Goal: Task Accomplishment & Management: Manage account settings

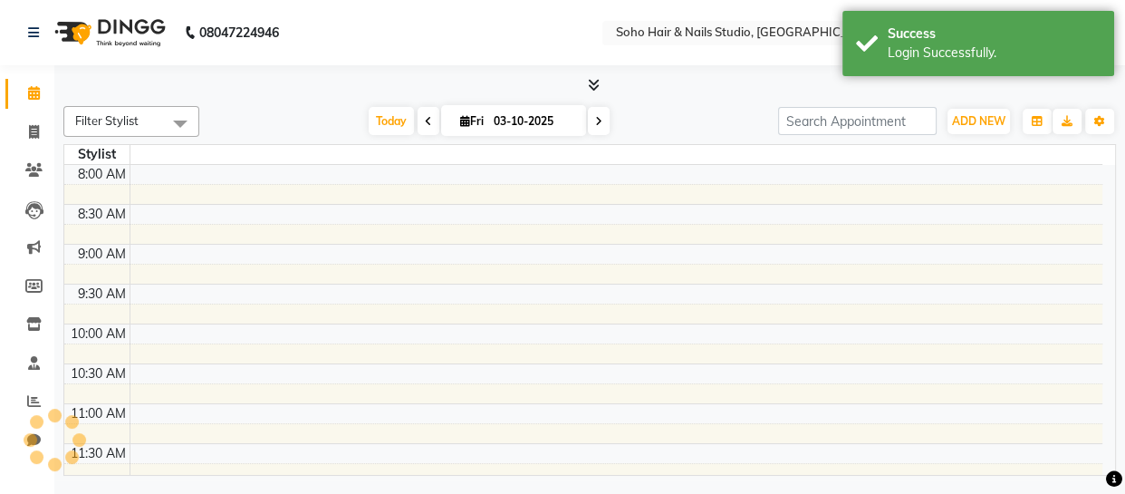
select select "en"
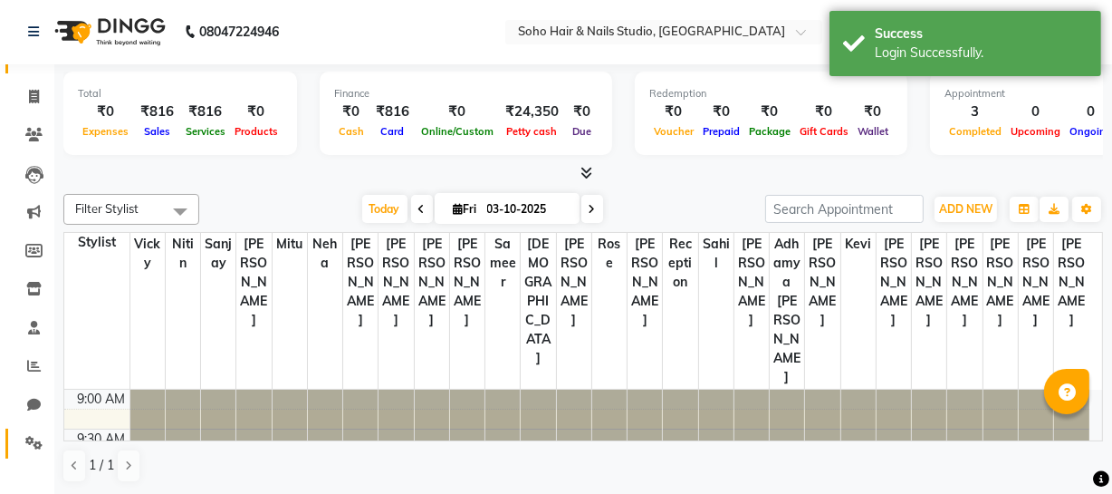
scroll to position [48, 0]
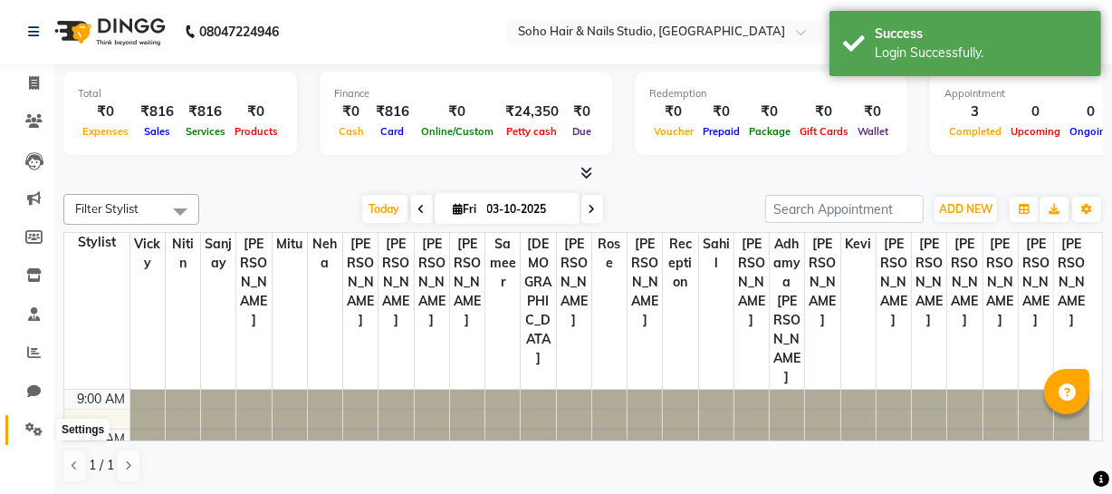
click at [30, 434] on icon at bounding box center [33, 429] width 17 height 14
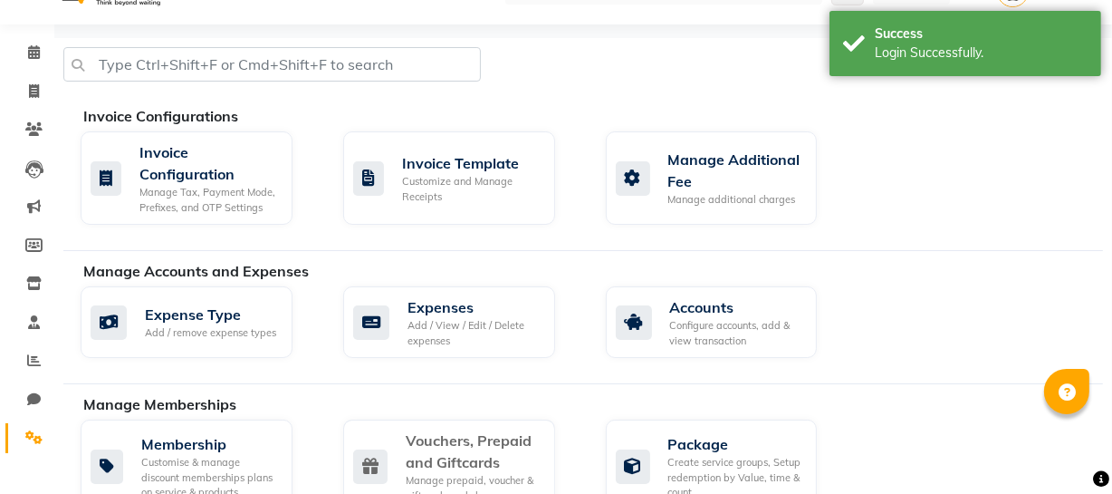
scroll to position [166, 0]
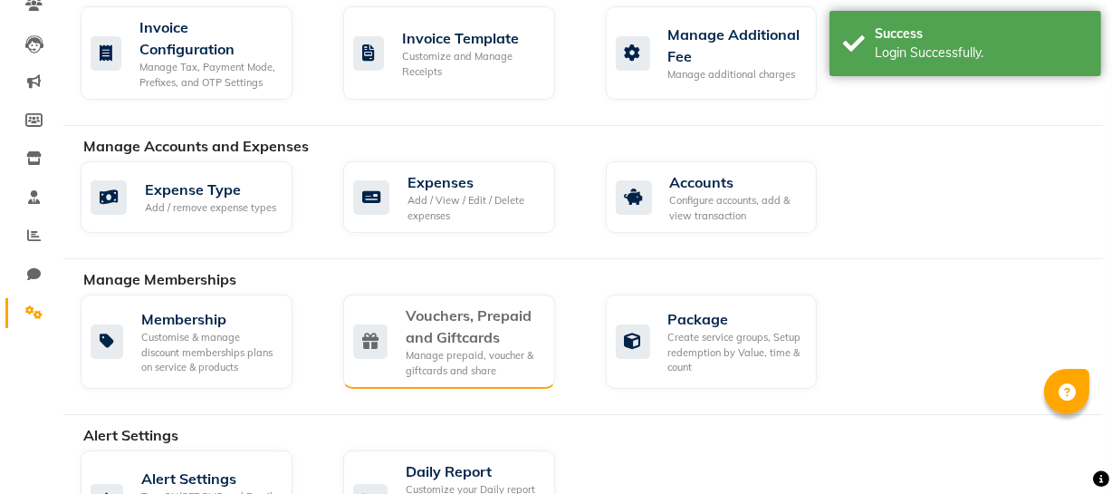
click at [458, 348] on div "Manage prepaid, voucher & giftcards and share" at bounding box center [473, 363] width 135 height 30
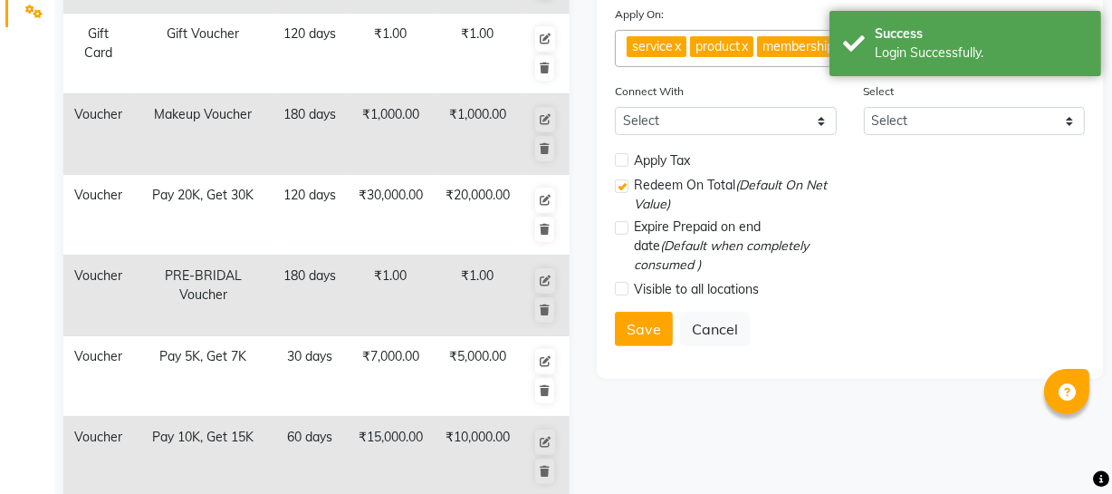
scroll to position [495, 0]
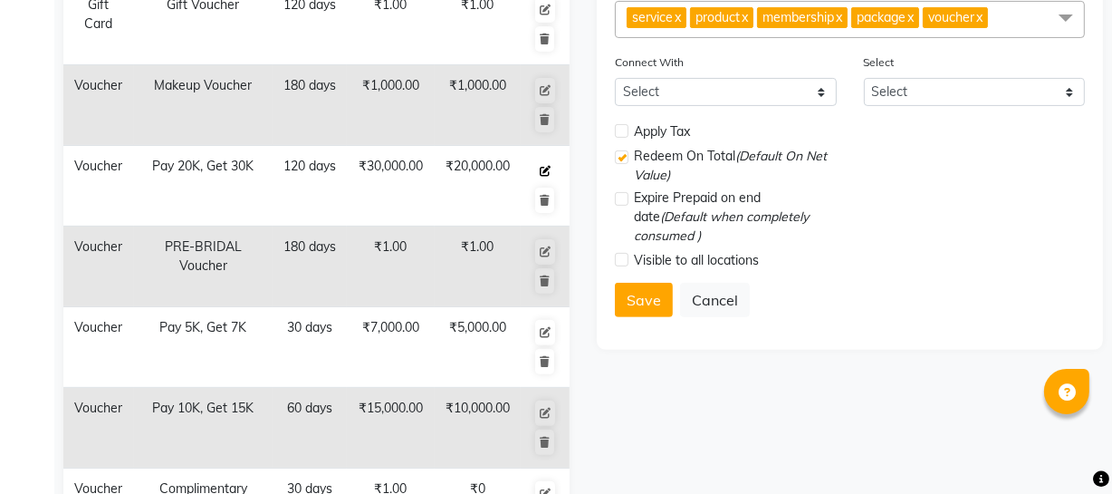
click at [544, 172] on icon at bounding box center [545, 171] width 11 height 11
select select "V"
type input "Pay 20K, Get 30K"
type input "30000"
type input "20000"
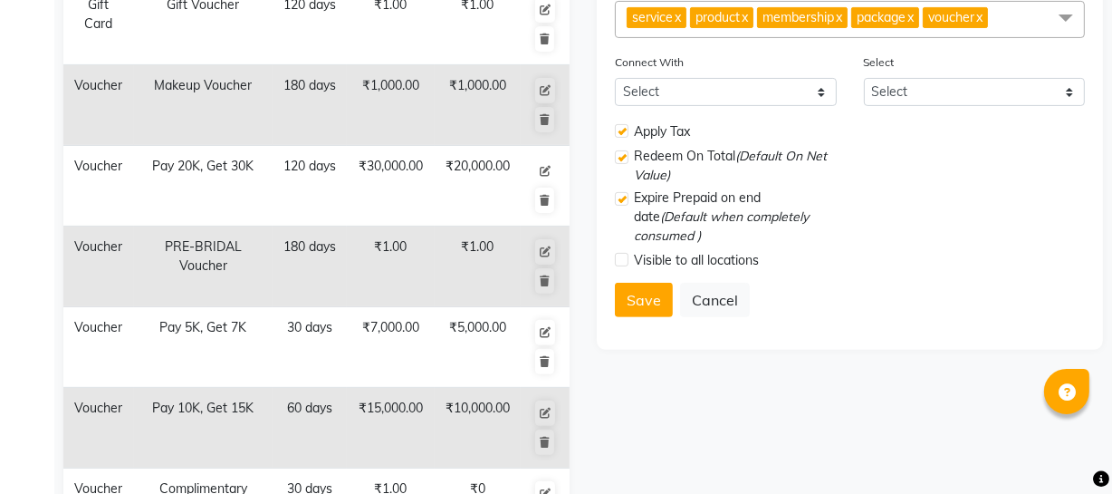
type input "120"
type input "67"
type input "Pay 20000 and Get services worth Rs. 30000"
checkbox input "true"
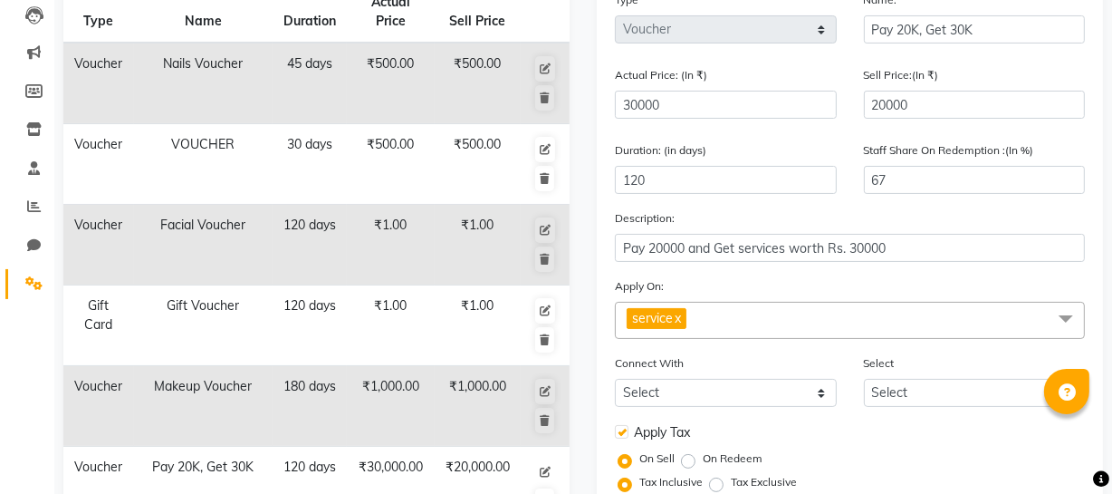
scroll to position [166, 0]
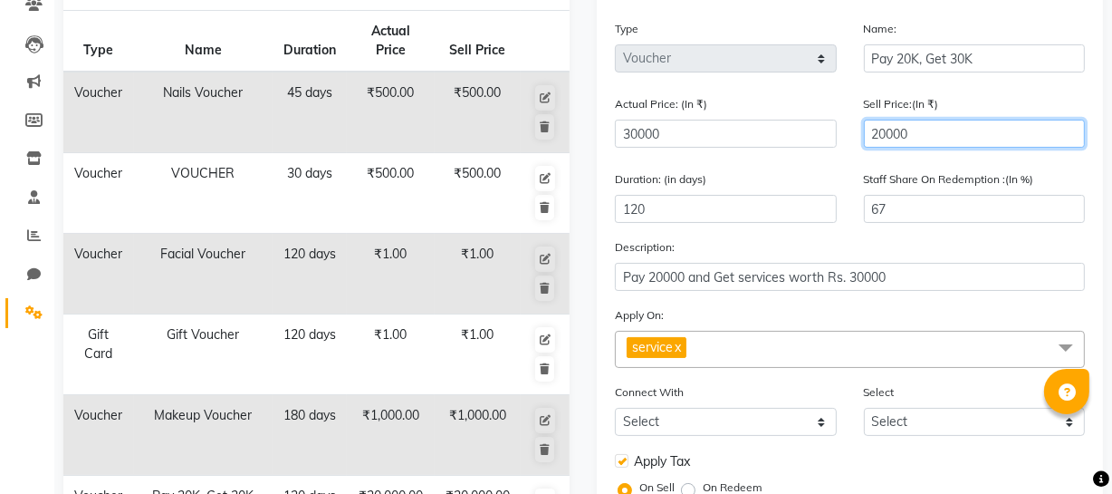
drag, startPoint x: 833, startPoint y: 131, endPoint x: 724, endPoint y: 149, distance: 110.9
click at [736, 147] on div "Actual Price: (In ₹) 30000 Sell Price:(In ₹) 20000" at bounding box center [849, 128] width 497 height 68
type input "2"
type input "0"
type input "250"
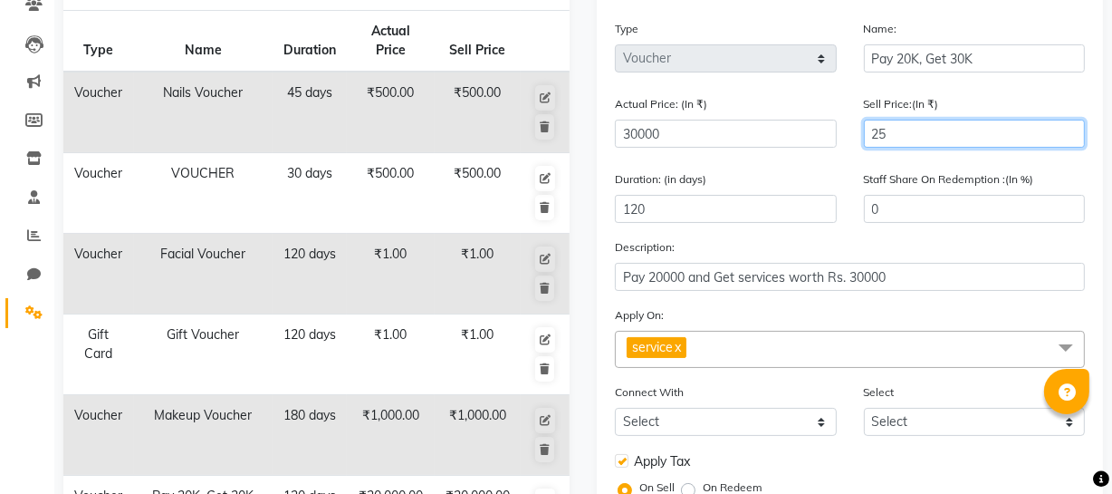
type input "1"
type input "2500"
type input "8"
type input "25000"
type input "83"
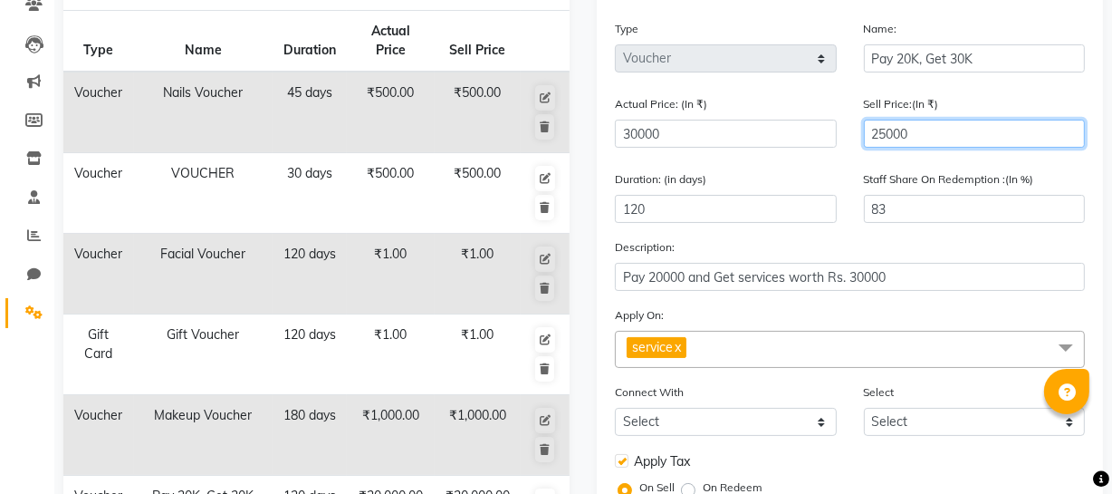
type input "25000"
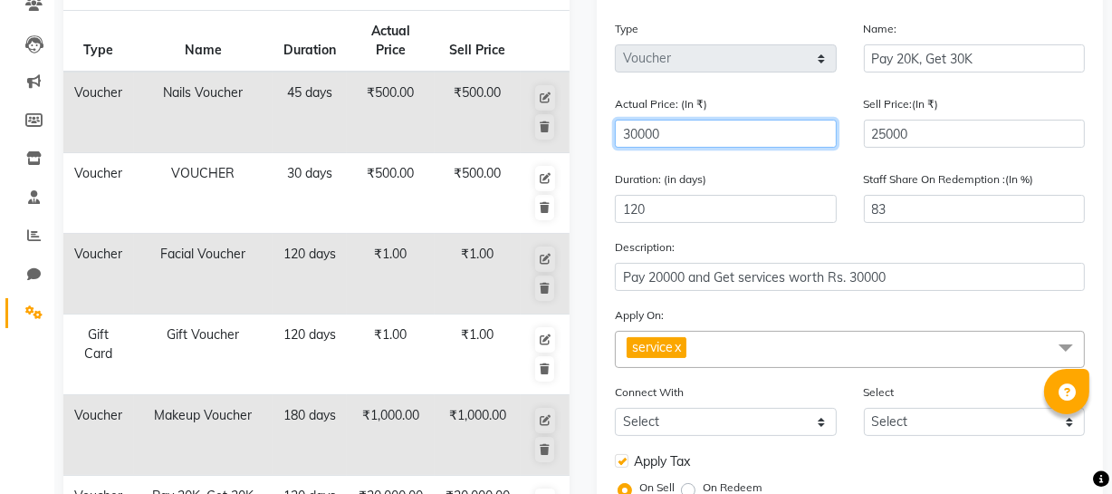
drag, startPoint x: 687, startPoint y: 131, endPoint x: 457, endPoint y: 146, distance: 229.6
click at [457, 146] on div "Type Name Duration Actual Price Sell Price Voucher Nails Voucher 45 days ₹500.0…" at bounding box center [583, 446] width 1067 height 972
type input "4"
type input "625000"
type input "40"
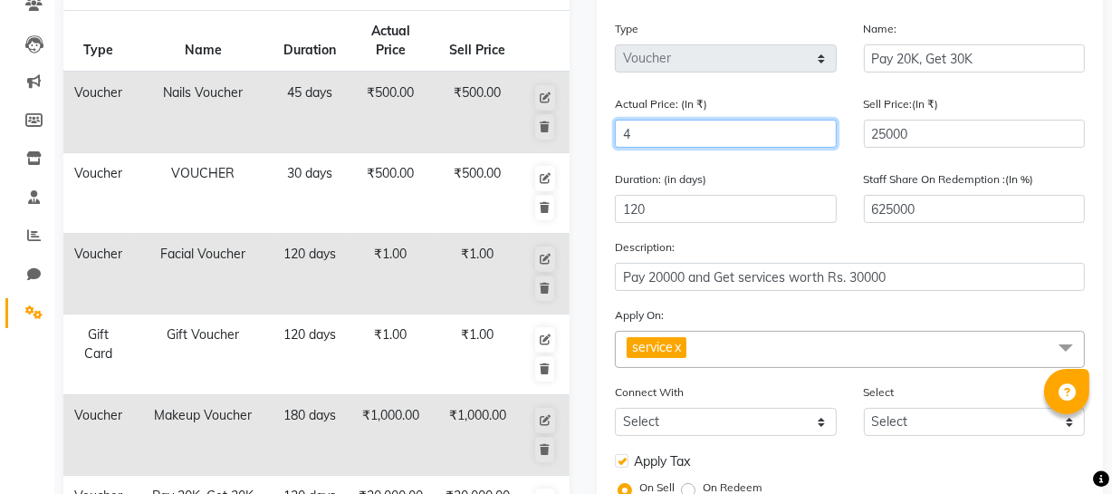
type input "62500"
type input "400"
type input "6250"
type input "4000"
type input "625"
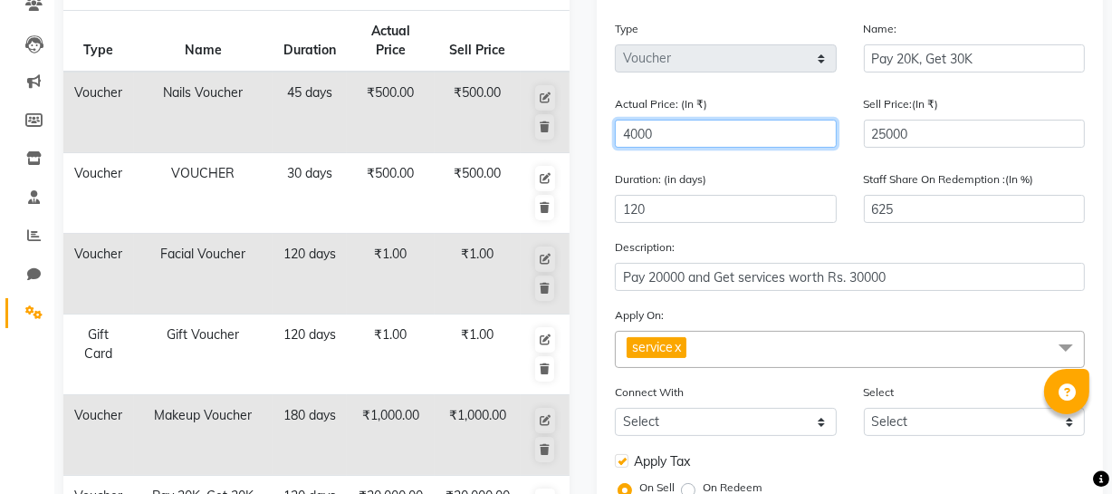
type input "40000"
type input "63"
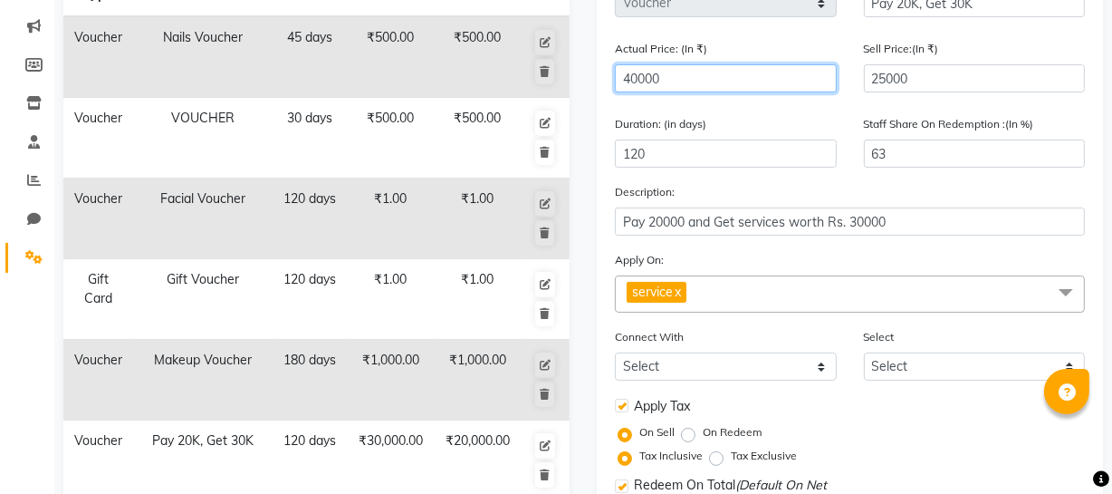
scroll to position [331, 0]
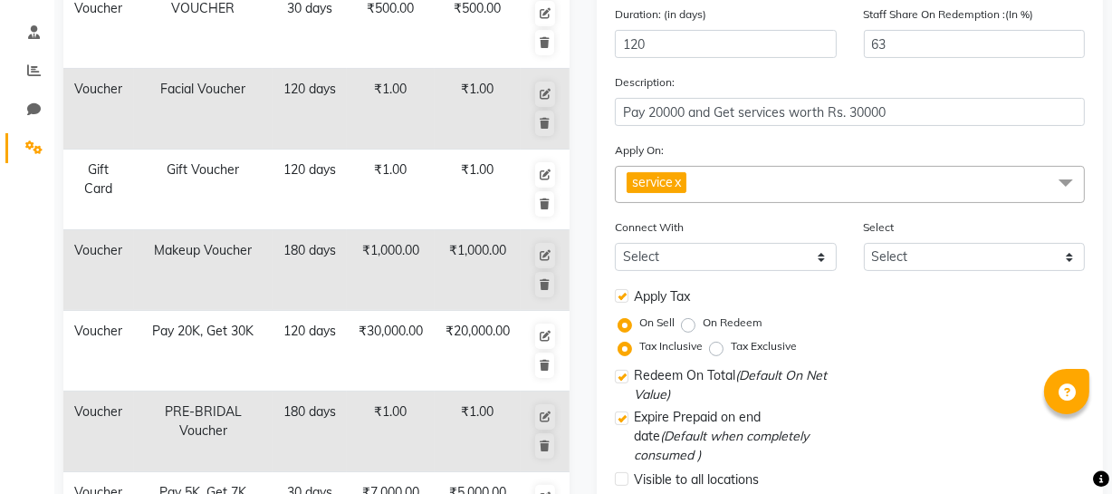
type input "40000"
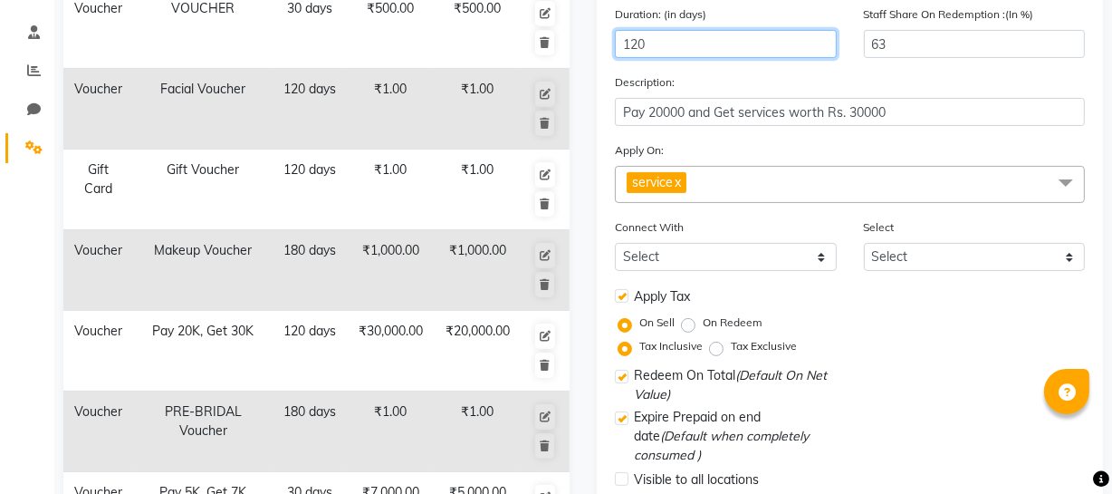
scroll to position [298, 0]
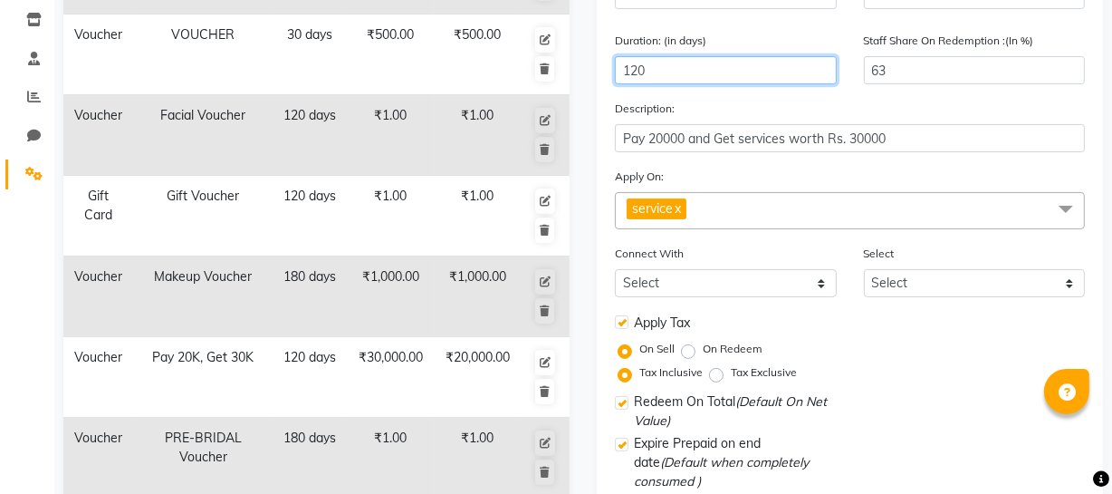
drag, startPoint x: 452, startPoint y: 7, endPoint x: 371, endPoint y: 6, distance: 80.6
click at [378, 6] on div "Type Name Duration Actual Price Sell Price Voucher Nails Voucher 45 days ₹500.0…" at bounding box center [583, 308] width 1067 height 972
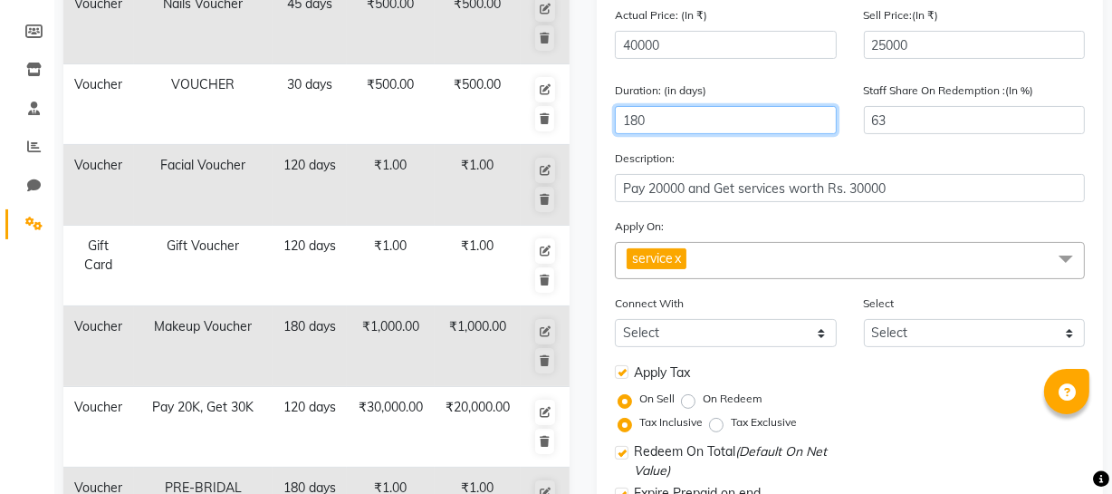
scroll to position [216, 0]
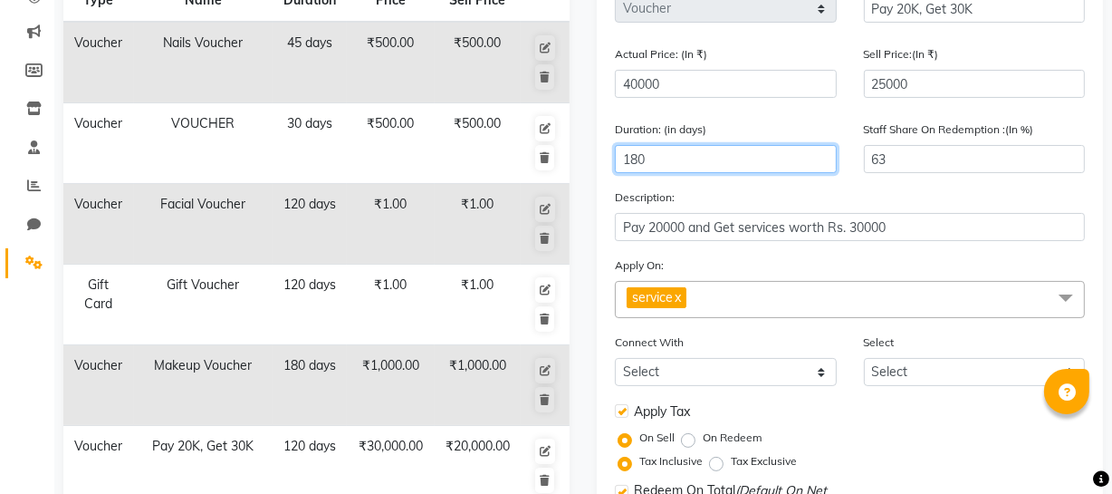
type input "180"
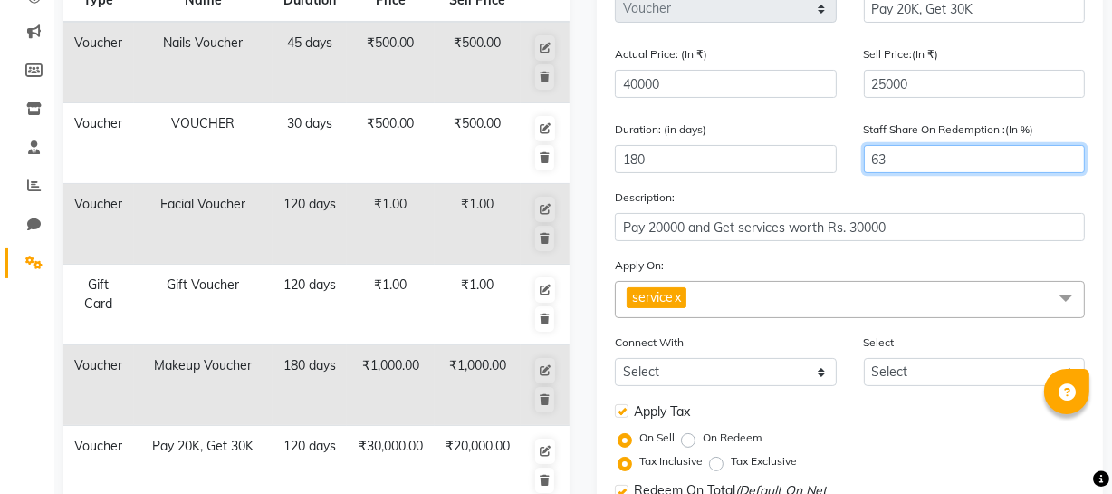
drag, startPoint x: 818, startPoint y: 162, endPoint x: 473, endPoint y: 136, distance: 346.1
click at [479, 136] on div "Type Name Duration Actual Price Sell Price Voucher Nails Voucher 45 days ₹500.0…" at bounding box center [583, 396] width 1067 height 972
click at [799, 186] on div "Duration: (in days) 180" at bounding box center [725, 154] width 249 height 68
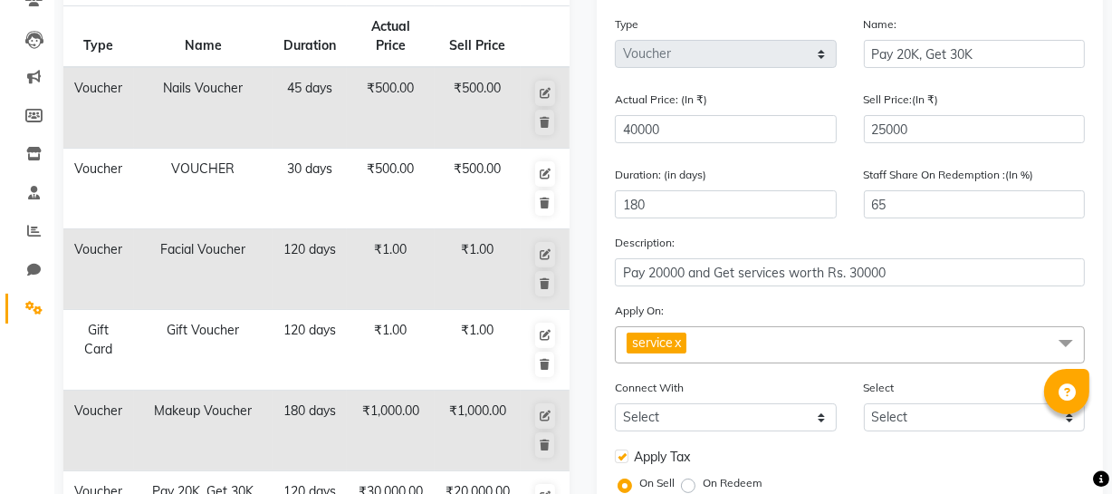
scroll to position [133, 0]
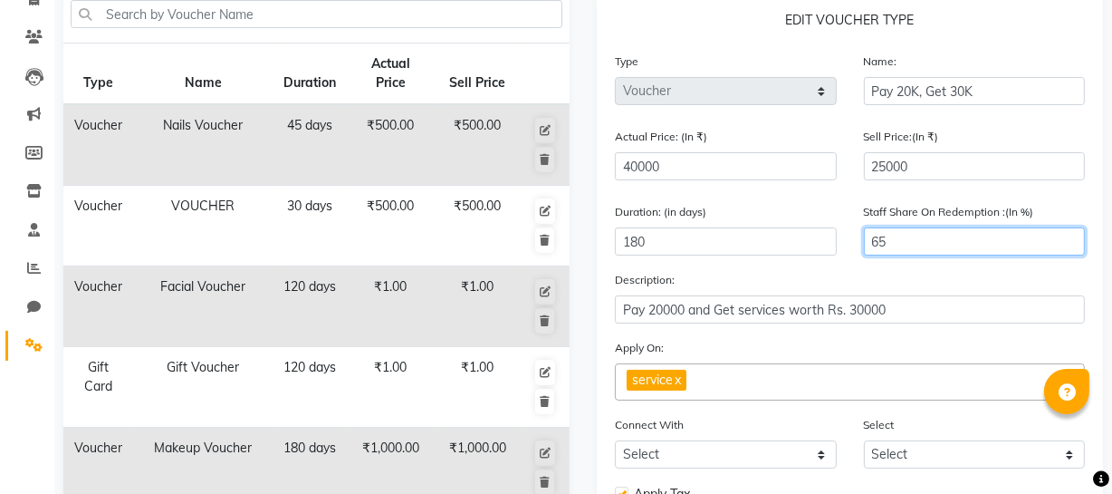
click at [953, 242] on input "65" at bounding box center [975, 241] width 222 height 28
type input "60"
click at [899, 274] on div "Description: Pay 20000 and Get services worth Rs. 30000" at bounding box center [850, 296] width 470 height 53
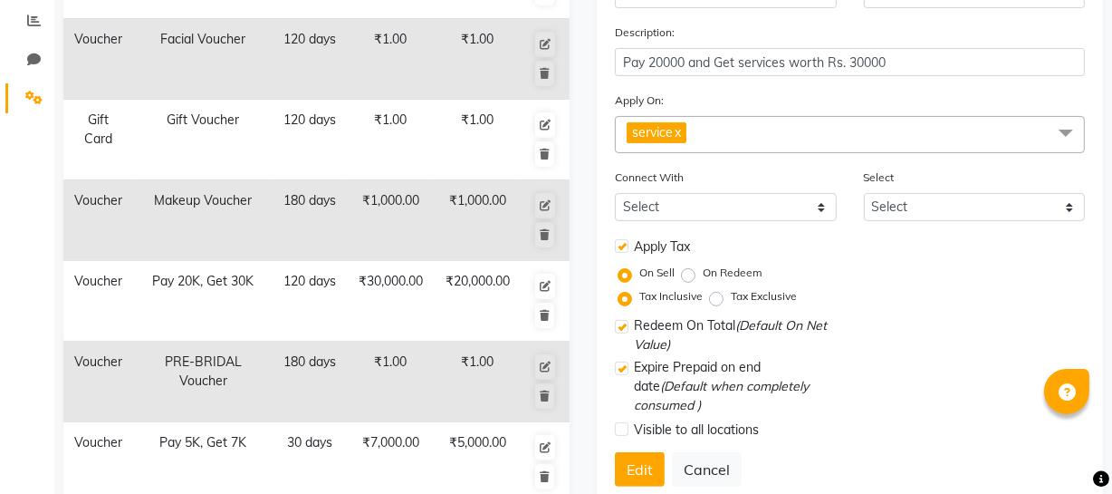
scroll to position [462, 0]
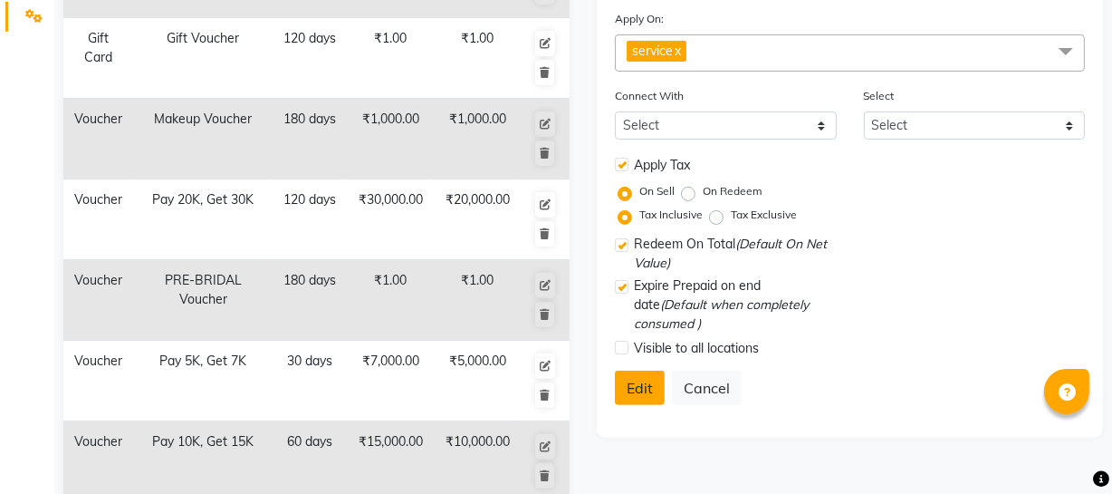
click at [624, 390] on button "Edit" at bounding box center [640, 387] width 50 height 34
select select
checkbox input "false"
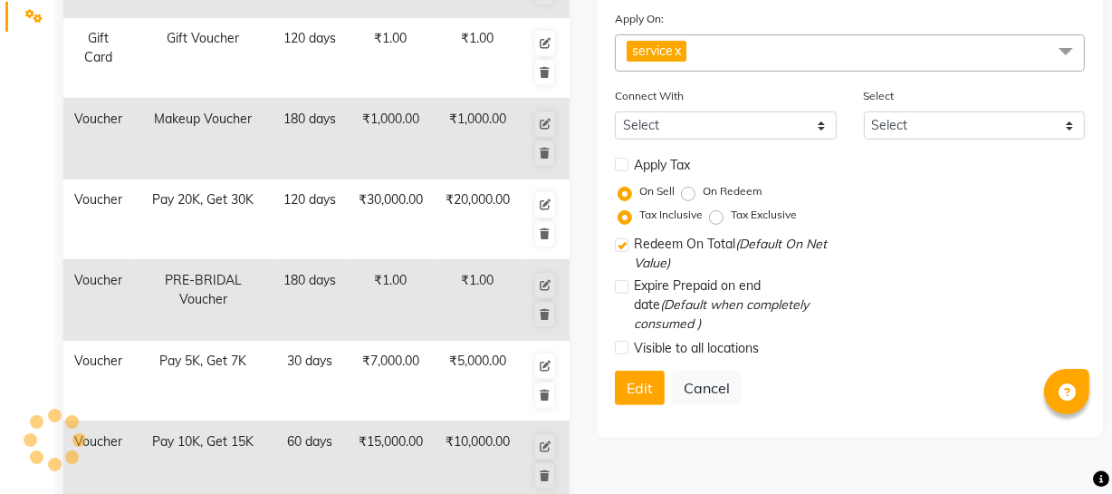
checkbox input "true"
checkbox input "false"
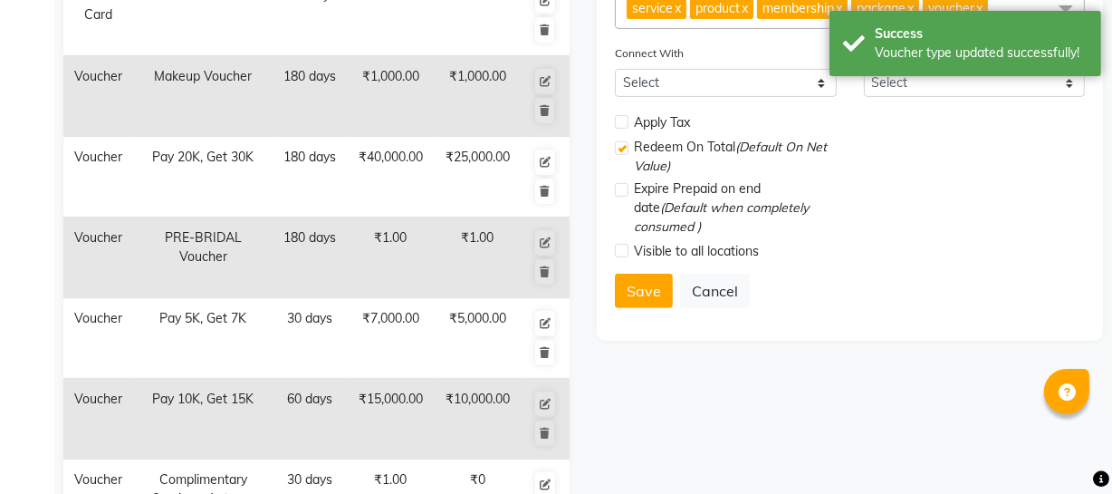
scroll to position [544, 0]
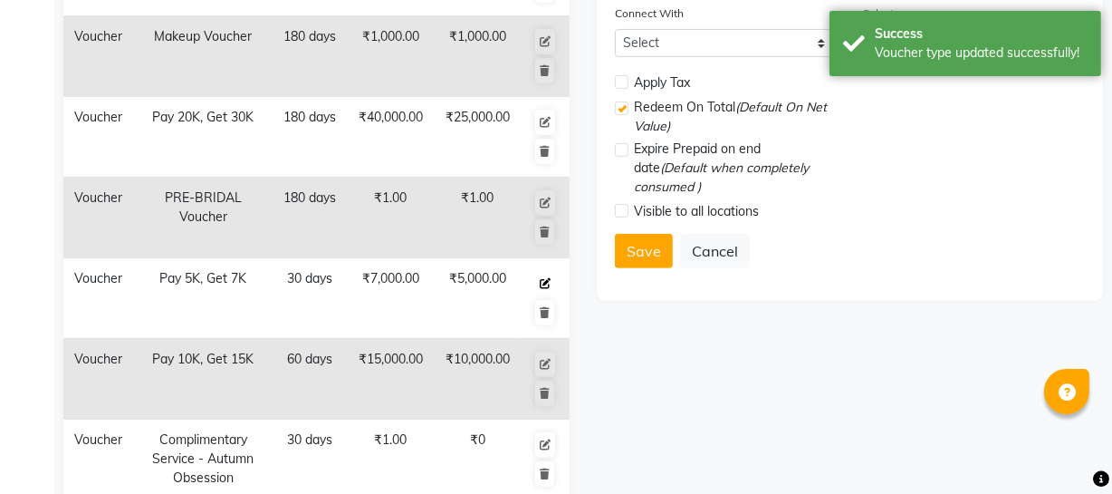
click at [541, 279] on icon at bounding box center [545, 283] width 11 height 11
select select "V"
type input "Pay 5K, Get 7K"
type input "7000"
type input "5000"
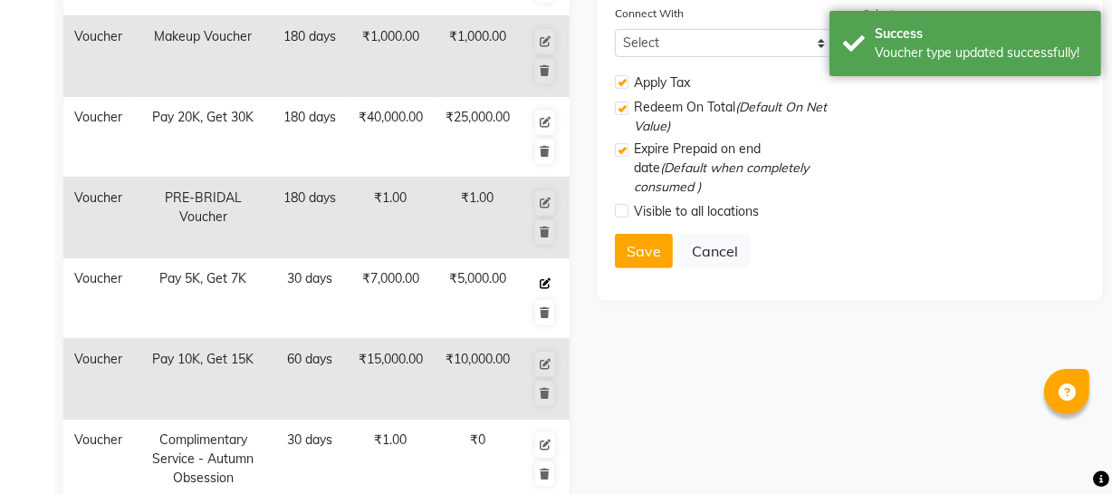
type input "30"
type input "71"
checkbox input "true"
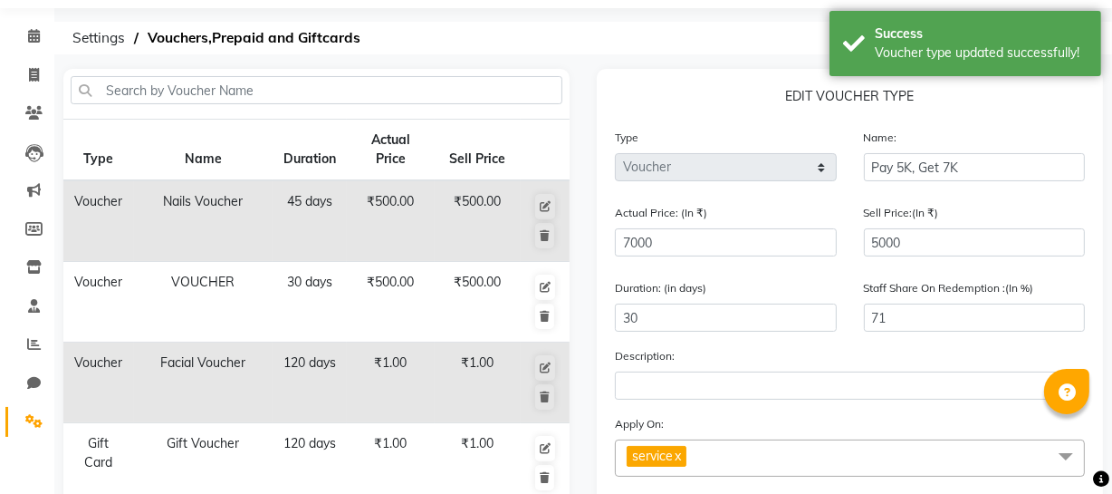
scroll to position [51, 0]
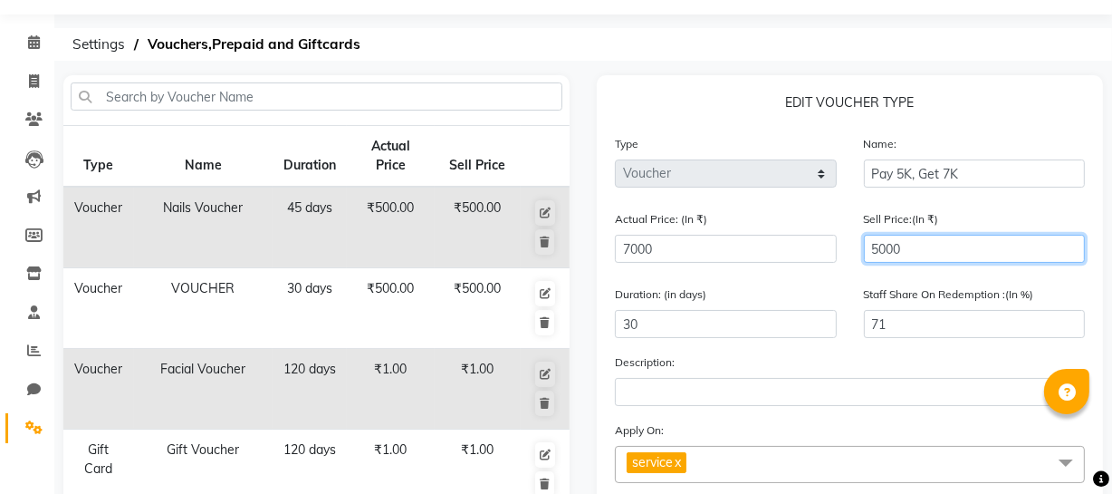
drag, startPoint x: 937, startPoint y: 253, endPoint x: 736, endPoint y: 238, distance: 201.6
click at [768, 247] on div "Actual Price: (In ₹) 7000 Sell Price:(In ₹) 5000" at bounding box center [849, 243] width 497 height 68
type input "5"
type input "0"
type input "55"
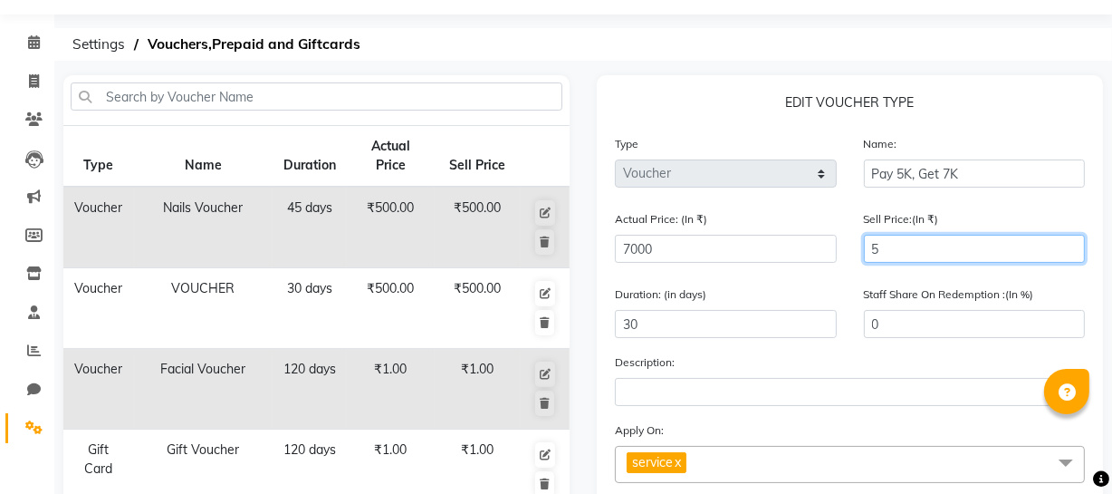
type input "1"
type input "550"
type input "8"
type input "5500"
type input "79"
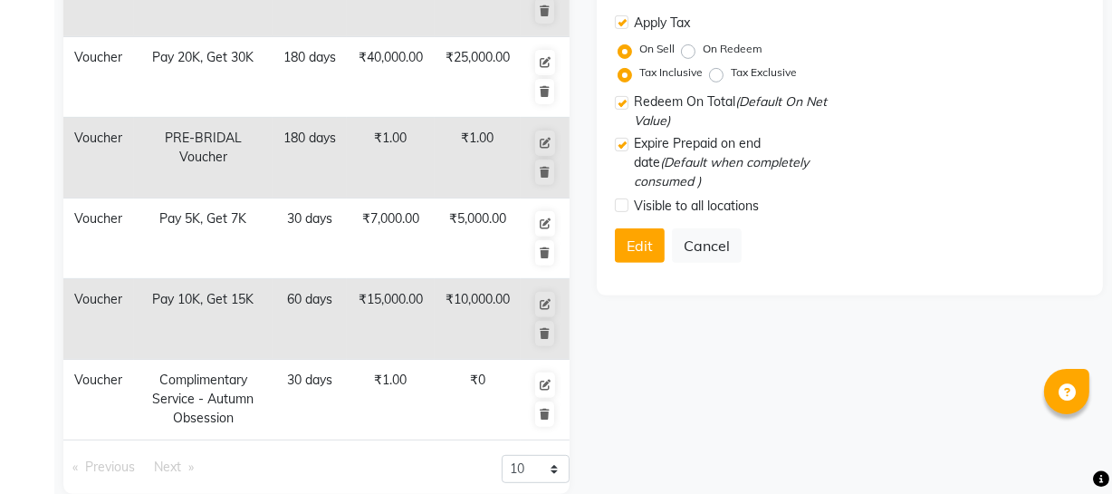
scroll to position [627, 0]
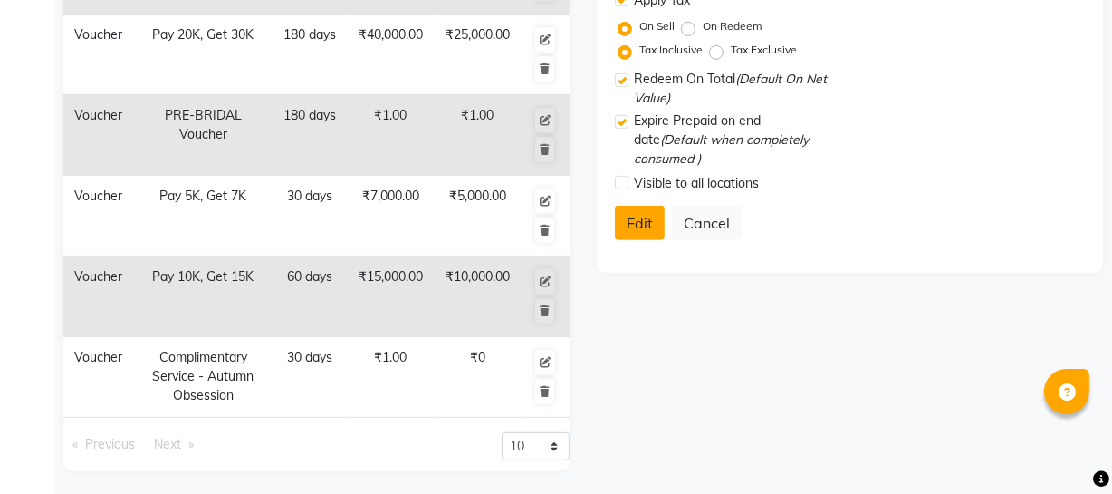
type input "5500"
click at [646, 236] on button "Edit" at bounding box center [640, 223] width 50 height 34
select select
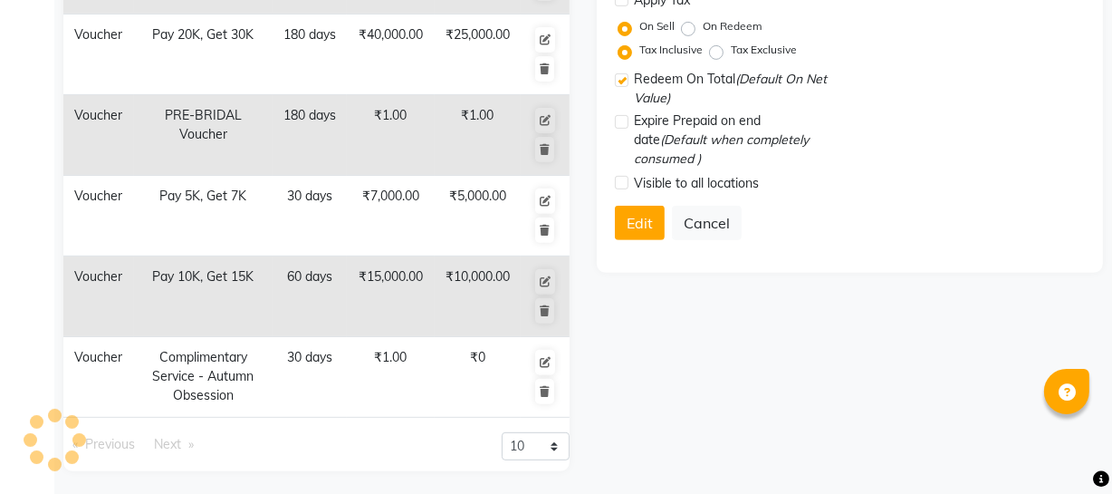
checkbox input "false"
checkbox input "true"
checkbox input "false"
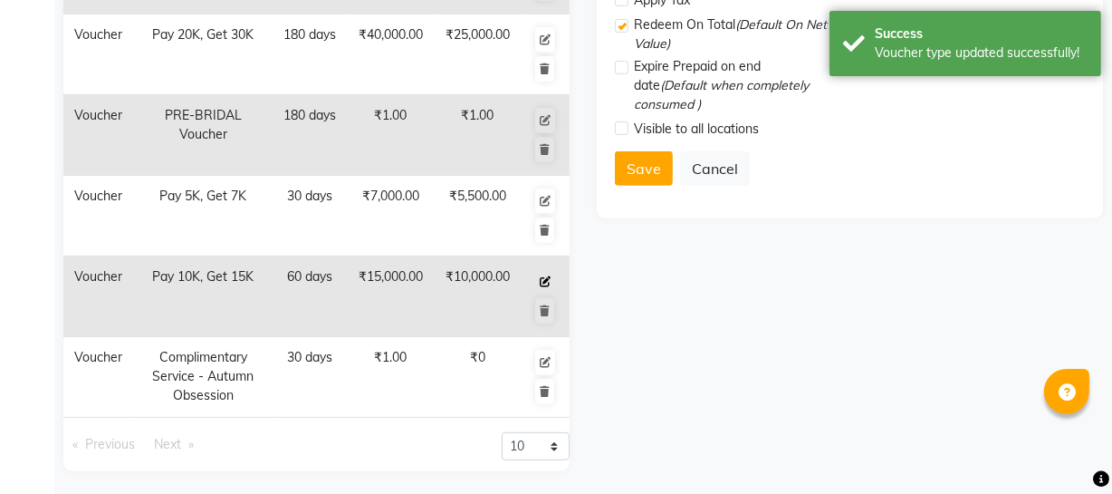
click at [543, 277] on icon at bounding box center [545, 281] width 11 height 11
select select "V"
type input "Pay 10K, Get 15K"
type input "15000"
type input "10000"
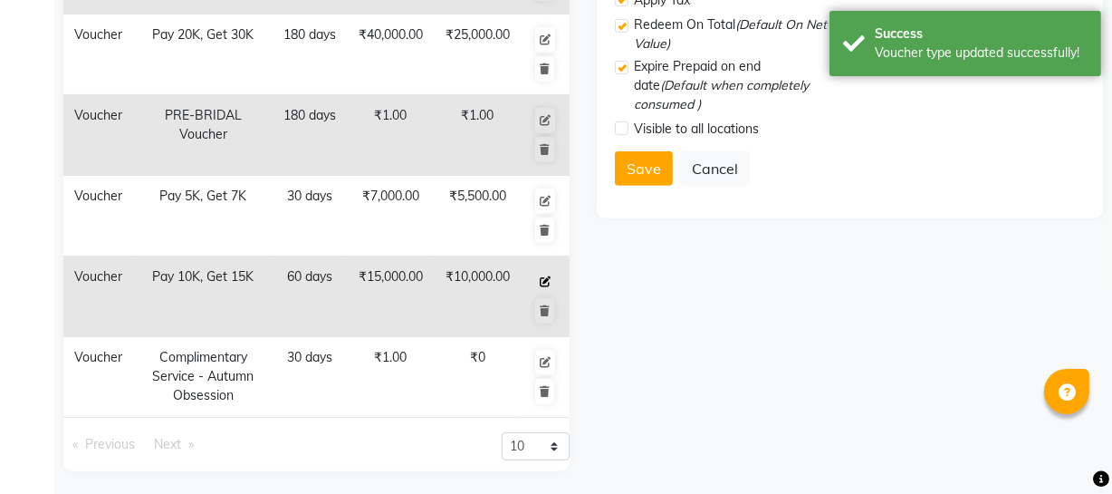
type input "60"
type input "67"
checkbox input "true"
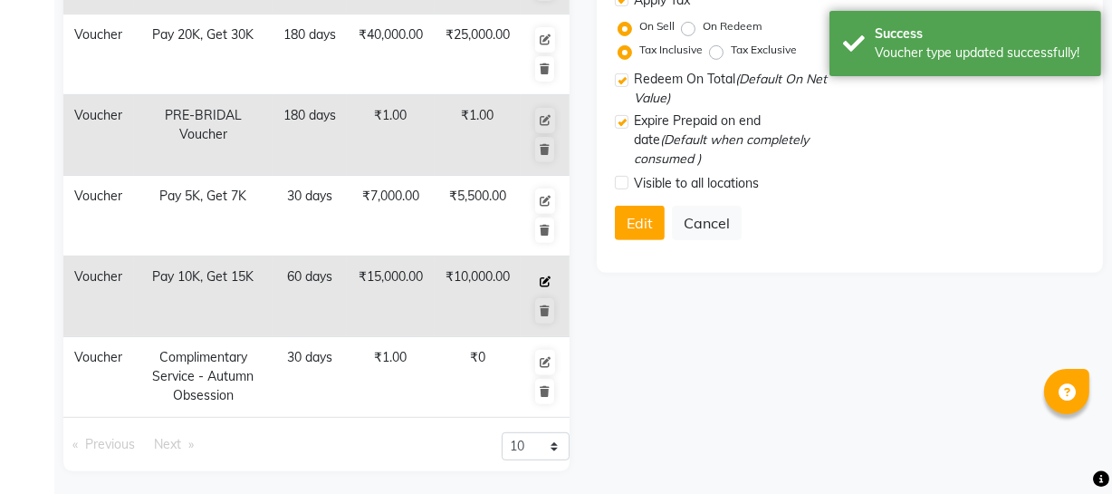
click at [548, 281] on icon at bounding box center [545, 281] width 11 height 11
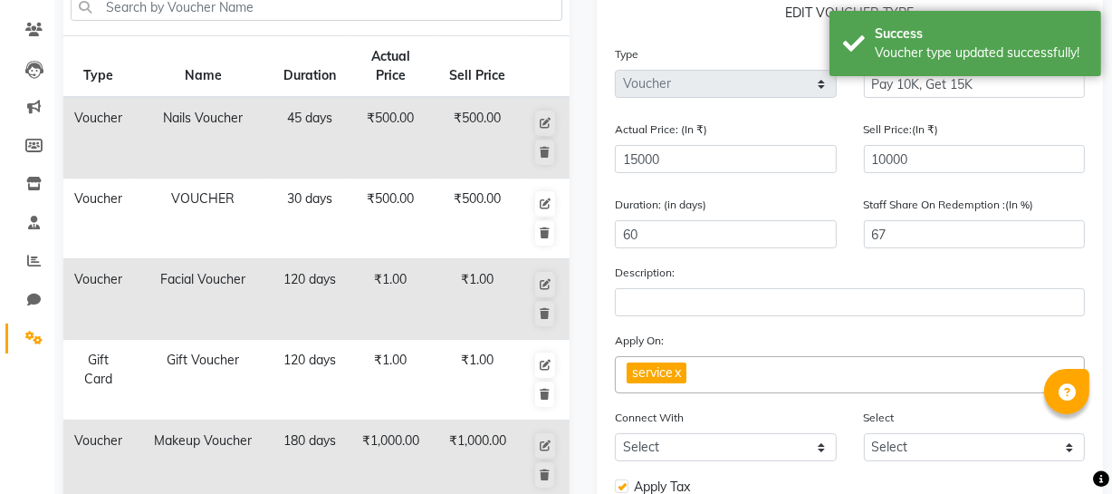
scroll to position [133, 0]
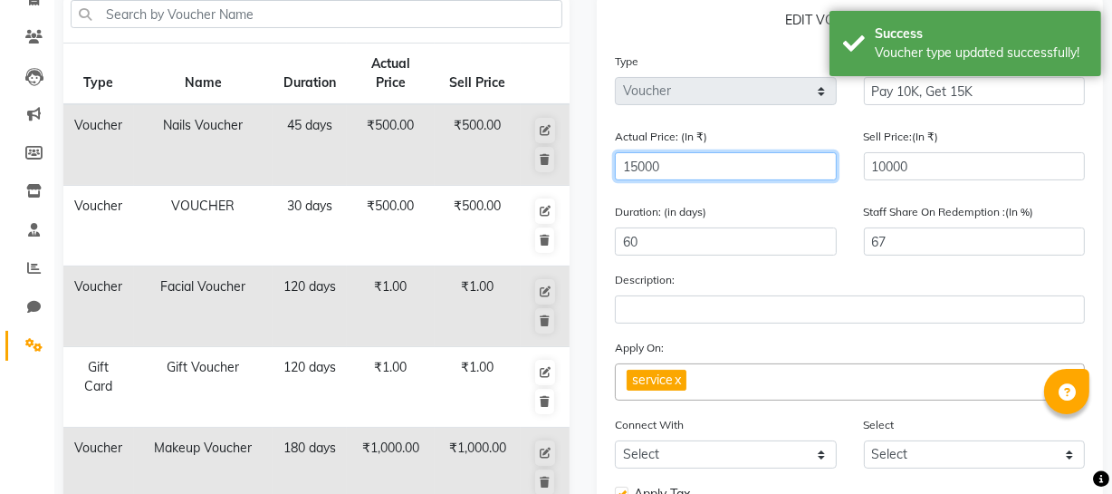
drag, startPoint x: 695, startPoint y: 159, endPoint x: 470, endPoint y: 170, distance: 224.9
click at [496, 167] on div "Type Name Duration Actual Price Sell Price Voucher Nails Voucher 45 days ₹500.0…" at bounding box center [583, 479] width 1067 height 972
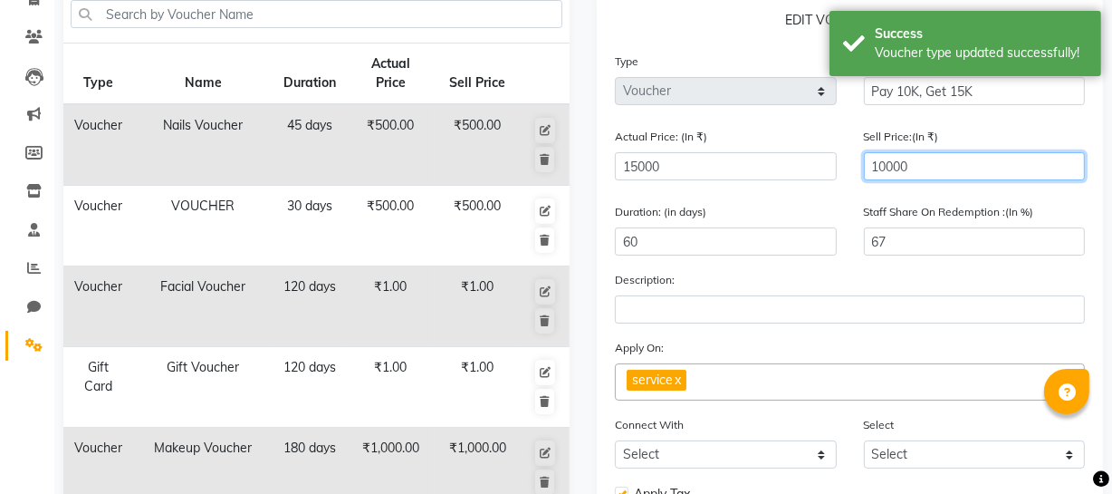
click at [926, 168] on input "10000" at bounding box center [975, 166] width 222 height 28
click at [925, 168] on input "10000" at bounding box center [975, 166] width 222 height 28
type input "1"
type input "0"
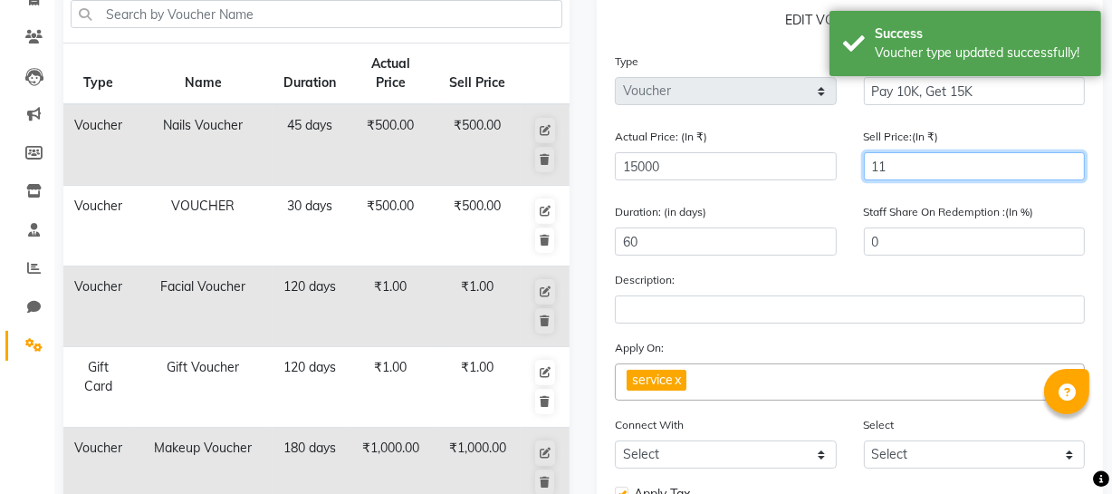
type input "110"
type input "1"
type input "1100"
type input "7"
type input "11000"
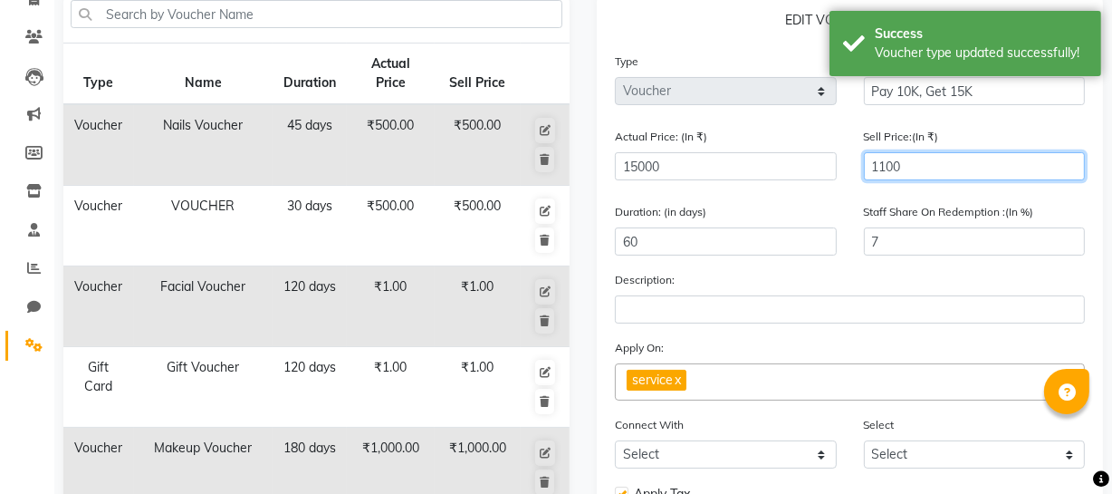
type input "73"
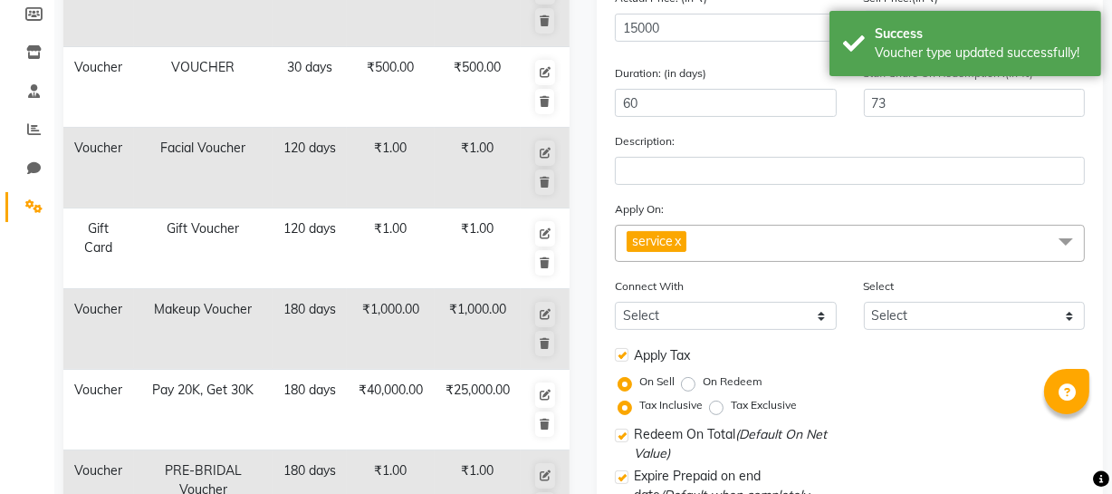
scroll to position [462, 0]
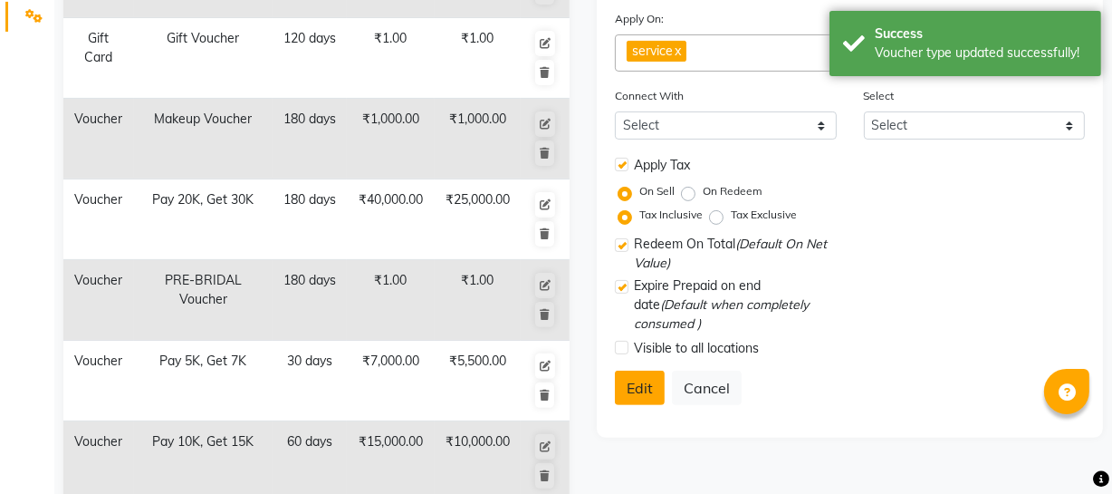
type input "11000"
click at [632, 387] on button "Edit" at bounding box center [640, 387] width 50 height 34
select select
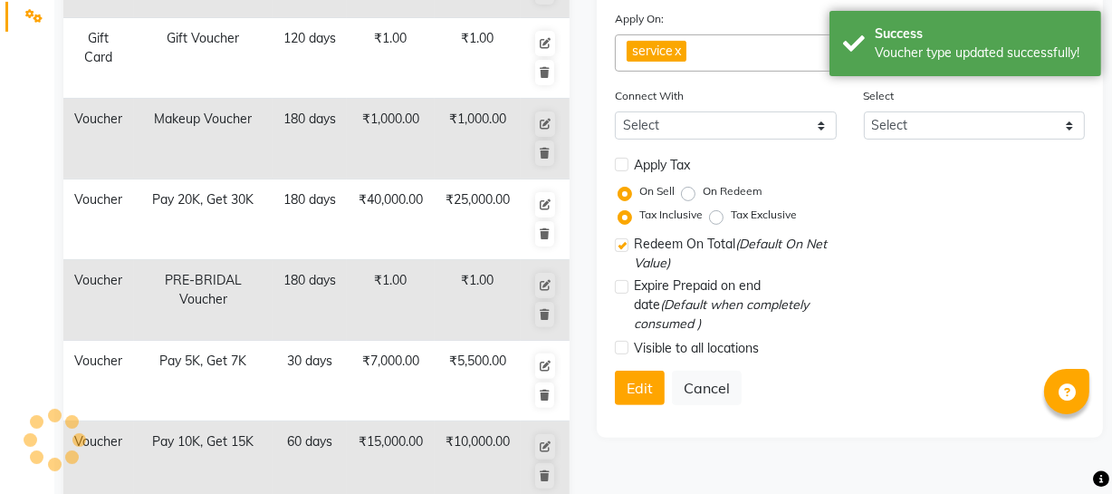
checkbox input "false"
checkbox input "true"
checkbox input "false"
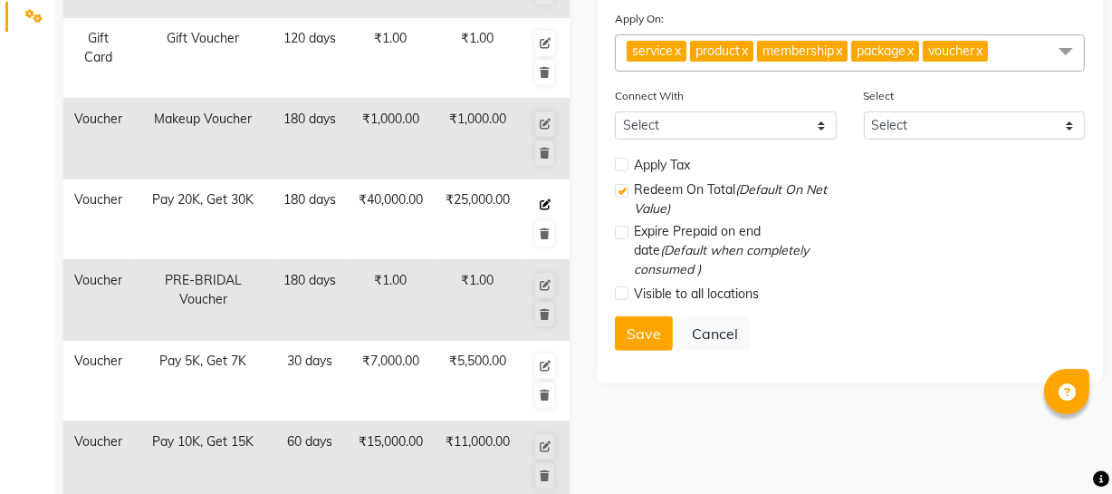
click at [543, 207] on icon at bounding box center [545, 204] width 11 height 11
select select "V"
type input "Pay 20K, Get 30K"
type input "40000"
type input "25000"
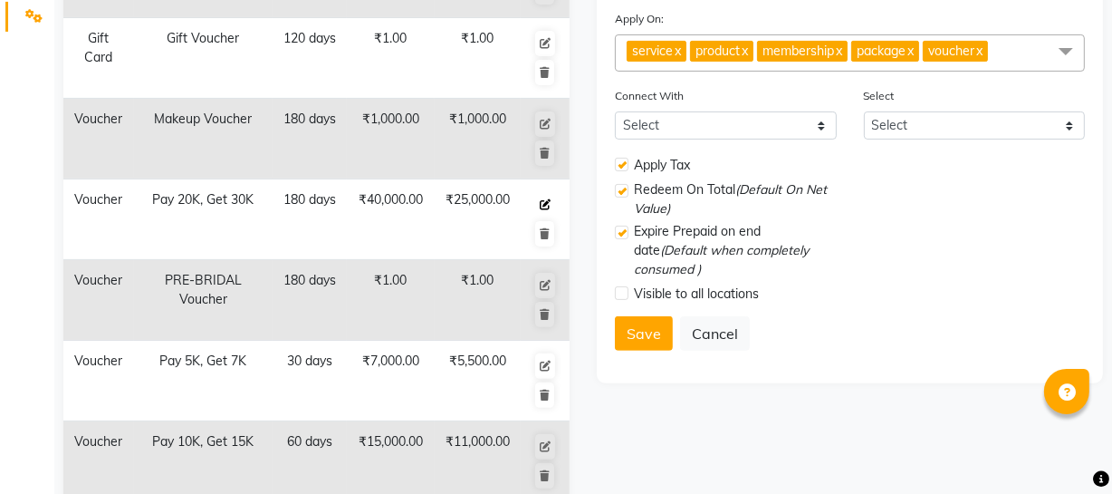
type input "180"
type input "60"
type input "Pay 20000 and Get services worth Rs. 30000"
checkbox input "true"
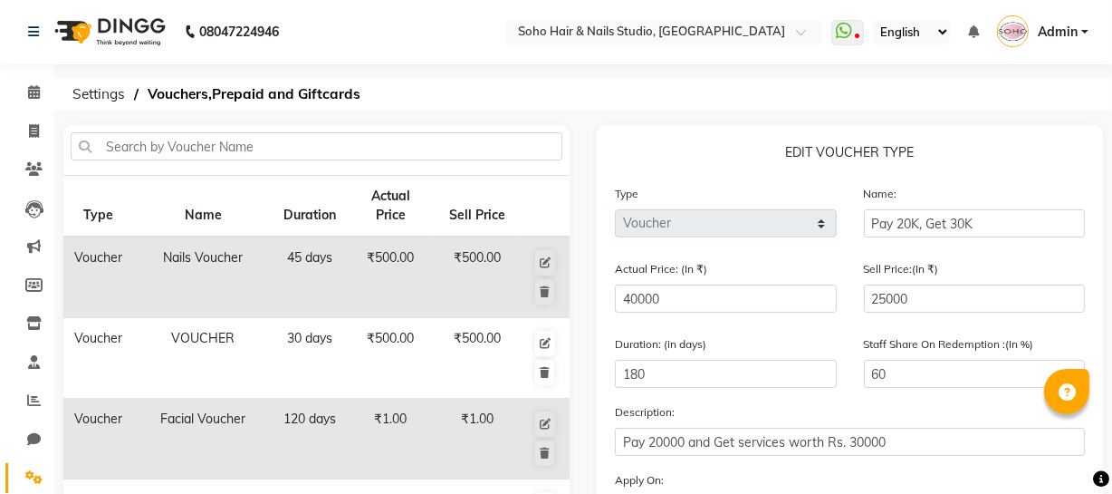
scroll to position [0, 0]
click at [909, 220] on input "Pay 20K, Get 30K" at bounding box center [975, 224] width 222 height 28
click at [957, 225] on input "Pay 25K, Get 30K" at bounding box center [975, 224] width 222 height 28
type input "Pay 25K, Get 40K"
click at [940, 286] on input "25000" at bounding box center [975, 299] width 222 height 28
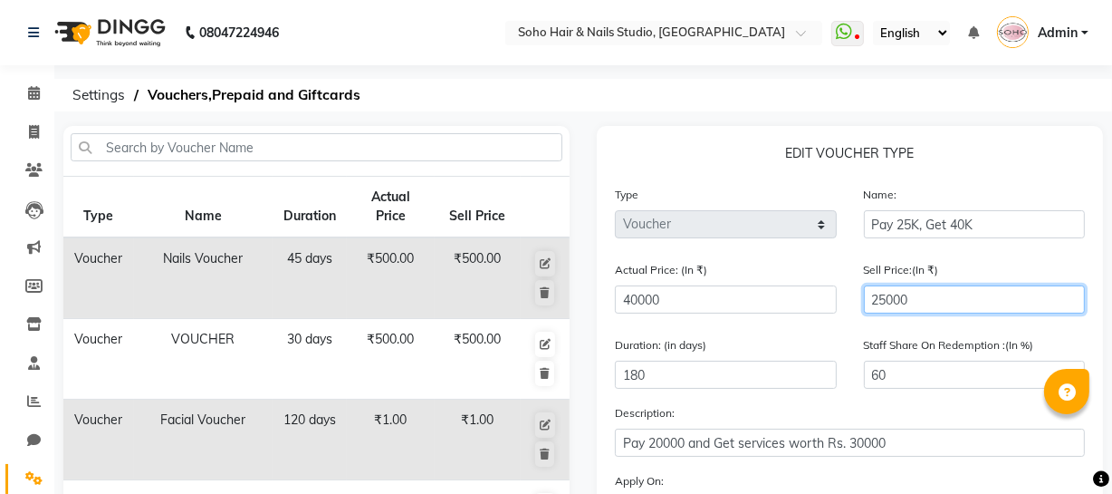
type input "2500"
type input "6"
type input "25000"
type input "63"
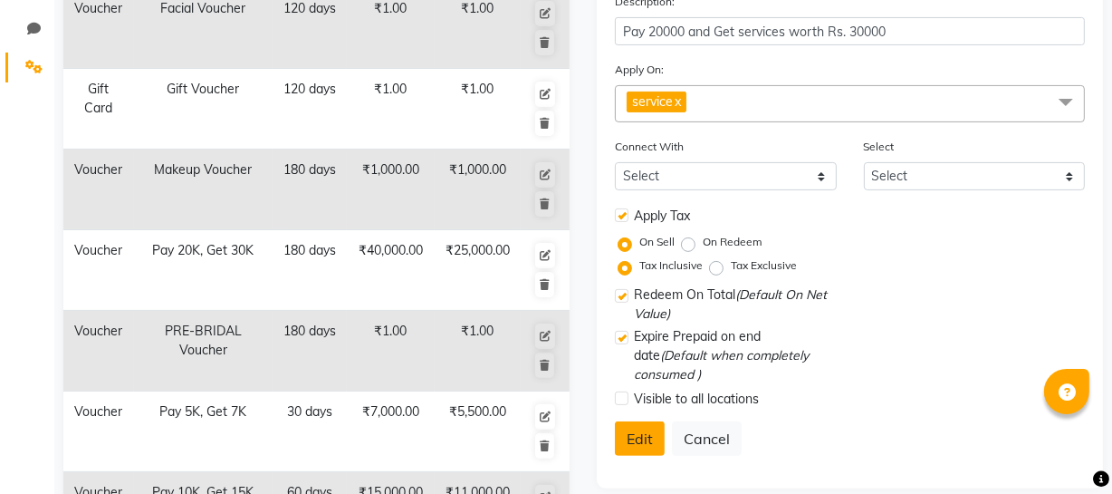
click at [656, 434] on button "Edit" at bounding box center [640, 438] width 50 height 34
select select
checkbox input "false"
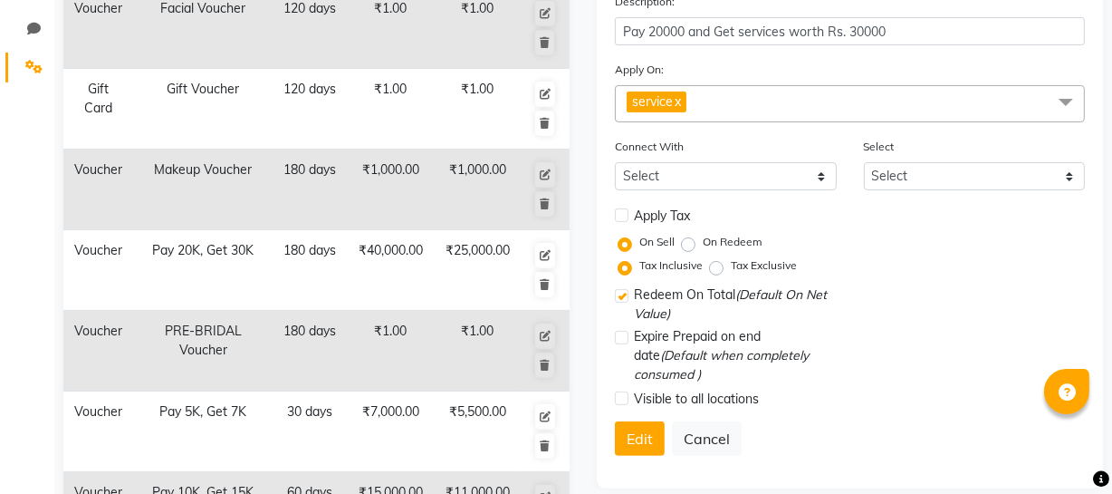
checkbox input "true"
checkbox input "false"
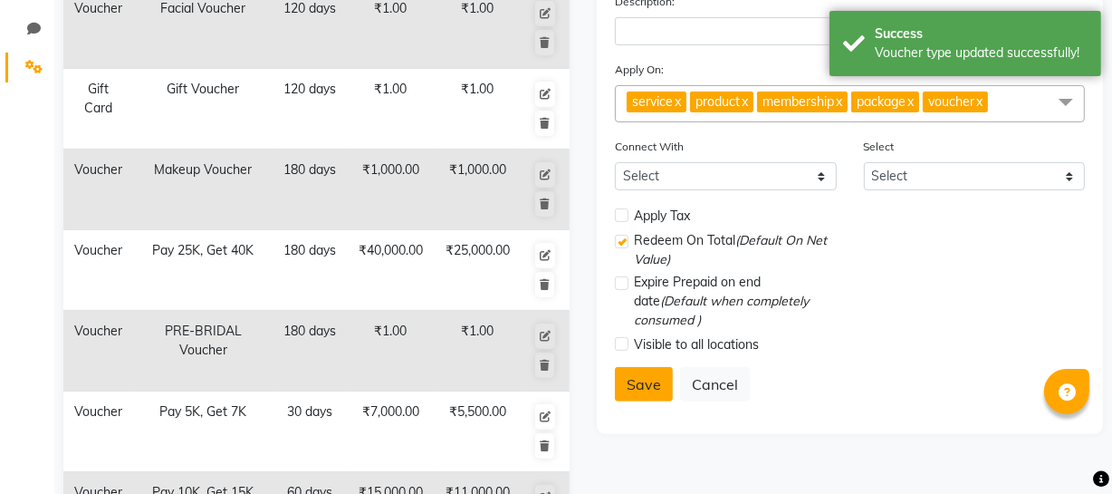
click at [651, 384] on button "Save" at bounding box center [644, 384] width 58 height 34
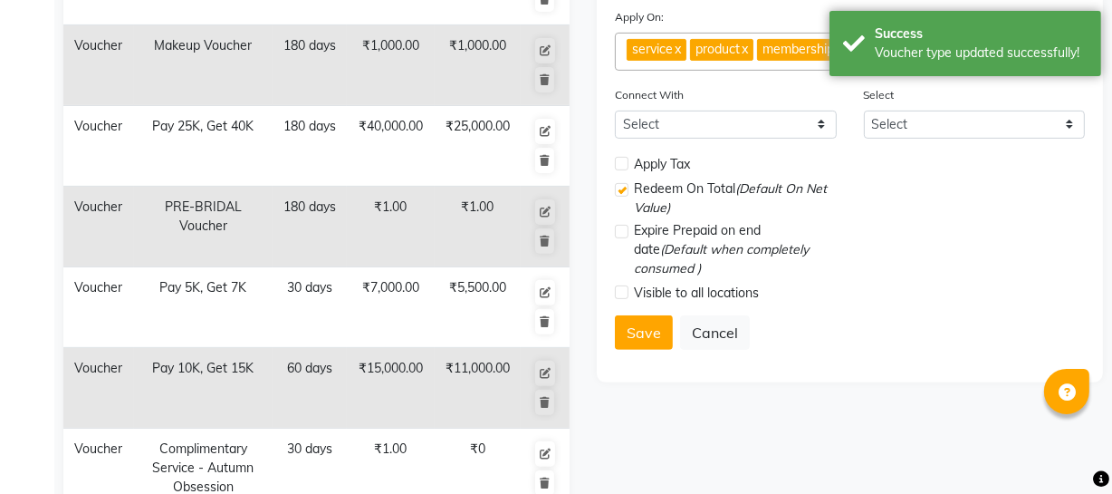
scroll to position [576, 0]
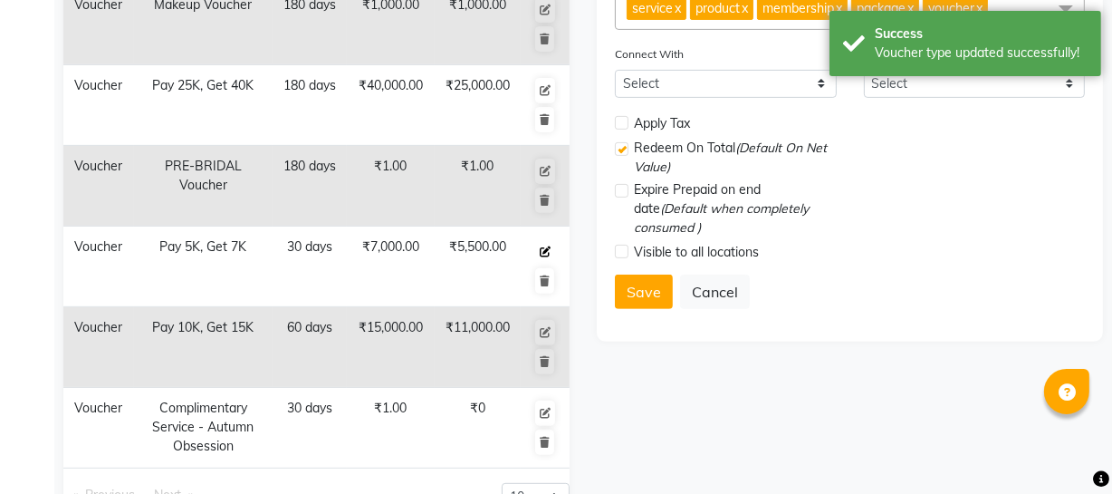
click at [543, 246] on icon at bounding box center [545, 251] width 11 height 11
select select "V"
type input "Pay 5K, Get 7K"
type input "7000"
type input "5500"
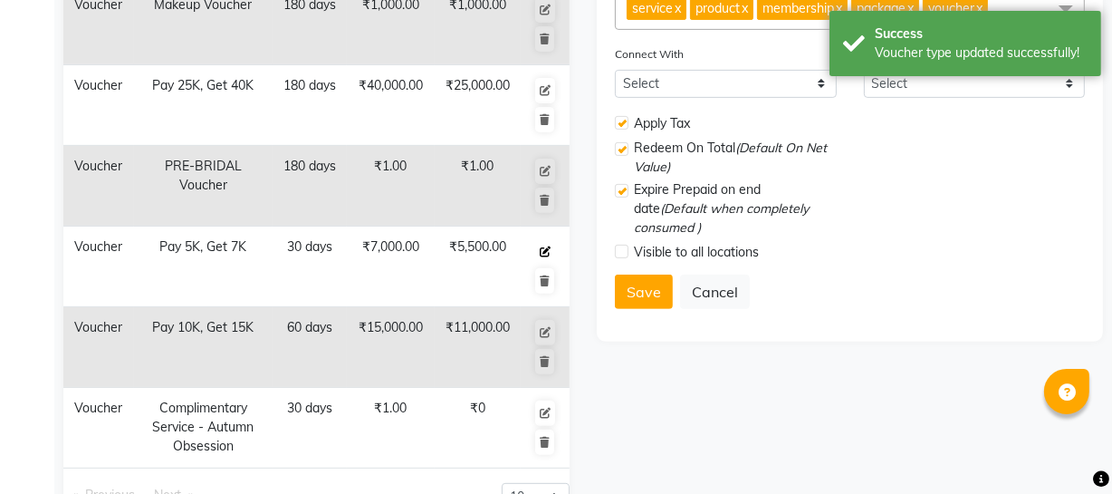
type input "30"
type input "79"
checkbox input "true"
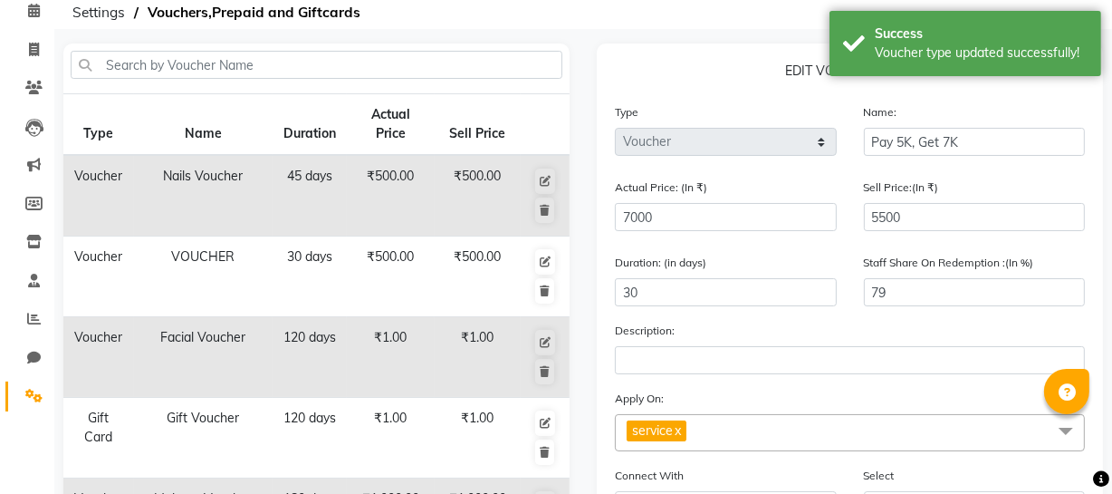
scroll to position [82, 0]
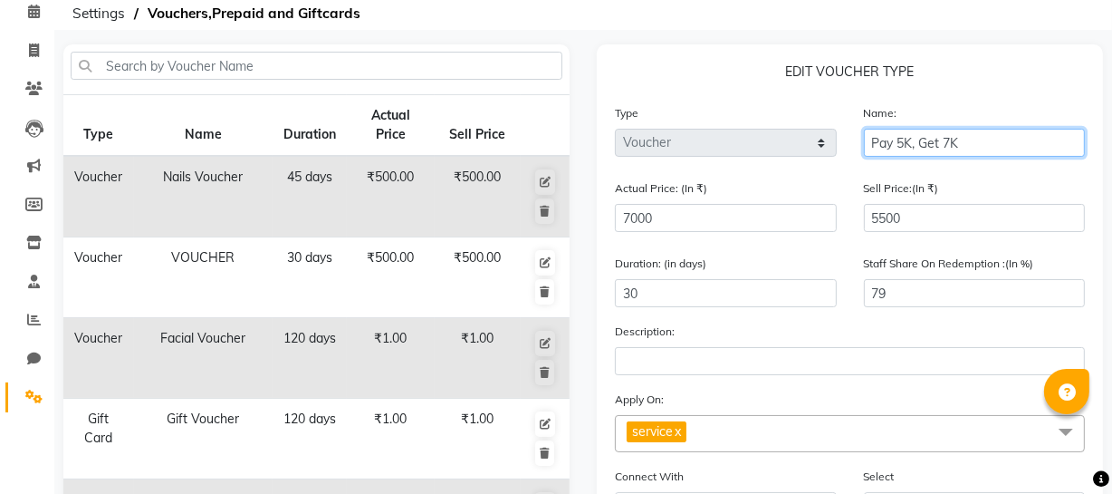
click at [905, 136] on input "Pay 5K, Get 7K" at bounding box center [975, 143] width 222 height 28
click at [961, 141] on input "Pay 5.5 K, Get 7K" at bounding box center [975, 143] width 222 height 28
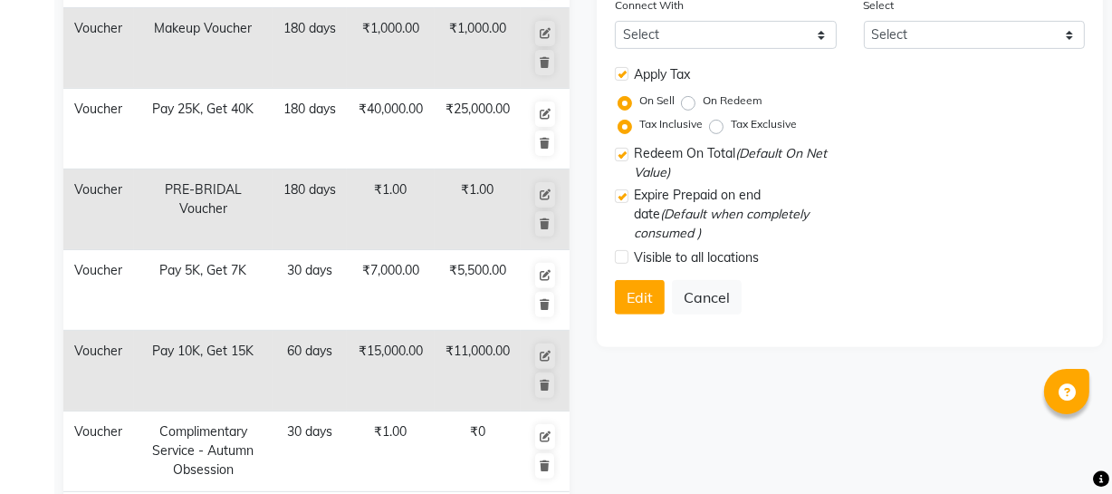
scroll to position [576, 0]
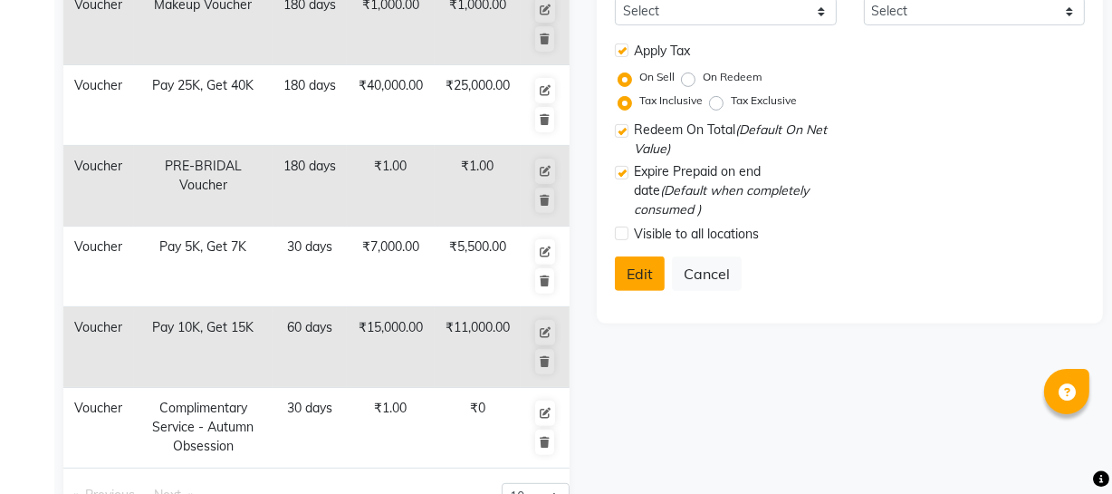
type input "Pay 5.5 K, Get 7K"
click at [640, 281] on button "Edit" at bounding box center [640, 273] width 50 height 34
select select
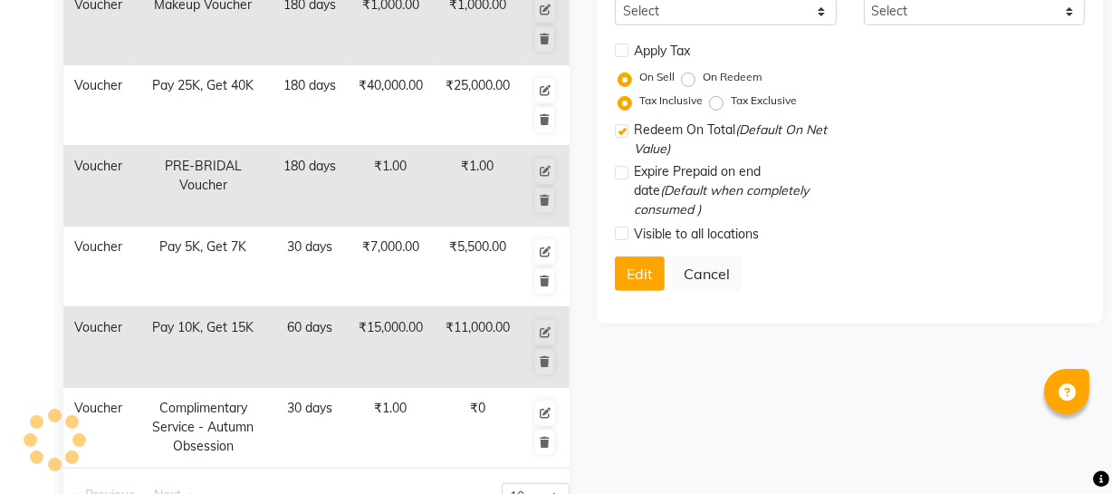
checkbox input "false"
checkbox input "true"
checkbox input "false"
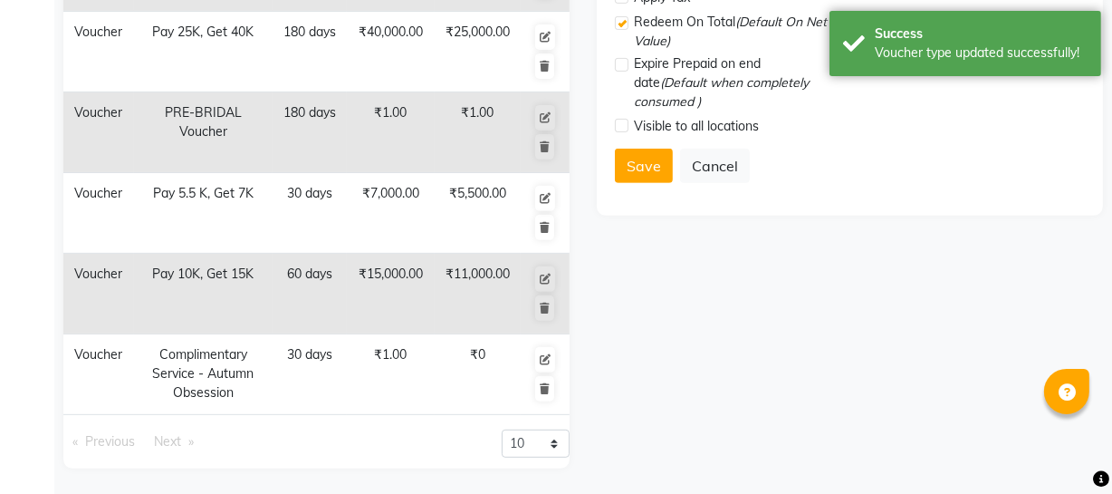
scroll to position [547, 0]
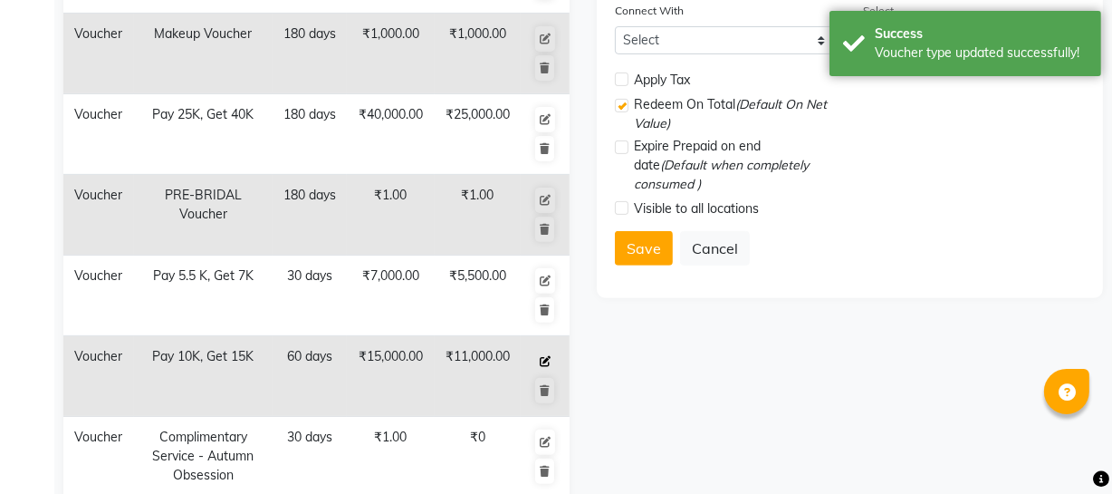
click at [547, 360] on icon at bounding box center [545, 361] width 11 height 11
select select "V"
type input "Pay 10K, Get 15K"
type input "15000"
type input "11000"
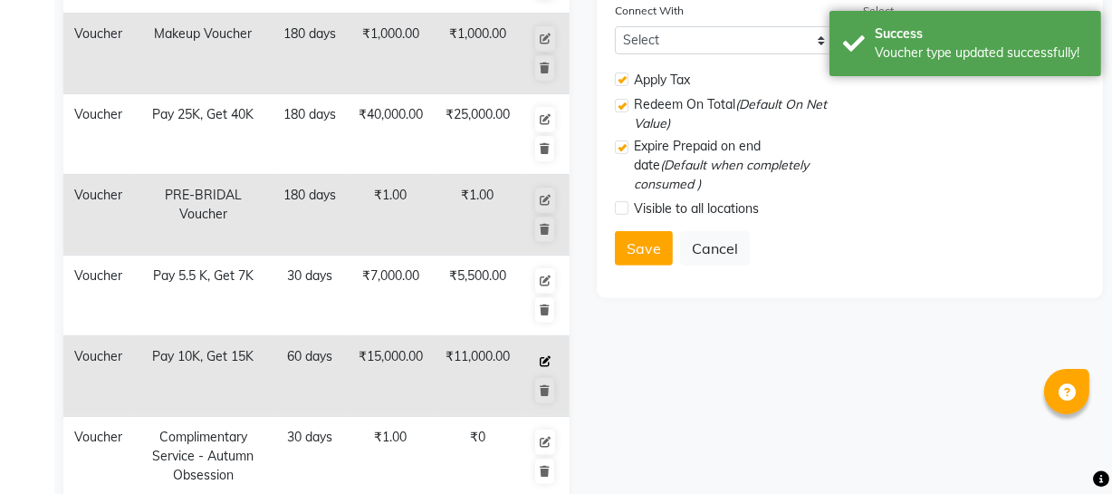
type input "60"
type input "73"
checkbox input "true"
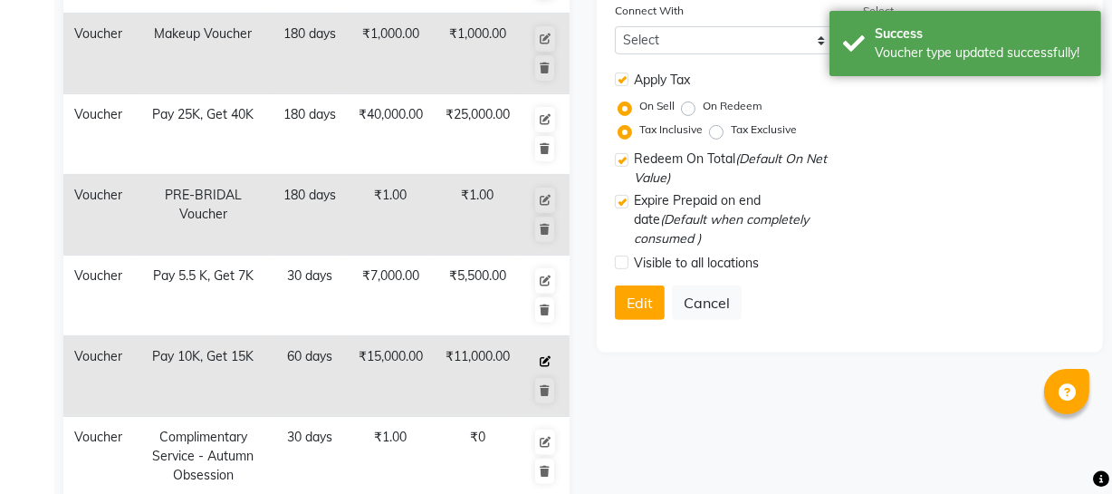
click at [547, 360] on icon at bounding box center [545, 361] width 11 height 11
click at [443, 360] on td "₹11,000.00" at bounding box center [478, 376] width 86 height 81
click at [543, 353] on button at bounding box center [545, 361] width 20 height 25
click at [543, 356] on icon at bounding box center [545, 361] width 11 height 11
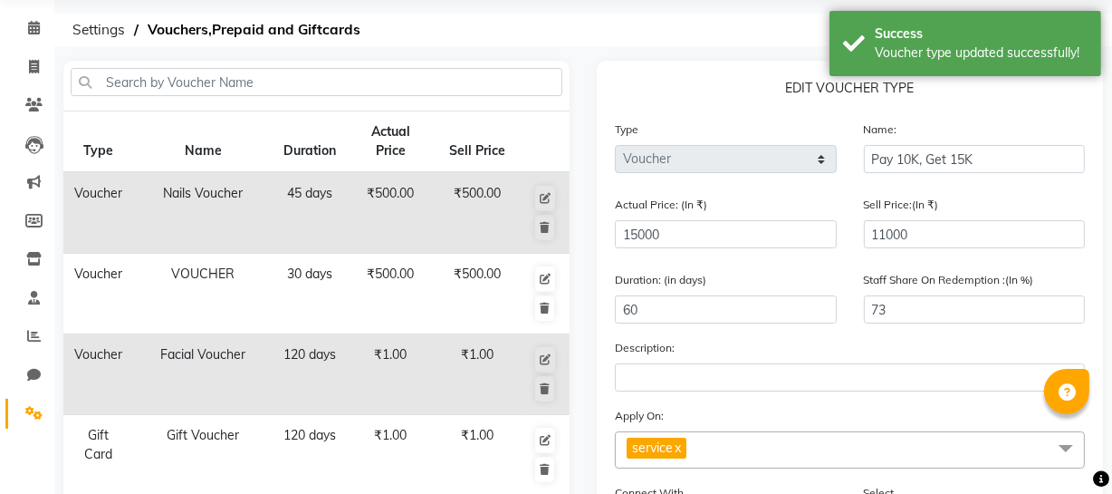
scroll to position [0, 0]
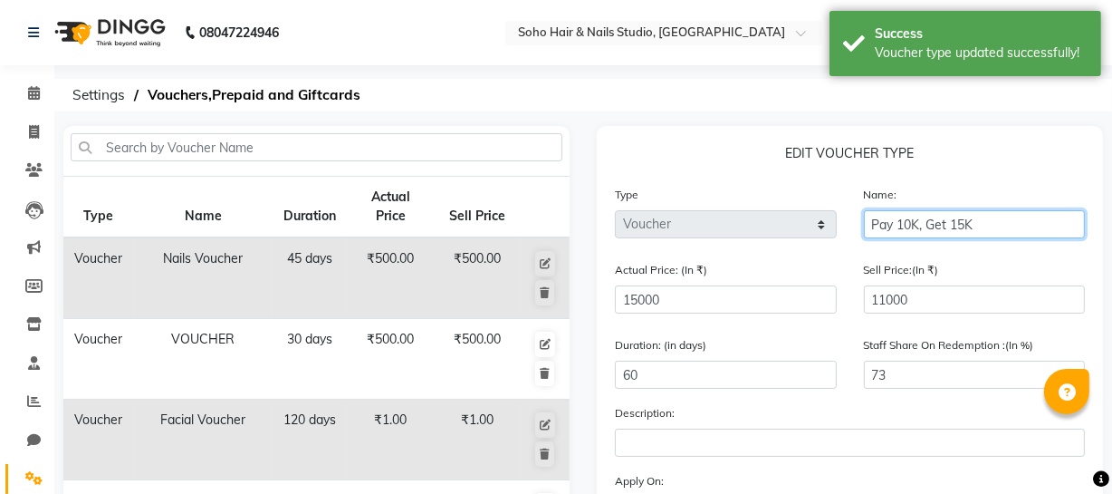
click at [912, 224] on input "Pay 10K, Get 15K" at bounding box center [975, 224] width 222 height 28
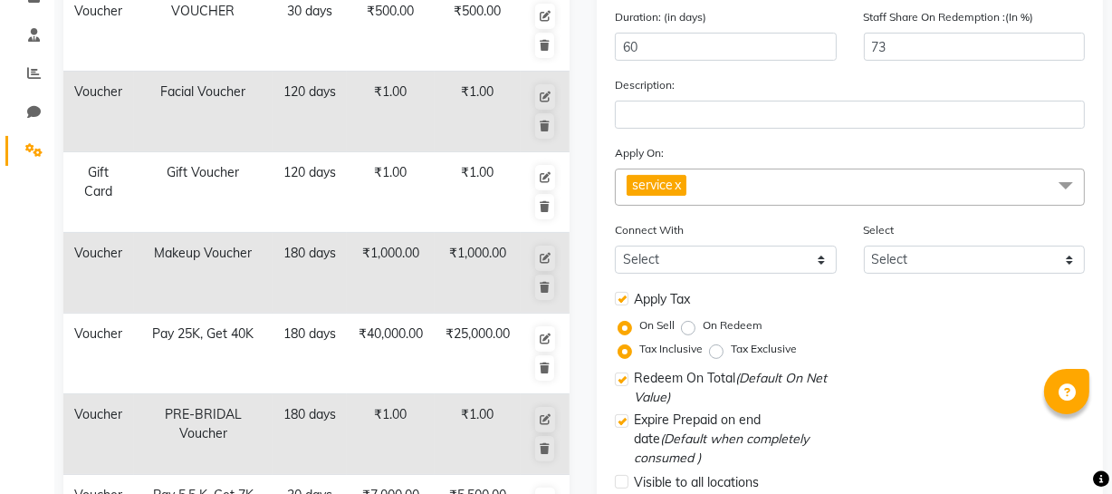
scroll to position [494, 0]
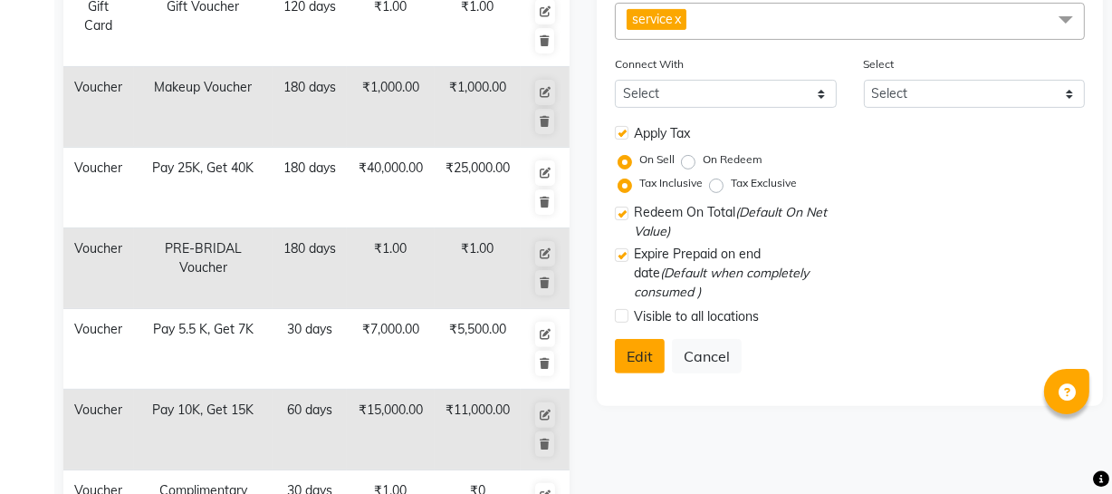
type input "Pay 11K, Get 15K"
click at [632, 357] on button "Edit" at bounding box center [640, 356] width 50 height 34
select select
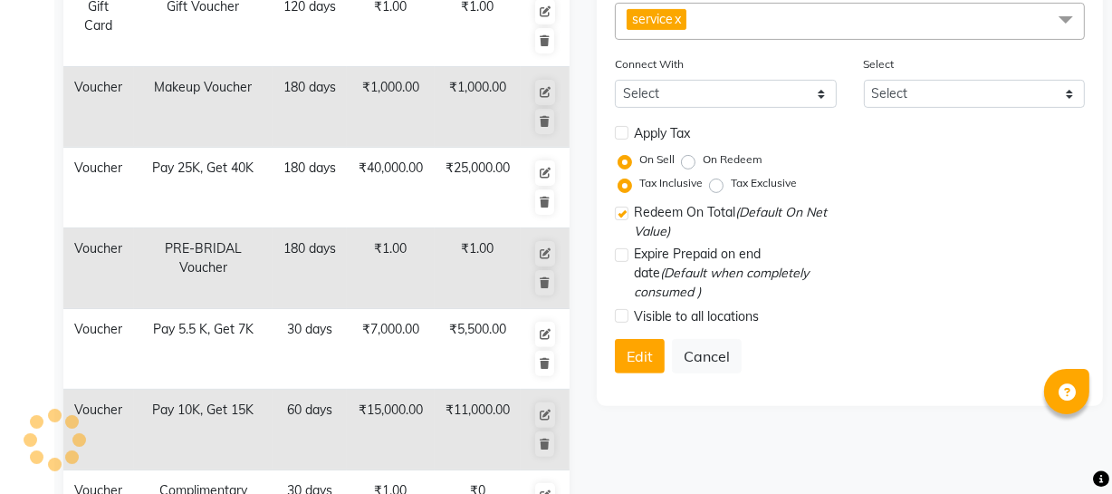
checkbox input "false"
checkbox input "true"
checkbox input "false"
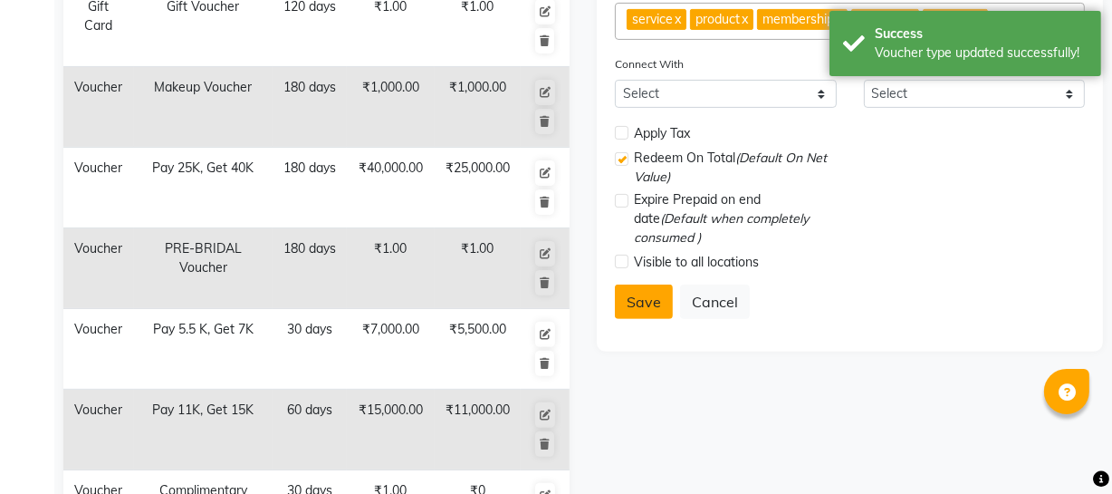
click at [649, 299] on button "Save" at bounding box center [644, 301] width 58 height 34
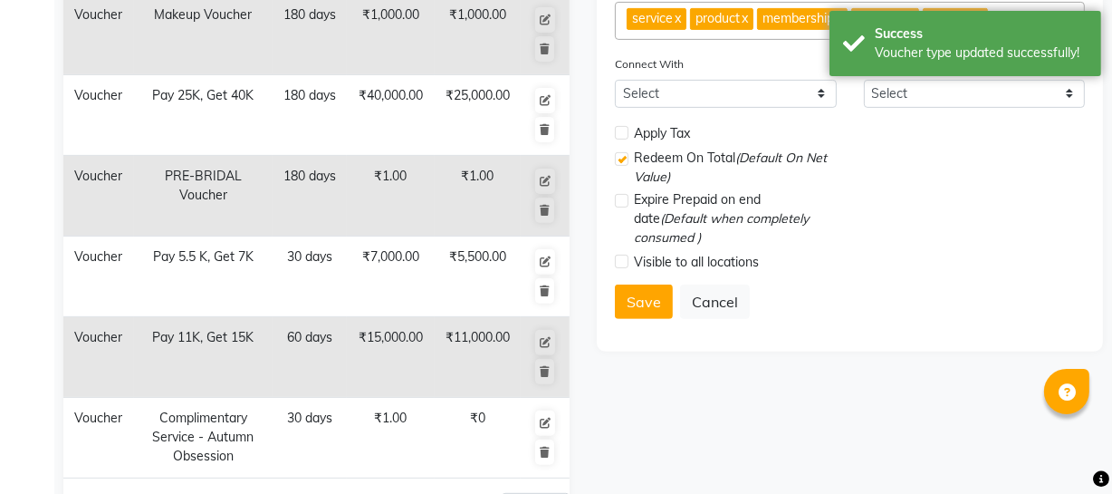
scroll to position [630, 0]
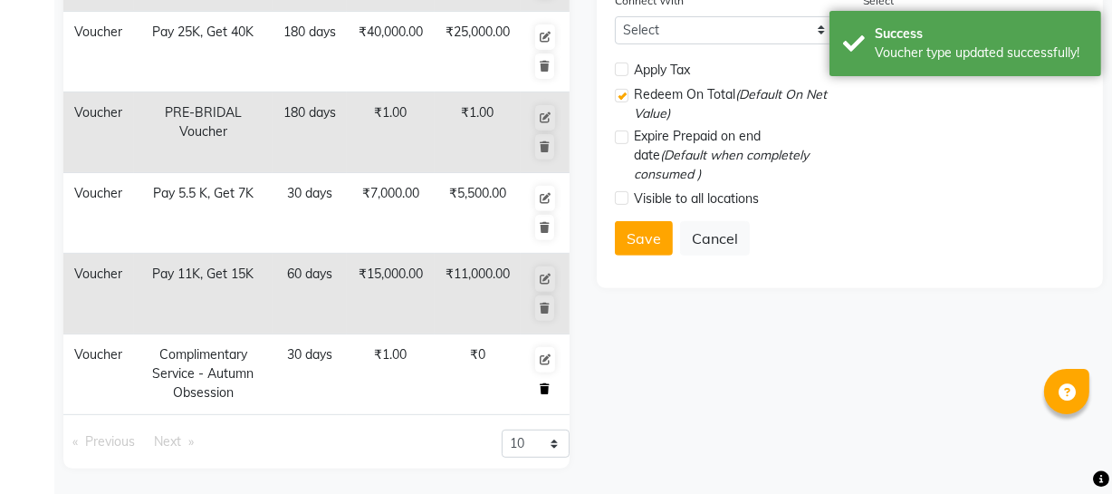
click at [538, 388] on button at bounding box center [544, 388] width 19 height 25
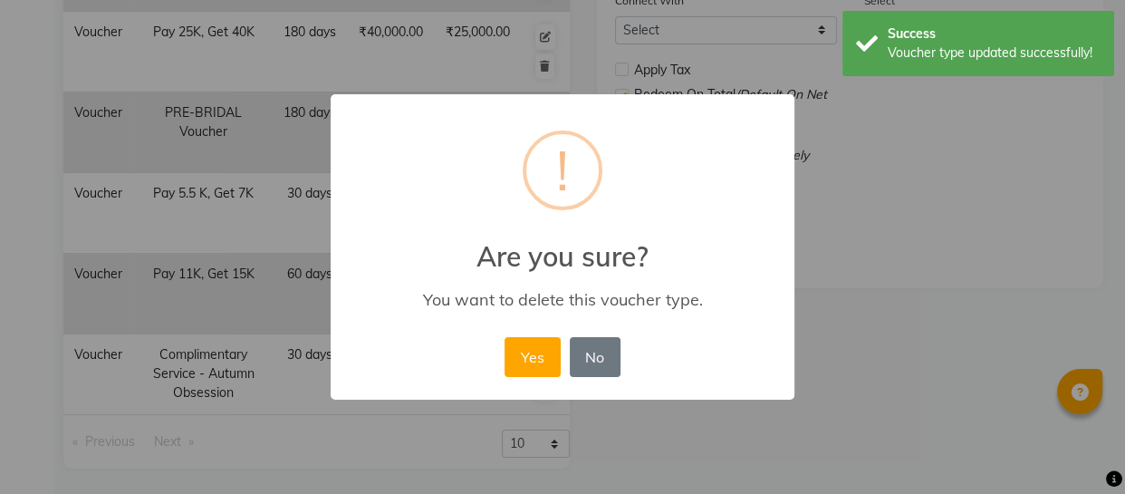
click at [523, 341] on button "Yes" at bounding box center [532, 357] width 55 height 40
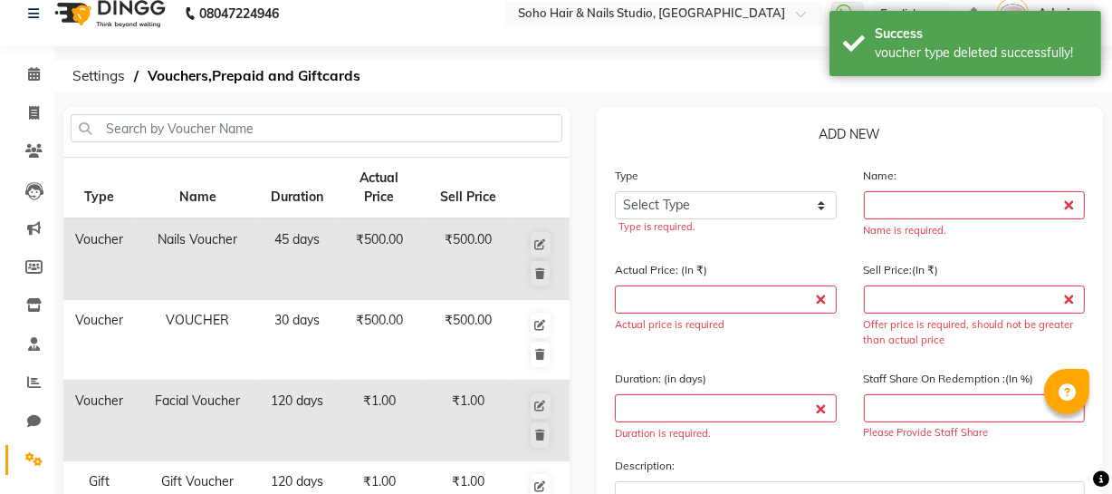
scroll to position [0, 0]
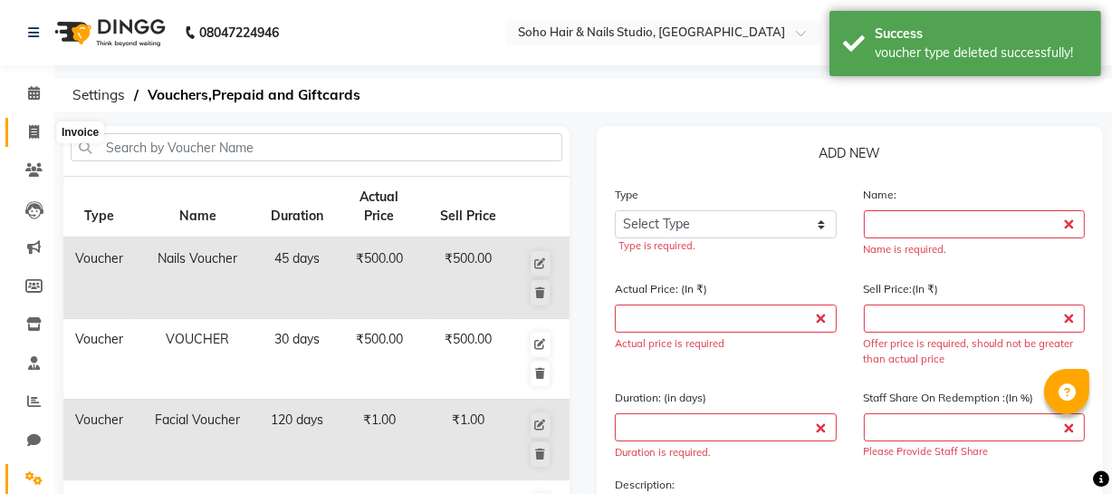
click at [29, 134] on icon at bounding box center [34, 132] width 10 height 14
select select "service"
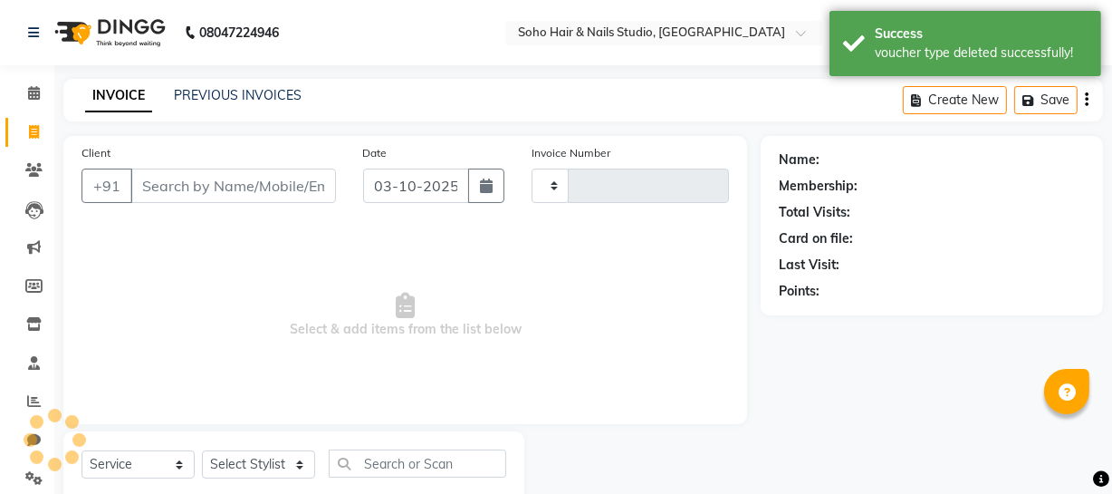
scroll to position [52, 0]
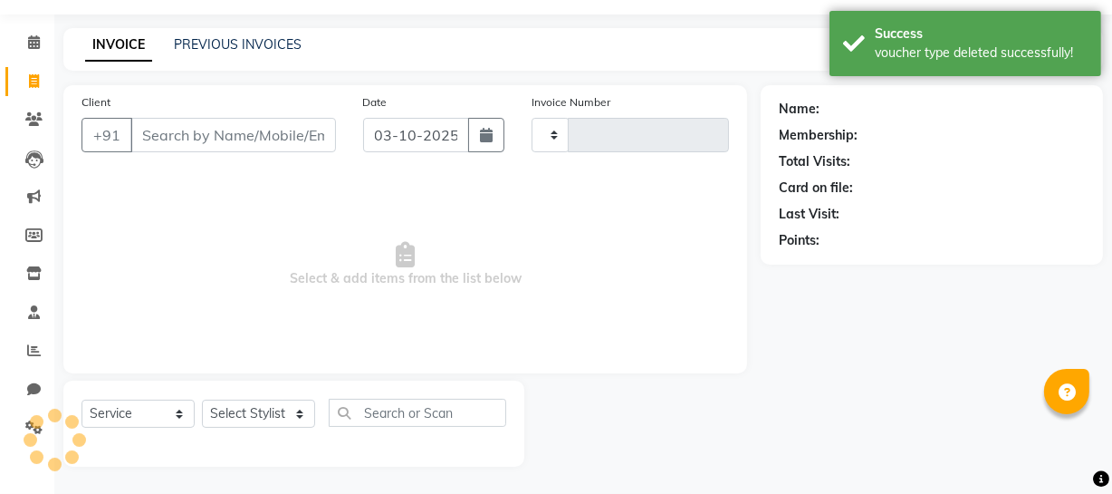
type input "4731"
select select "735"
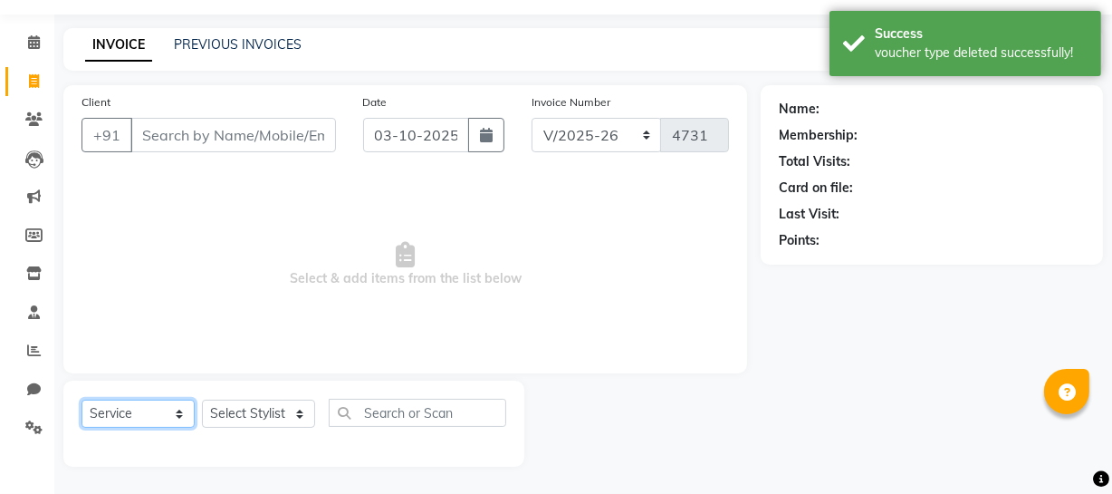
click at [131, 418] on select "Select Service Product Membership Package Voucher Prepaid Gift Card" at bounding box center [138, 413] width 113 height 28
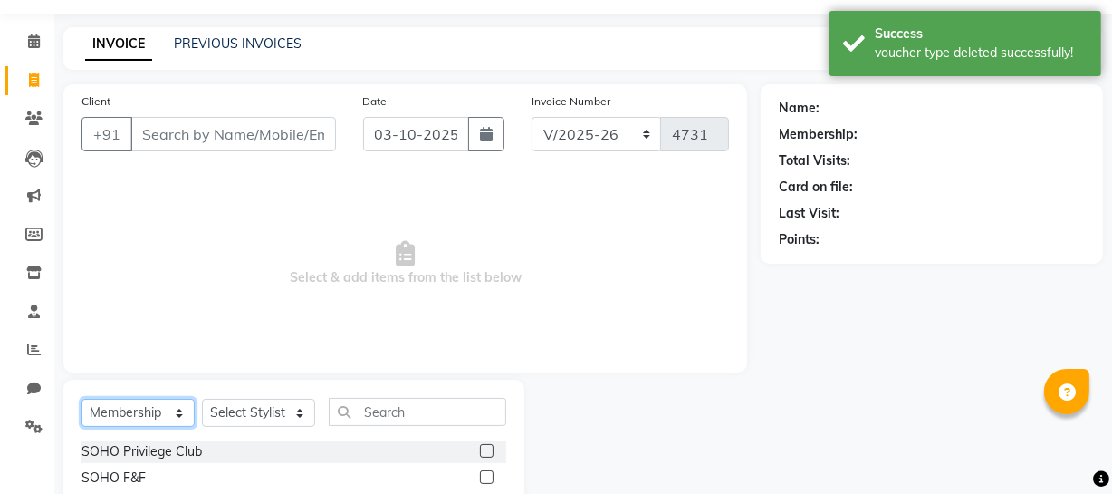
select select "V"
click at [82, 399] on select "Select Service Product Membership Package Voucher Prepaid Gift Card" at bounding box center [138, 413] width 113 height 28
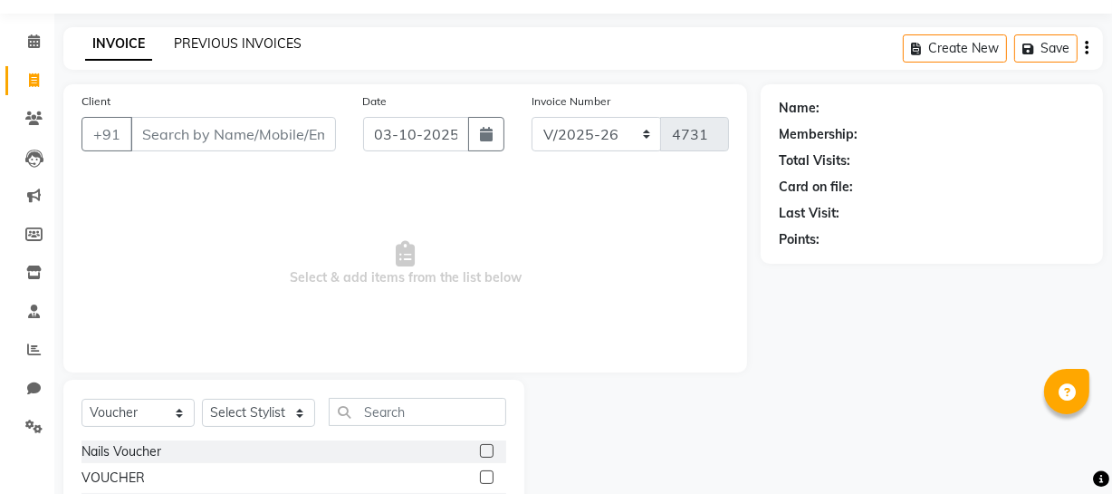
click at [221, 45] on link "PREVIOUS INVOICES" at bounding box center [238, 43] width 128 height 16
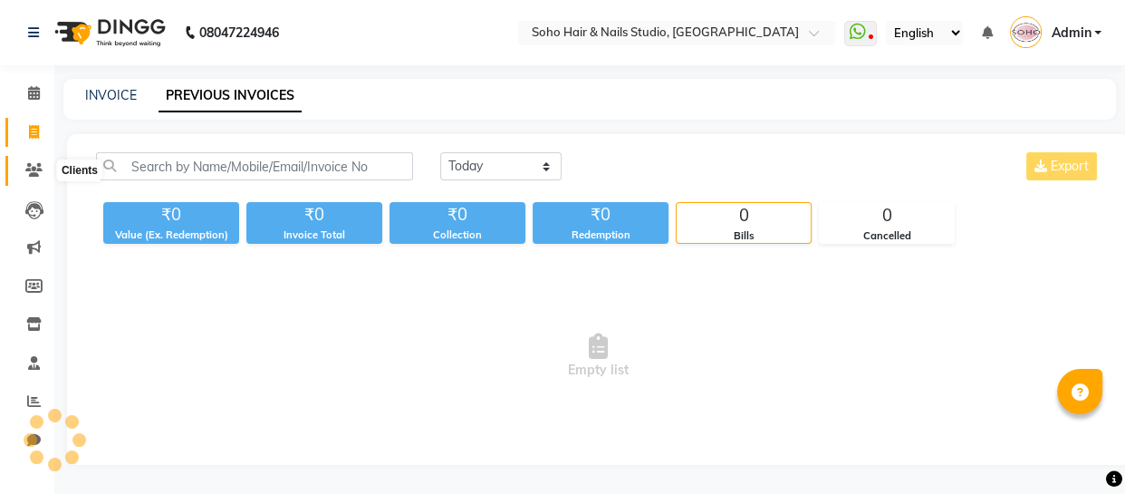
click at [33, 174] on icon at bounding box center [33, 170] width 17 height 14
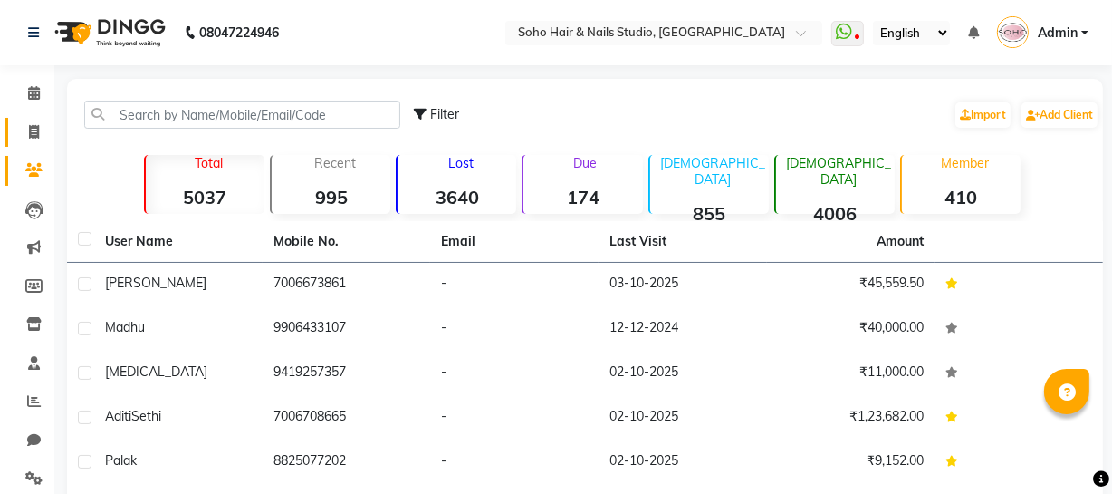
click at [38, 141] on span at bounding box center [34, 132] width 32 height 21
select select "service"
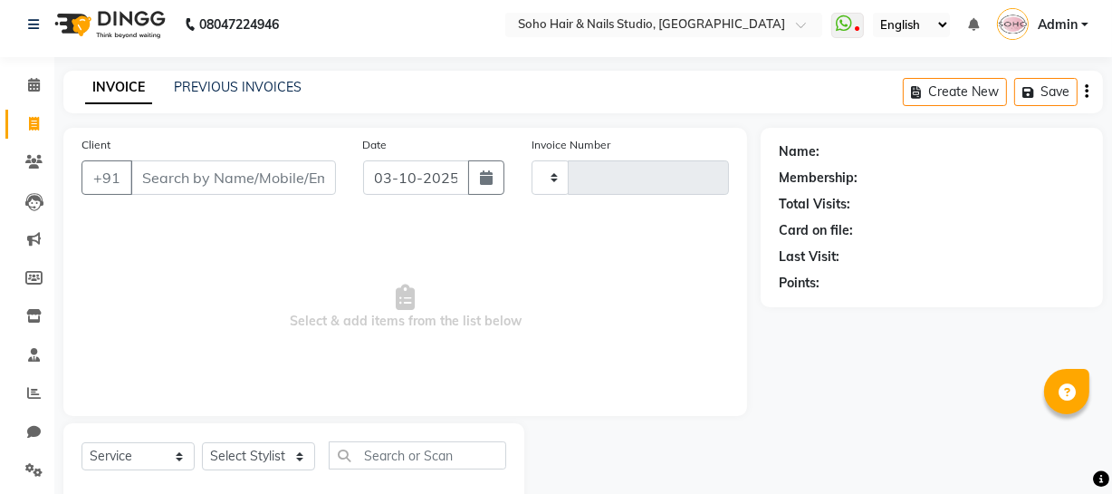
scroll to position [52, 0]
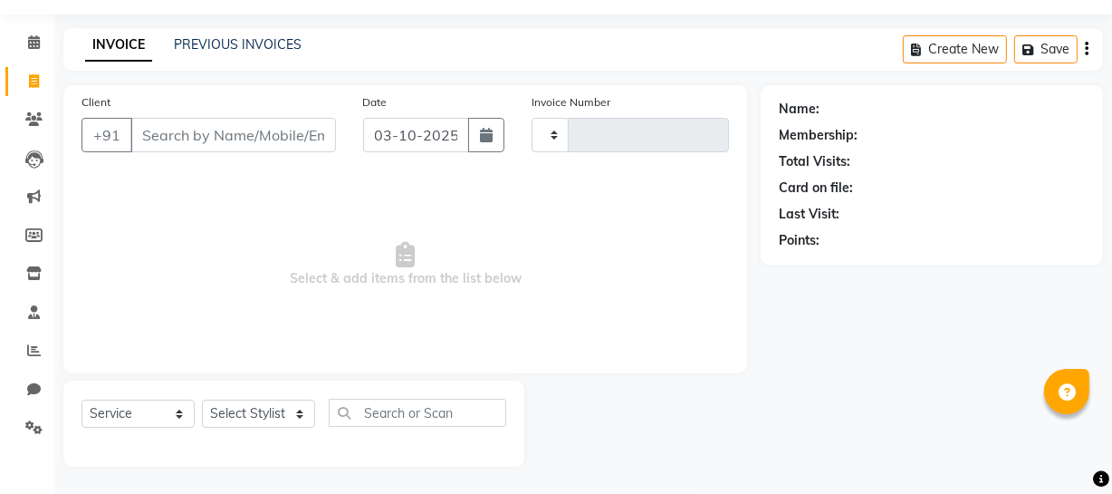
type input "4731"
select select "735"
click at [154, 416] on select "Select Service Product Membership Package Voucher Prepaid Gift Card" at bounding box center [138, 413] width 113 height 28
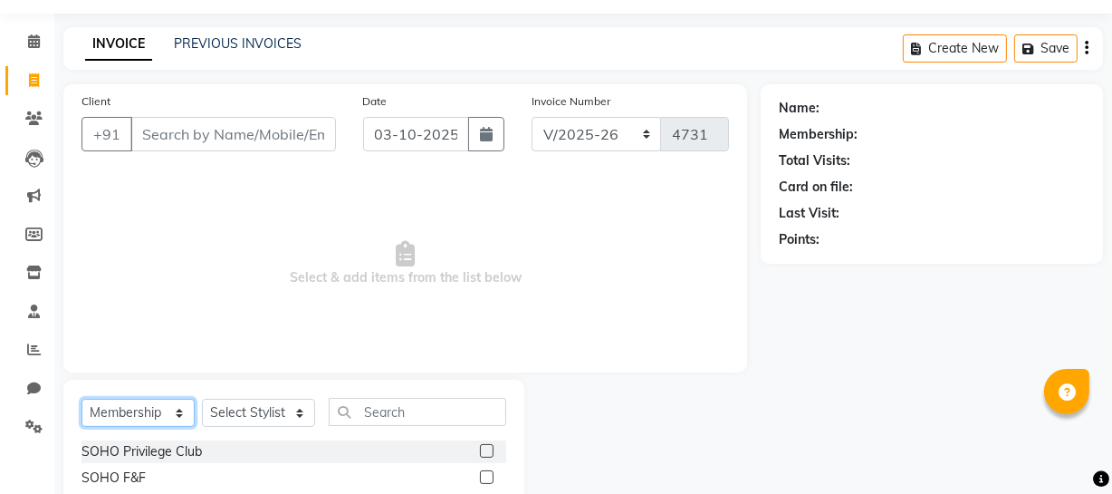
select select "V"
click at [82, 399] on select "Select Service Product Membership Package Voucher Prepaid Gift Card" at bounding box center [138, 413] width 113 height 28
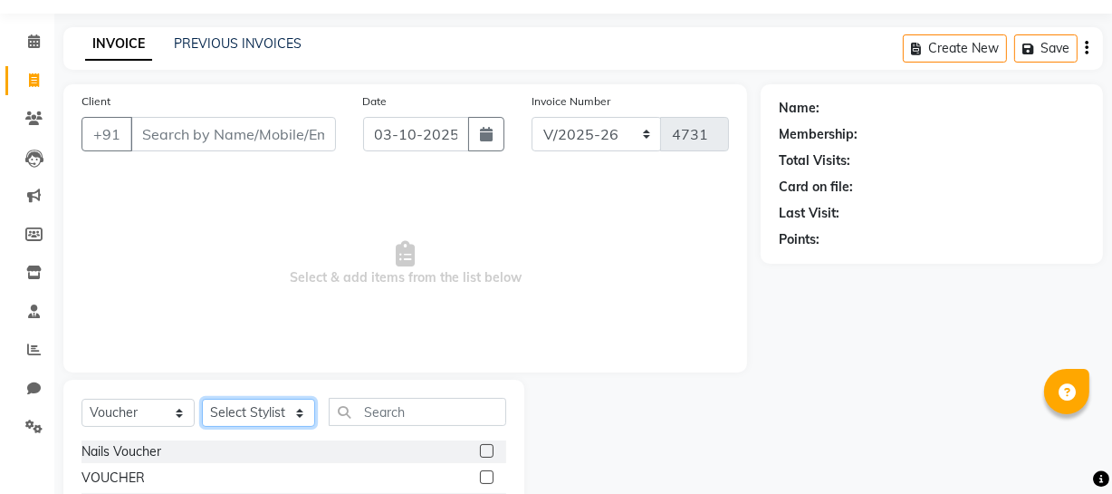
drag, startPoint x: 238, startPoint y: 412, endPoint x: 237, endPoint y: 399, distance: 13.6
click at [238, 412] on select "Select Stylist [PERSON_NAME] Adhamya [PERSON_NAME] [PERSON_NAME] [PERSON_NAME] …" at bounding box center [258, 413] width 113 height 28
select select "22783"
click at [202, 399] on select "Select Stylist [PERSON_NAME] Adhamya [PERSON_NAME] [PERSON_NAME] [PERSON_NAME] …" at bounding box center [258, 413] width 113 height 28
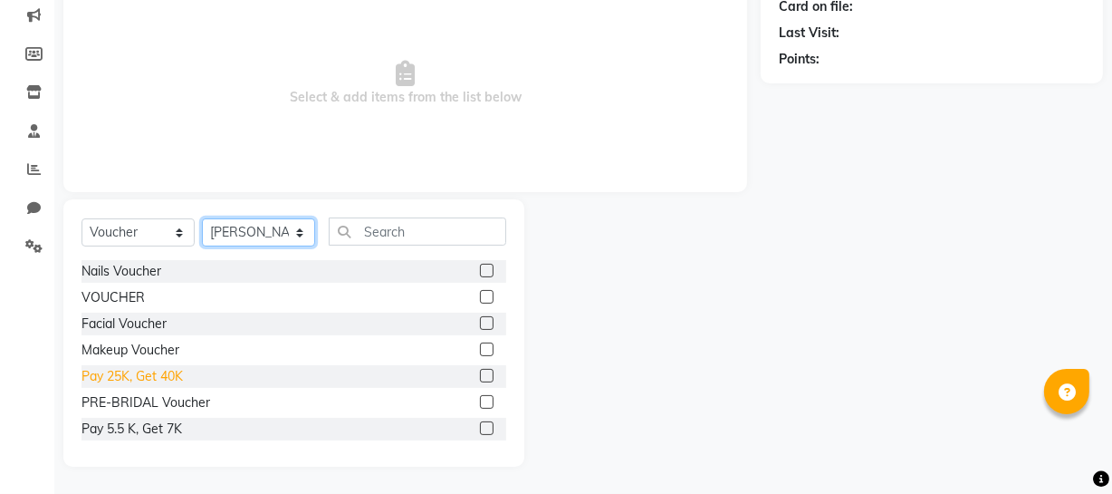
scroll to position [28, 0]
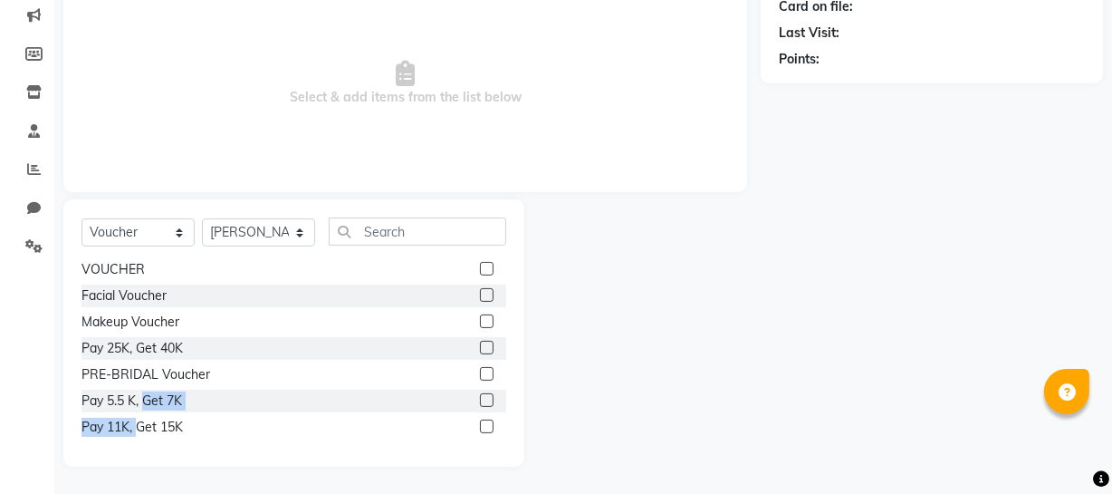
drag, startPoint x: 145, startPoint y: 400, endPoint x: 140, endPoint y: 464, distance: 63.6
click at [140, 464] on div "Select Service Product Membership Package Voucher Prepaid Gift Card Select Styl…" at bounding box center [293, 332] width 461 height 267
click at [142, 462] on div "Select Service Product Membership Package Voucher Prepaid Gift Card Select Styl…" at bounding box center [293, 332] width 461 height 267
click at [38, 244] on icon at bounding box center [33, 246] width 17 height 14
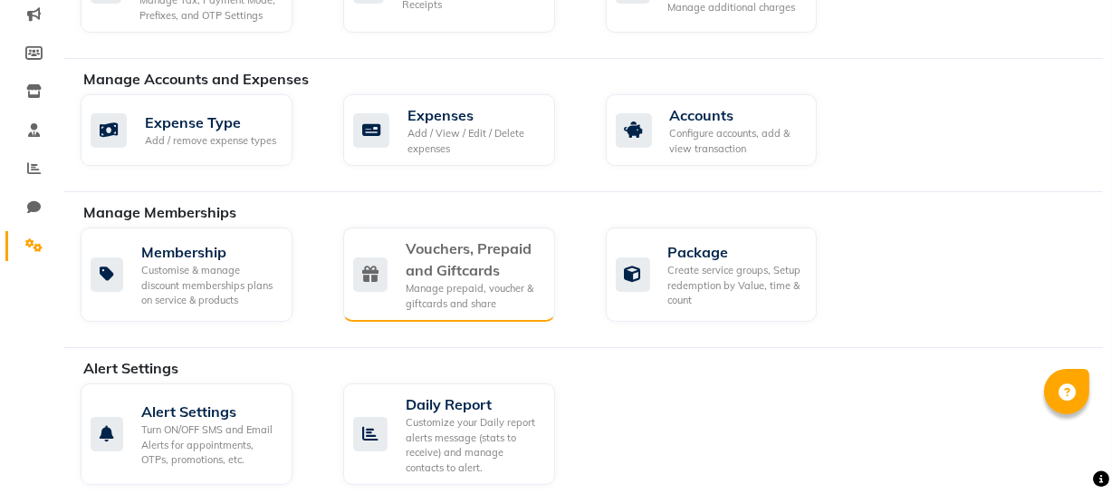
click at [451, 284] on div "Manage prepaid, voucher & giftcards and share" at bounding box center [473, 296] width 135 height 30
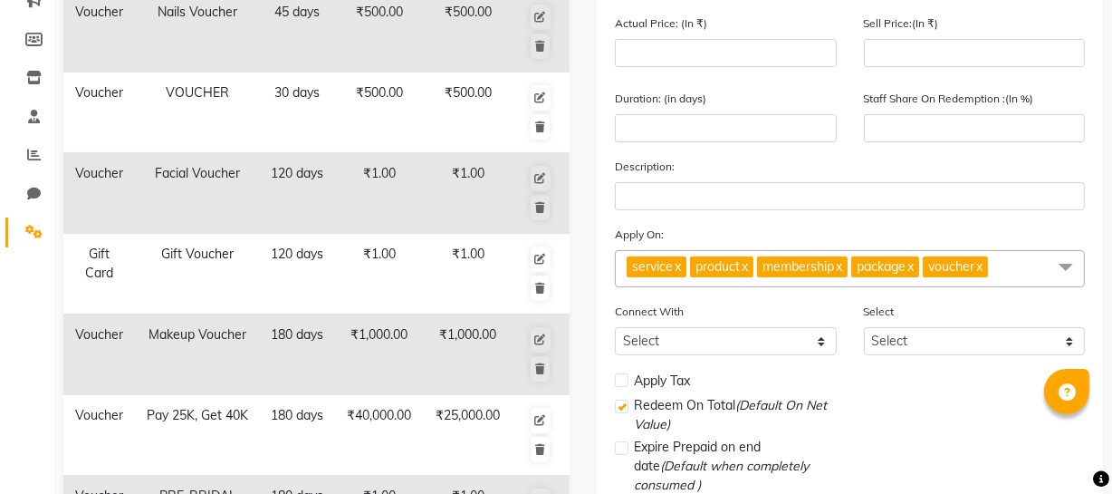
scroll to position [398, 0]
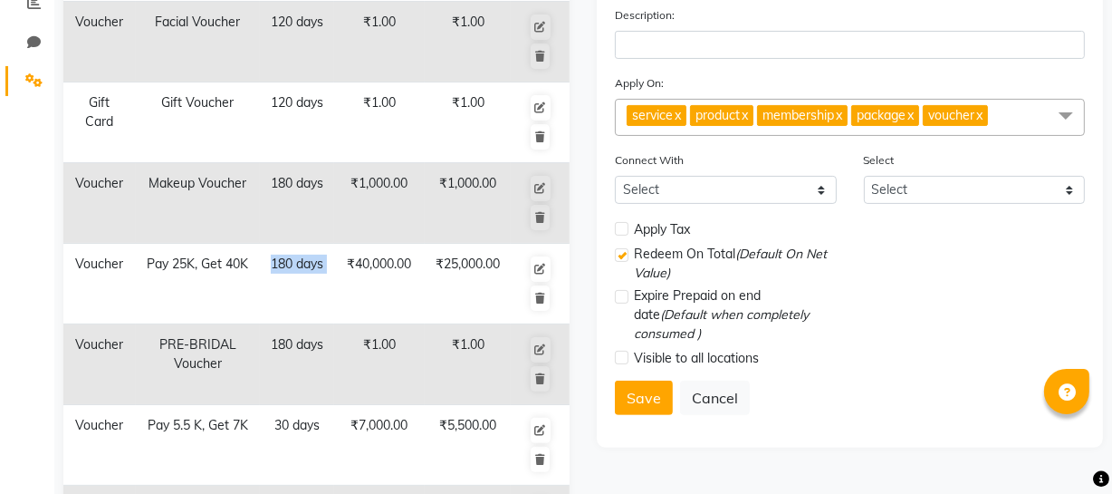
drag, startPoint x: 317, startPoint y: 273, endPoint x: 341, endPoint y: 282, distance: 25.2
click at [341, 282] on tr "Voucher Pay 25K, Get 40K 180 days ₹40,000.00 ₹25,000.00" at bounding box center [316, 284] width 506 height 81
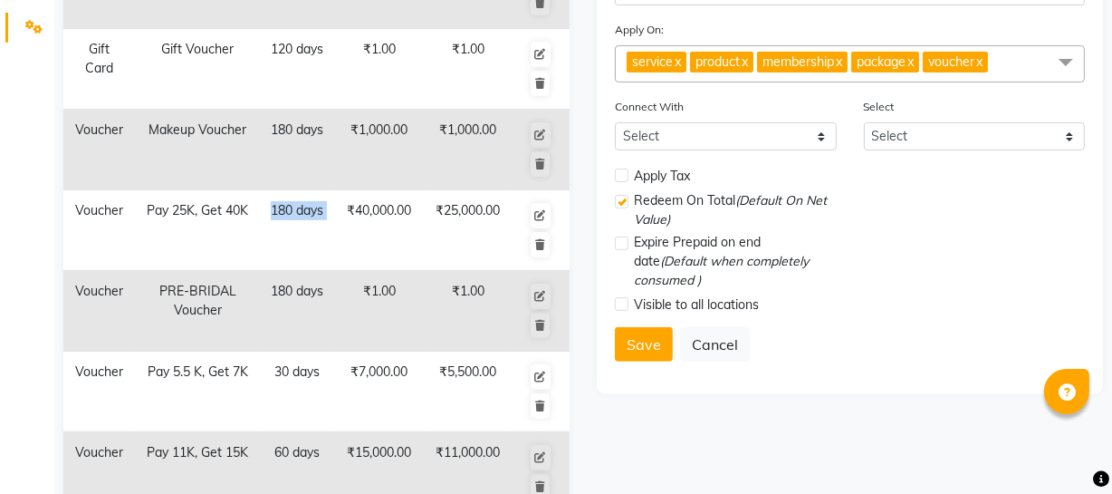
scroll to position [480, 0]
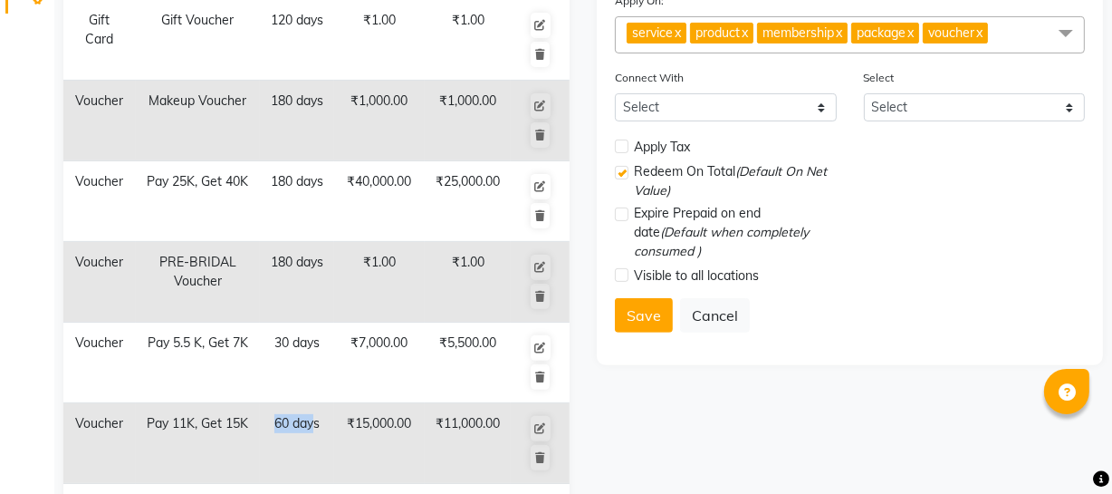
drag, startPoint x: 270, startPoint y: 418, endPoint x: 310, endPoint y: 394, distance: 46.8
click at [319, 405] on td "60 days" at bounding box center [297, 443] width 74 height 81
drag, startPoint x: 276, startPoint y: 335, endPoint x: 365, endPoint y: 352, distance: 90.4
click at [364, 352] on tr "Voucher Pay 5.5 K, Get 7K 30 days ₹7,000.00 ₹5,500.00" at bounding box center [316, 362] width 506 height 81
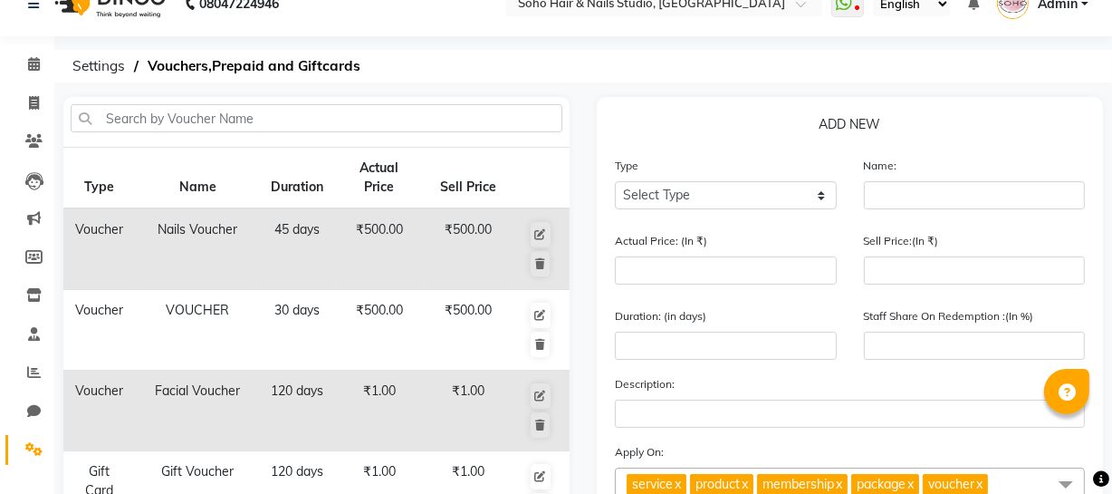
scroll to position [0, 0]
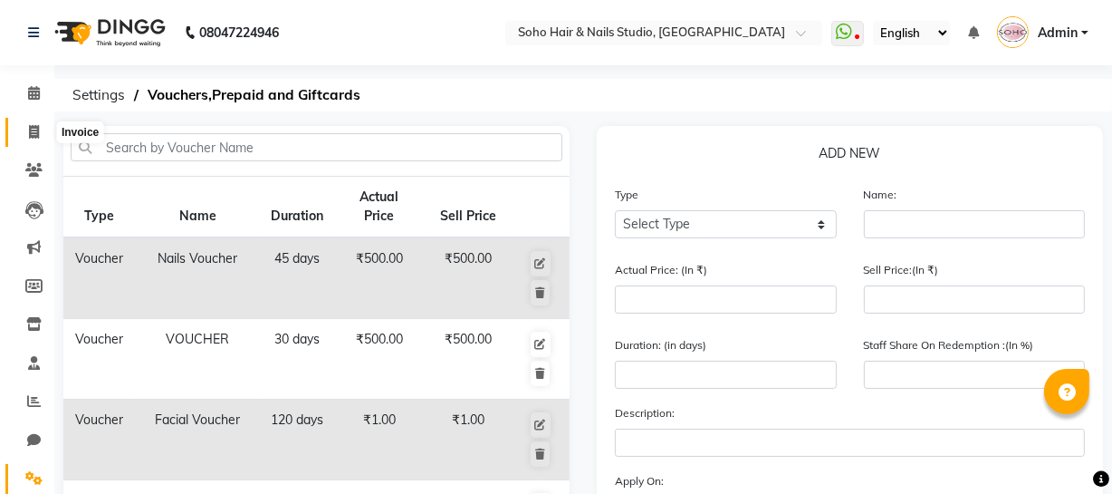
click at [39, 133] on span at bounding box center [34, 132] width 32 height 21
select select "service"
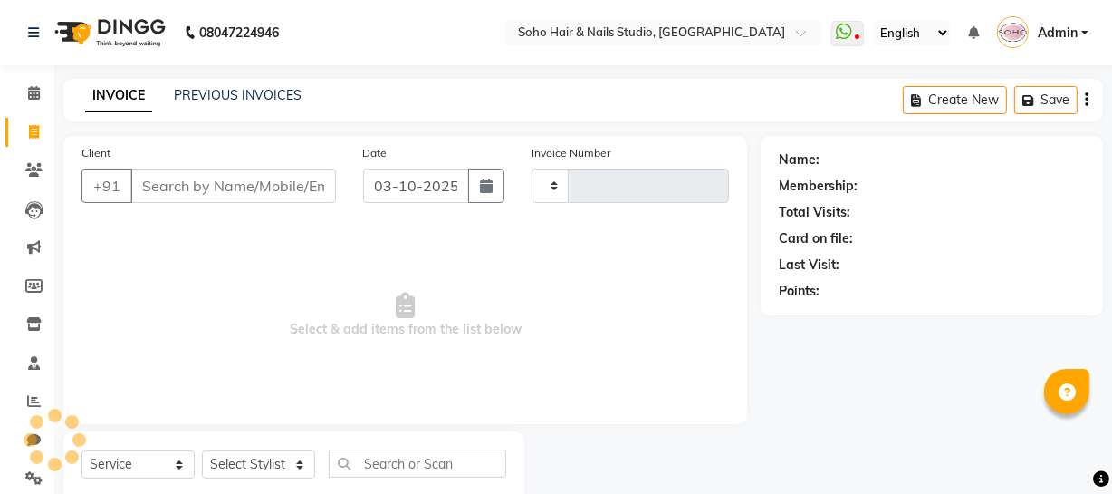
scroll to position [52, 0]
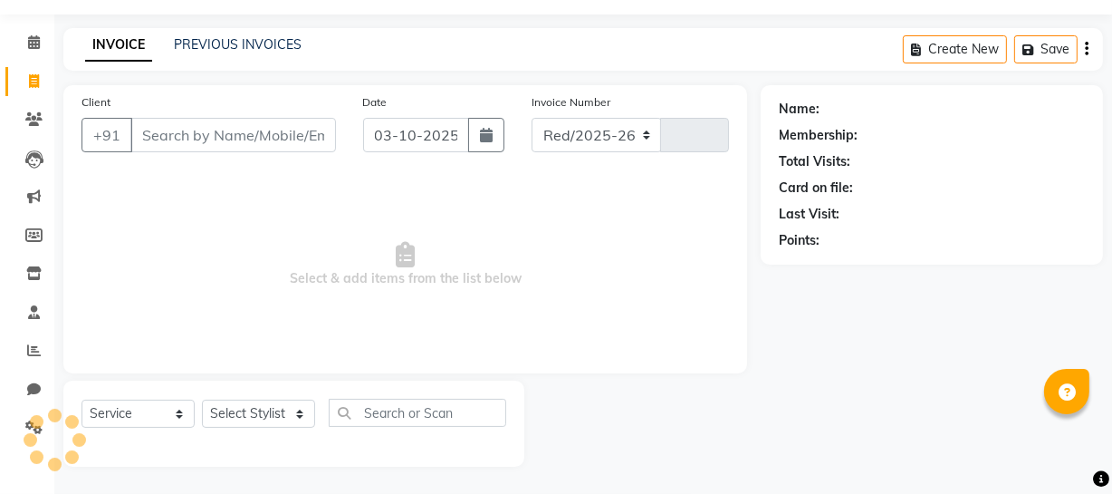
select select "735"
type input "4731"
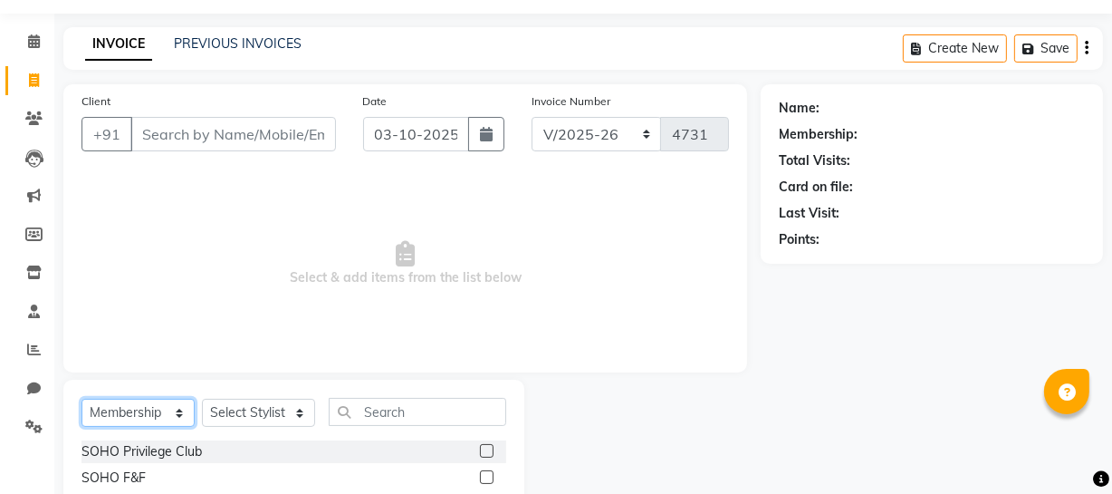
click at [168, 414] on select "Select Service Product Membership Package Voucher Prepaid Gift Card" at bounding box center [138, 413] width 113 height 28
select select "V"
click at [82, 399] on select "Select Service Product Membership Package Voucher Prepaid Gift Card" at bounding box center [138, 413] width 113 height 28
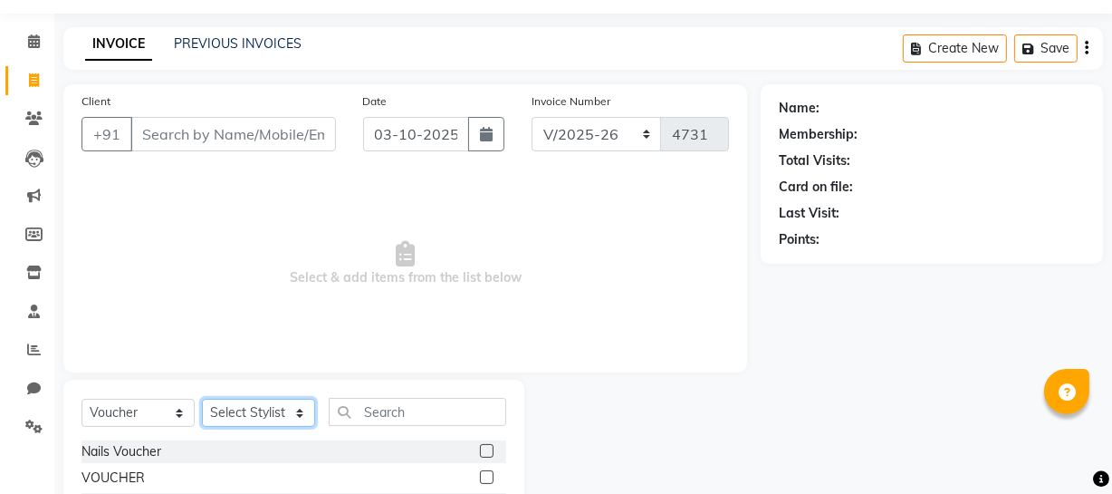
click at [273, 409] on select "Select Stylist [PERSON_NAME] Adhamya [PERSON_NAME] [PERSON_NAME] [PERSON_NAME] …" at bounding box center [258, 413] width 113 height 28
select select "22783"
click at [202, 399] on select "Select Stylist [PERSON_NAME] Adhamya [PERSON_NAME] [PERSON_NAME] [PERSON_NAME] …" at bounding box center [258, 413] width 113 height 28
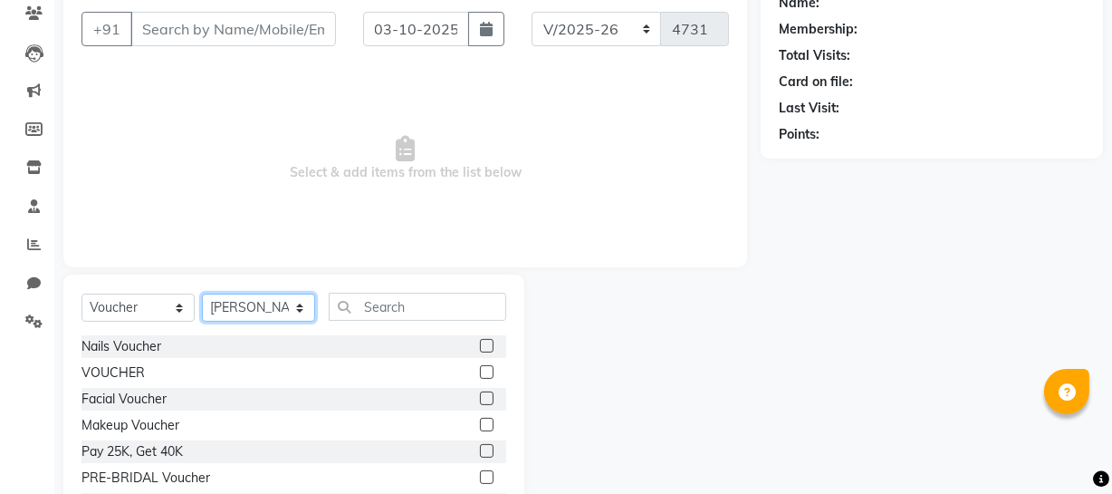
scroll to position [233, 0]
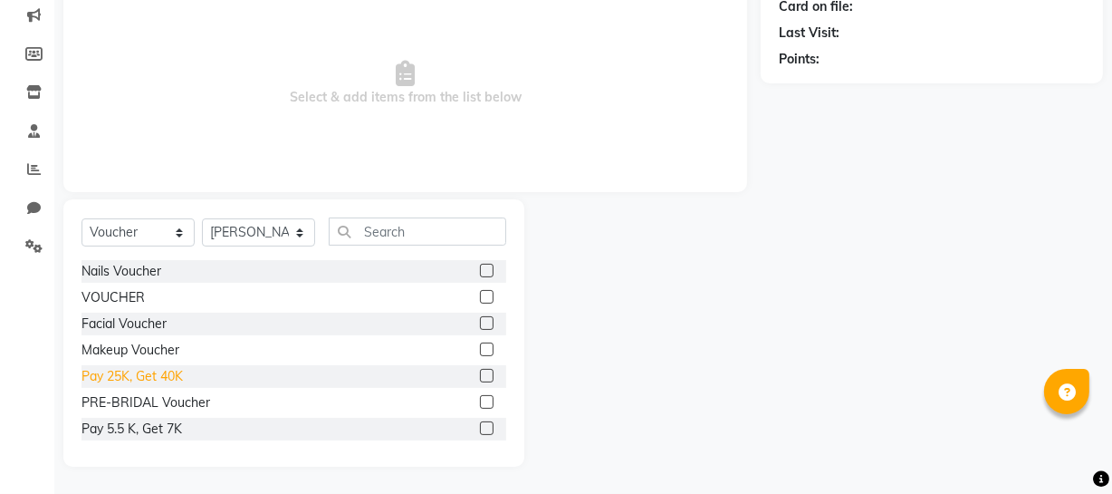
click at [167, 375] on div "Pay 25K, Get 40K" at bounding box center [132, 376] width 101 height 19
checkbox input "false"
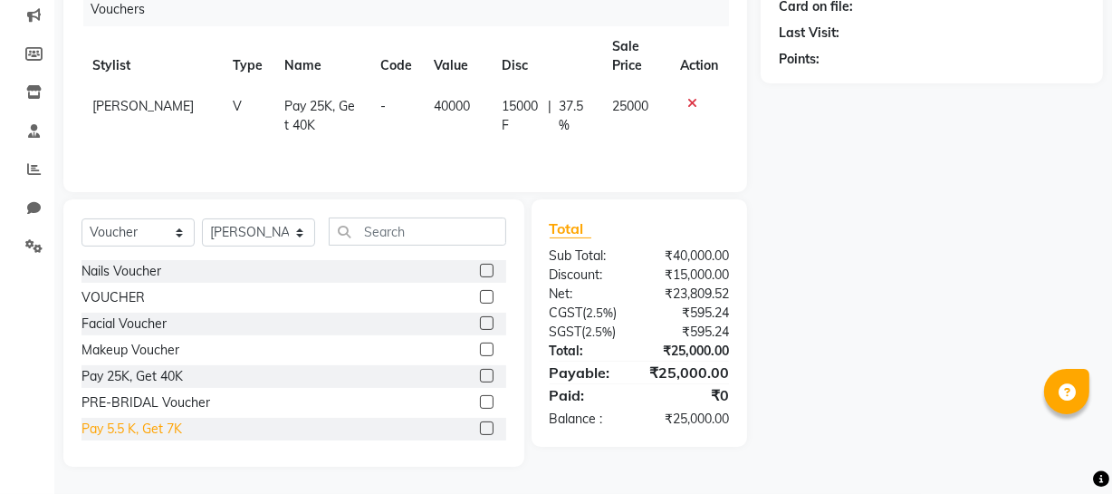
click at [163, 422] on div "Pay 5.5 K, Get 7K" at bounding box center [132, 428] width 101 height 19
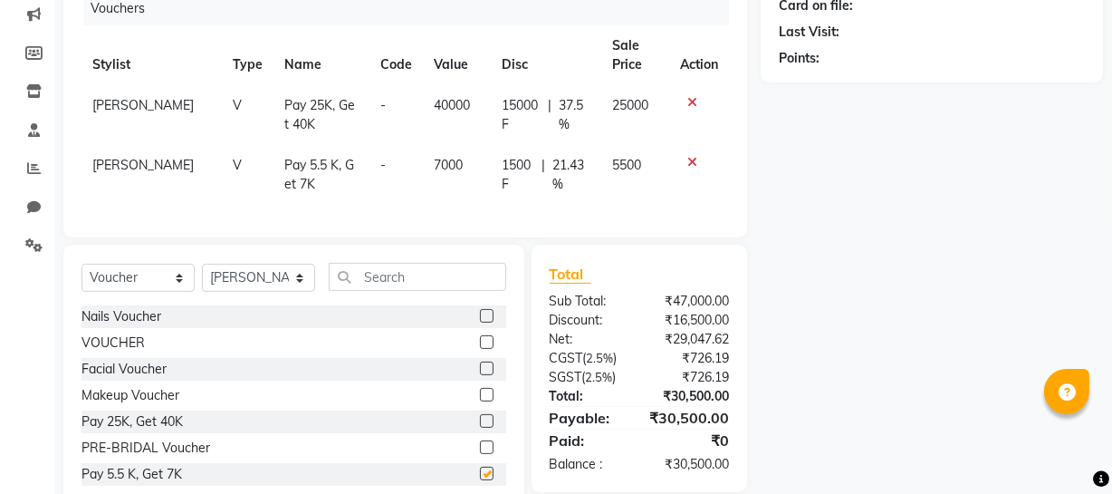
checkbox input "false"
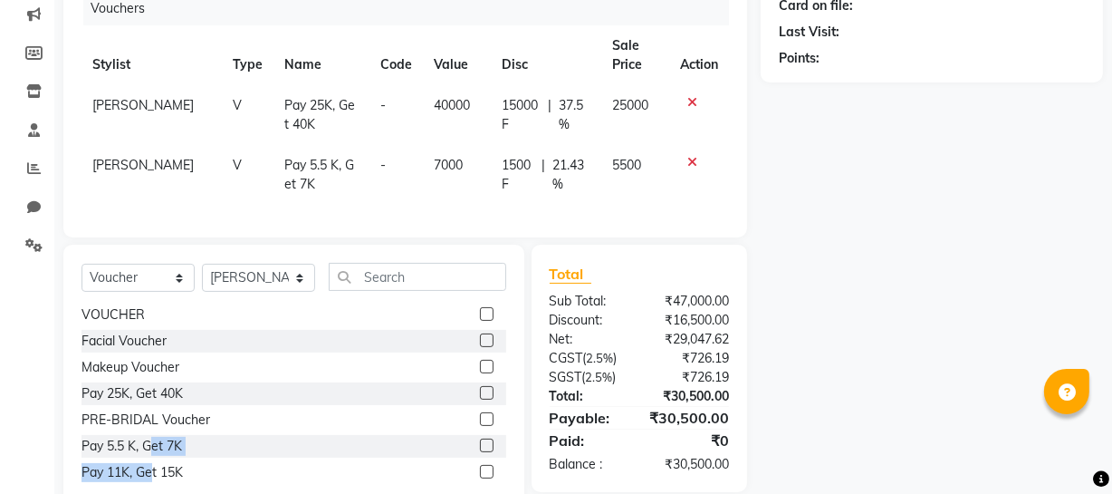
click at [154, 471] on div "Nails Voucher VOUCHER Facial Voucher Makeup Voucher Pay 25K, Get 40K PRE-BRIDAL…" at bounding box center [294, 395] width 425 height 181
click at [155, 473] on div "Pay 11K, Get 15K" at bounding box center [294, 472] width 425 height 23
click at [158, 477] on div "Pay 11K, Get 15K" at bounding box center [132, 472] width 101 height 19
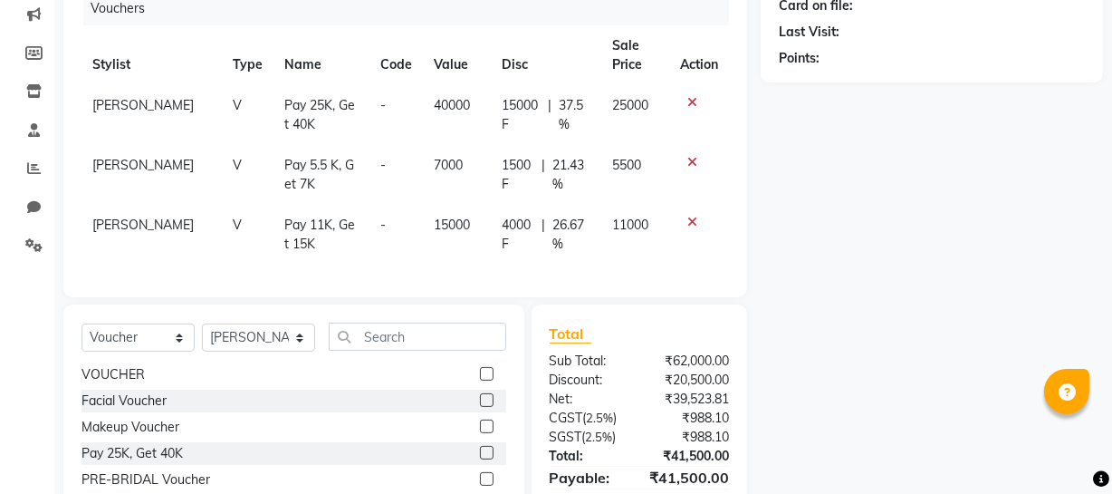
checkbox input "false"
drag, startPoint x: 245, startPoint y: 170, endPoint x: 281, endPoint y: 254, distance: 90.9
click at [329, 188] on tr "[PERSON_NAME] V Pay 5.5 K, Get 7K - 7000 1500 F | 21.43 % 5500" at bounding box center [406, 175] width 648 height 60
drag, startPoint x: 262, startPoint y: 222, endPoint x: 300, endPoint y: 254, distance: 49.5
click at [302, 263] on td "Pay 11K, Get 15K" at bounding box center [322, 235] width 96 height 60
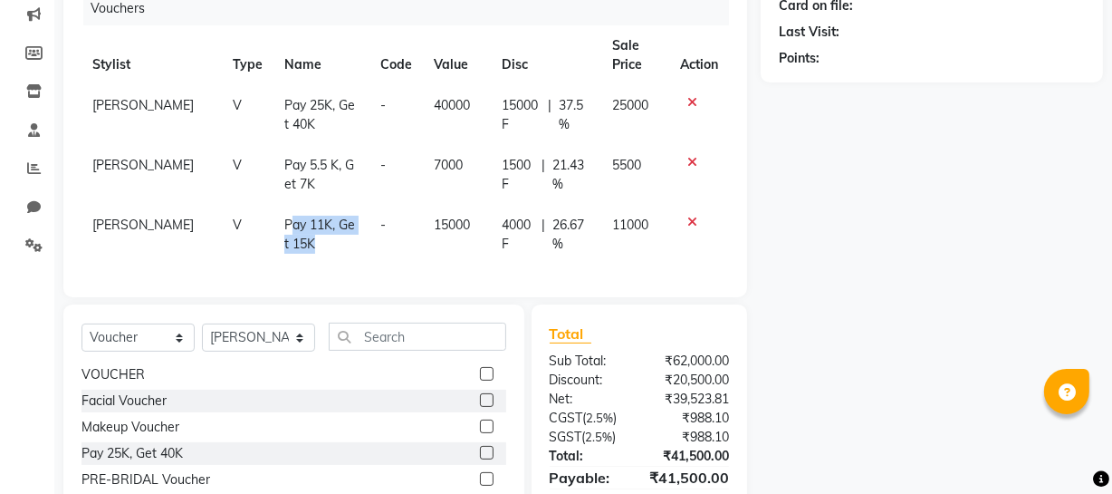
select select "22783"
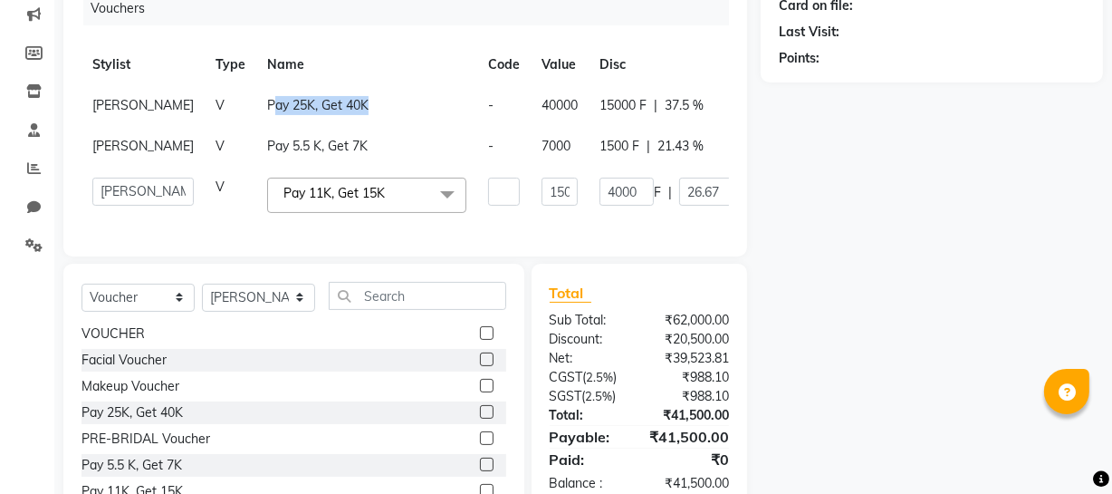
drag, startPoint x: 216, startPoint y: 108, endPoint x: 350, endPoint y: 111, distance: 134.1
click at [350, 111] on td "Pay 25K, Get 40K" at bounding box center [366, 105] width 221 height 41
select select "22783"
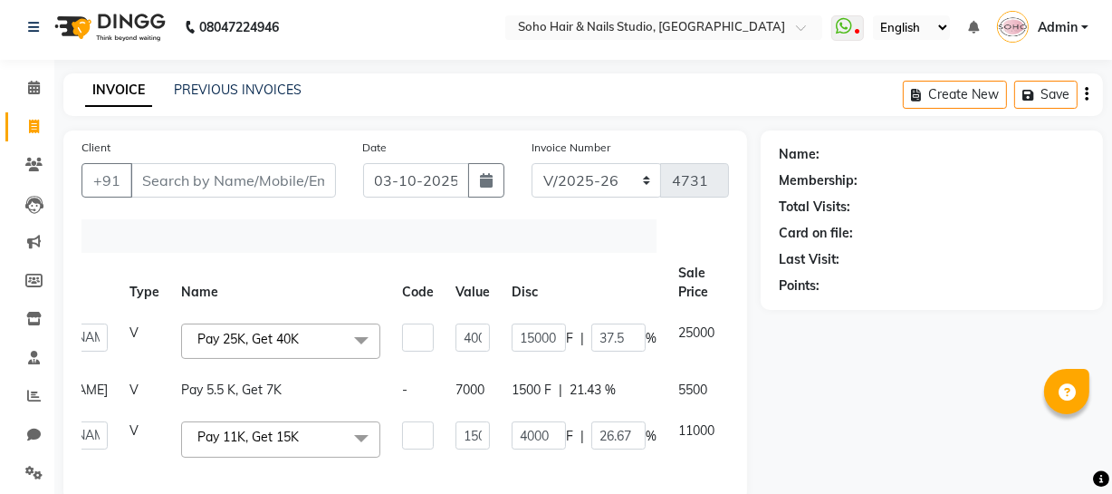
scroll to position [0, 0]
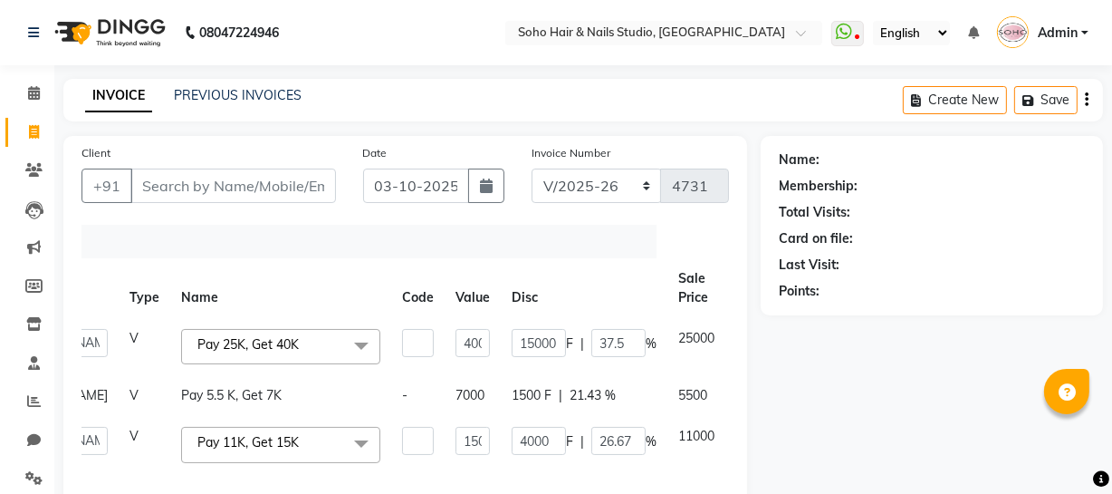
click at [744, 334] on icon at bounding box center [749, 335] width 10 height 13
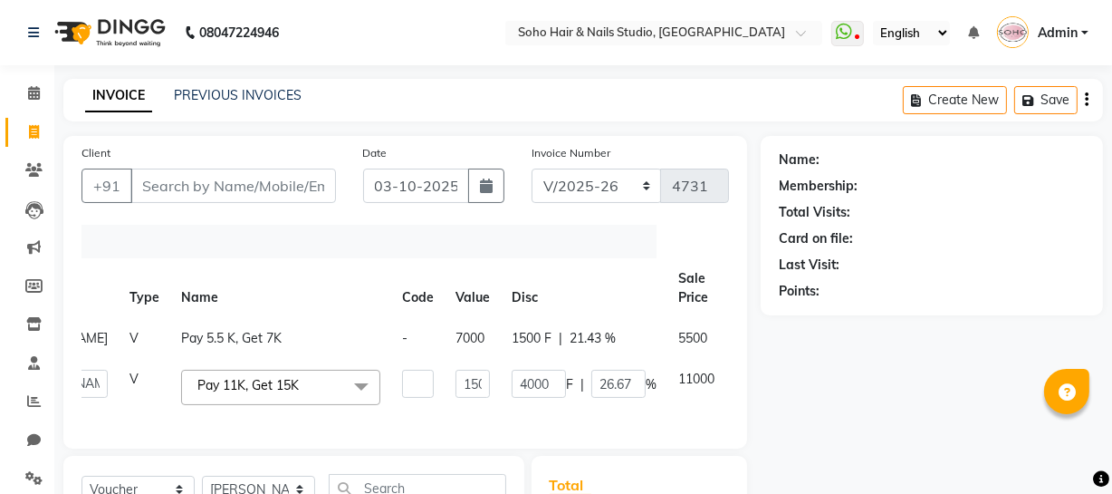
click at [744, 334] on icon at bounding box center [749, 335] width 10 height 13
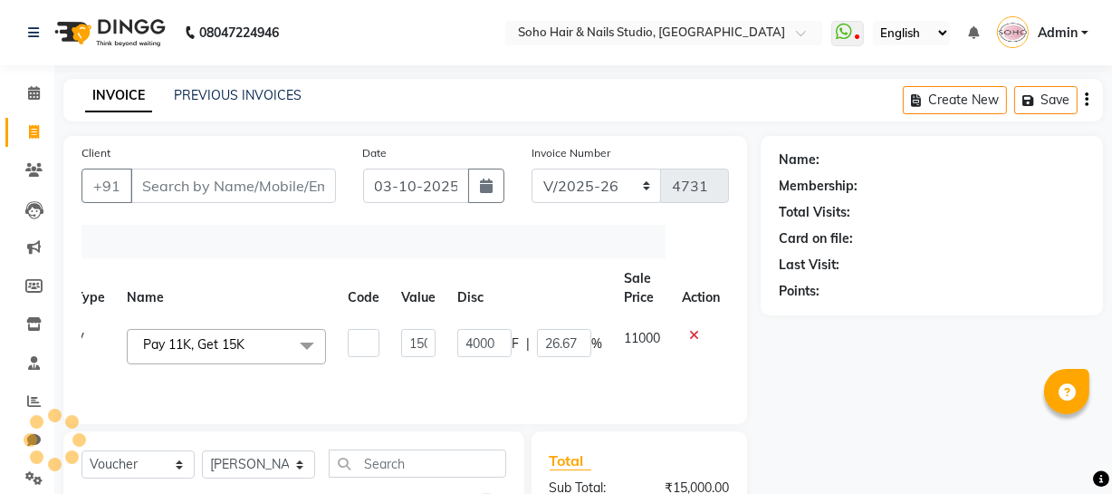
click at [694, 334] on icon at bounding box center [694, 335] width 10 height 13
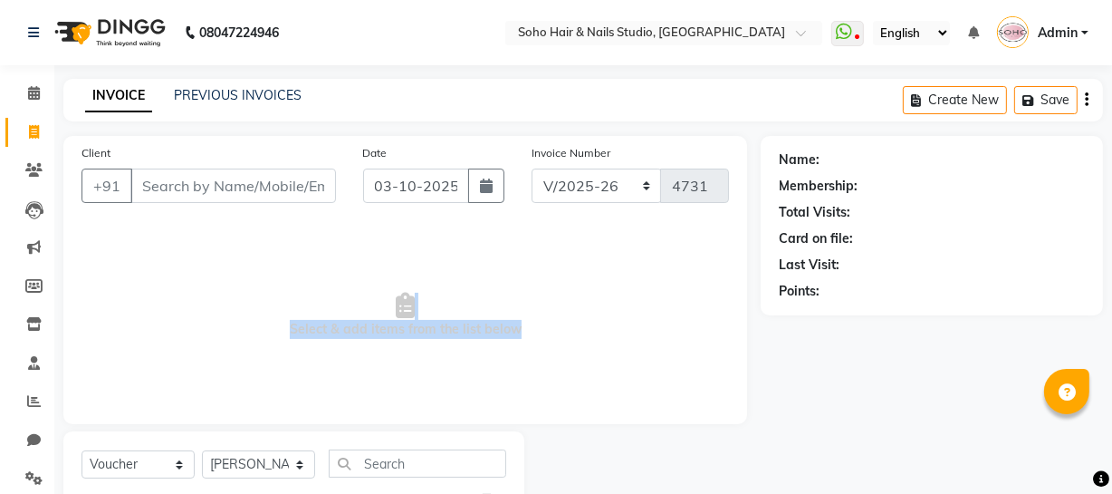
click at [592, 335] on span "Select & add items from the list below" at bounding box center [406, 315] width 648 height 181
click at [588, 291] on span "Select & add items from the list below" at bounding box center [406, 315] width 648 height 181
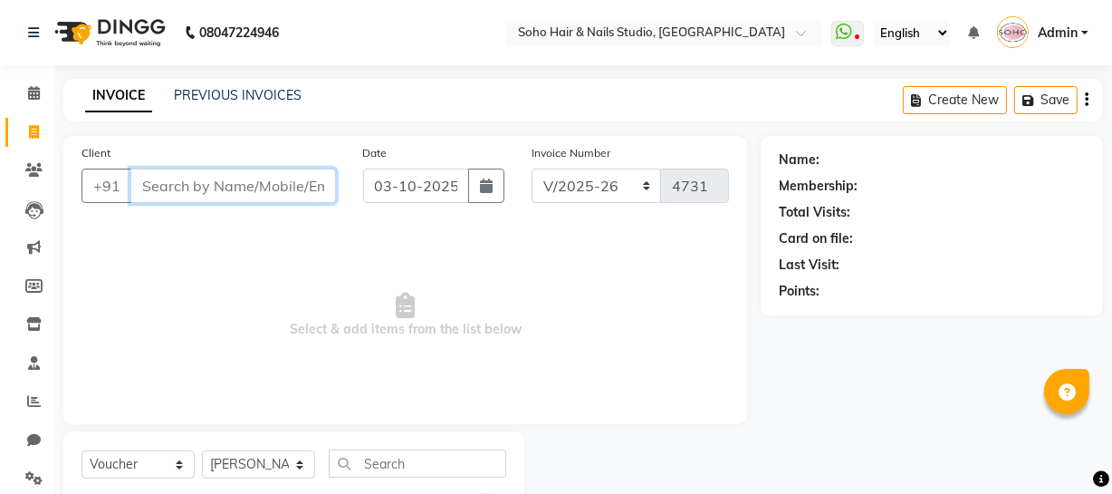
click at [239, 181] on input "Client" at bounding box center [233, 185] width 206 height 34
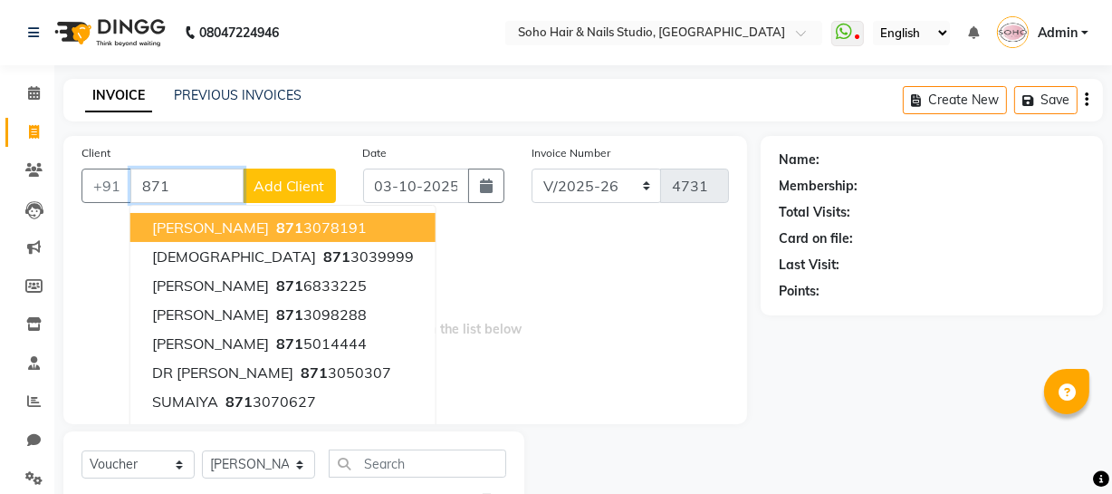
click at [192, 185] on input "871" at bounding box center [186, 185] width 113 height 34
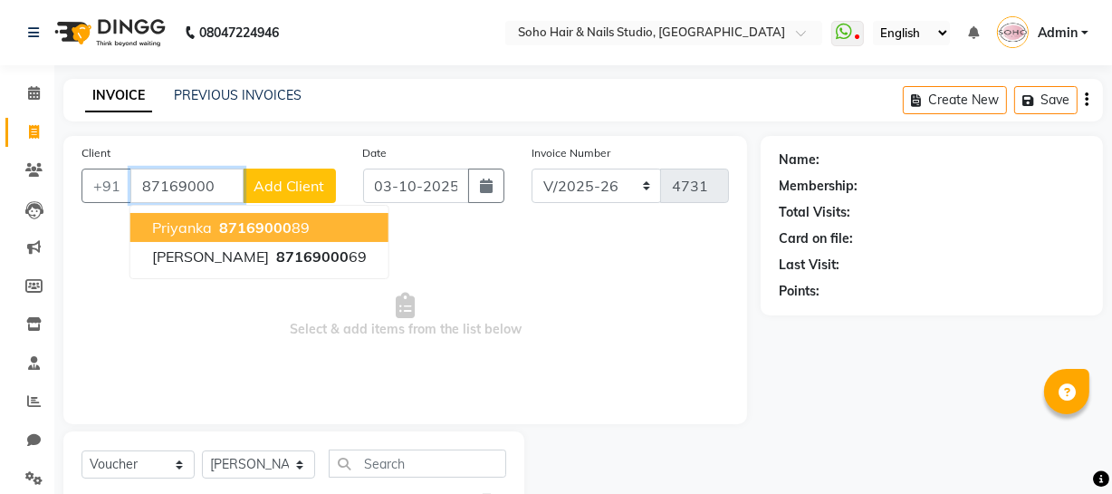
click at [243, 224] on span "87169000" at bounding box center [255, 227] width 72 height 18
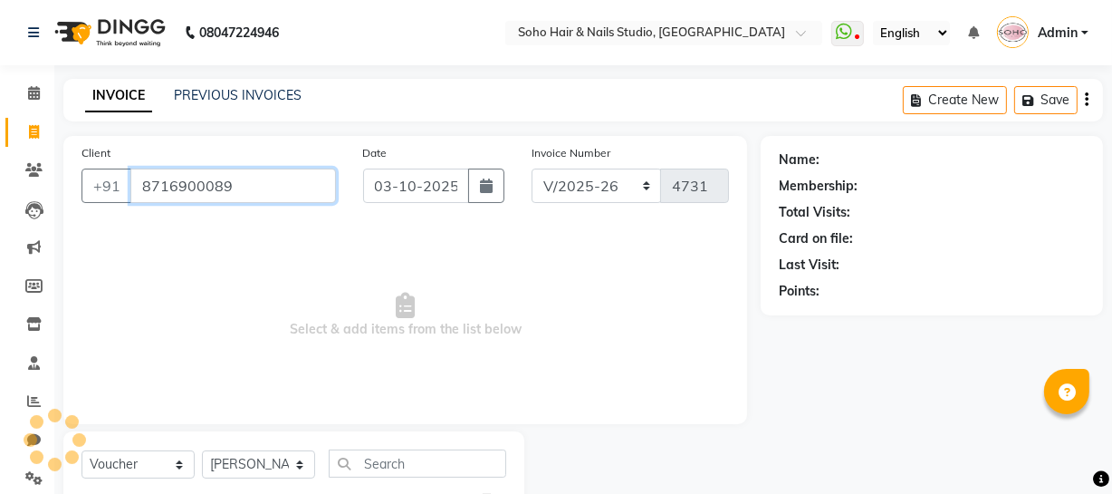
type input "8716900089"
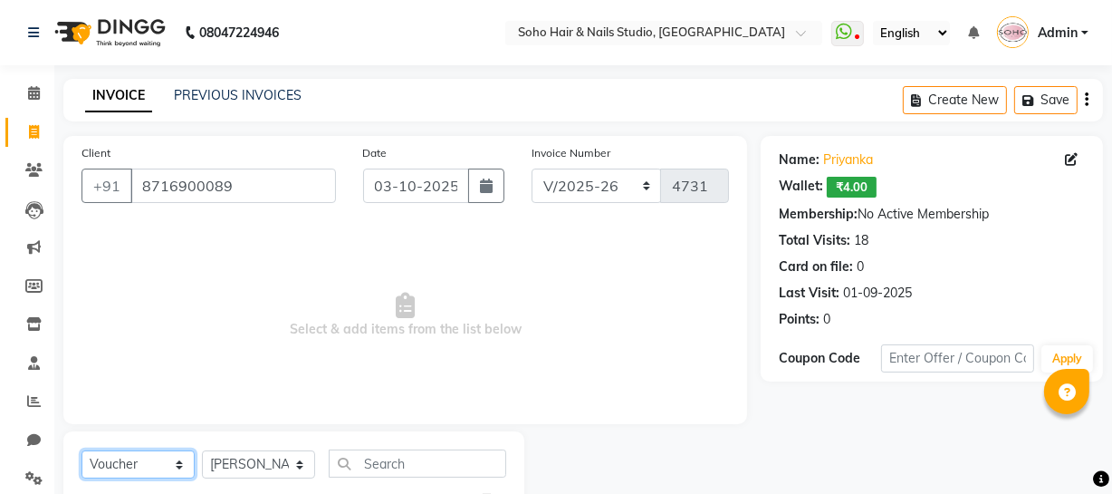
click at [133, 461] on select "Select Service Product Membership Package Voucher Prepaid Gift Card" at bounding box center [138, 464] width 113 height 28
select select "service"
click at [82, 450] on select "Select Service Product Membership Package Voucher Prepaid Gift Card" at bounding box center [138, 464] width 113 height 28
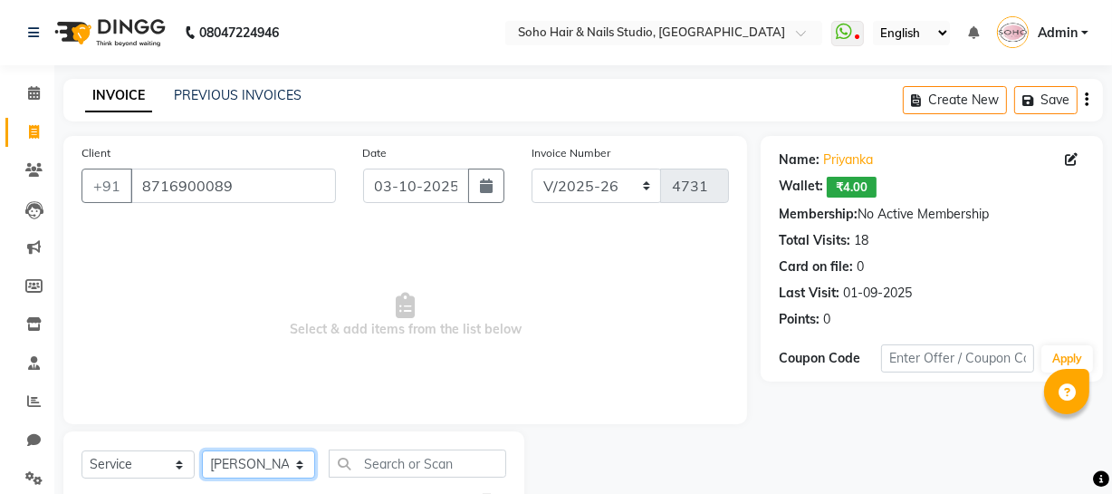
click at [245, 462] on select "Select Stylist [PERSON_NAME] Adhamya [PERSON_NAME] [PERSON_NAME] [PERSON_NAME] …" at bounding box center [258, 464] width 113 height 28
click at [202, 450] on select "Select Stylist [PERSON_NAME] Adhamya [PERSON_NAME] [PERSON_NAME] [PERSON_NAME] …" at bounding box center [258, 464] width 113 height 28
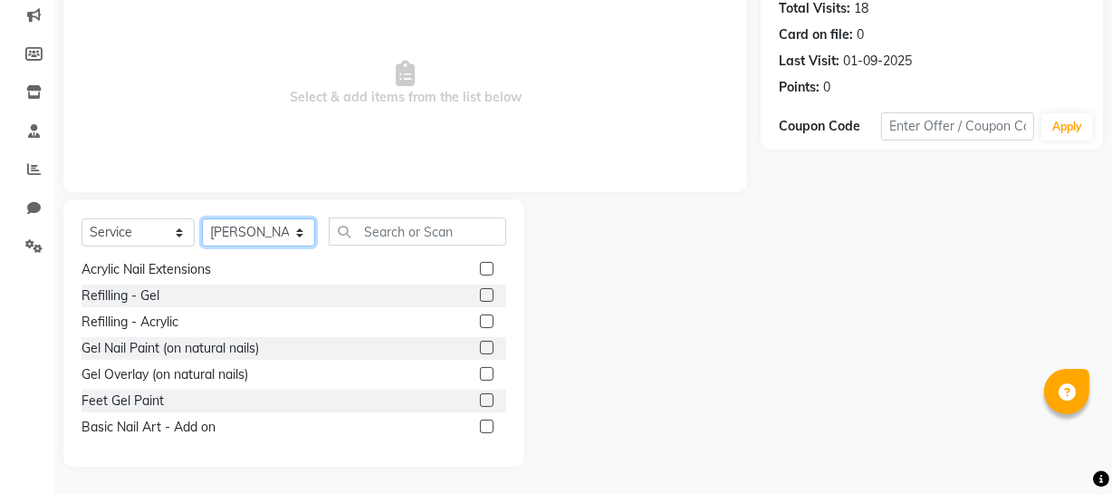
scroll to position [233, 0]
click at [245, 225] on select "Select Stylist [PERSON_NAME] Adhamya [PERSON_NAME] [PERSON_NAME] [PERSON_NAME] …" at bounding box center [258, 232] width 113 height 28
select select "84515"
click at [202, 218] on select "Select Stylist [PERSON_NAME] Adhamya [PERSON_NAME] [PERSON_NAME] [PERSON_NAME] …" at bounding box center [258, 232] width 113 height 28
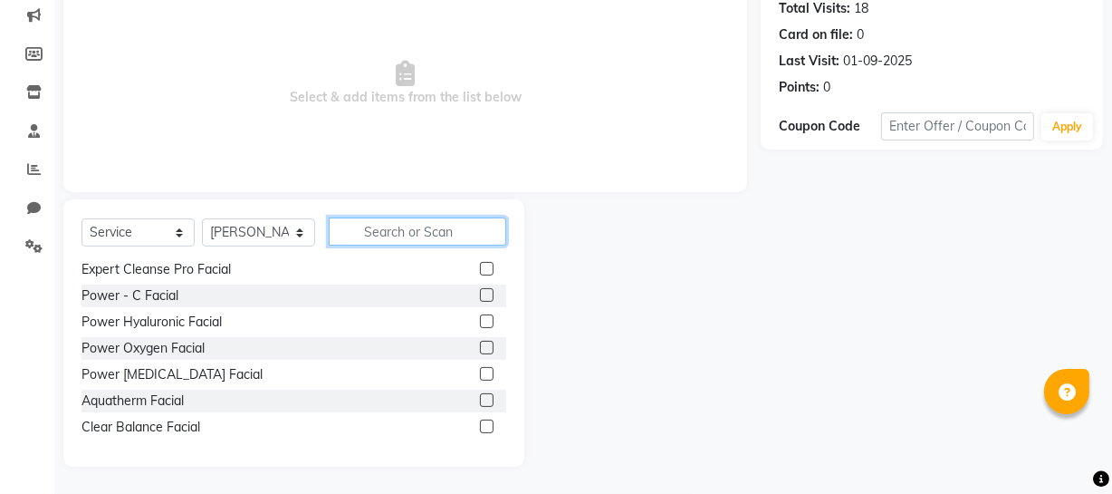
click at [360, 235] on input "text" at bounding box center [418, 231] width 178 height 28
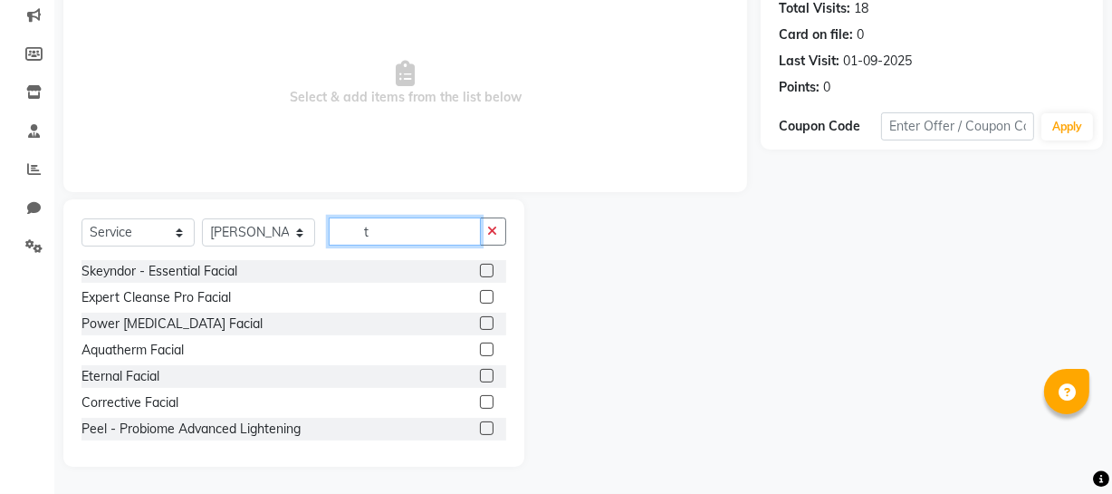
type input "t"
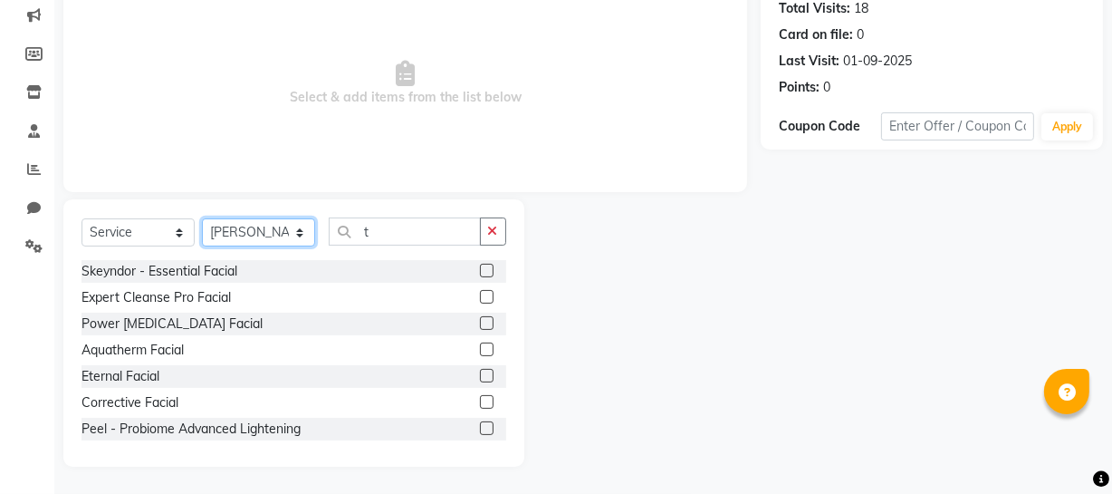
click at [256, 238] on select "Select Stylist [PERSON_NAME] Adhamya [PERSON_NAME] [PERSON_NAME] [PERSON_NAME] …" at bounding box center [258, 232] width 113 height 28
select select "85993"
click at [202, 218] on select "Select Stylist [PERSON_NAME] Adhamya [PERSON_NAME] [PERSON_NAME] [PERSON_NAME] …" at bounding box center [258, 232] width 113 height 28
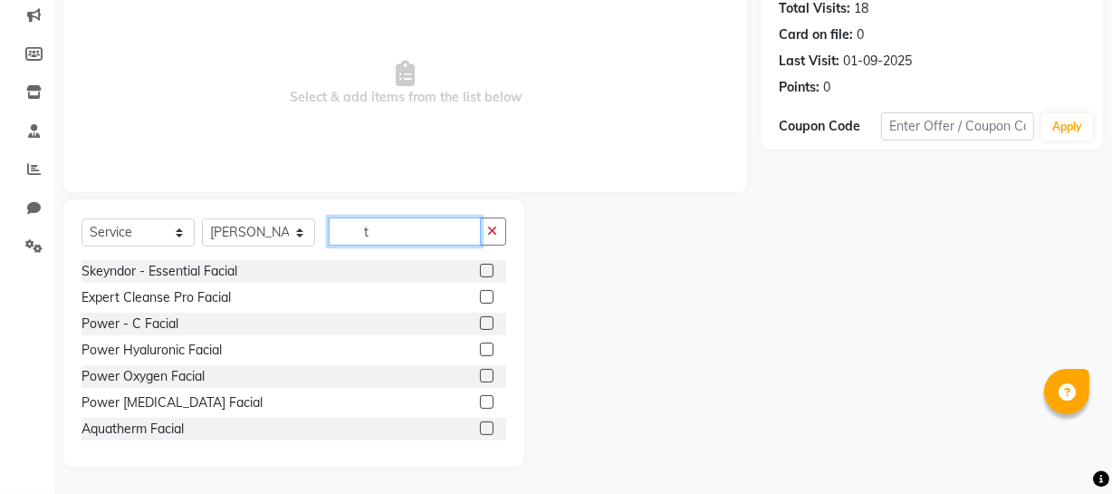
click at [371, 234] on input "t" at bounding box center [405, 231] width 152 height 28
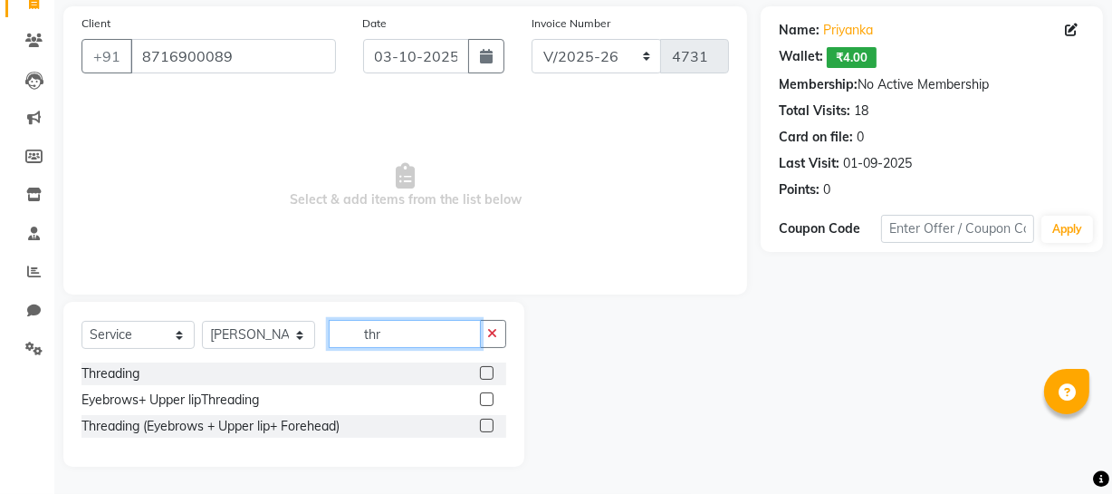
scroll to position [130, 0]
type input "thr"
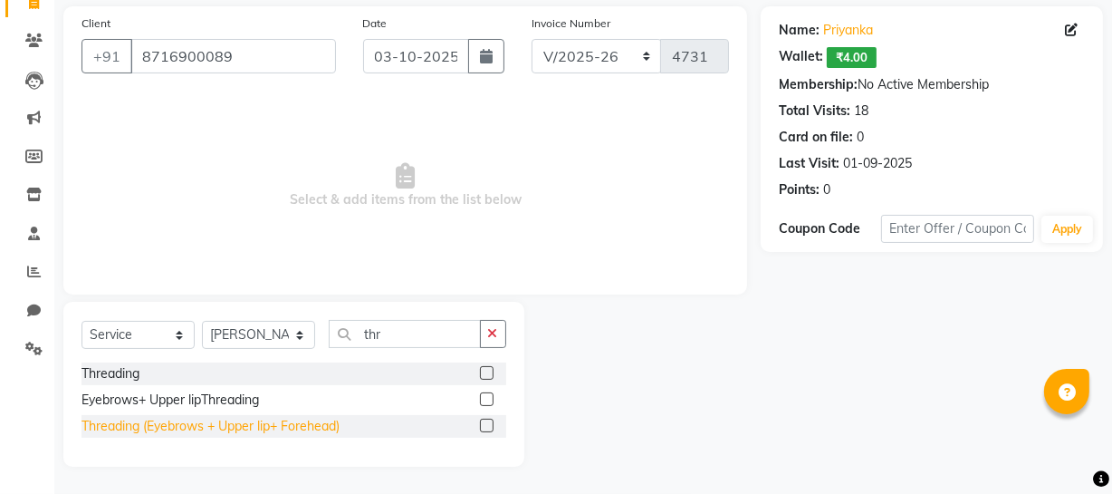
click at [143, 422] on div "Threading (Eyebrows + Upper lip+ Forehead)" at bounding box center [211, 426] width 258 height 19
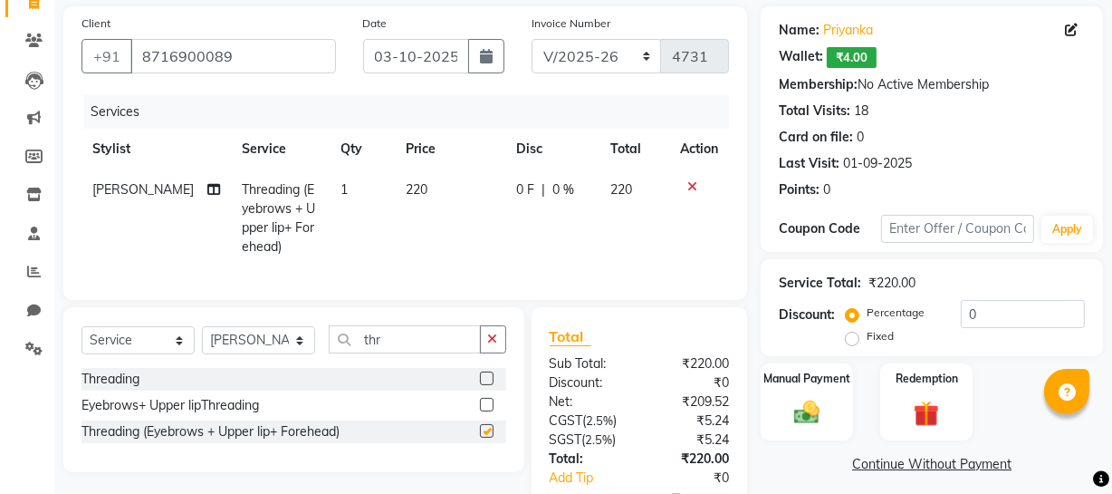
checkbox input "false"
click at [218, 366] on div "Select Service Product Membership Package Voucher Prepaid Gift Card Select Styl…" at bounding box center [294, 346] width 425 height 43
click at [167, 339] on select "Select Service Product Membership Package Voucher Prepaid Gift Card" at bounding box center [138, 340] width 113 height 28
select select "membership"
click at [82, 338] on select "Select Service Product Membership Package Voucher Prepaid Gift Card" at bounding box center [138, 340] width 113 height 28
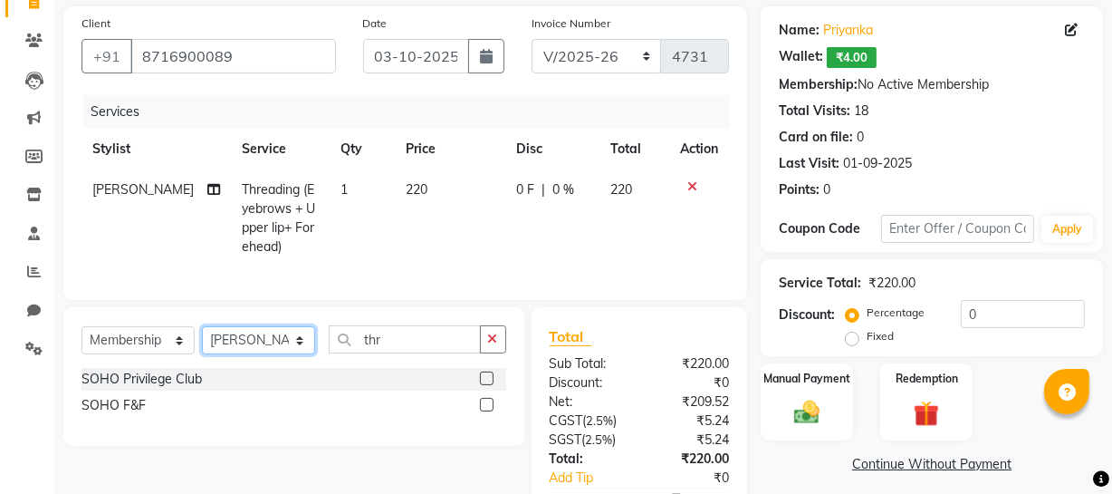
click at [241, 354] on select "Select Stylist [PERSON_NAME] Adhamya [PERSON_NAME] [PERSON_NAME] [PERSON_NAME] …" at bounding box center [258, 340] width 113 height 28
select select "22783"
click at [202, 338] on select "Select Stylist [PERSON_NAME] Adhamya [PERSON_NAME] [PERSON_NAME] [PERSON_NAME] …" at bounding box center [258, 340] width 113 height 28
click at [157, 389] on div "SOHO Privilege Club" at bounding box center [142, 379] width 120 height 19
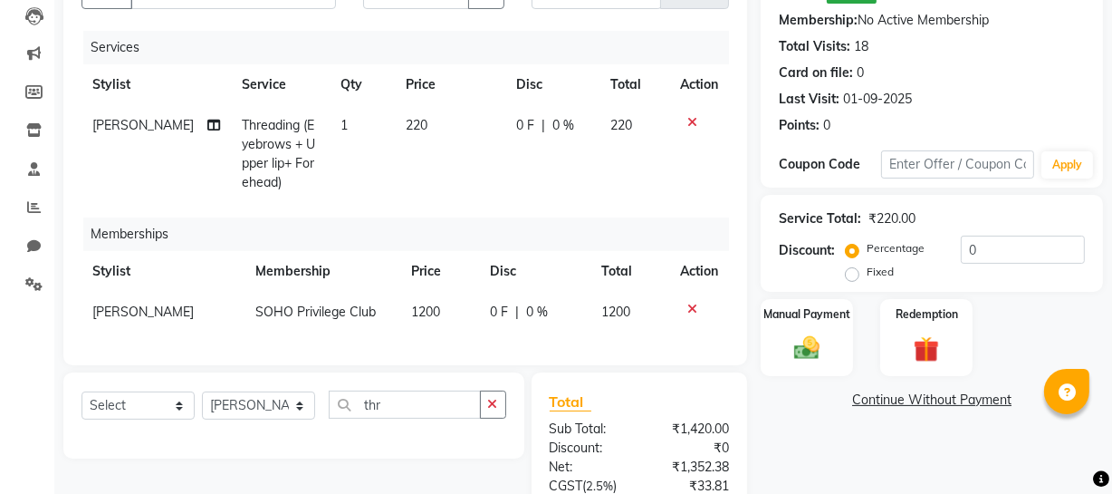
scroll to position [380, 0]
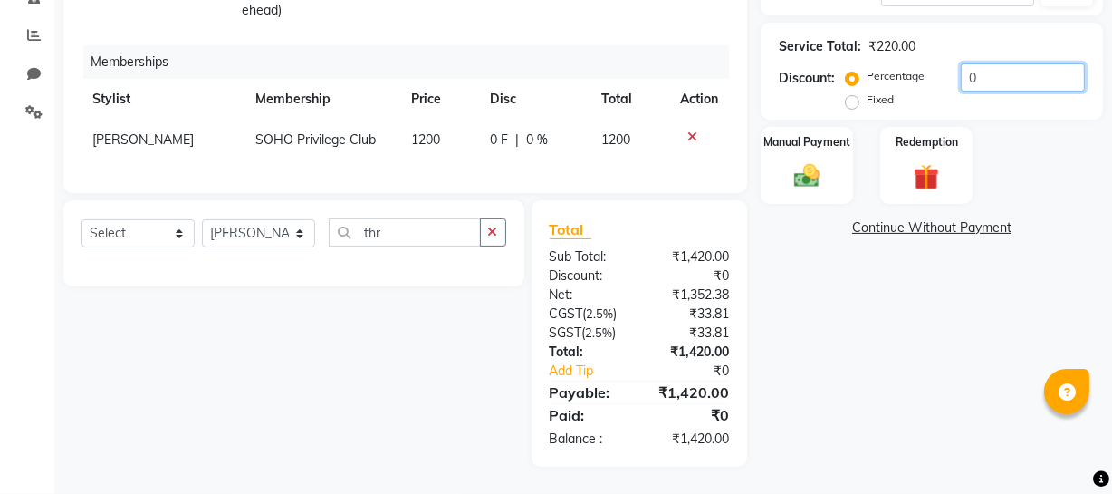
drag, startPoint x: 1015, startPoint y: 62, endPoint x: 717, endPoint y: 55, distance: 297.2
click at [735, 63] on div "Client [PHONE_NUMBER] Date [DATE] Invoice Number Red/2025-26 V/2025 V/[PHONE_NU…" at bounding box center [583, 118] width 1067 height 697
click at [827, 178] on img at bounding box center [806, 175] width 43 height 31
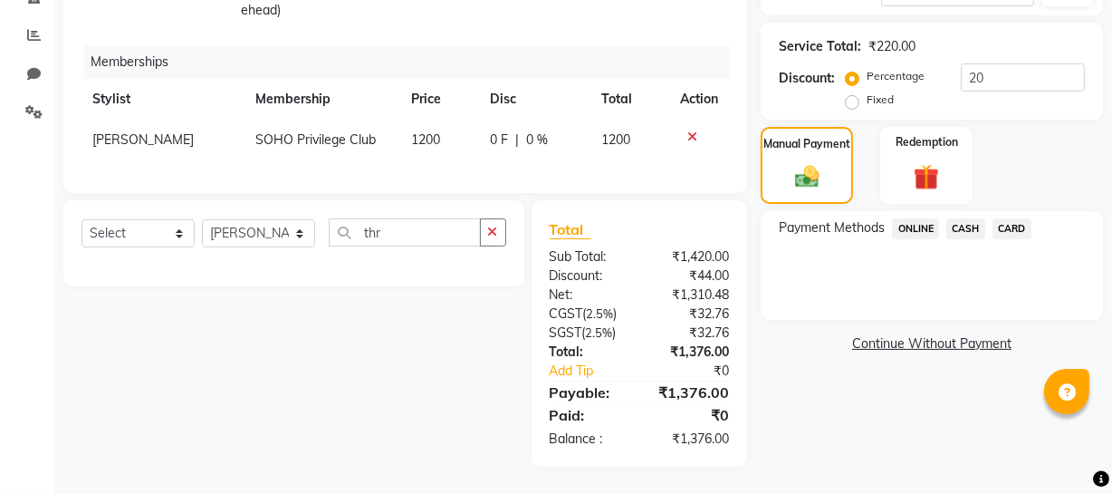
click at [914, 218] on span "ONLINE" at bounding box center [915, 228] width 47 height 21
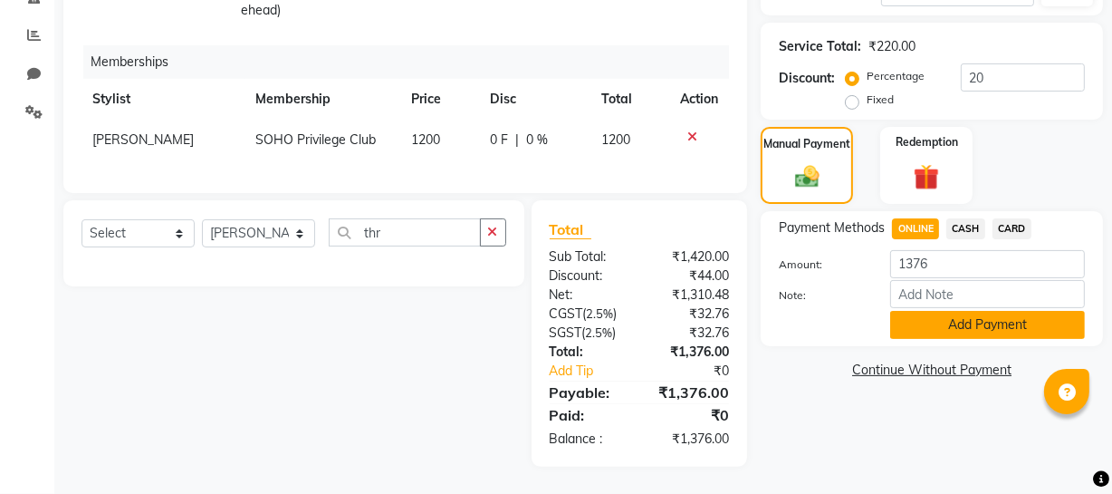
click at [923, 311] on button "Add Payment" at bounding box center [987, 325] width 195 height 28
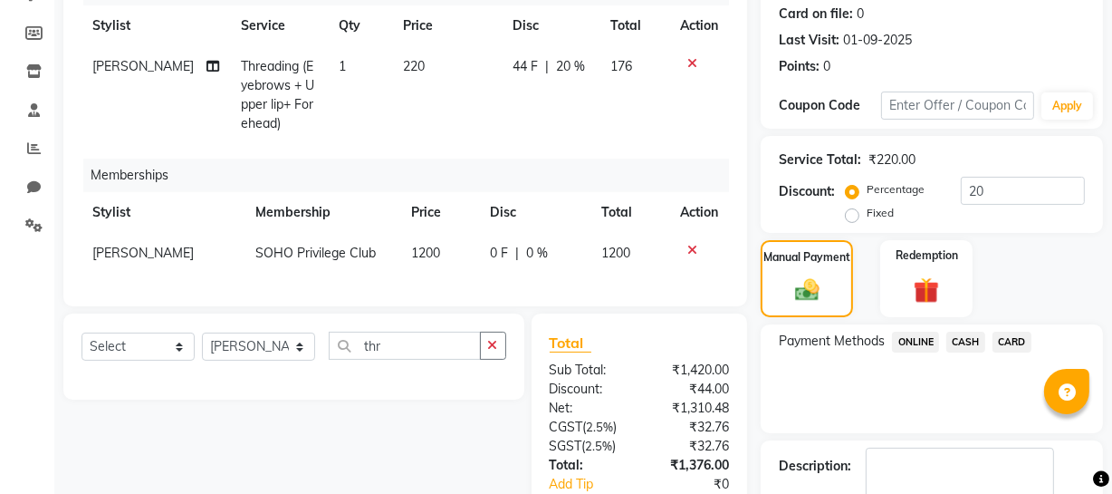
scroll to position [417, 0]
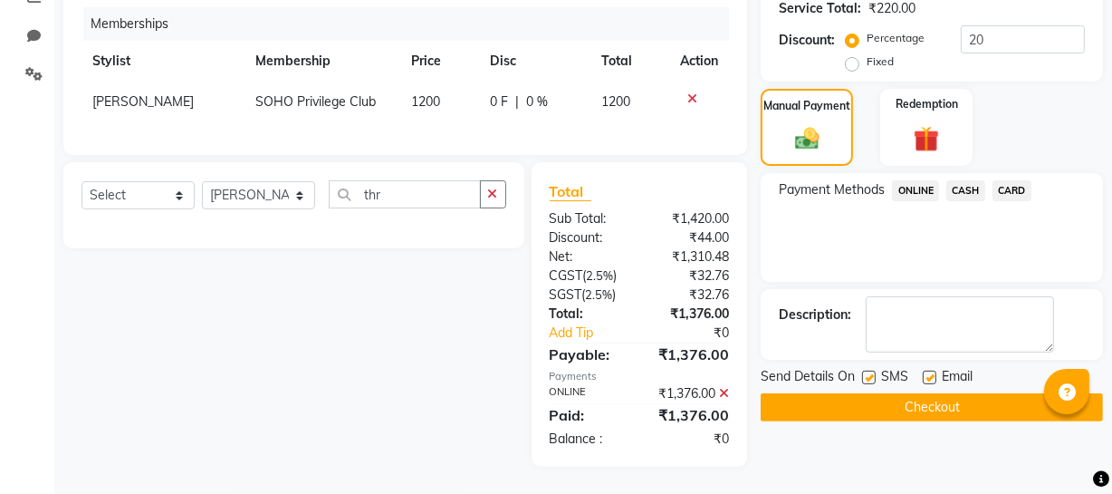
click at [892, 396] on button "Checkout" at bounding box center [932, 407] width 342 height 28
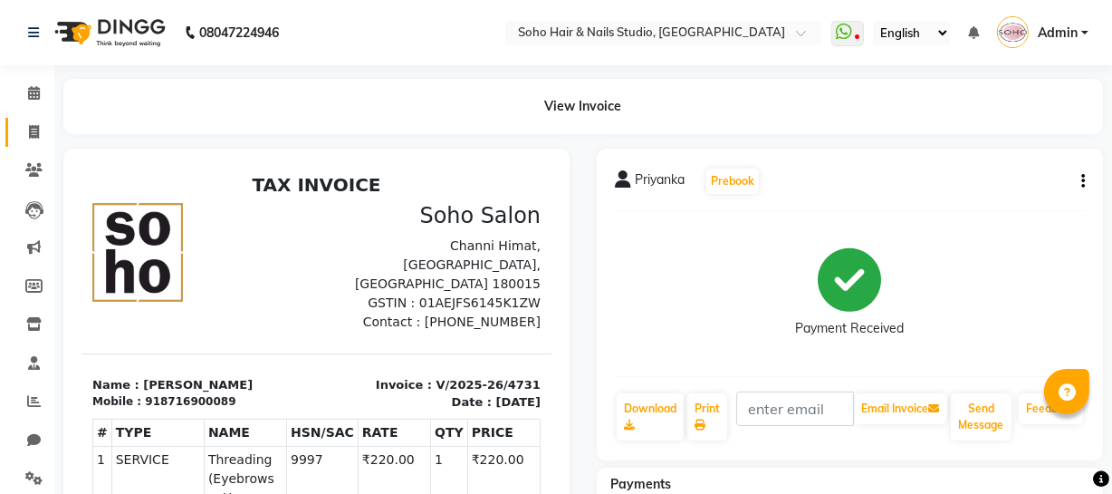
click at [33, 138] on icon at bounding box center [34, 132] width 10 height 14
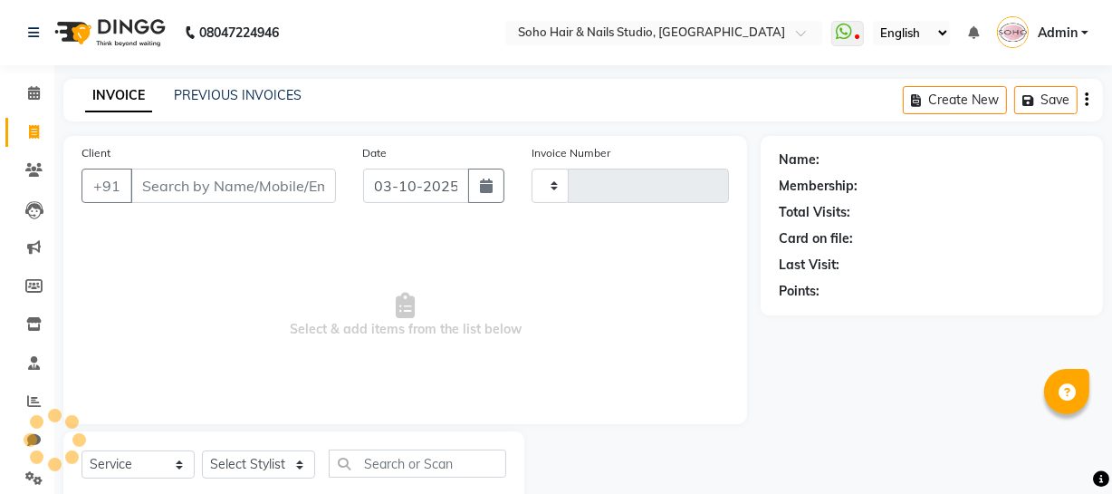
scroll to position [52, 0]
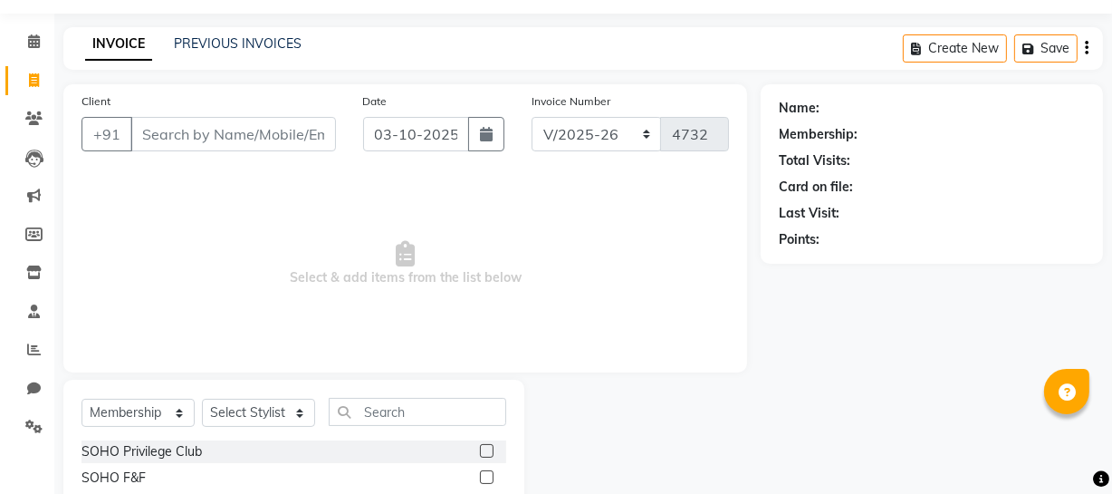
drag, startPoint x: 519, startPoint y: 305, endPoint x: 526, endPoint y: 318, distance: 14.6
click at [521, 307] on span "Select & add items from the list below" at bounding box center [406, 263] width 648 height 181
click at [135, 403] on select "Select Service Product Membership Package Voucher Prepaid Gift Card" at bounding box center [138, 413] width 113 height 28
click at [82, 399] on select "Select Service Product Membership Package Voucher Prepaid Gift Card" at bounding box center [138, 413] width 113 height 28
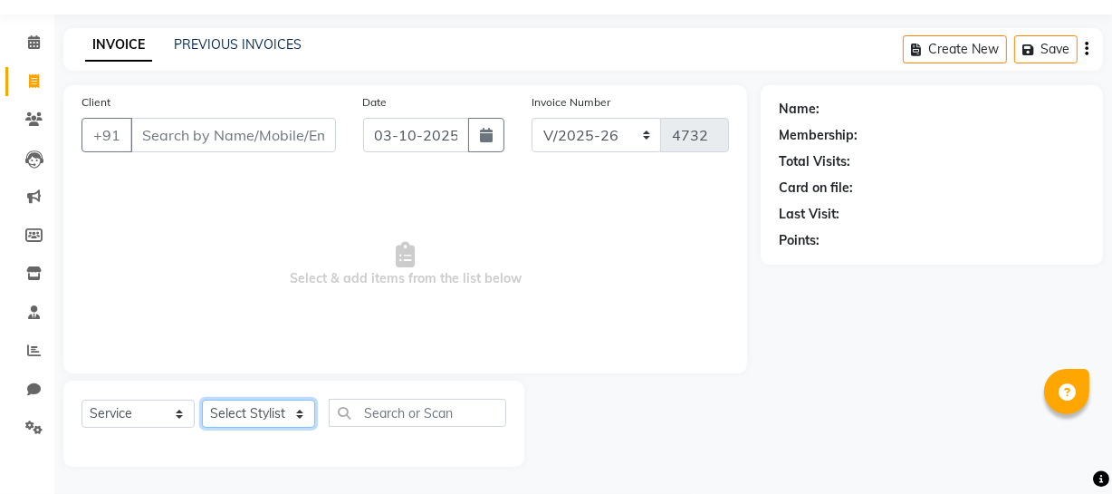
click at [237, 401] on select "Select Stylist [PERSON_NAME] Adhamya [PERSON_NAME] [PERSON_NAME] [PERSON_NAME] …" at bounding box center [258, 413] width 113 height 28
click at [202, 399] on select "Select Stylist [PERSON_NAME] Adhamya [PERSON_NAME] [PERSON_NAME] [PERSON_NAME] …" at bounding box center [258, 413] width 113 height 28
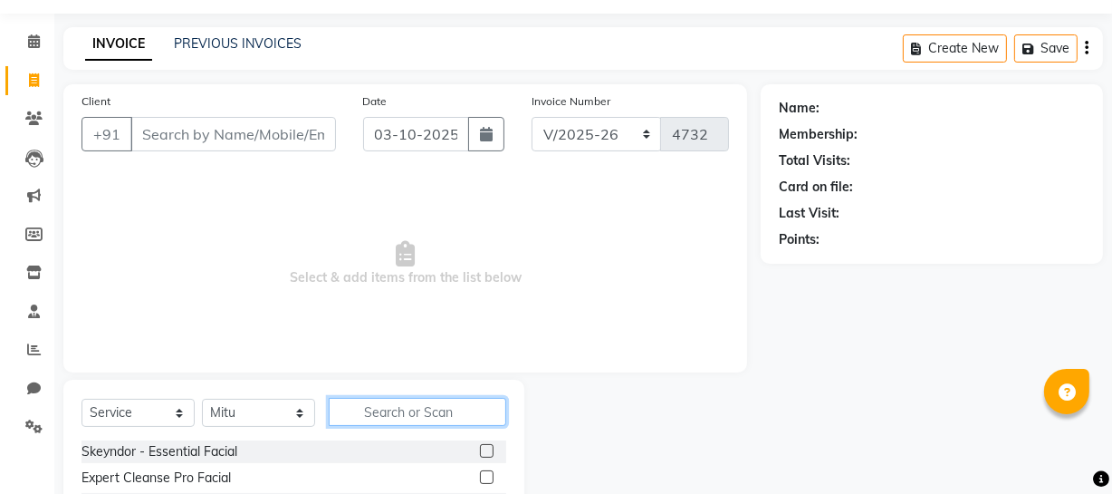
click at [378, 402] on input "text" at bounding box center [418, 412] width 178 height 28
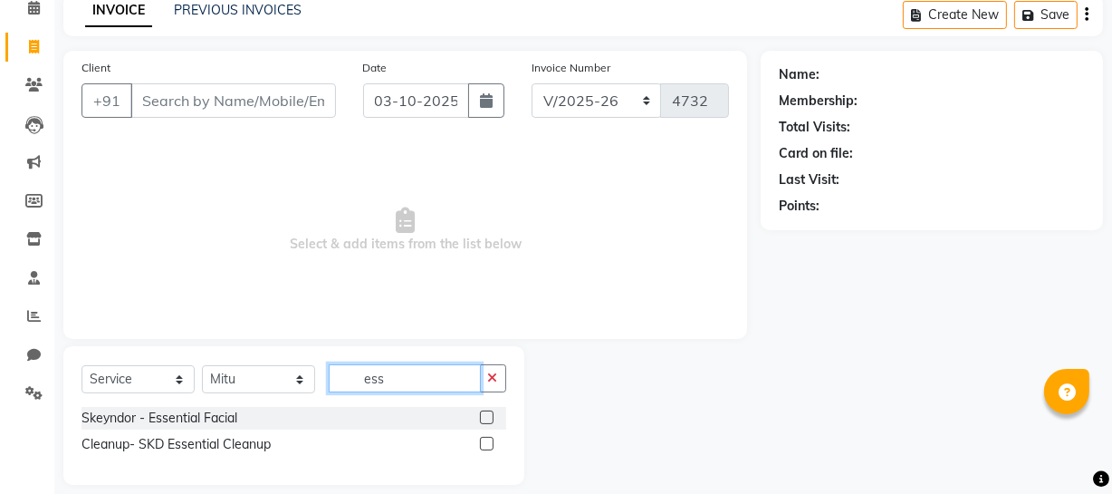
scroll to position [103, 0]
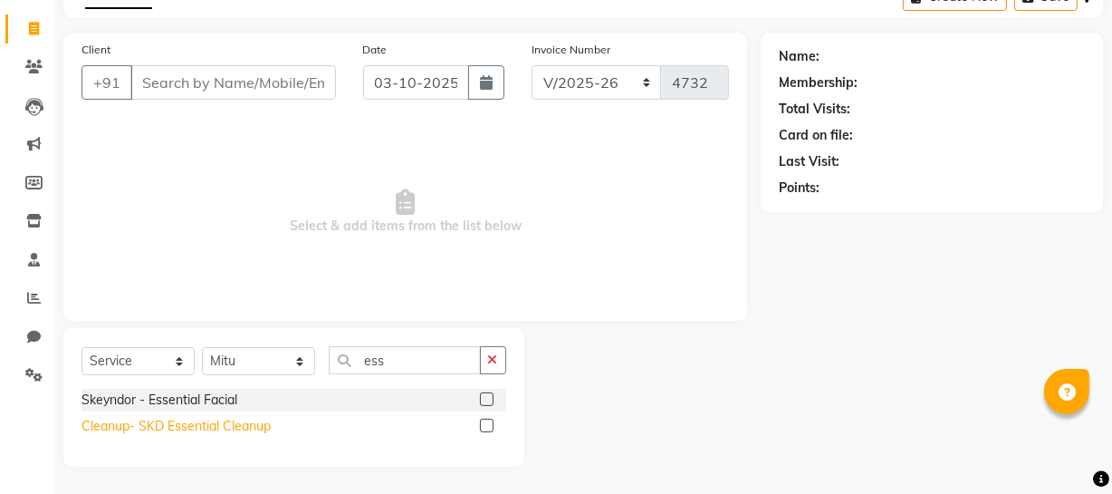
click at [241, 428] on div "Cleanup- SKD Essential Cleanup" at bounding box center [176, 426] width 189 height 19
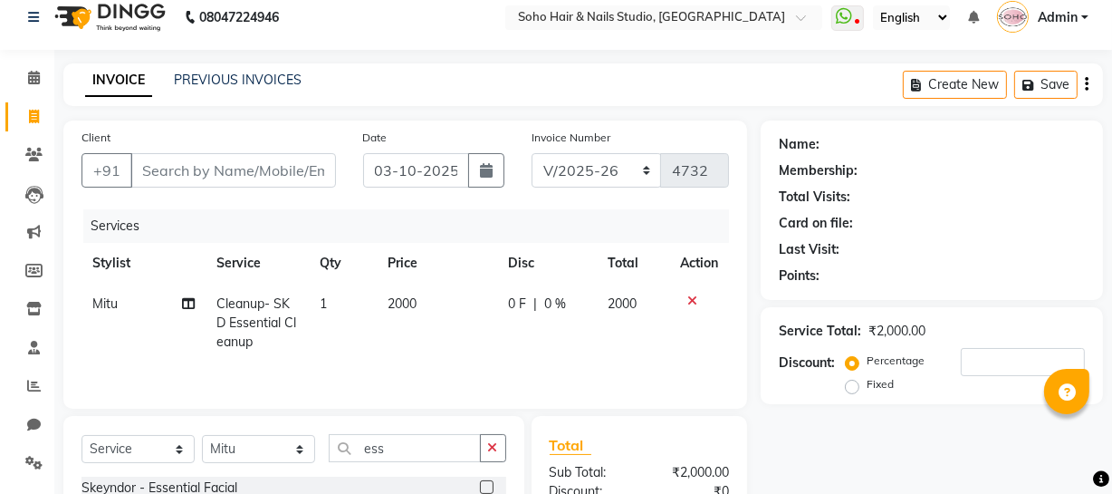
scroll to position [0, 0]
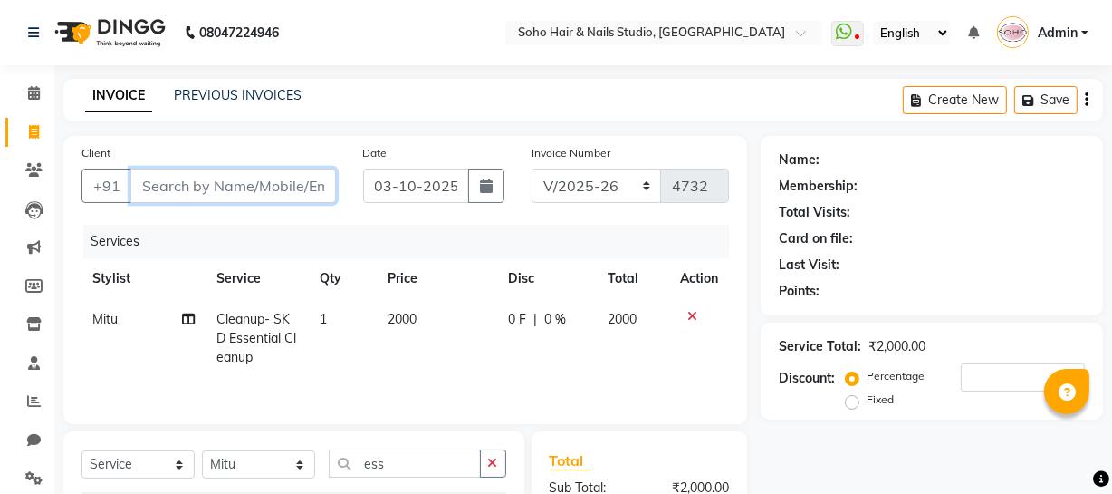
click at [200, 189] on input "Client" at bounding box center [233, 185] width 206 height 34
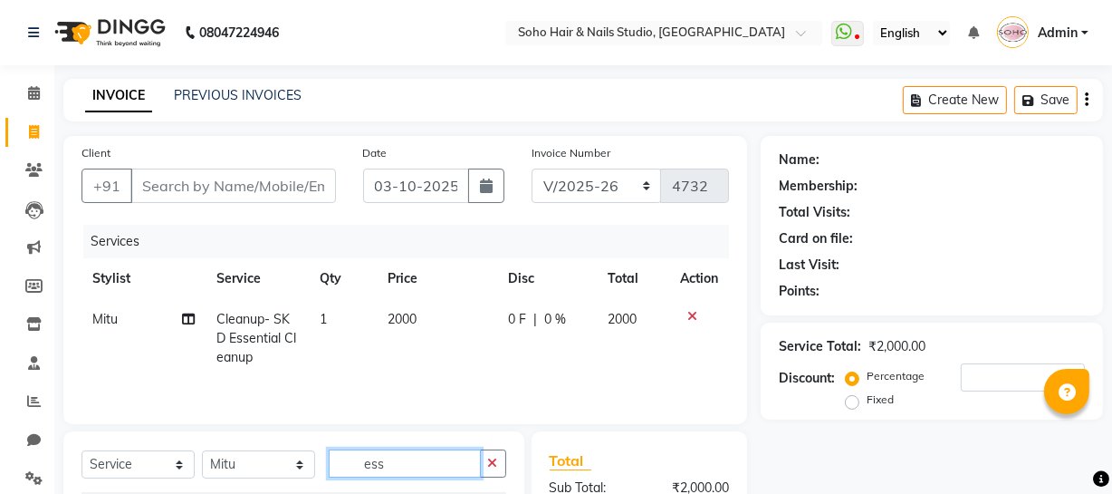
drag, startPoint x: 406, startPoint y: 464, endPoint x: 294, endPoint y: 443, distance: 113.3
click at [294, 443] on div "Select Service Product Membership Package Voucher Prepaid Gift Card Select Styl…" at bounding box center [293, 500] width 461 height 139
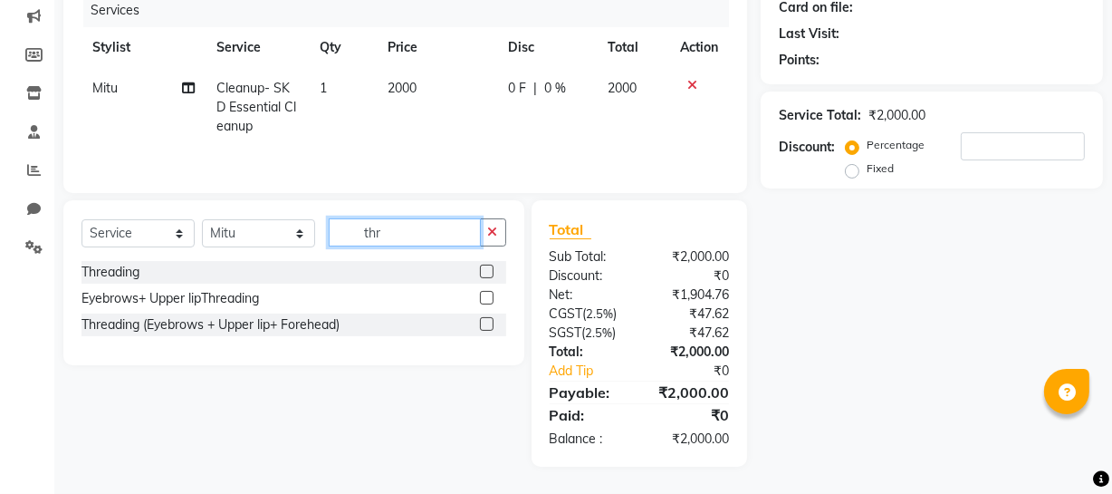
scroll to position [232, 0]
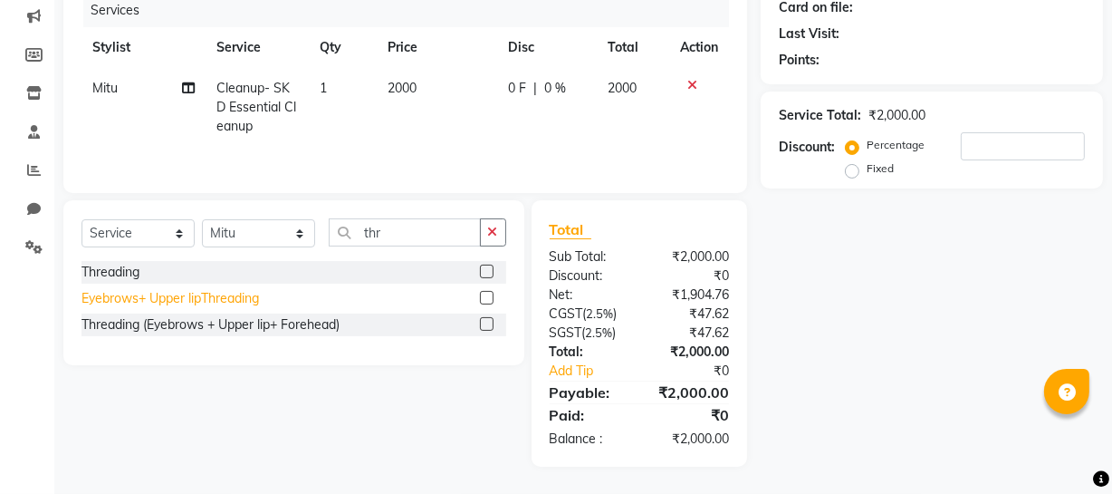
click at [226, 293] on div "Eyebrows+ Upper lipThreading" at bounding box center [171, 298] width 178 height 19
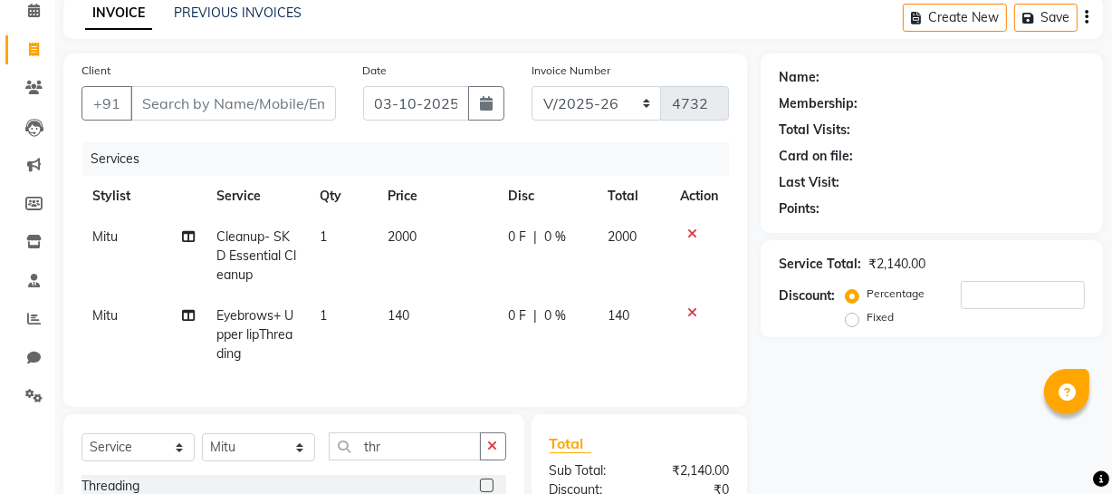
scroll to position [0, 0]
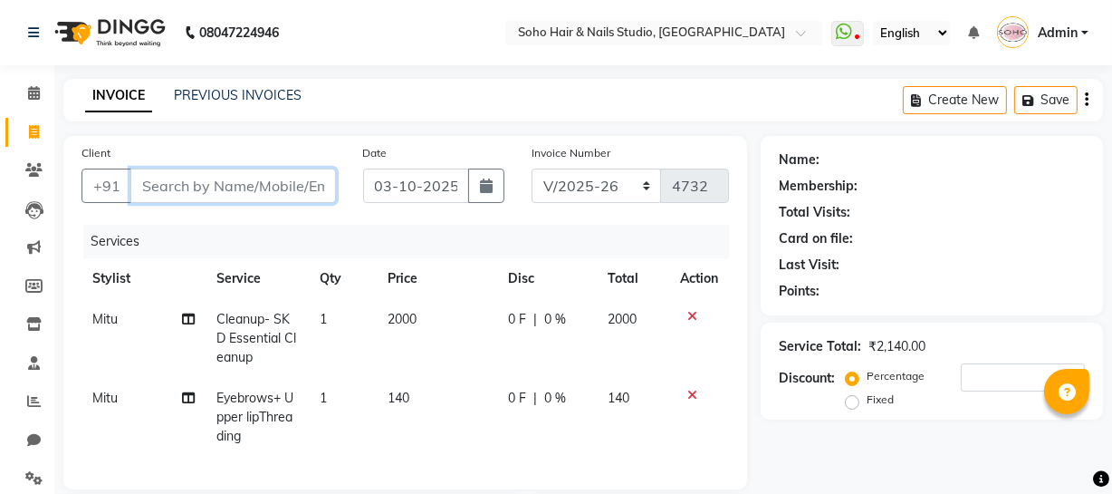
click at [226, 196] on input "Client" at bounding box center [233, 185] width 206 height 34
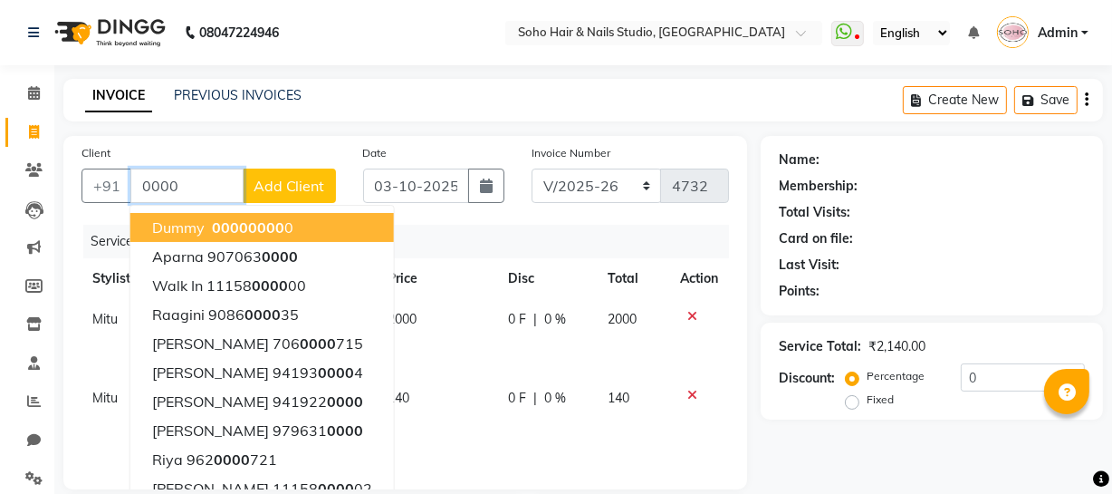
drag, startPoint x: 216, startPoint y: 188, endPoint x: 0, endPoint y: 303, distance: 245.2
click at [0, 207] on app-home "08047224946 Select Location × Soho Hair & Nails Studio, [GEOGRAPHIC_DATA] Whats…" at bounding box center [556, 395] width 1112 height 790
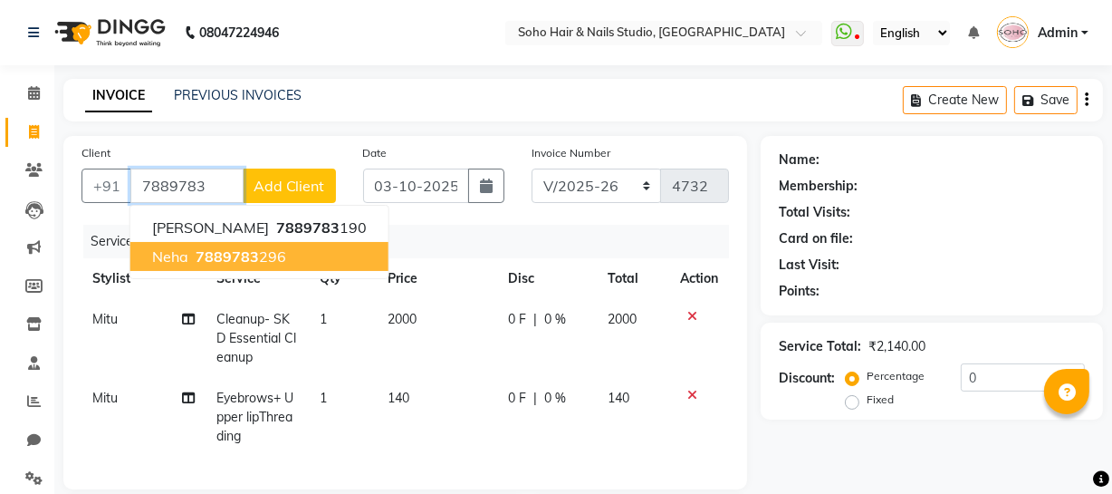
click at [265, 256] on ngb-highlight "7889783 296" at bounding box center [239, 256] width 94 height 18
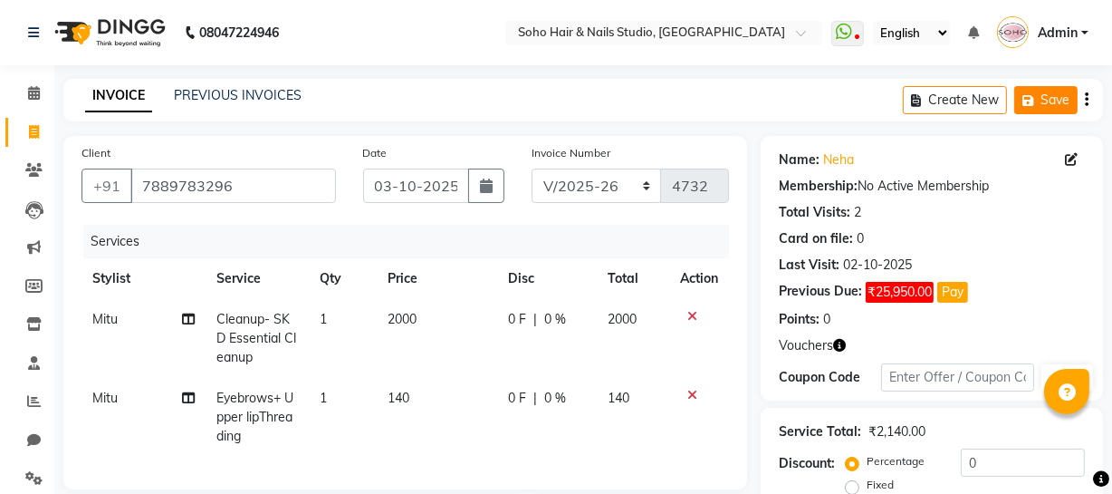
click at [1025, 110] on button "Save" at bounding box center [1046, 100] width 63 height 28
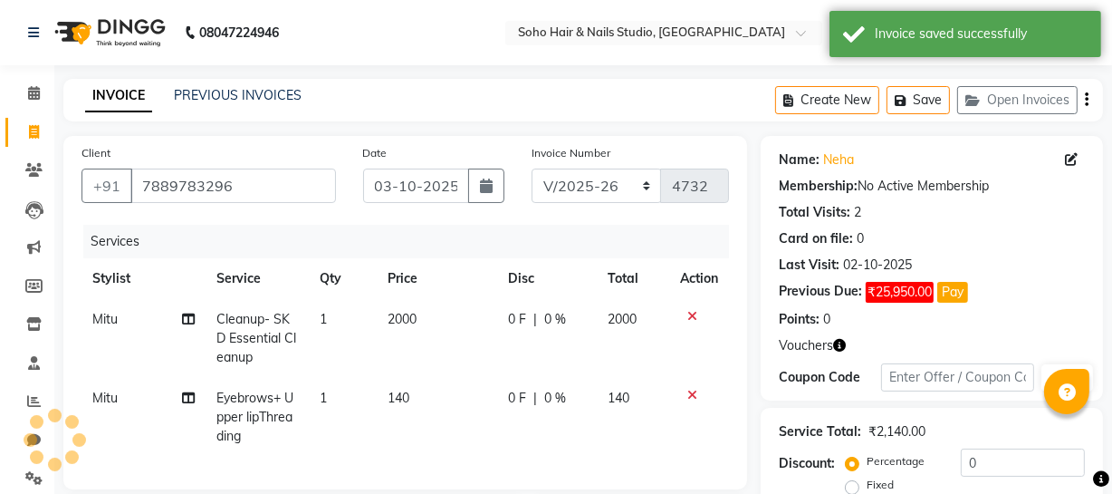
click at [842, 350] on icon "button" at bounding box center [839, 345] width 13 height 13
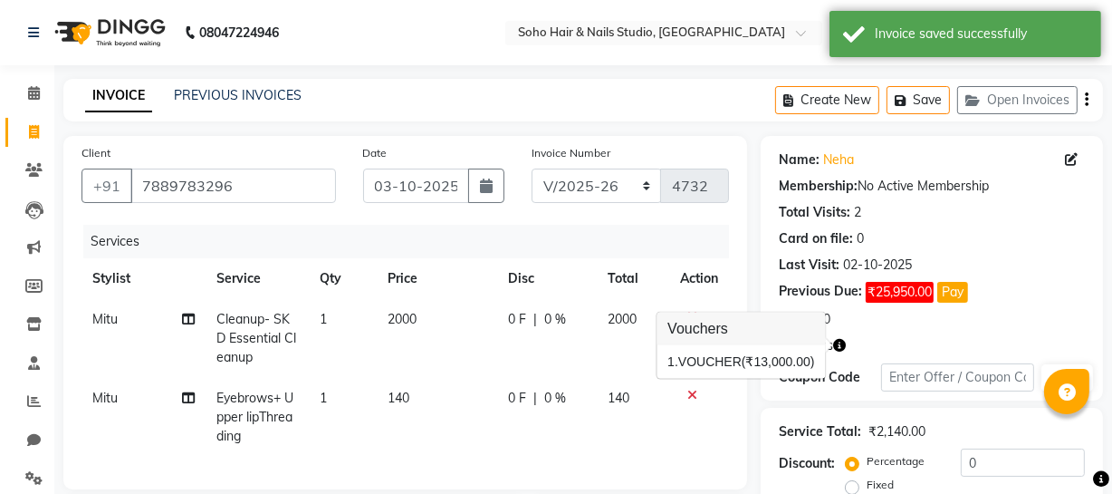
click at [928, 338] on div "Vouchers" at bounding box center [932, 345] width 306 height 19
click at [842, 346] on icon "button" at bounding box center [839, 345] width 13 height 13
click at [899, 336] on div "Vouchers" at bounding box center [932, 345] width 306 height 19
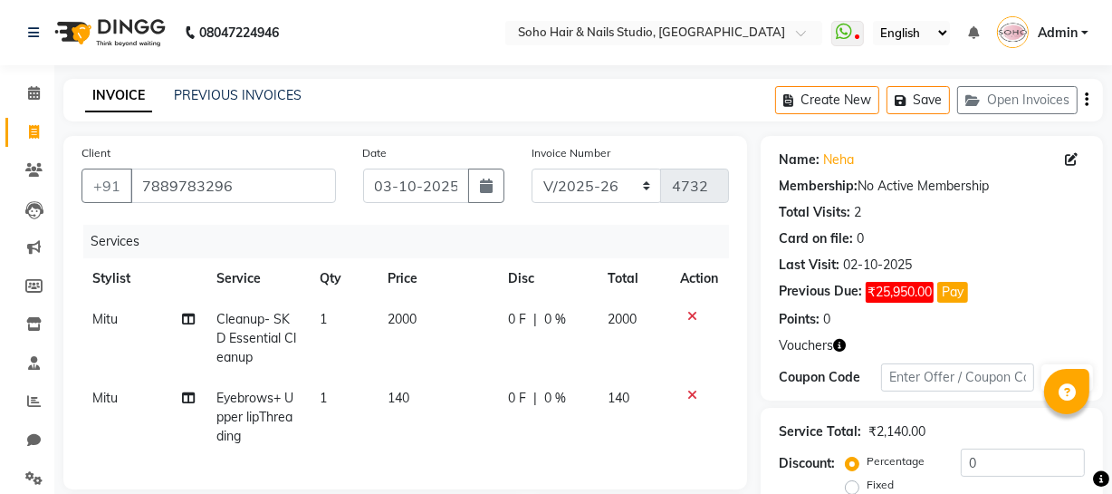
click at [48, 135] on span at bounding box center [34, 132] width 32 height 21
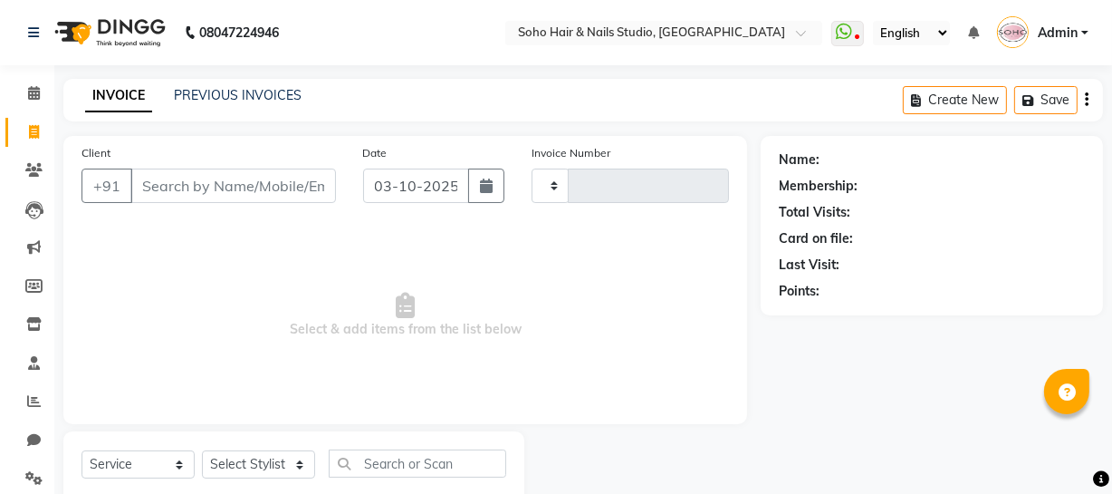
scroll to position [52, 0]
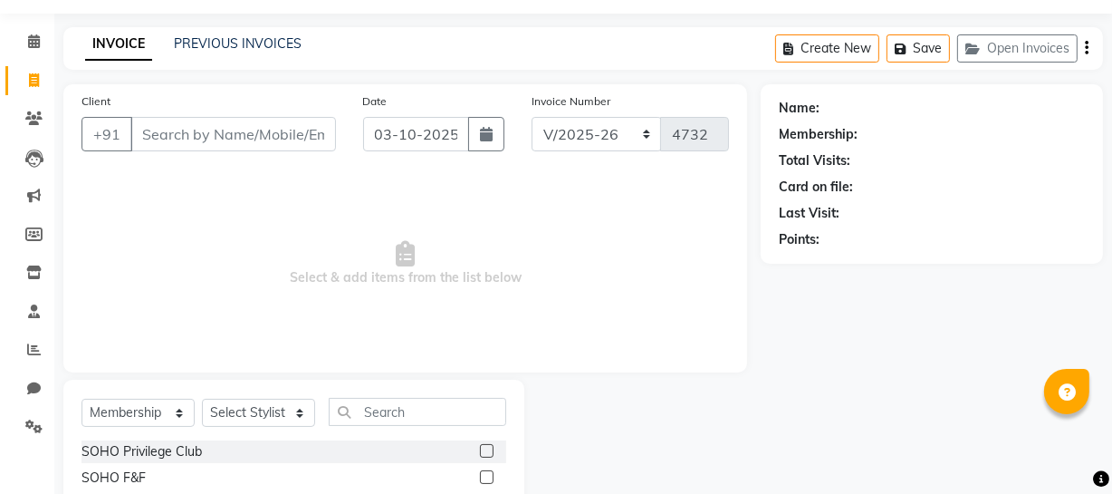
click at [36, 136] on li "Clients" at bounding box center [27, 119] width 54 height 39
click at [1001, 43] on button "Open Invoices" at bounding box center [1017, 48] width 120 height 28
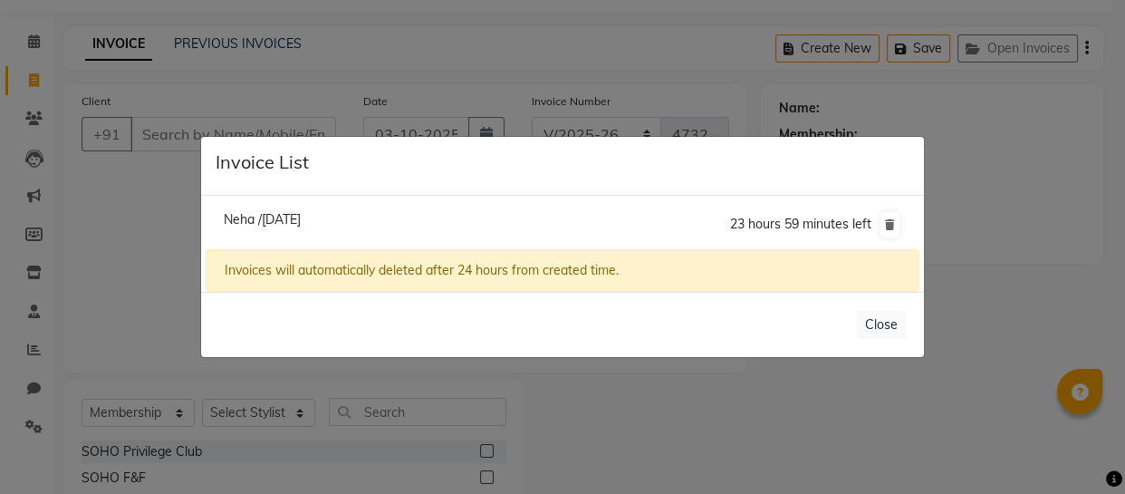
click at [301, 215] on span "Neha /[DATE]" at bounding box center [262, 219] width 77 height 16
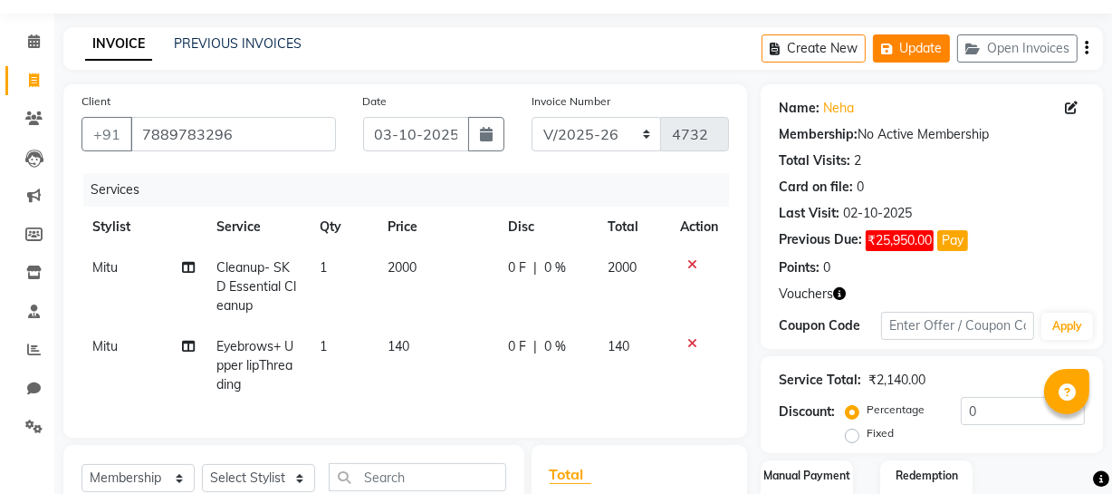
click at [873, 53] on button "Update" at bounding box center [911, 48] width 77 height 28
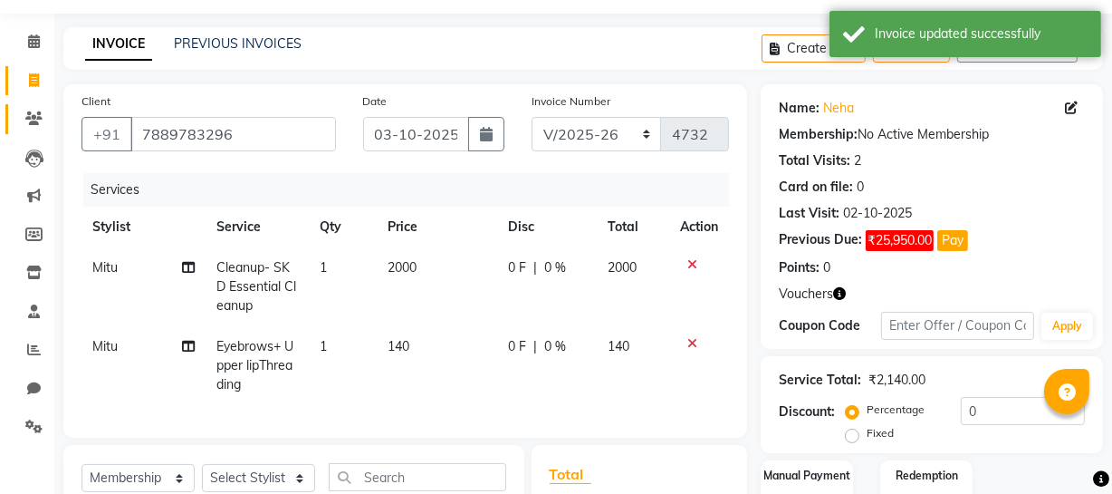
click at [45, 127] on span at bounding box center [34, 119] width 32 height 21
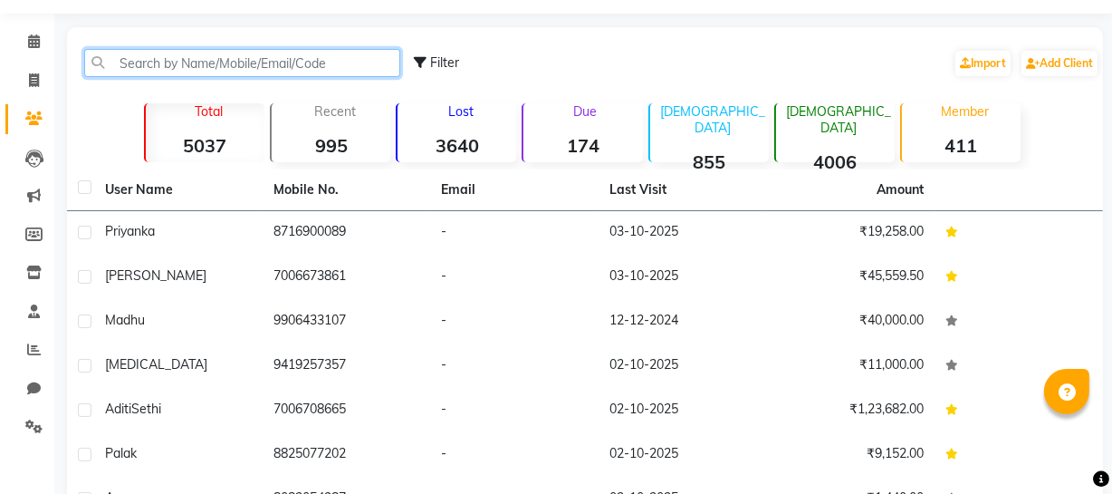
click at [198, 54] on input "text" at bounding box center [242, 63] width 316 height 28
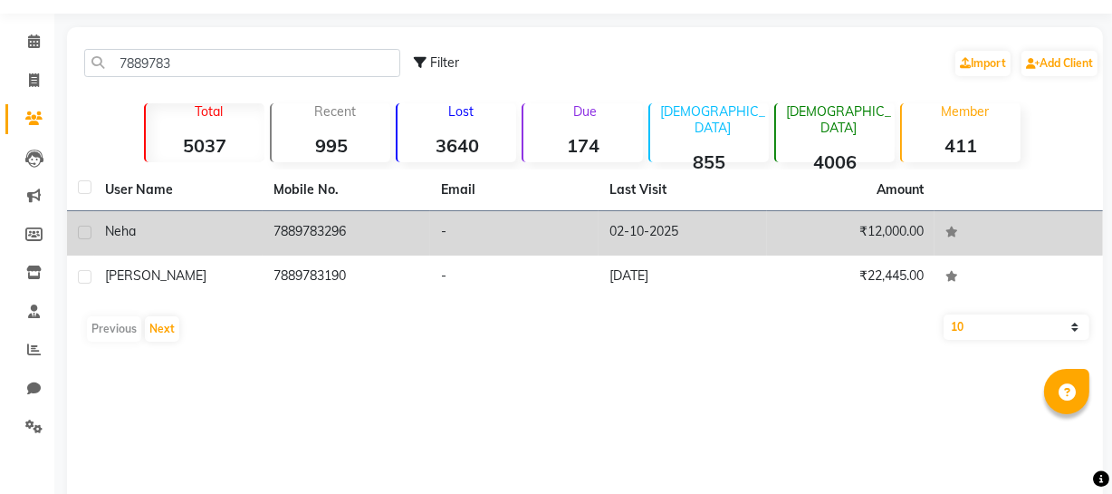
click at [434, 250] on td "-" at bounding box center [514, 233] width 168 height 44
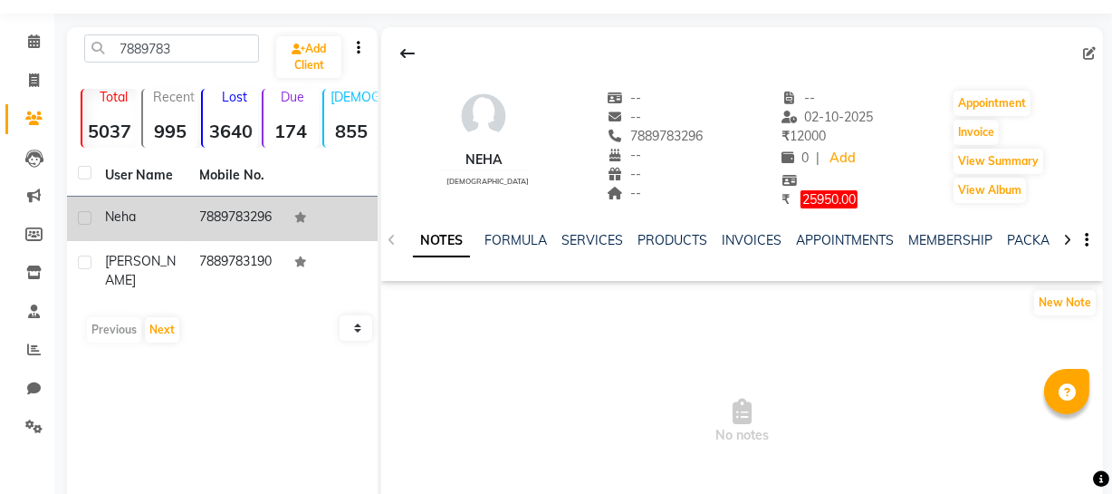
click at [1027, 248] on div "PACKAGES" at bounding box center [1040, 240] width 67 height 19
click at [1024, 244] on link "PACKAGES" at bounding box center [1040, 240] width 67 height 16
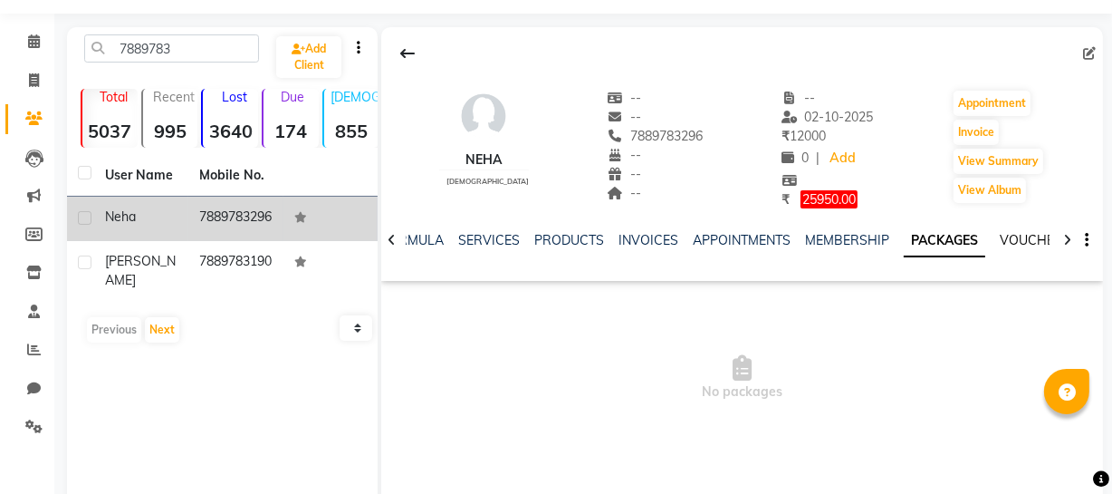
click at [1032, 245] on link "VOUCHERS" at bounding box center [1036, 240] width 72 height 16
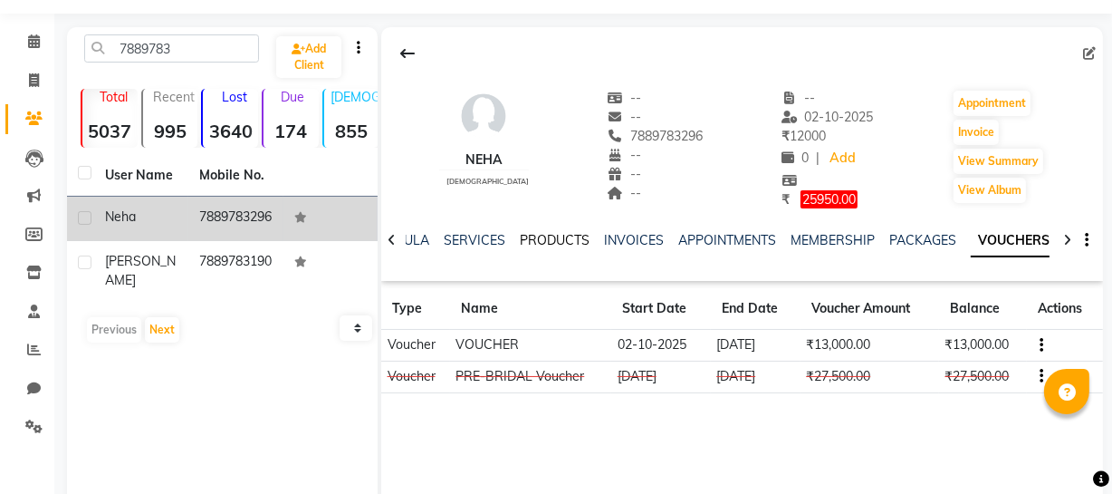
click at [565, 240] on link "PRODUCTS" at bounding box center [555, 240] width 70 height 16
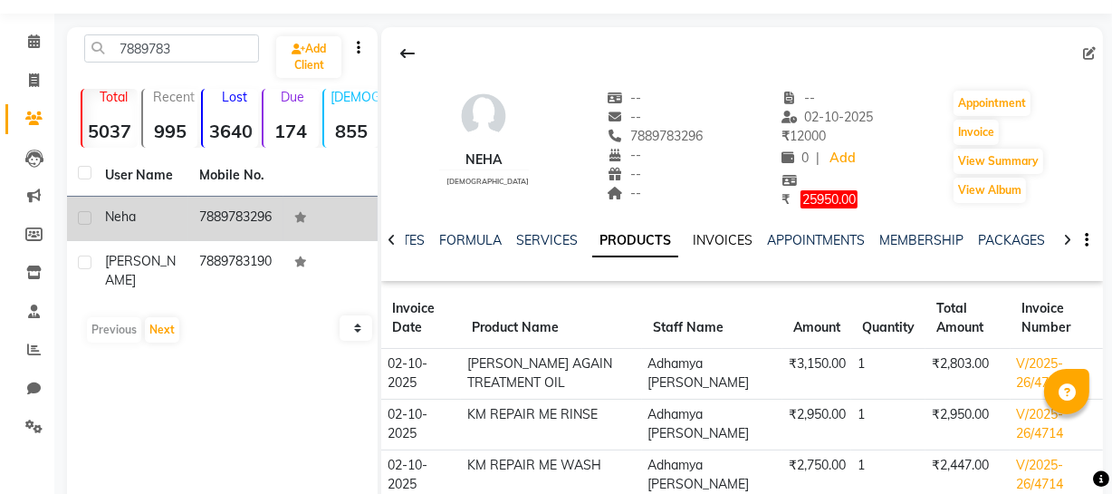
click at [730, 236] on link "INVOICES" at bounding box center [723, 240] width 60 height 16
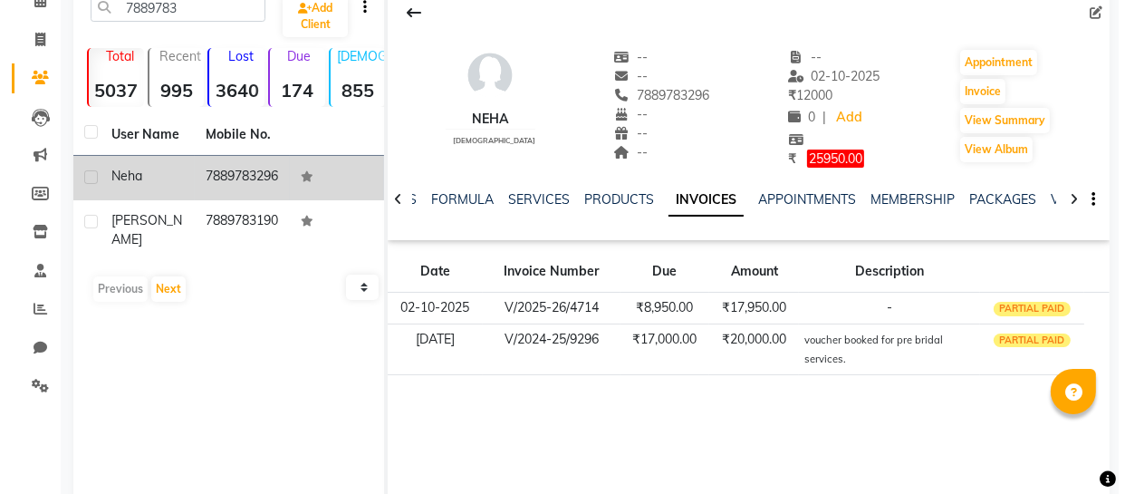
scroll to position [134, 0]
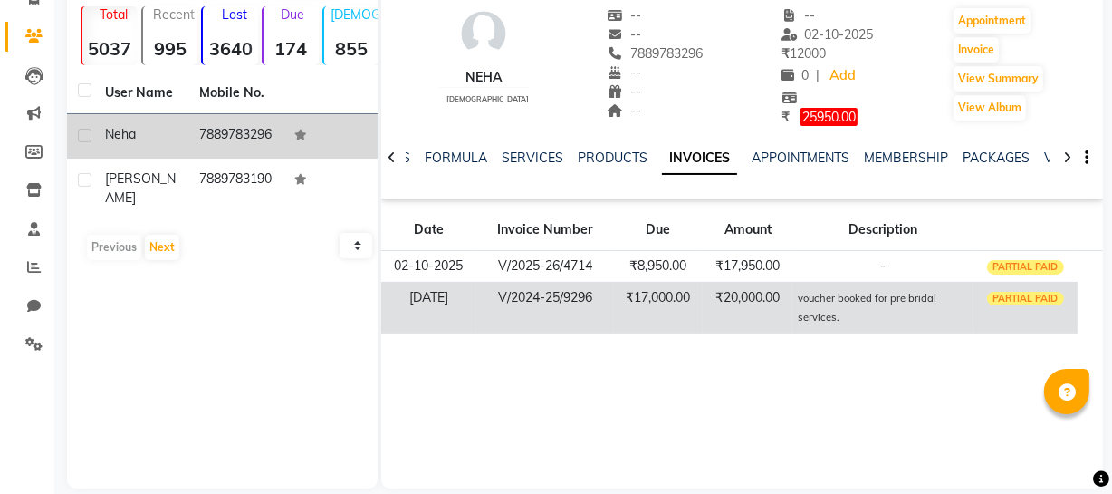
click at [779, 297] on td "₹20,000.00" at bounding box center [748, 307] width 90 height 51
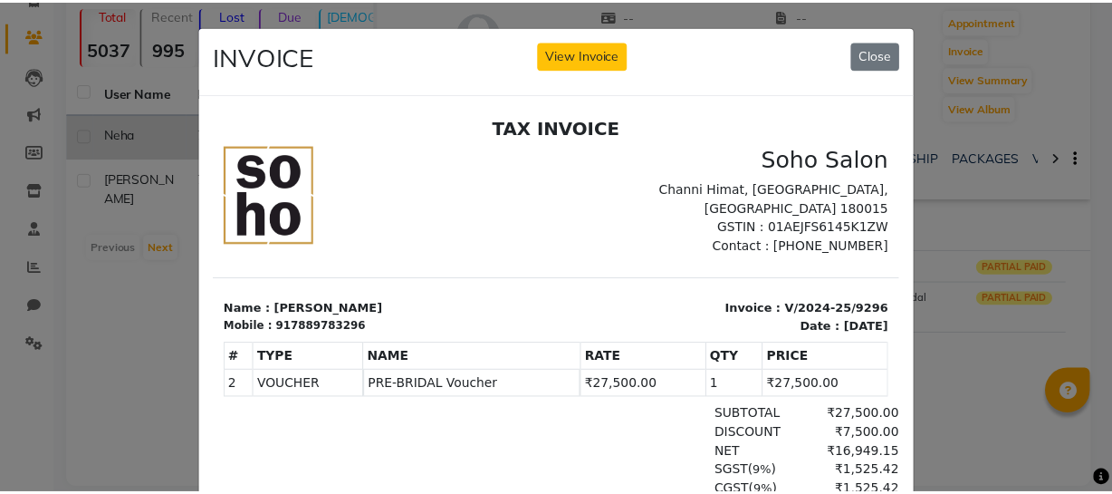
scroll to position [14, 0]
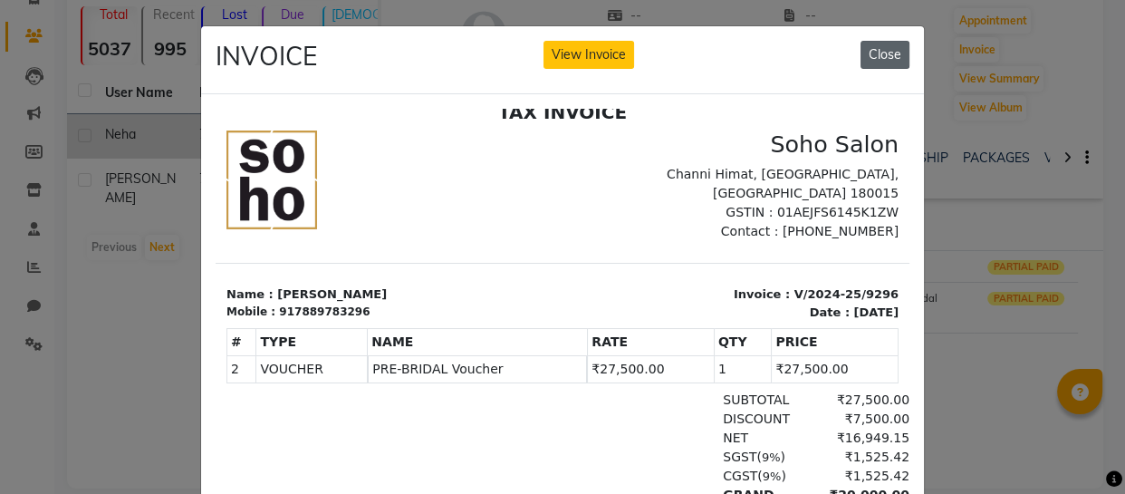
click at [880, 52] on button "Close" at bounding box center [885, 55] width 49 height 28
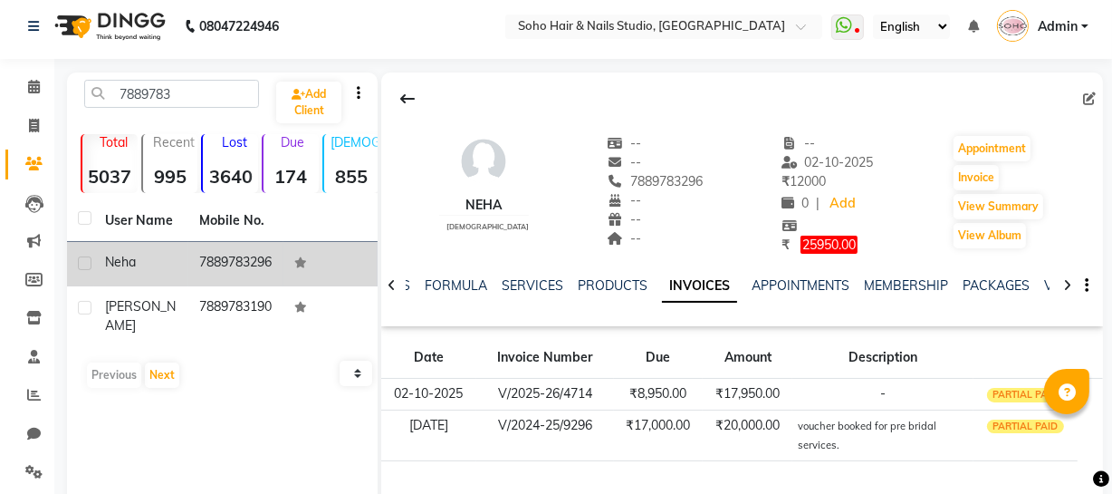
scroll to position [0, 0]
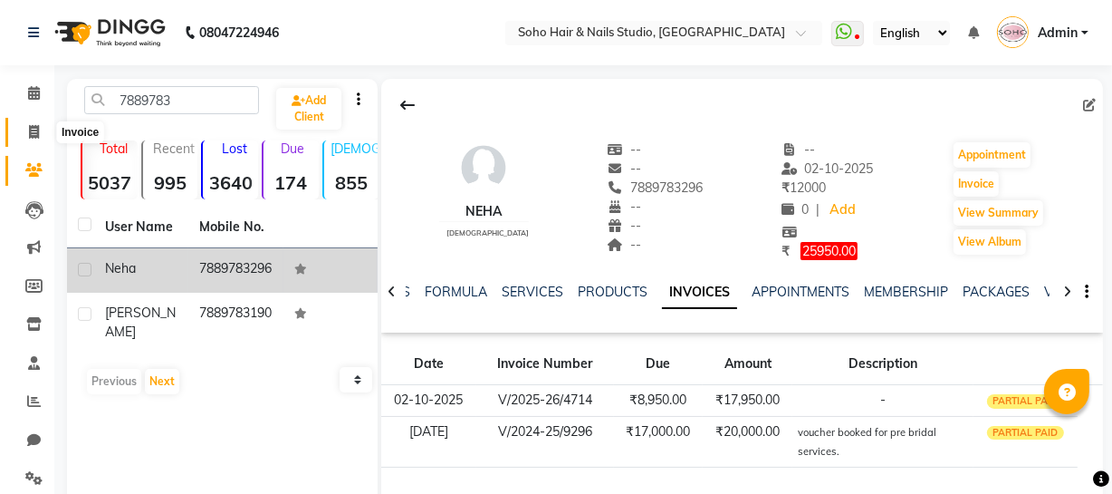
click at [37, 123] on span at bounding box center [34, 132] width 32 height 21
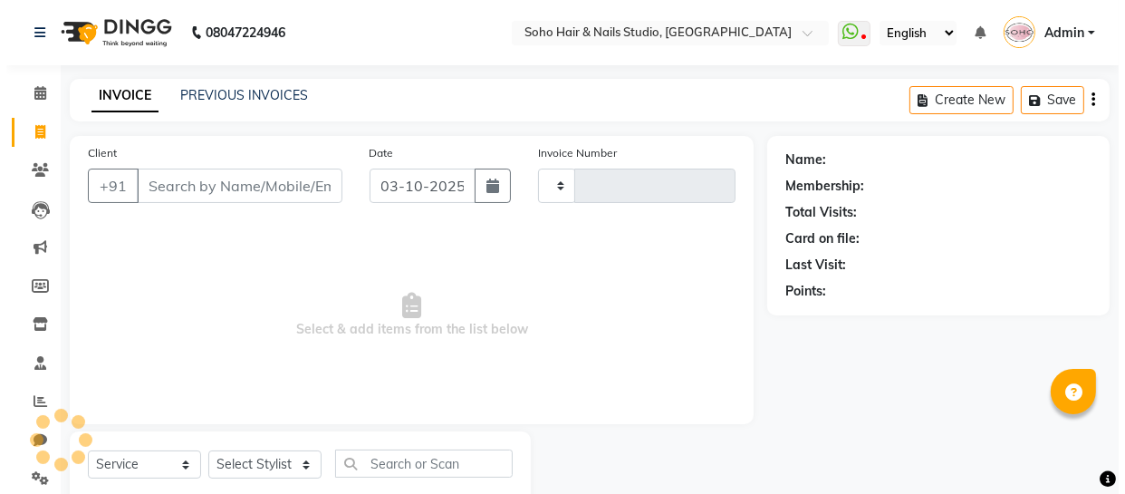
scroll to position [52, 0]
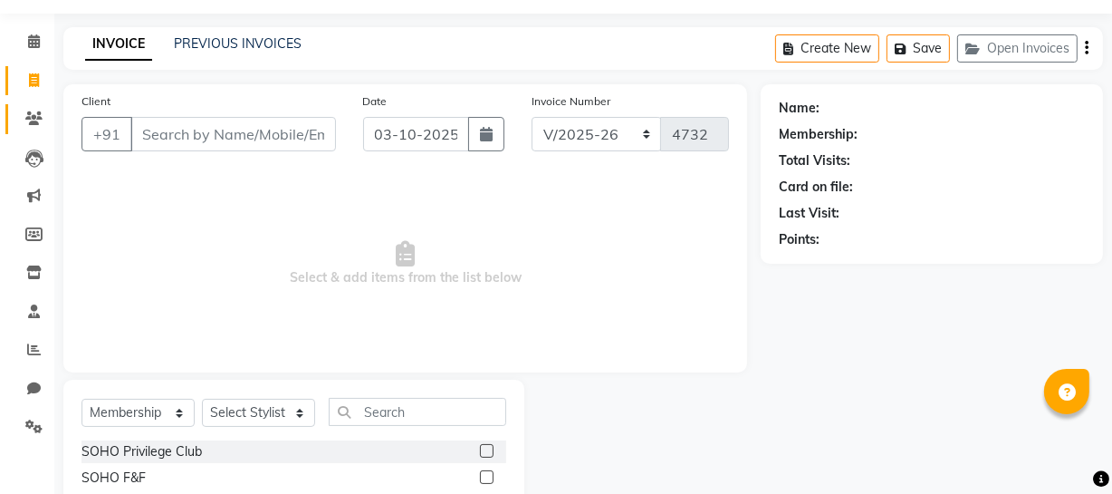
click at [19, 126] on span at bounding box center [34, 119] width 32 height 21
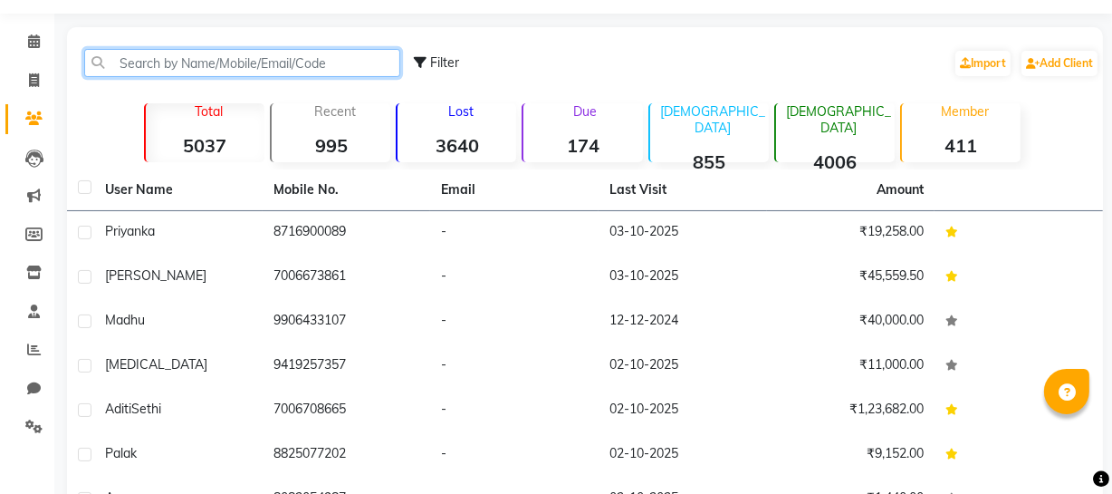
click at [142, 70] on input "text" at bounding box center [242, 63] width 316 height 28
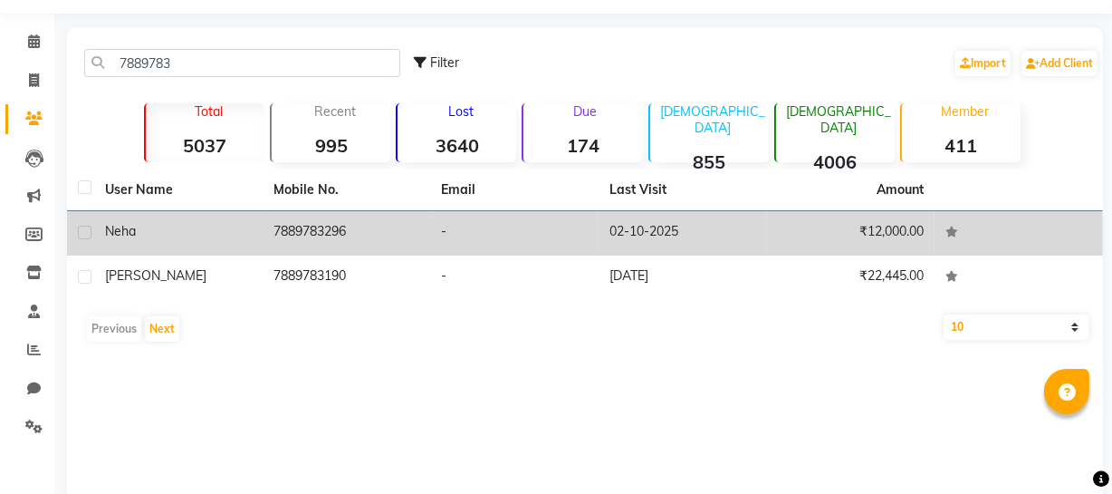
click at [531, 248] on td "-" at bounding box center [514, 233] width 168 height 44
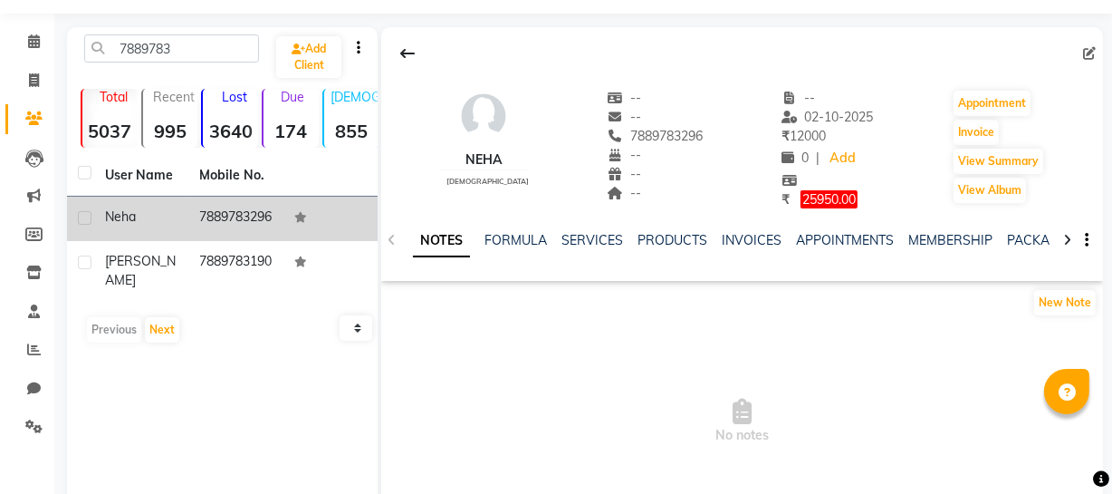
click at [777, 234] on ul "NOTES FORMULA SERVICES PRODUCTS INVOICES APPOINTMENTS MEMBERSHIP PACKAGES VOUCH…" at bounding box center [988, 240] width 1150 height 19
click at [770, 238] on link "INVOICES" at bounding box center [752, 240] width 60 height 16
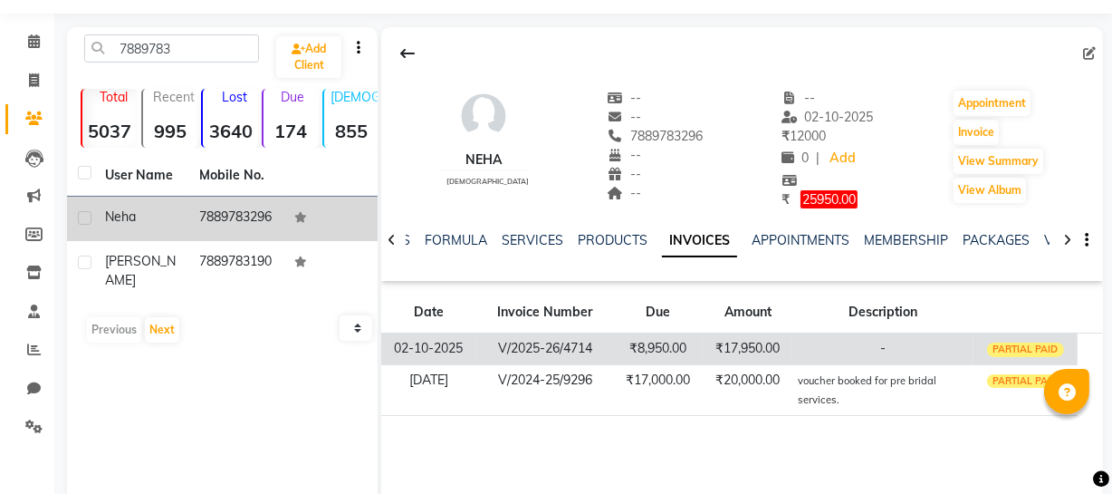
click at [765, 342] on td "₹17,950.00" at bounding box center [748, 348] width 90 height 32
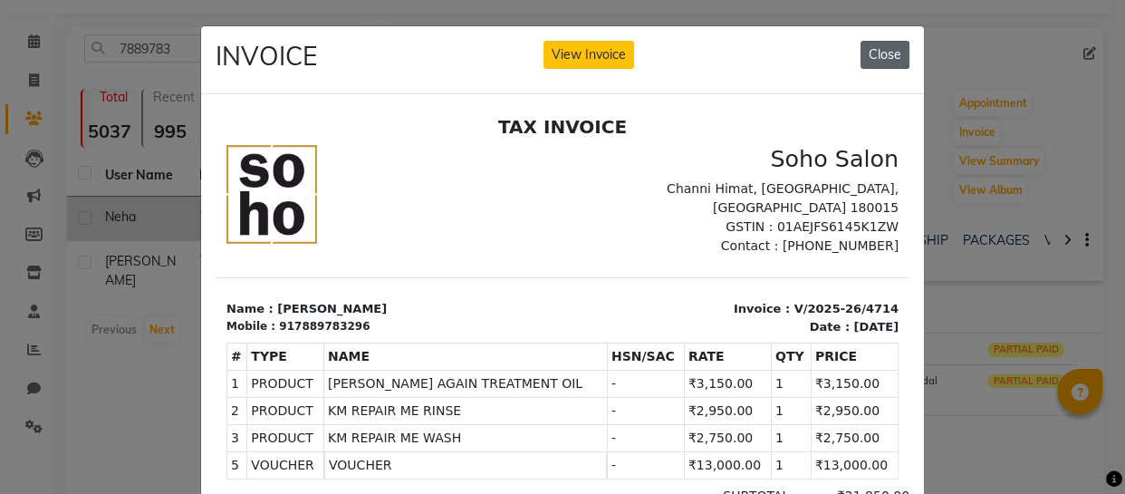
click at [881, 56] on button "Close" at bounding box center [885, 55] width 49 height 28
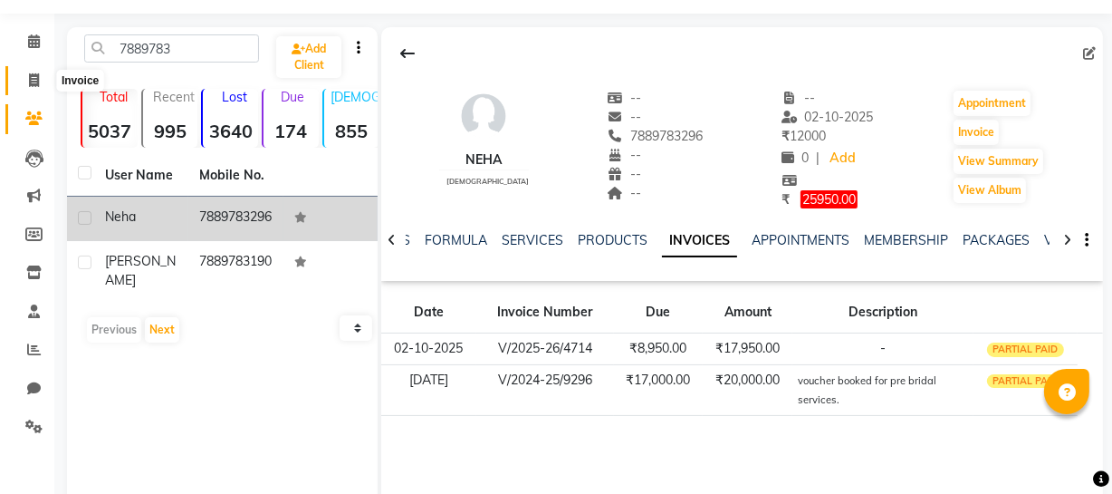
drag, startPoint x: 41, startPoint y: 74, endPoint x: 53, endPoint y: 74, distance: 11.8
click at [41, 74] on span at bounding box center [34, 81] width 32 height 21
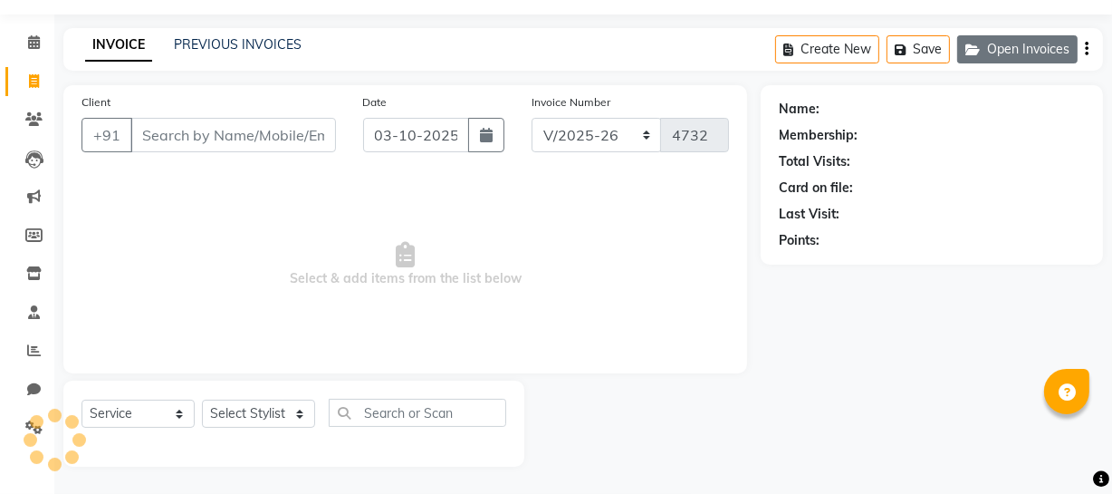
click at [1024, 54] on button "Open Invoices" at bounding box center [1017, 49] width 120 height 28
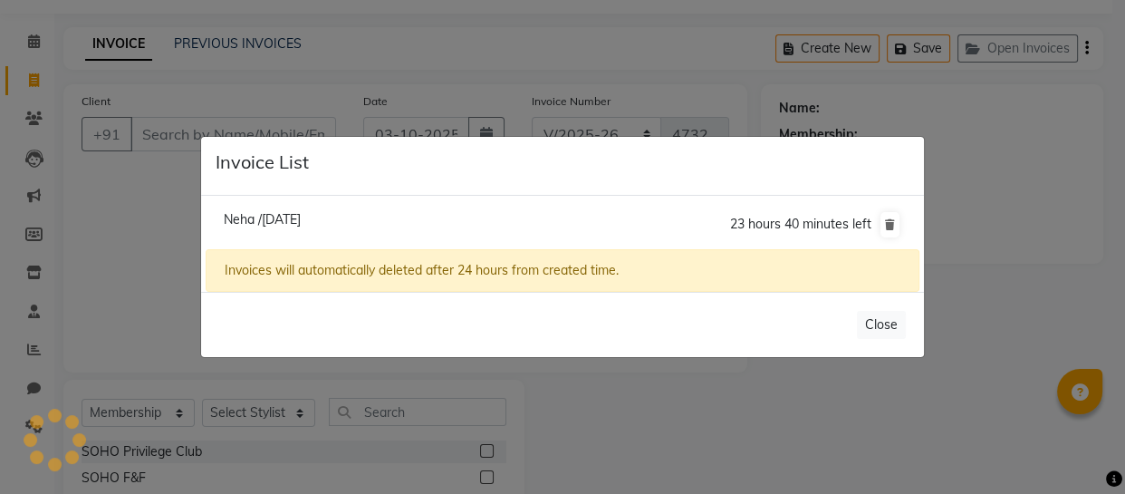
click at [301, 223] on span "Neha /[DATE]" at bounding box center [262, 219] width 77 height 16
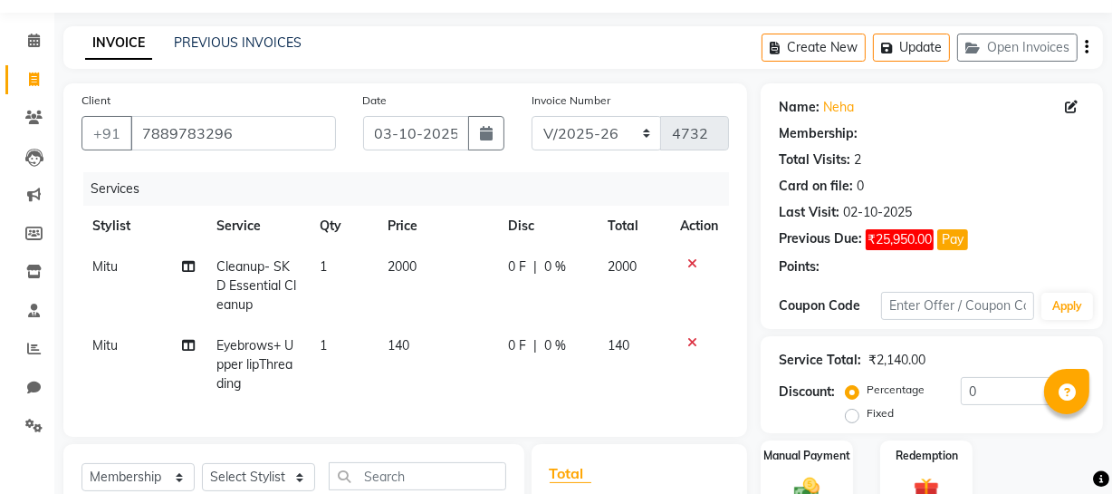
scroll to position [299, 0]
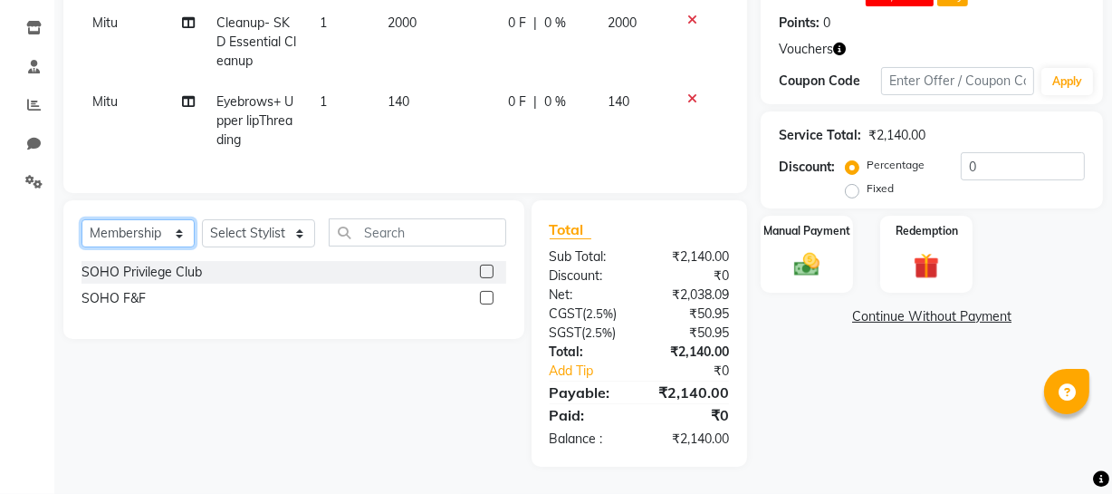
click at [121, 241] on select "Select Service Product Membership Package Voucher Prepaid Gift Card" at bounding box center [138, 233] width 113 height 28
click at [82, 229] on select "Select Service Product Membership Package Voucher Prepaid Gift Card" at bounding box center [138, 233] width 113 height 28
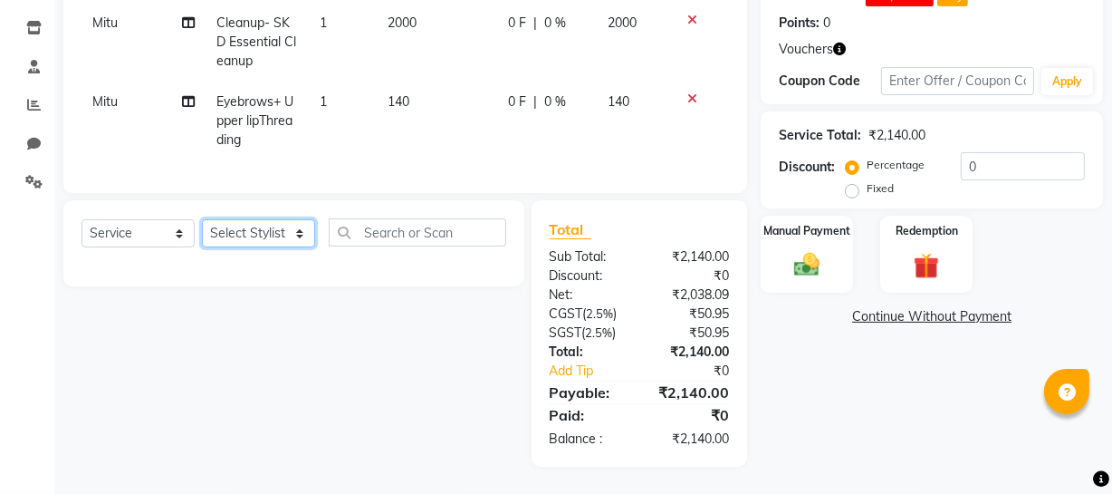
click at [282, 239] on select "Select Stylist [PERSON_NAME] Adhamya [PERSON_NAME] [PERSON_NAME] [PERSON_NAME] …" at bounding box center [258, 233] width 113 height 28
click at [299, 226] on select "Select Stylist [PERSON_NAME] Adhamya [PERSON_NAME] [PERSON_NAME] [PERSON_NAME] …" at bounding box center [258, 233] width 113 height 28
click at [202, 219] on select "Select Stylist [PERSON_NAME] Adhamya [PERSON_NAME] [PERSON_NAME] [PERSON_NAME] …" at bounding box center [258, 233] width 113 height 28
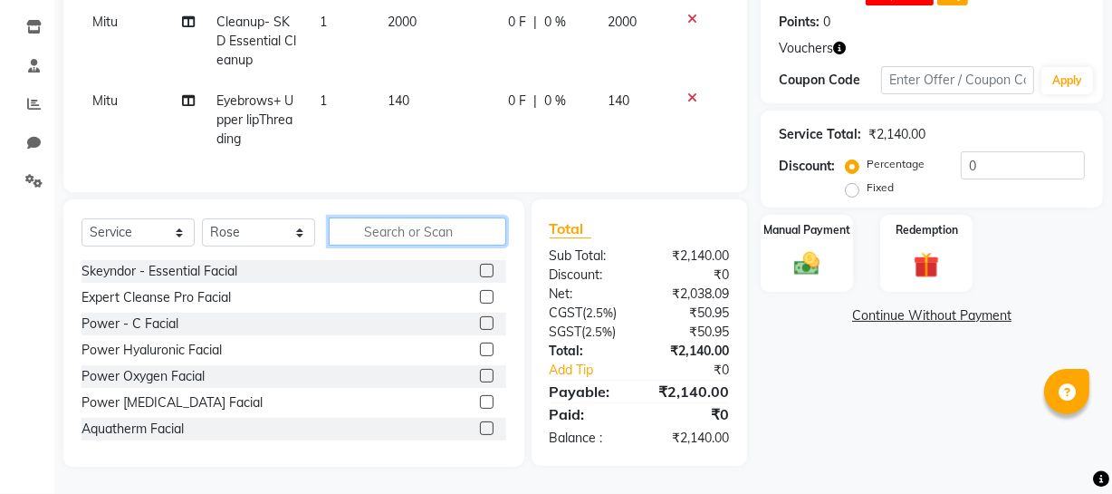
click at [392, 221] on input "text" at bounding box center [418, 231] width 178 height 28
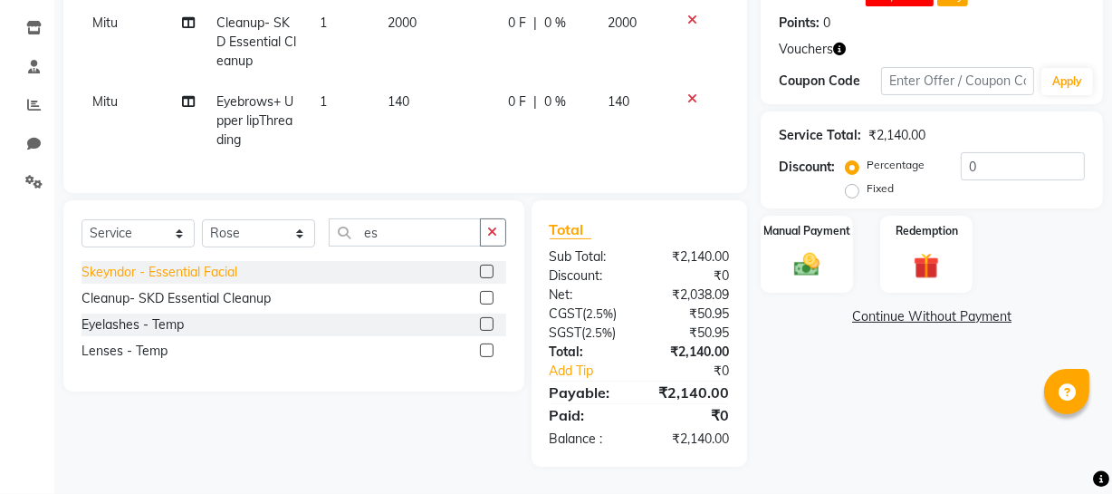
click at [228, 281] on div "Skeyndor - Essential Facial" at bounding box center [160, 272] width 156 height 19
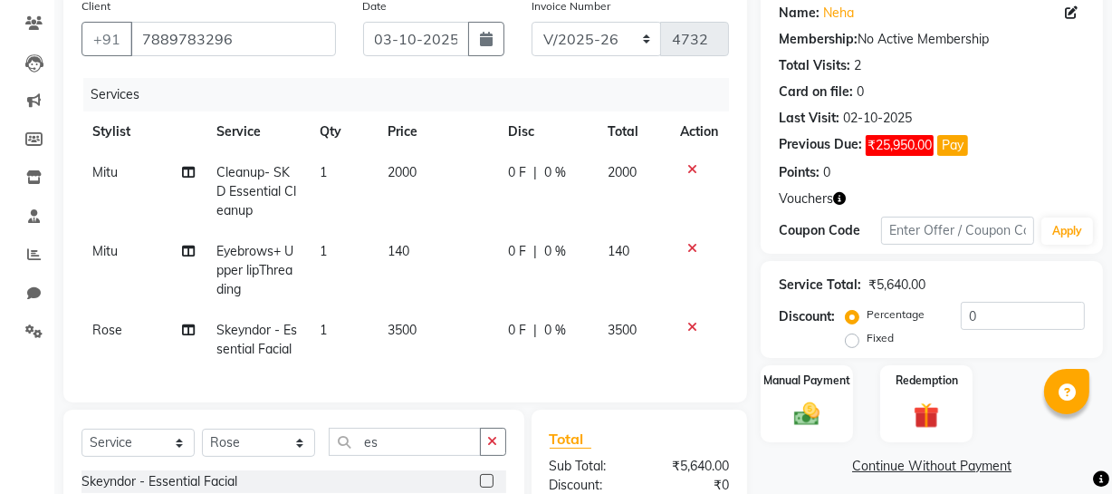
scroll to position [0, 0]
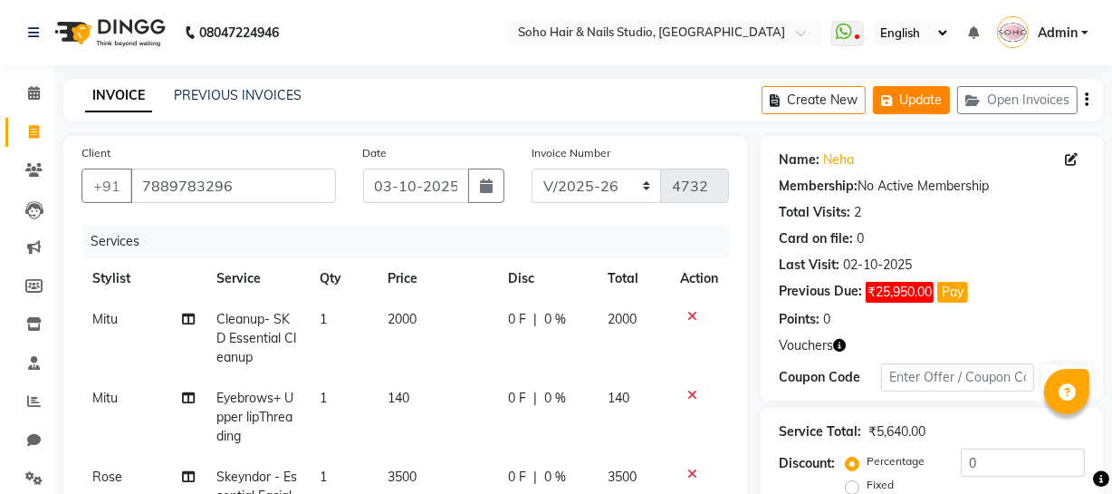
click at [943, 97] on button "Update" at bounding box center [911, 100] width 77 height 28
click at [926, 104] on button "Update" at bounding box center [911, 100] width 77 height 28
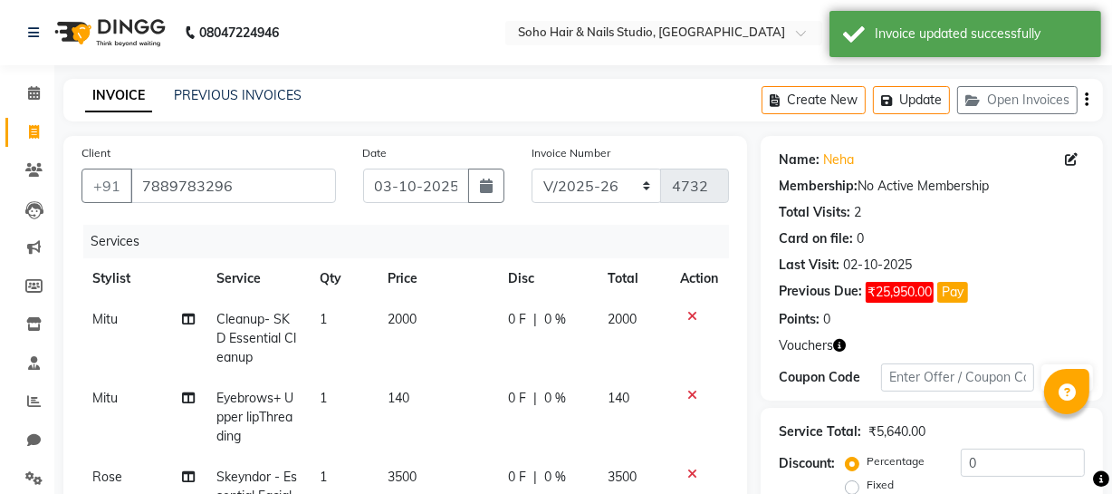
click at [35, 145] on link "Invoice" at bounding box center [26, 133] width 43 height 30
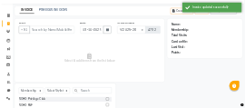
scroll to position [52, 0]
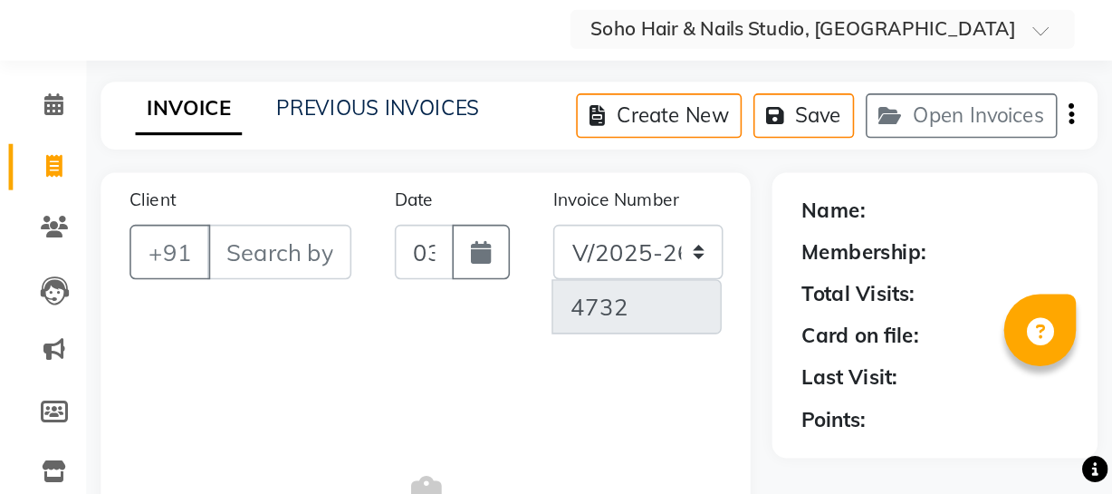
scroll to position [0, 0]
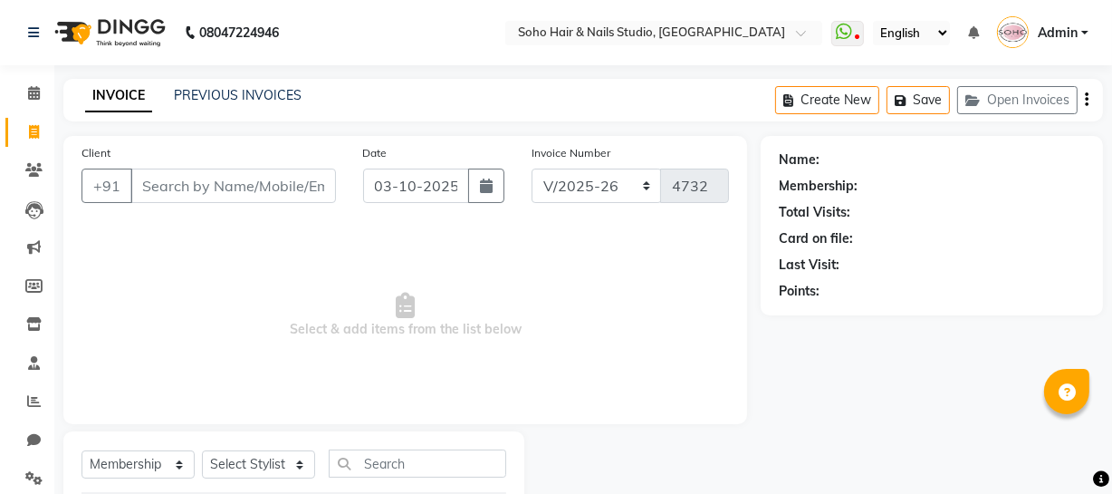
click at [193, 203] on div "Client +91" at bounding box center [209, 180] width 282 height 74
click at [190, 184] on input "Client" at bounding box center [233, 185] width 206 height 34
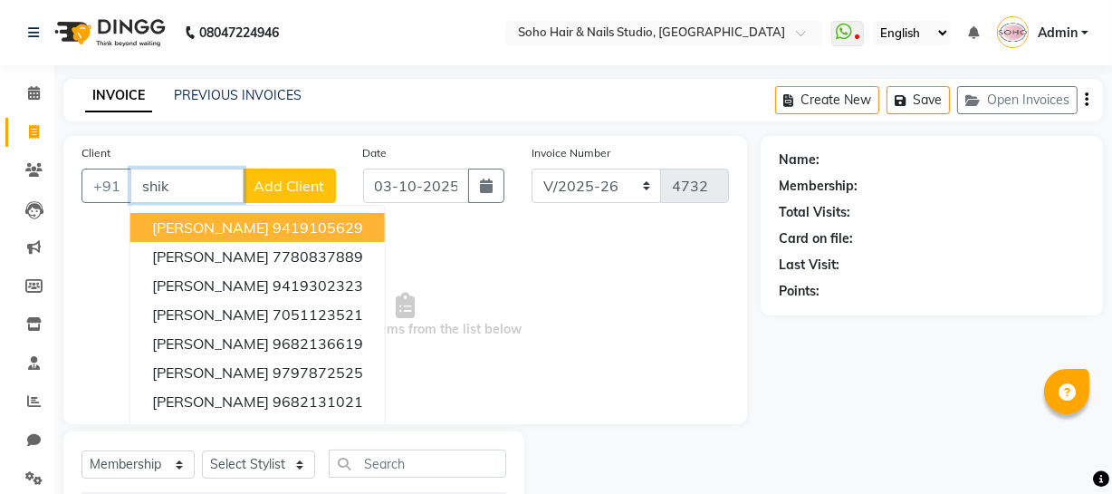
click at [216, 231] on span "[PERSON_NAME]" at bounding box center [210, 227] width 117 height 18
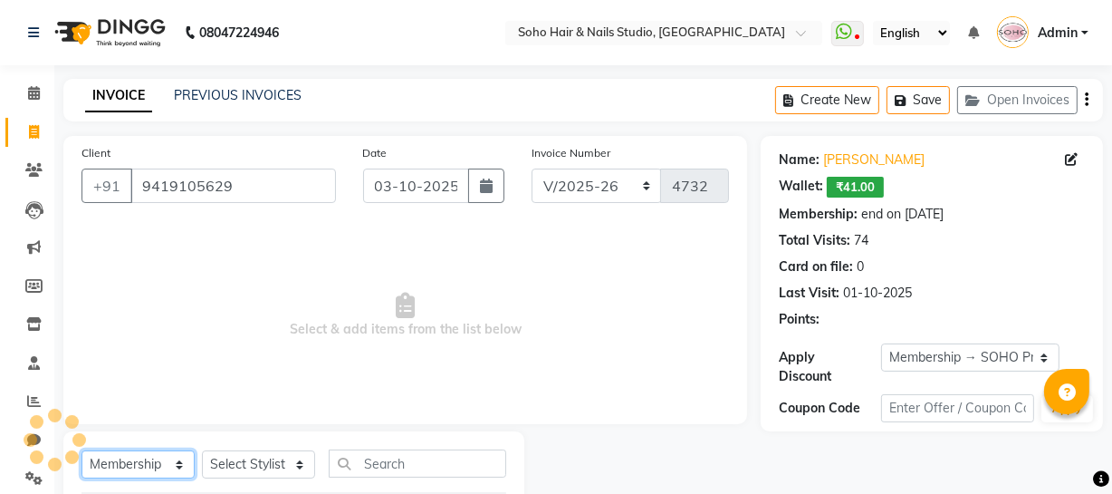
click at [165, 461] on select "Select Service Product Membership Package Voucher Prepaid Gift Card" at bounding box center [138, 464] width 113 height 28
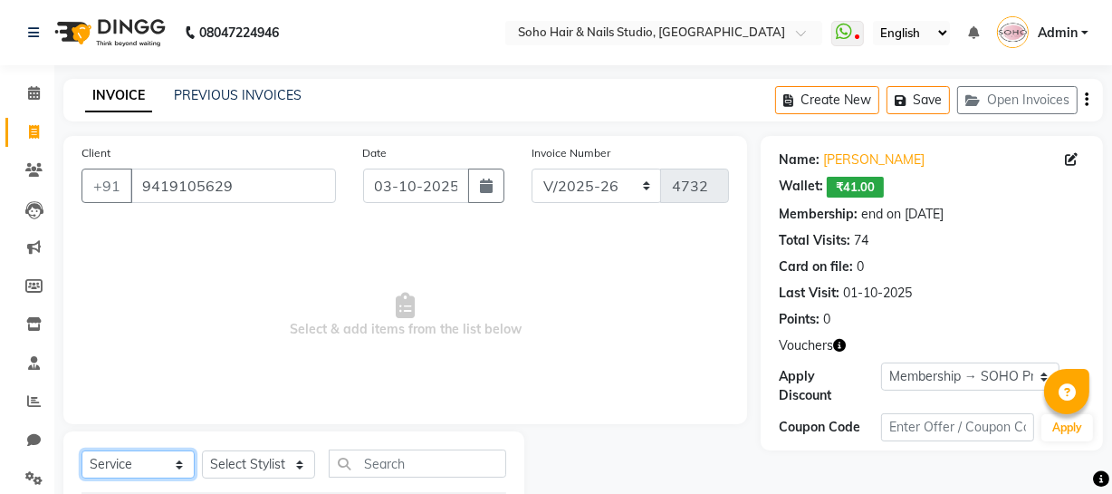
click at [82, 450] on select "Select Service Product Membership Package Voucher Prepaid Gift Card" at bounding box center [138, 464] width 113 height 28
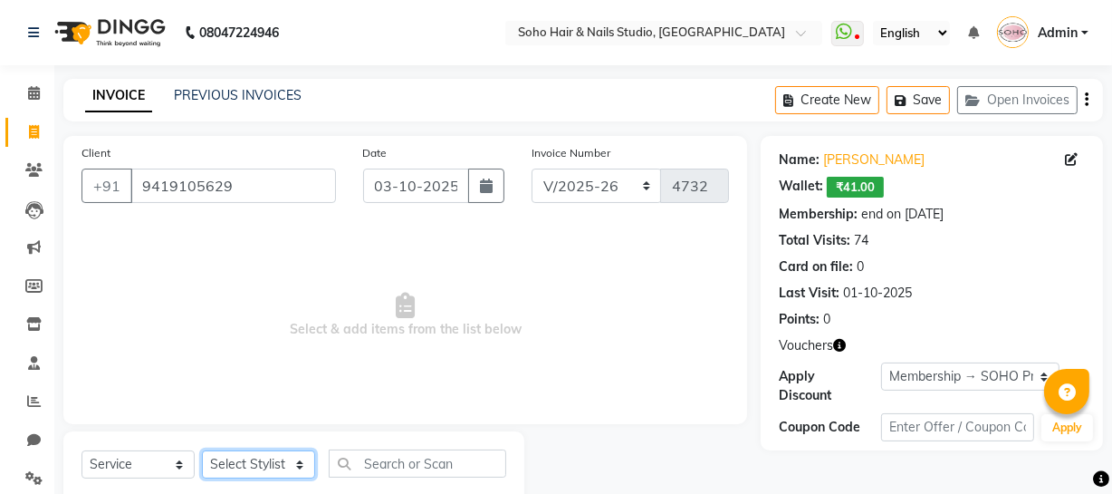
click at [244, 459] on select "Select Stylist [PERSON_NAME] Adhamya [PERSON_NAME] [PERSON_NAME] [PERSON_NAME] …" at bounding box center [258, 464] width 113 height 28
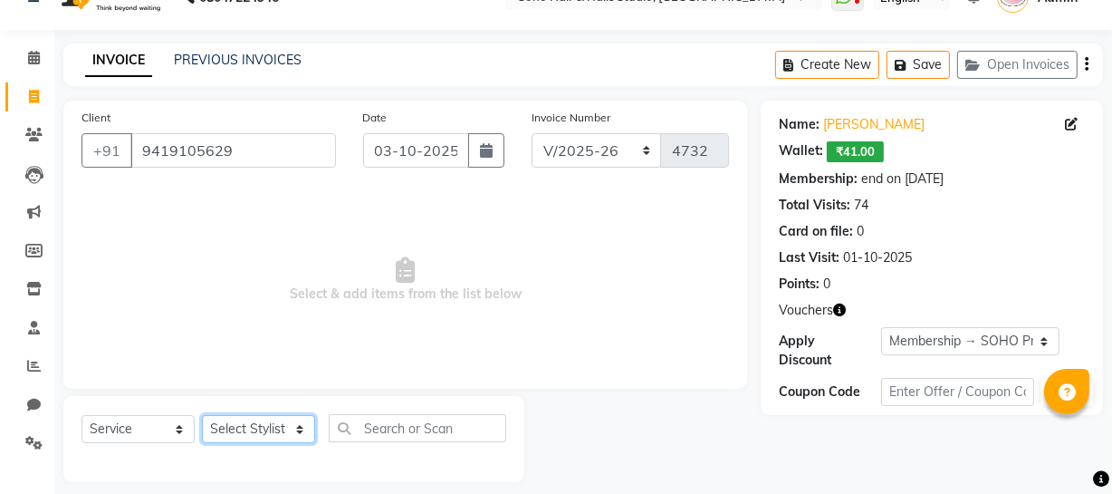
scroll to position [52, 0]
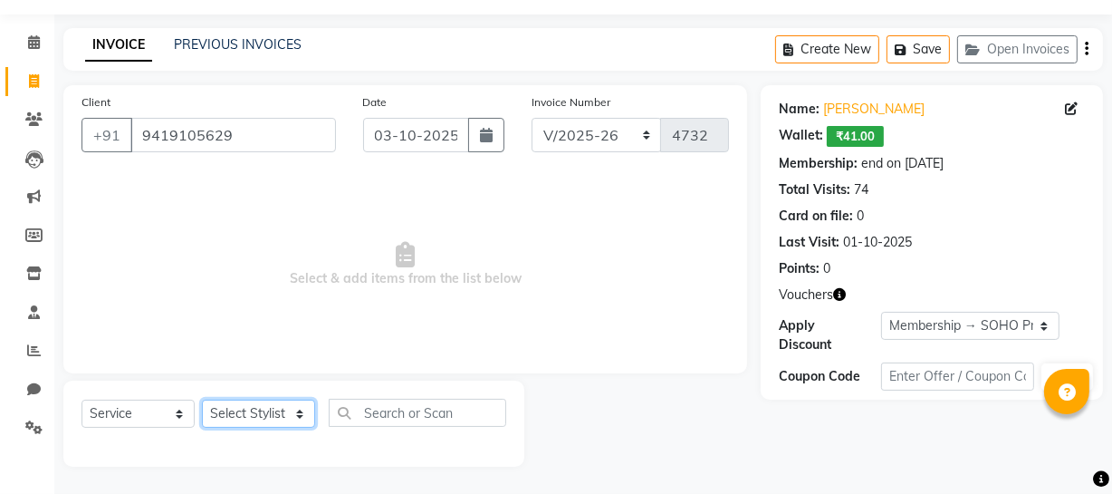
click at [244, 415] on select "Select Stylist [PERSON_NAME] Adhamya [PERSON_NAME] [PERSON_NAME] [PERSON_NAME] …" at bounding box center [258, 413] width 113 height 28
click at [202, 399] on select "Select Stylist [PERSON_NAME] Adhamya [PERSON_NAME] [PERSON_NAME] [PERSON_NAME] …" at bounding box center [258, 413] width 113 height 28
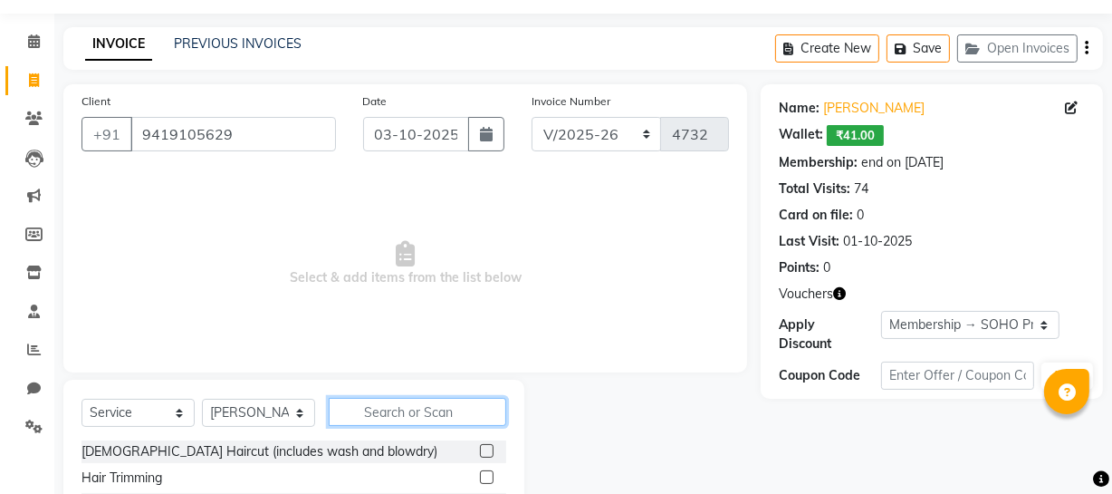
click at [387, 411] on input "text" at bounding box center [418, 412] width 178 height 28
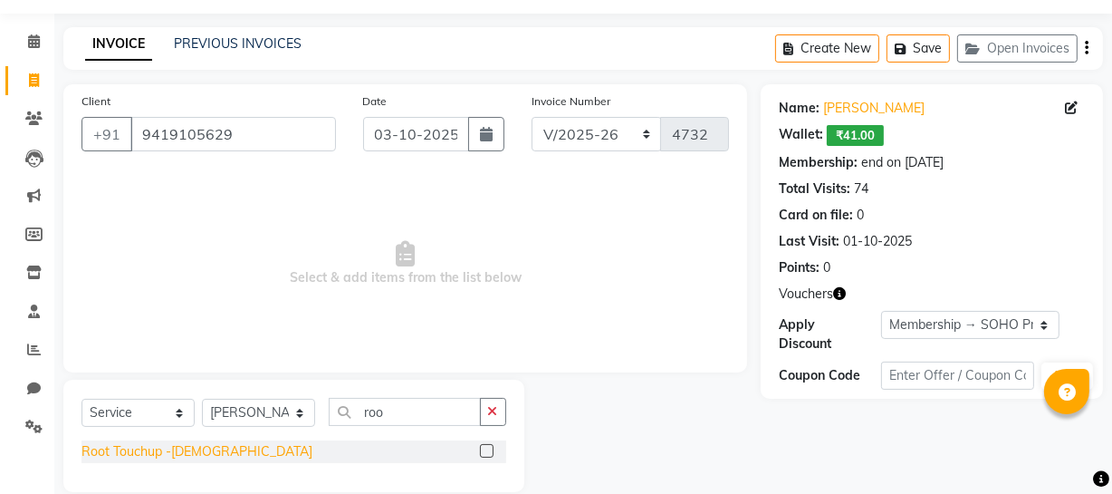
click at [121, 452] on div "Root Touchup -[DEMOGRAPHIC_DATA]" at bounding box center [197, 451] width 231 height 19
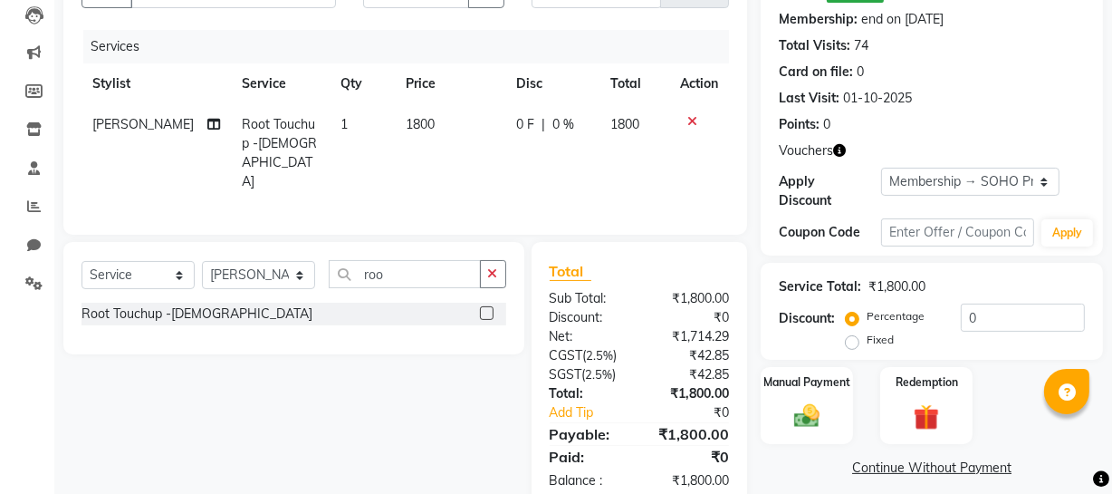
scroll to position [232, 0]
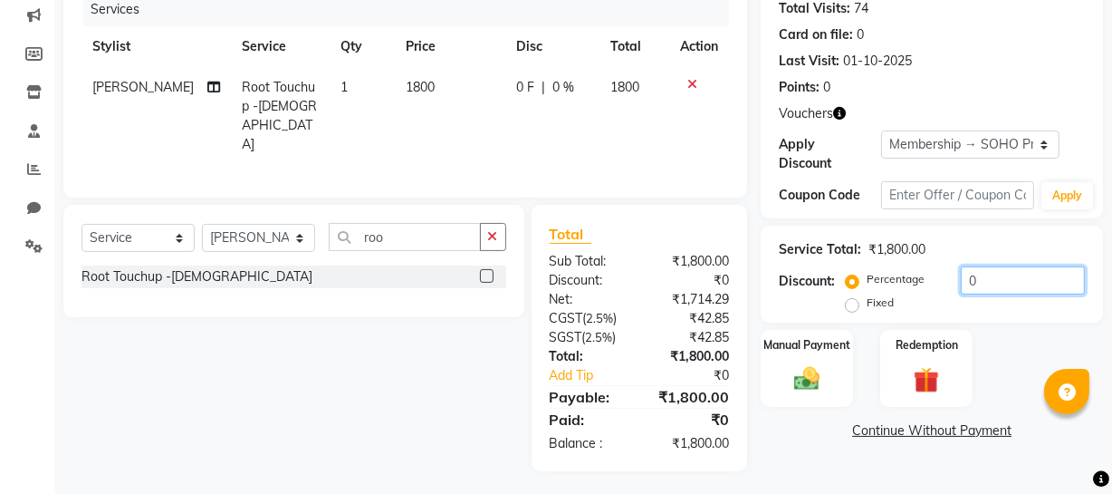
drag, startPoint x: 1001, startPoint y: 269, endPoint x: 902, endPoint y: 290, distance: 100.9
click at [902, 290] on div "Percentage Fixed 0" at bounding box center [968, 290] width 236 height 49
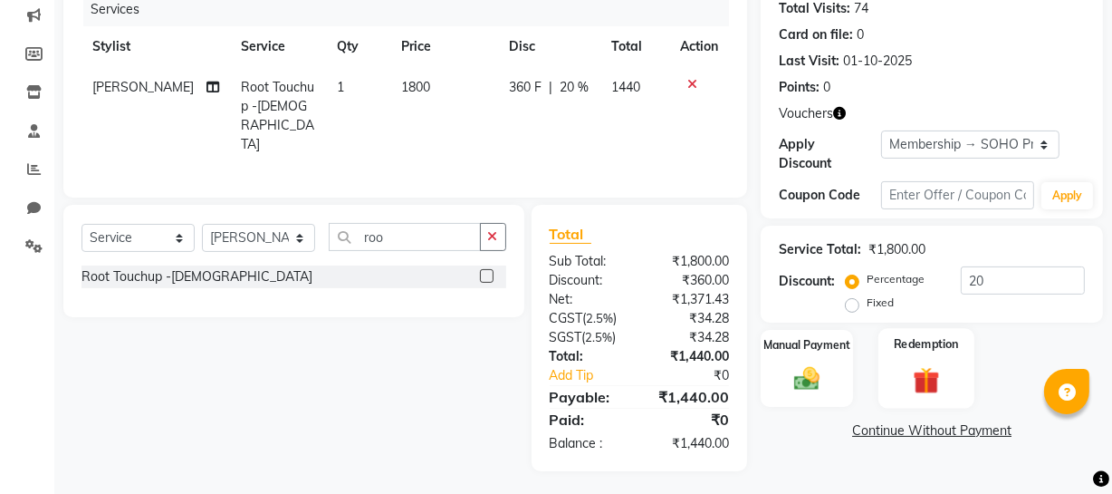
click at [970, 392] on div "Redemption" at bounding box center [927, 368] width 96 height 81
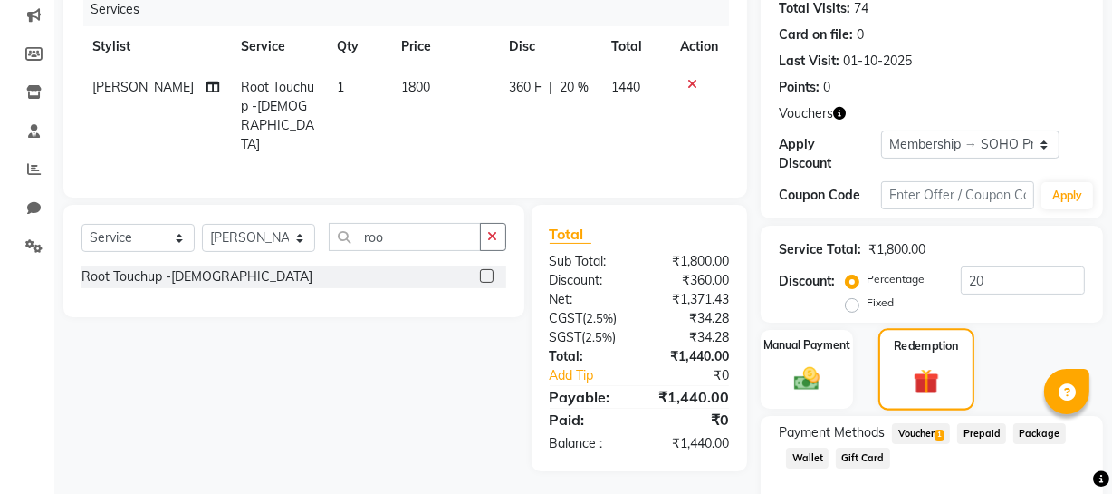
scroll to position [326, 0]
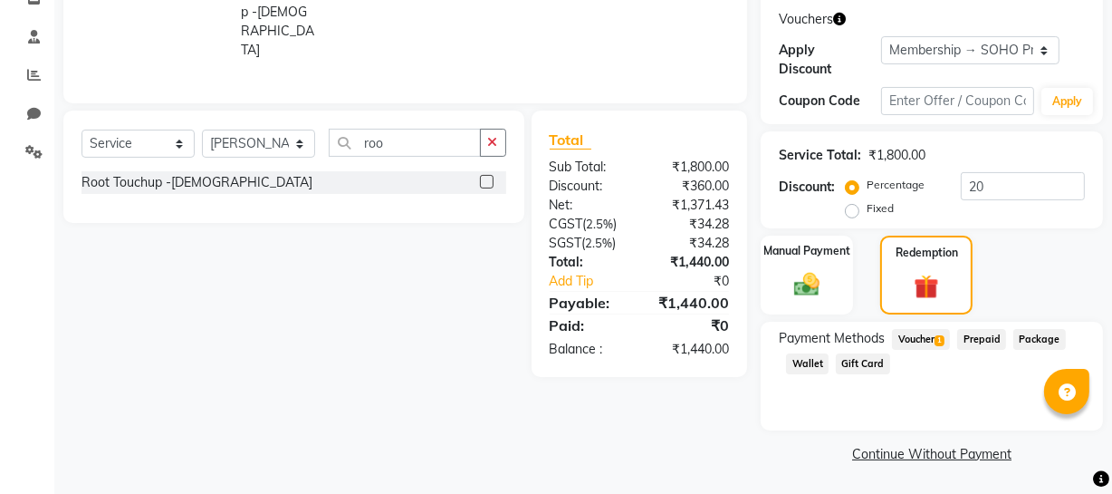
click at [816, 356] on span "Wallet" at bounding box center [807, 363] width 43 height 21
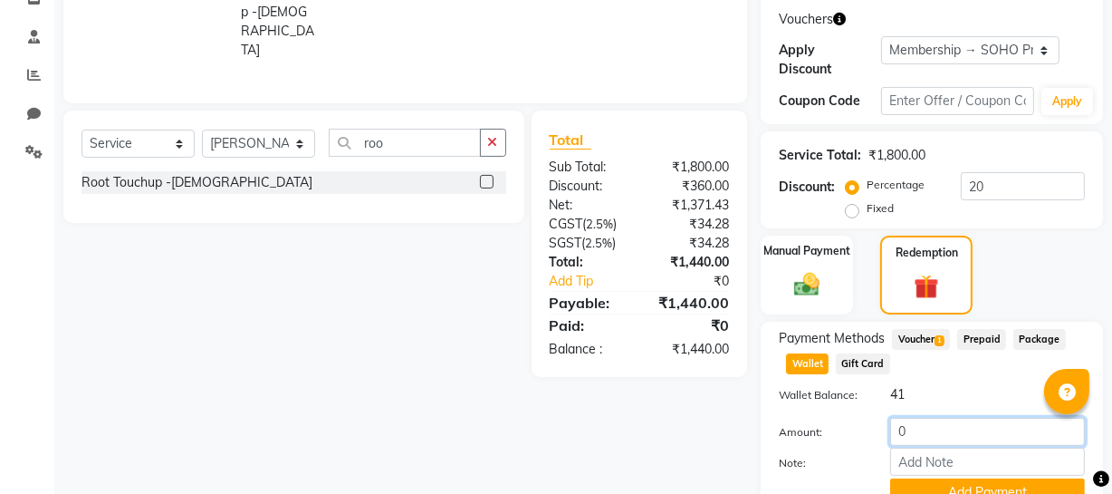
drag, startPoint x: 919, startPoint y: 428, endPoint x: 816, endPoint y: 432, distance: 102.5
click at [818, 431] on div "Amount: 0" at bounding box center [931, 433] width 333 height 31
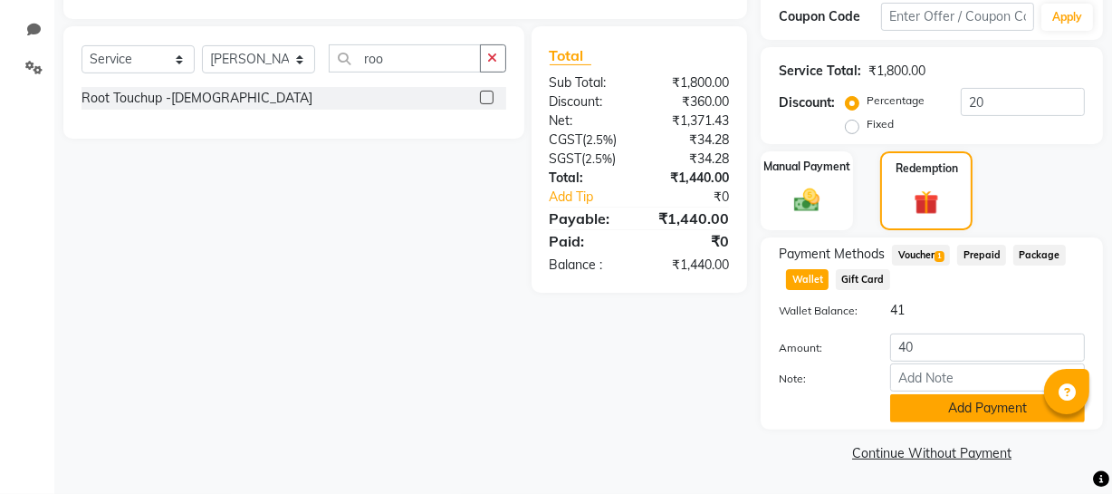
click at [919, 398] on button "Add Payment" at bounding box center [987, 408] width 195 height 28
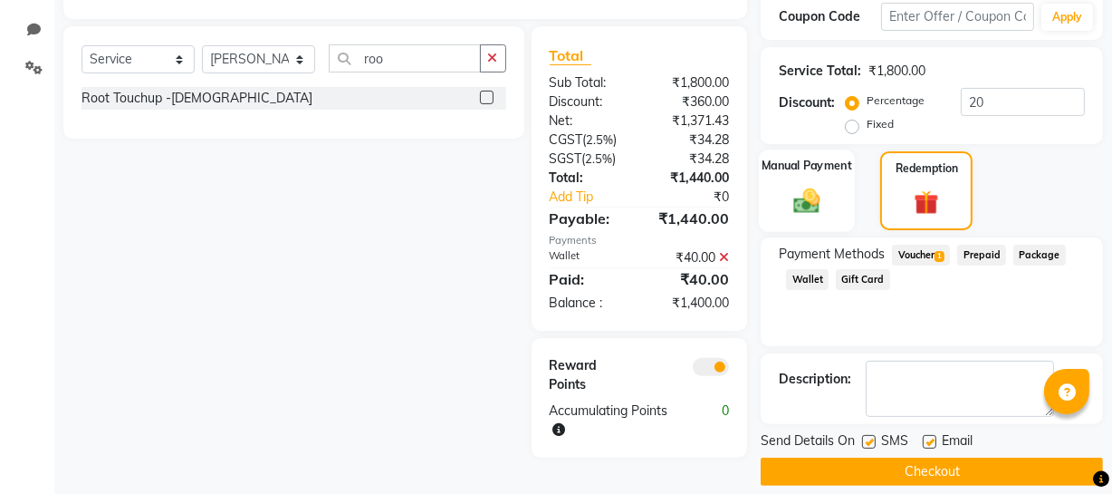
click at [822, 172] on label "Manual Payment" at bounding box center [807, 165] width 91 height 17
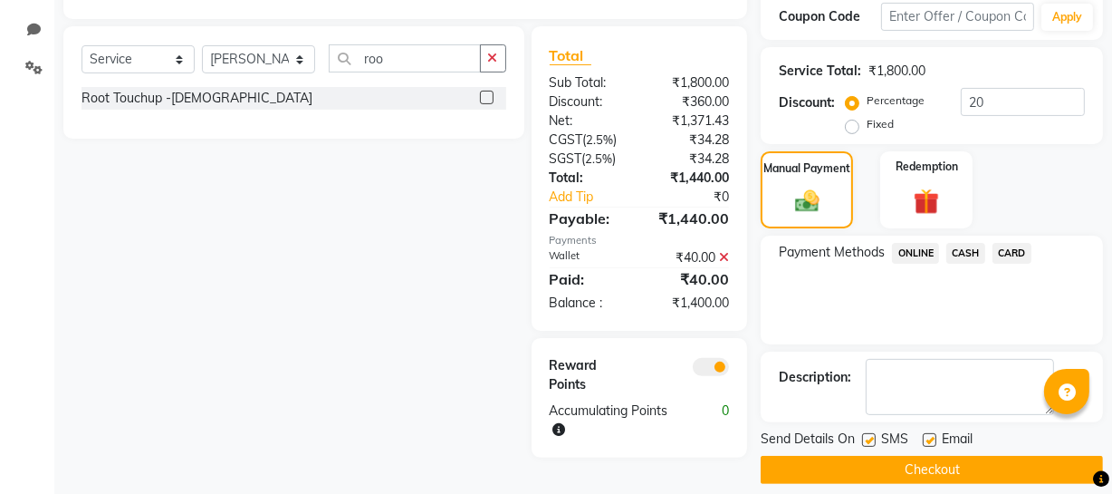
click at [961, 250] on span "CASH" at bounding box center [966, 253] width 39 height 21
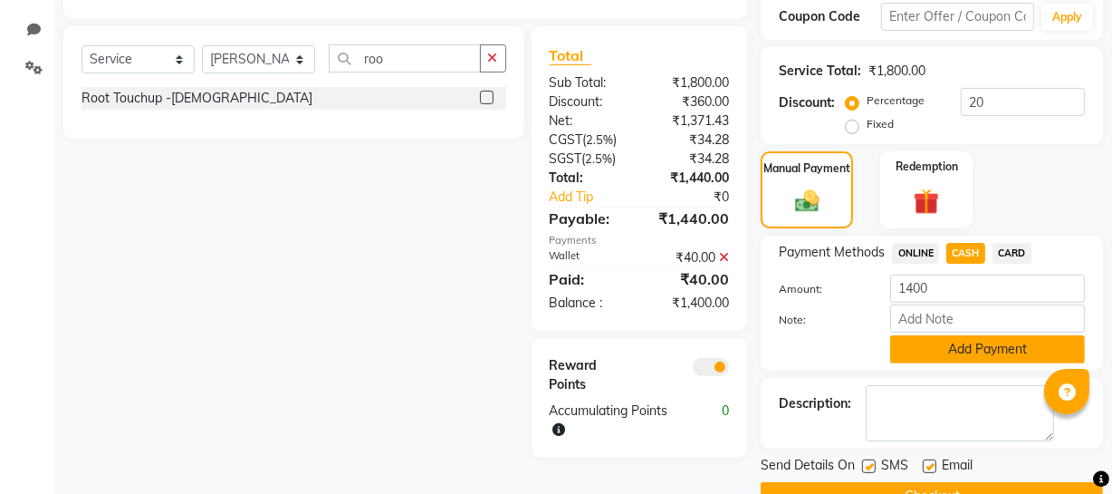
click at [957, 339] on button "Add Payment" at bounding box center [987, 349] width 195 height 28
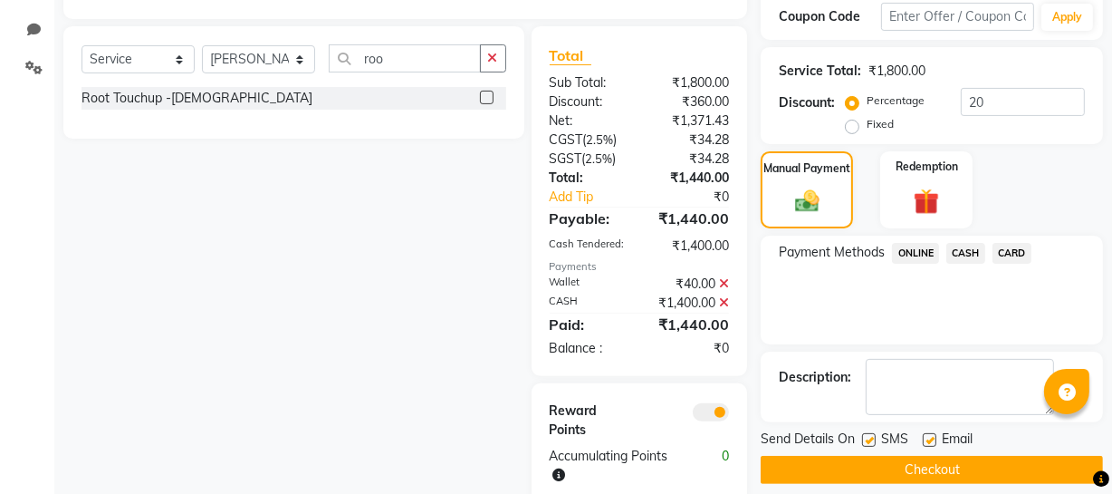
click at [921, 457] on button "Checkout" at bounding box center [932, 470] width 342 height 28
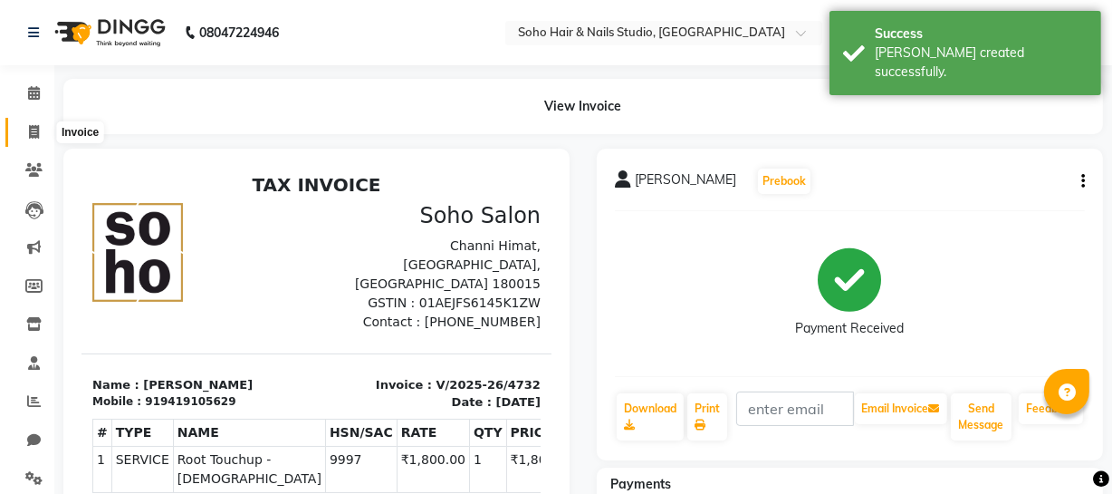
click at [29, 129] on icon at bounding box center [34, 132] width 10 height 14
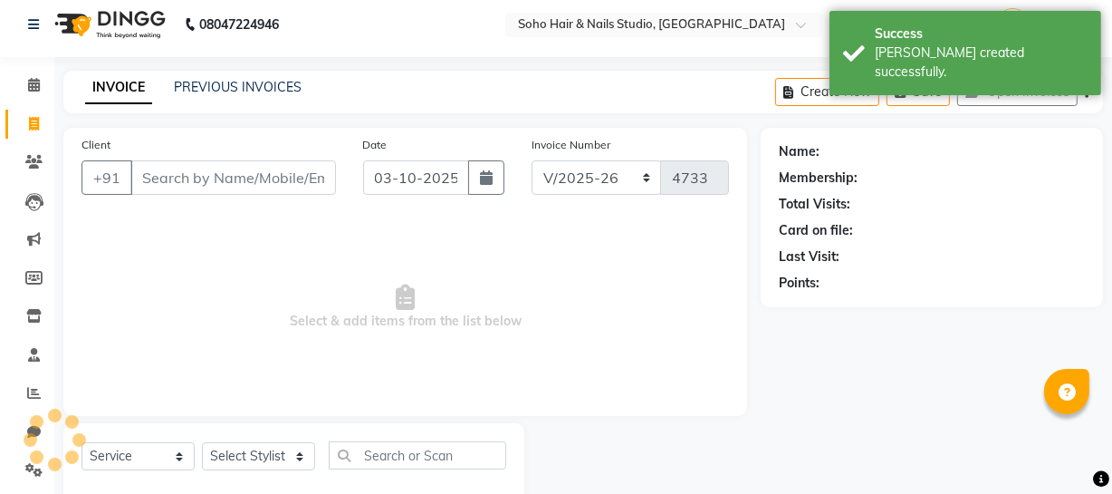
scroll to position [52, 0]
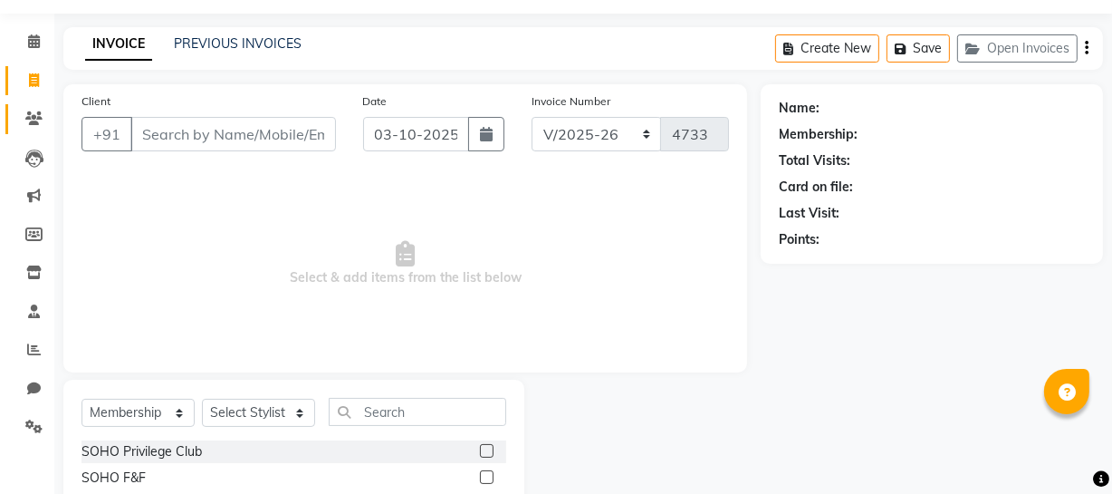
click at [29, 129] on link "Clients" at bounding box center [26, 119] width 43 height 30
drag, startPoint x: 29, startPoint y: 129, endPoint x: 0, endPoint y: 18, distance: 114.2
click at [29, 129] on link "Clients" at bounding box center [26, 119] width 43 height 30
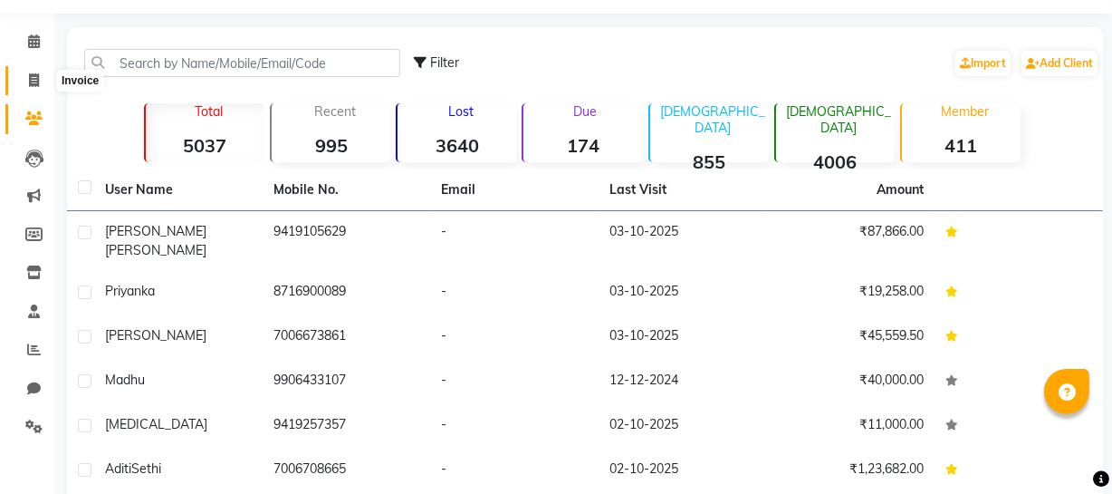
click at [42, 71] on span at bounding box center [34, 81] width 32 height 21
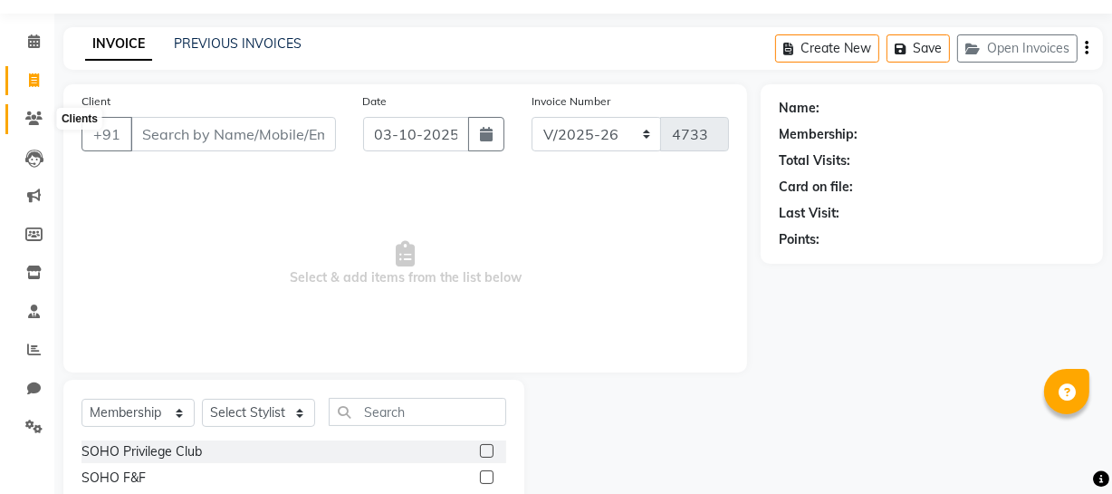
click at [43, 127] on span at bounding box center [34, 119] width 32 height 21
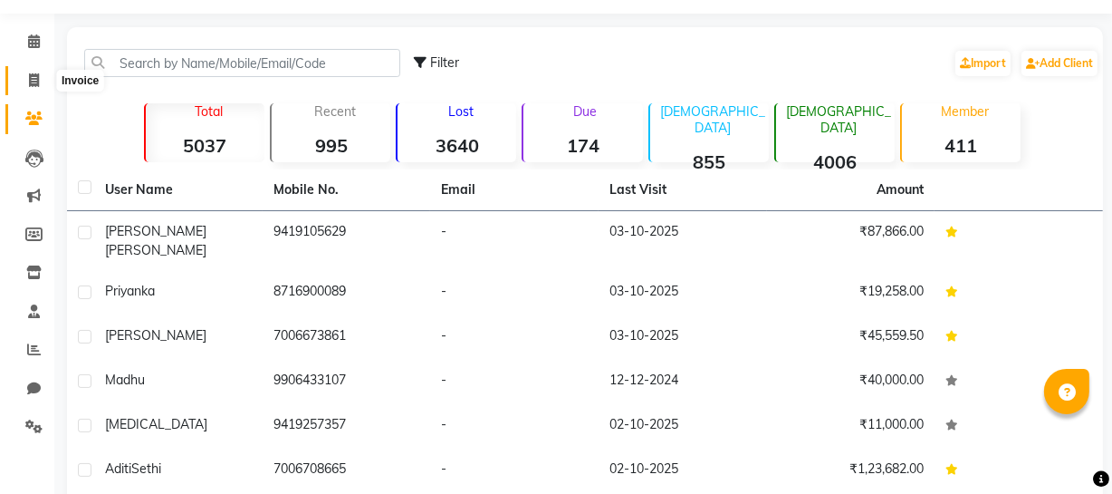
click at [31, 83] on icon at bounding box center [34, 80] width 10 height 14
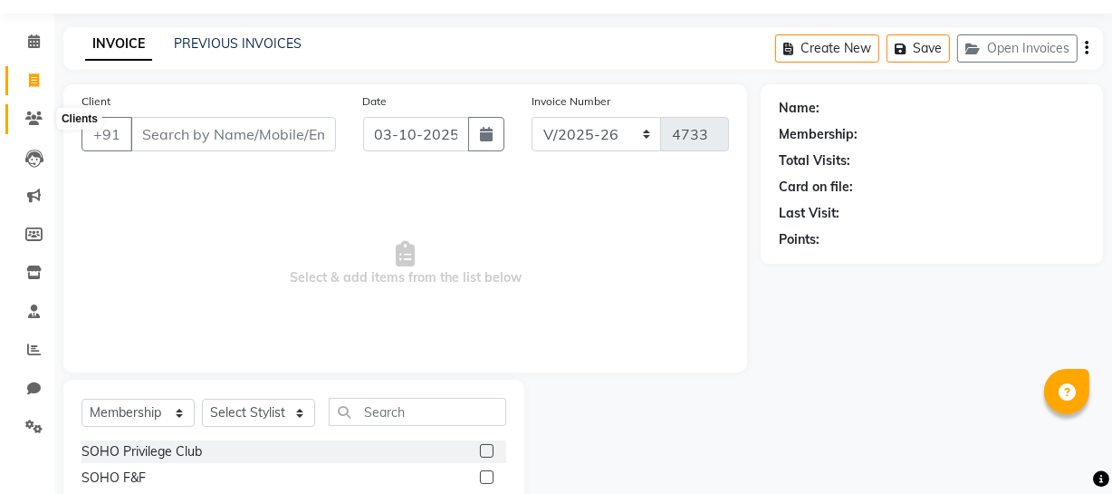
click at [26, 120] on icon at bounding box center [33, 118] width 17 height 14
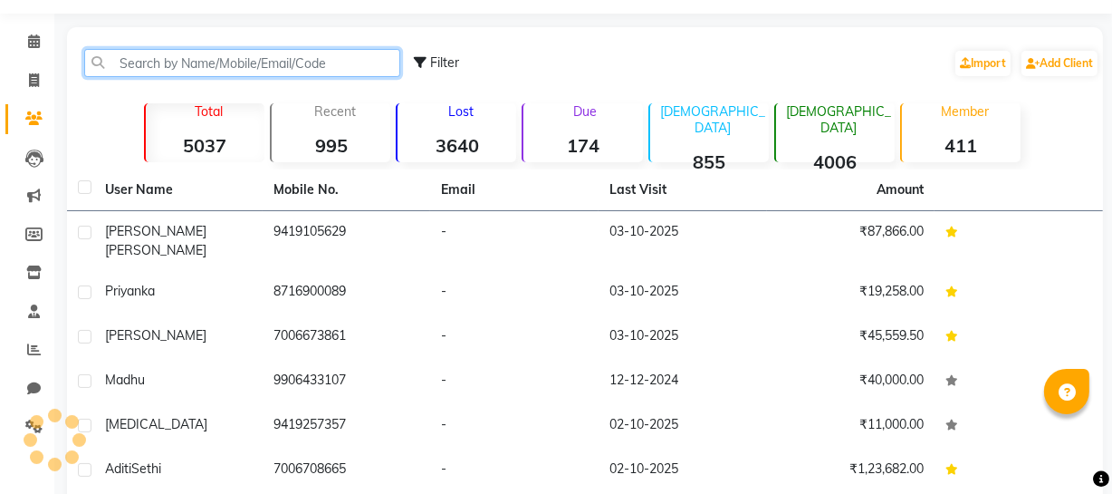
click at [105, 62] on input "text" at bounding box center [242, 63] width 316 height 28
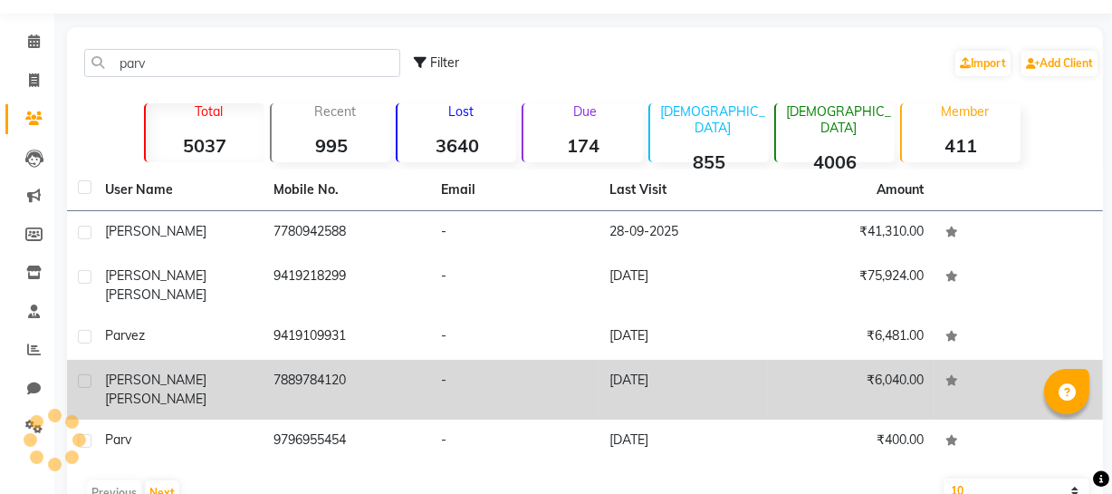
click at [299, 376] on td "7889784120" at bounding box center [347, 390] width 168 height 60
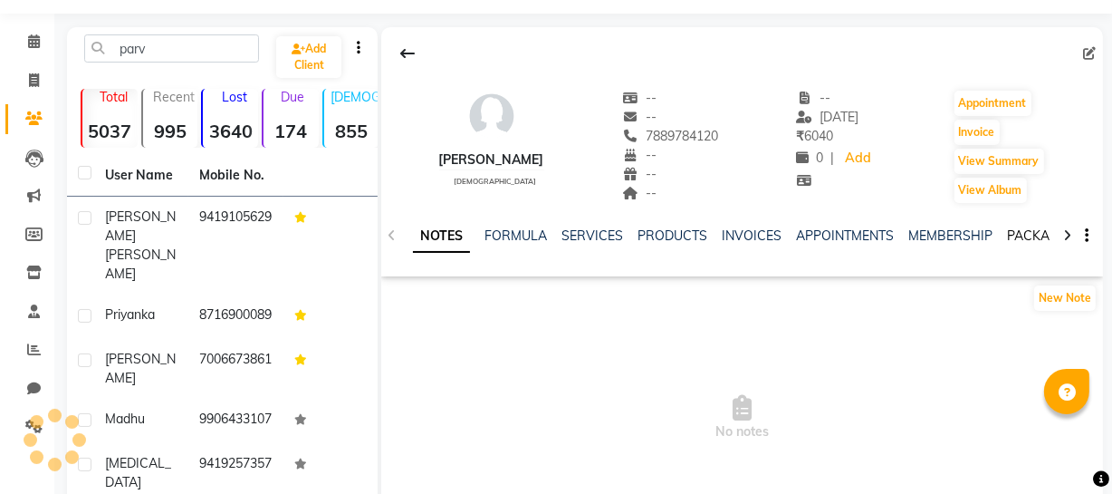
click at [1044, 236] on link "PACKAGES" at bounding box center [1040, 235] width 67 height 16
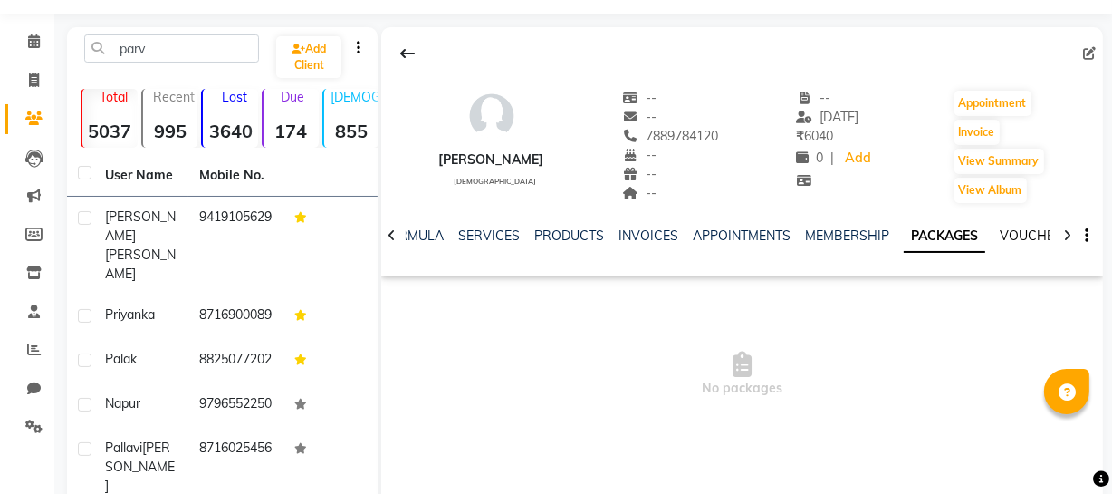
click at [1042, 234] on link "VOUCHERS" at bounding box center [1036, 235] width 72 height 16
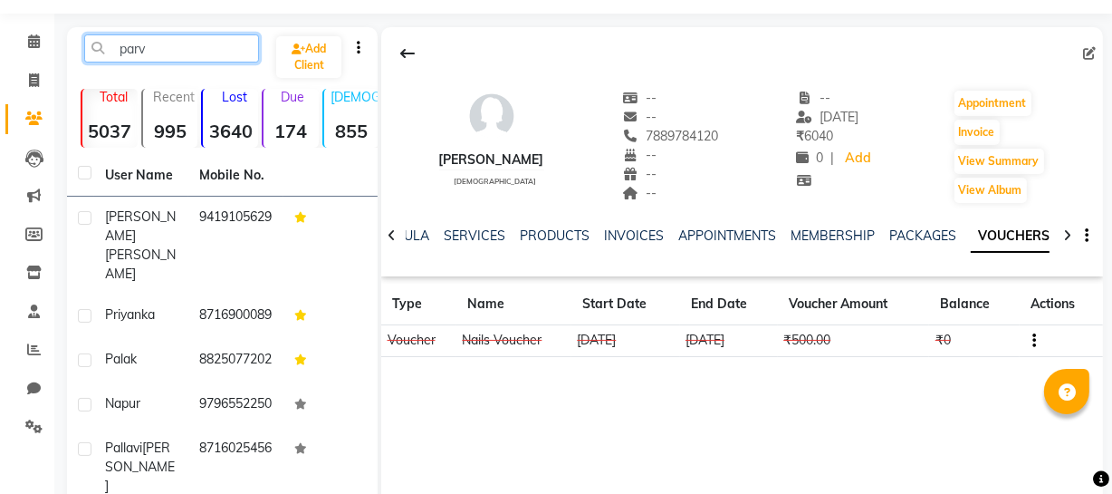
click at [166, 45] on input "parv" at bounding box center [171, 48] width 175 height 28
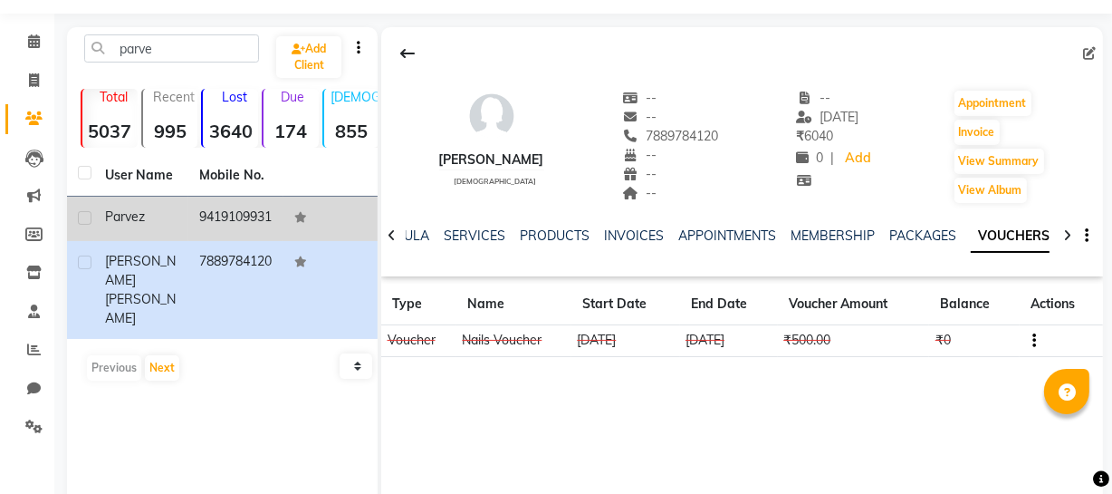
click at [198, 212] on td "9419109931" at bounding box center [235, 219] width 94 height 44
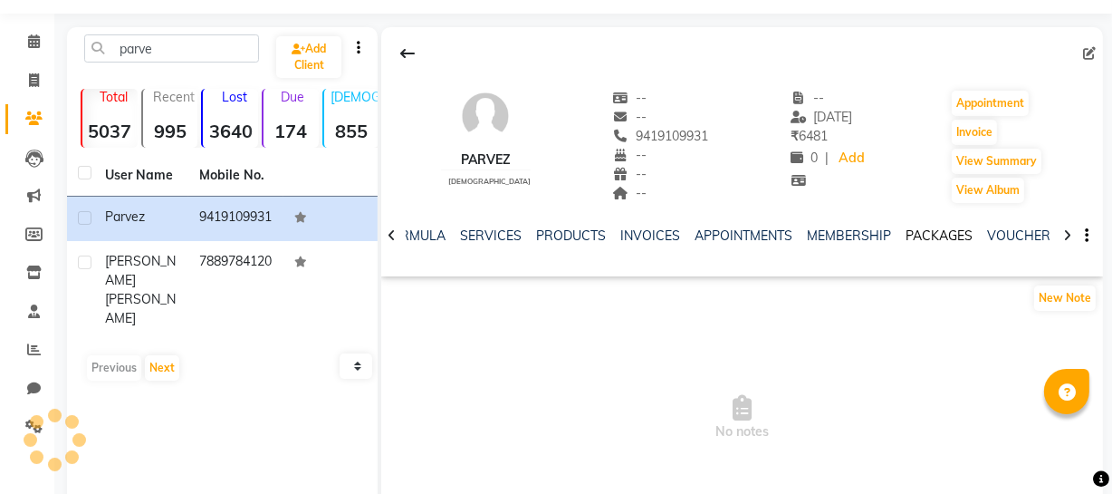
click at [936, 236] on link "PACKAGES" at bounding box center [939, 235] width 67 height 16
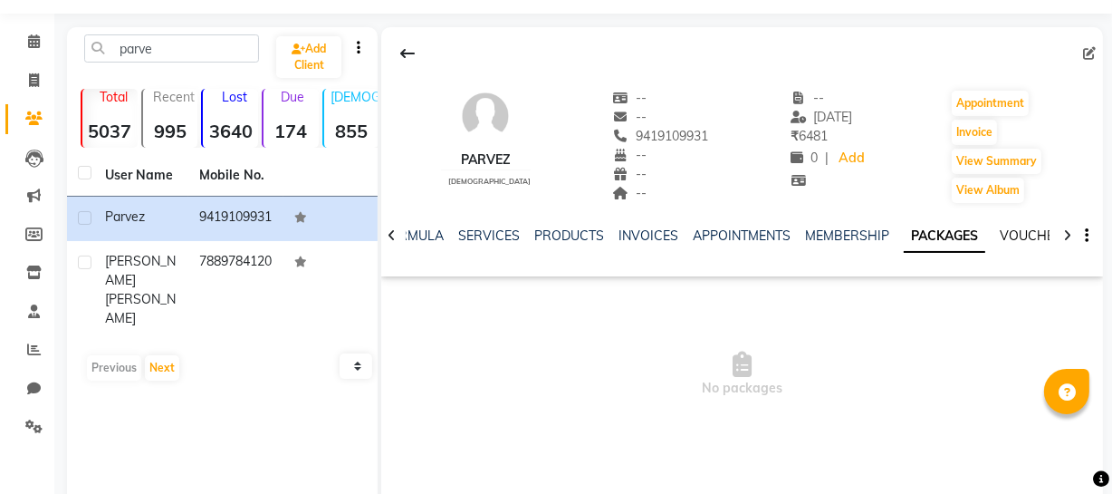
click at [1000, 236] on link "VOUCHERS" at bounding box center [1036, 235] width 72 height 16
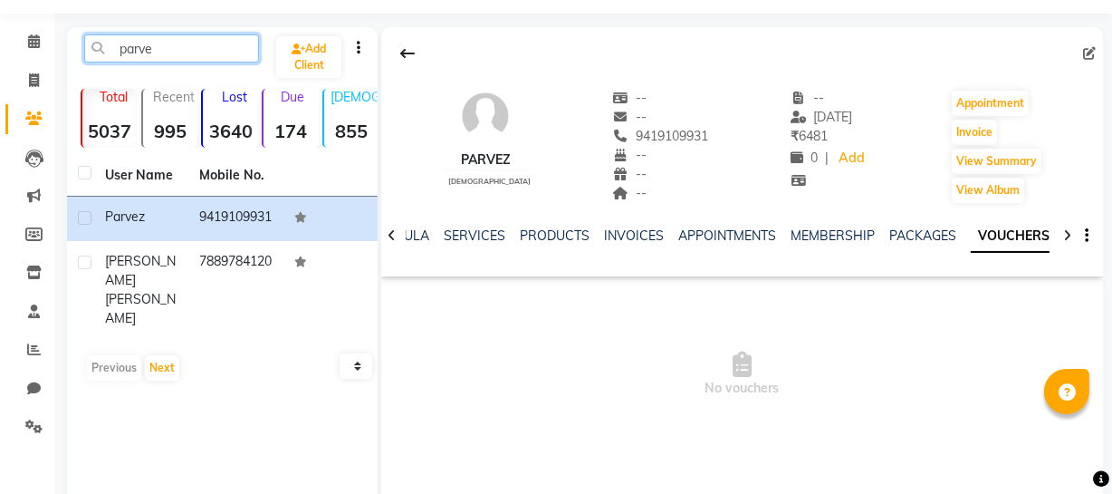
drag, startPoint x: 192, startPoint y: 45, endPoint x: 58, endPoint y: 51, distance: 134.2
click at [58, 51] on main "parve Add Client Total 5037 Recent 995 Lost 3640 Due 174 [DEMOGRAPHIC_DATA] 855…" at bounding box center [583, 312] width 1058 height 571
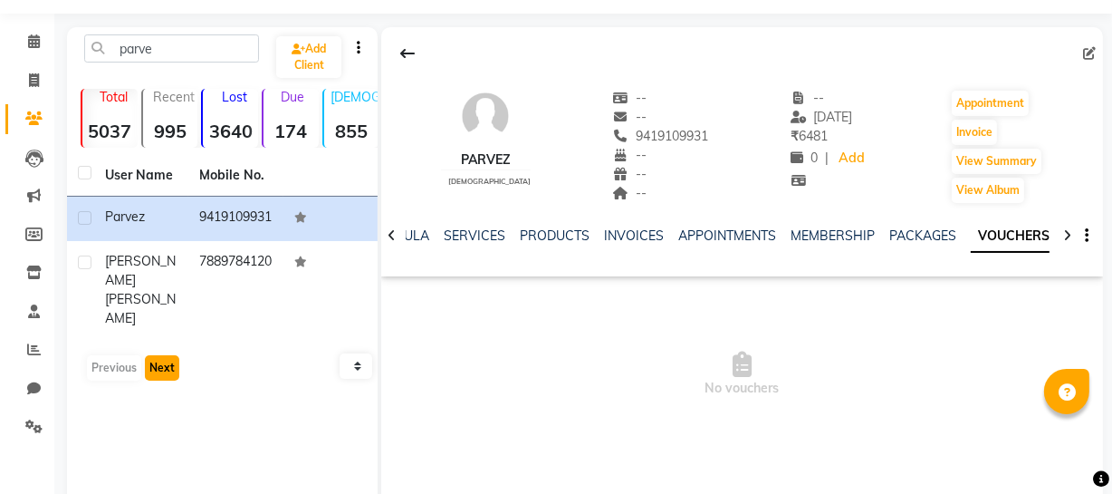
click at [150, 355] on button "Next" at bounding box center [162, 367] width 34 height 25
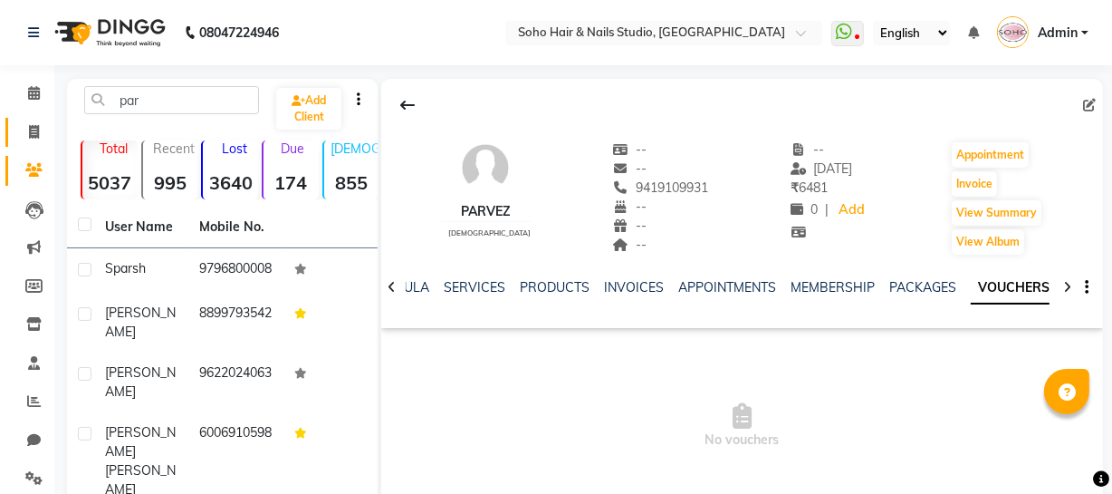
click at [26, 122] on span at bounding box center [34, 132] width 32 height 21
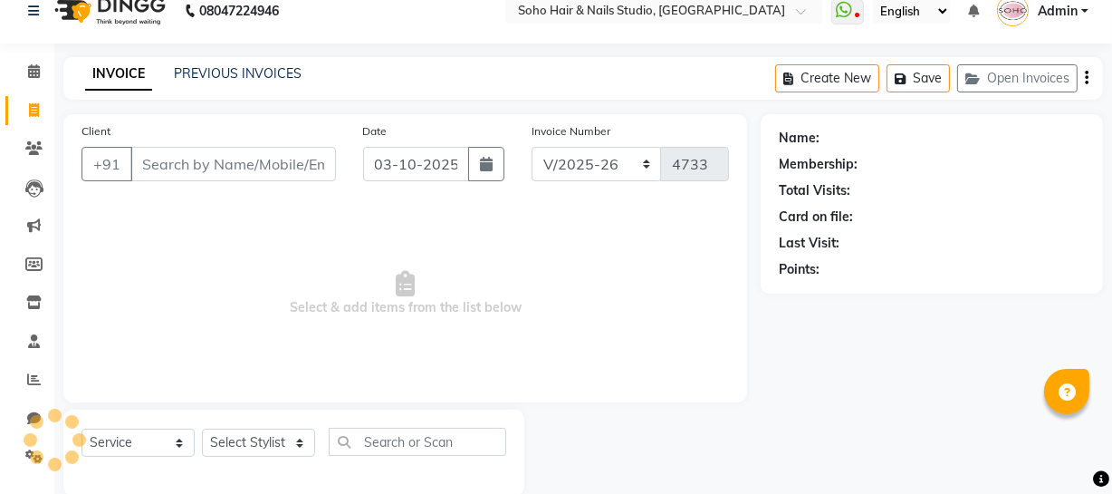
scroll to position [52, 0]
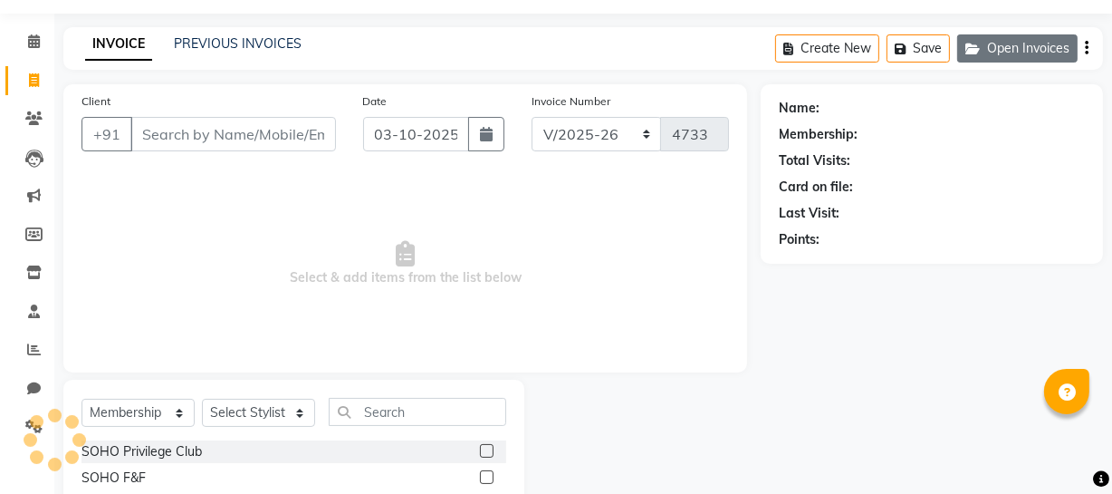
click at [987, 55] on button "Open Invoices" at bounding box center [1017, 48] width 120 height 28
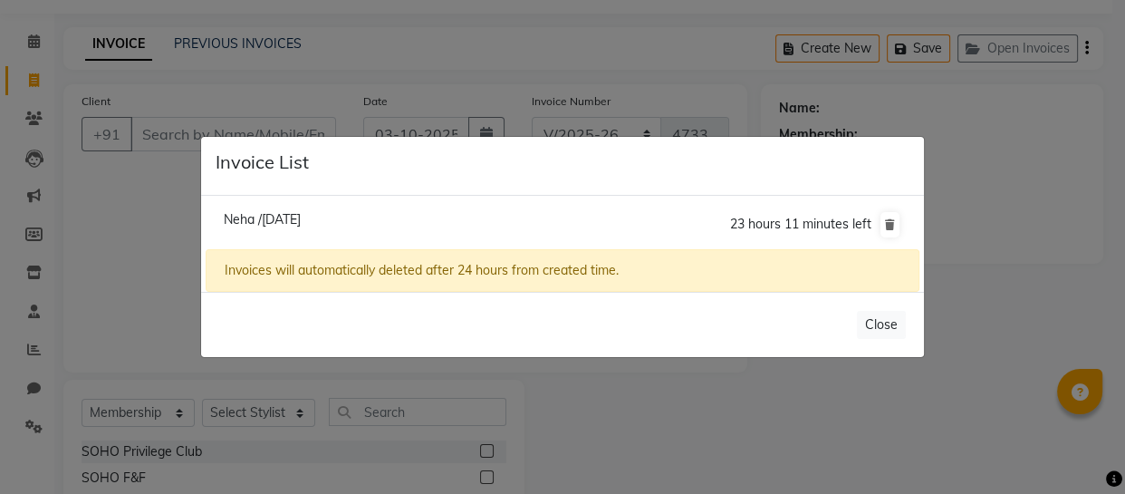
drag, startPoint x: 157, startPoint y: 254, endPoint x: 176, endPoint y: 162, distance: 93.4
click at [160, 247] on ngb-modal-window "Invoice List Neha /[DATE] 23 hours 11 minutes left Invoices will automatically …" at bounding box center [562, 247] width 1125 height 494
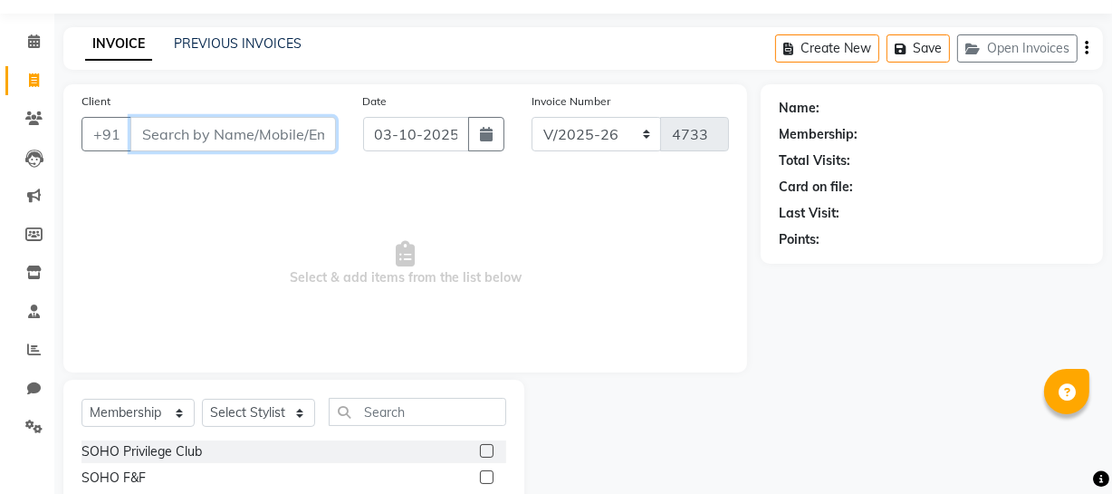
click at [175, 127] on input "Client" at bounding box center [233, 134] width 206 height 34
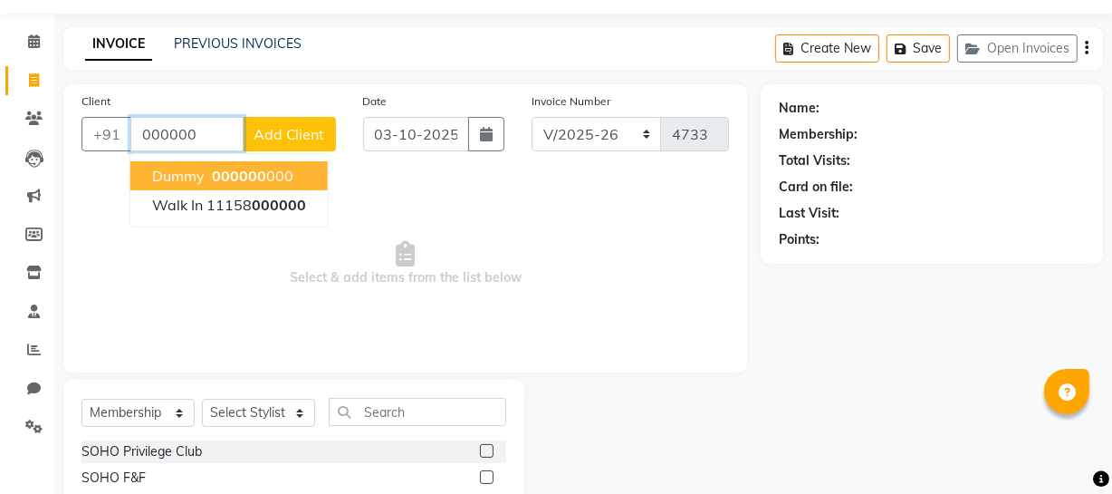
click at [199, 170] on span "Dummy" at bounding box center [178, 176] width 53 height 18
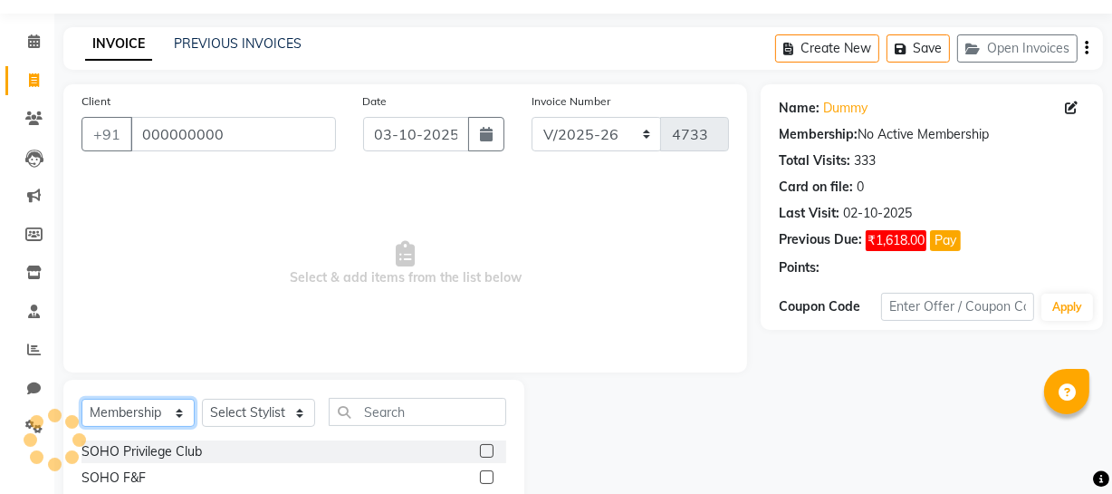
click at [139, 407] on select "Select Service Product Membership Package Voucher Prepaid Gift Card" at bounding box center [138, 413] width 113 height 28
click at [82, 399] on select "Select Service Product Membership Package Voucher Prepaid Gift Card" at bounding box center [138, 413] width 113 height 28
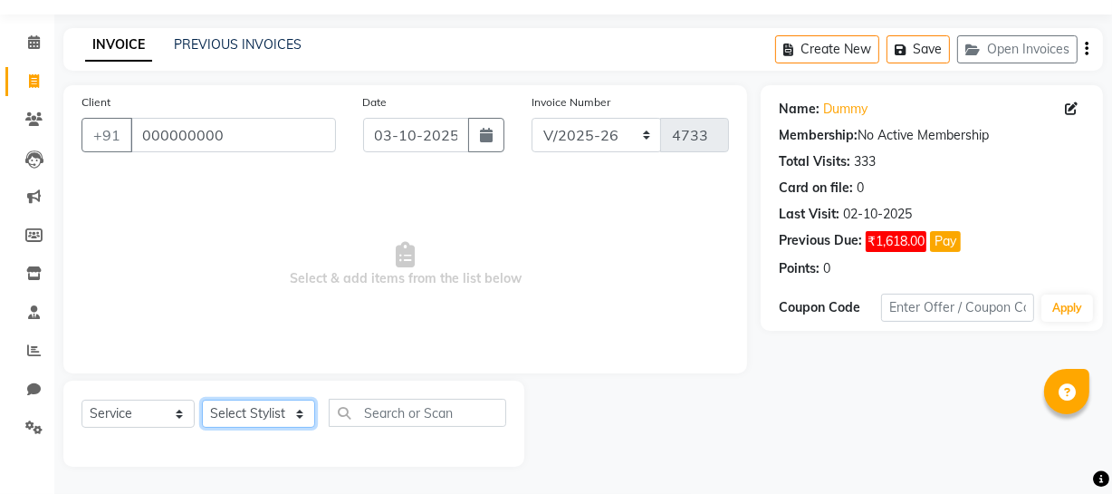
click at [247, 416] on select "Select Stylist [PERSON_NAME] Adhamya [PERSON_NAME] [PERSON_NAME] [PERSON_NAME] …" at bounding box center [258, 413] width 113 height 28
click at [202, 399] on select "Select Stylist [PERSON_NAME] Adhamya [PERSON_NAME] [PERSON_NAME] [PERSON_NAME] …" at bounding box center [258, 413] width 113 height 28
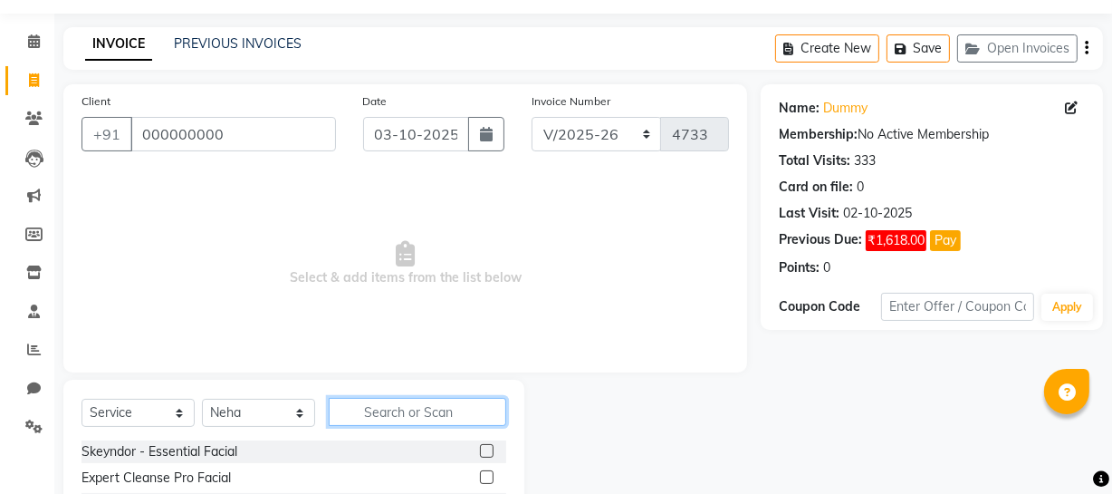
click at [334, 398] on input "text" at bounding box center [418, 412] width 178 height 28
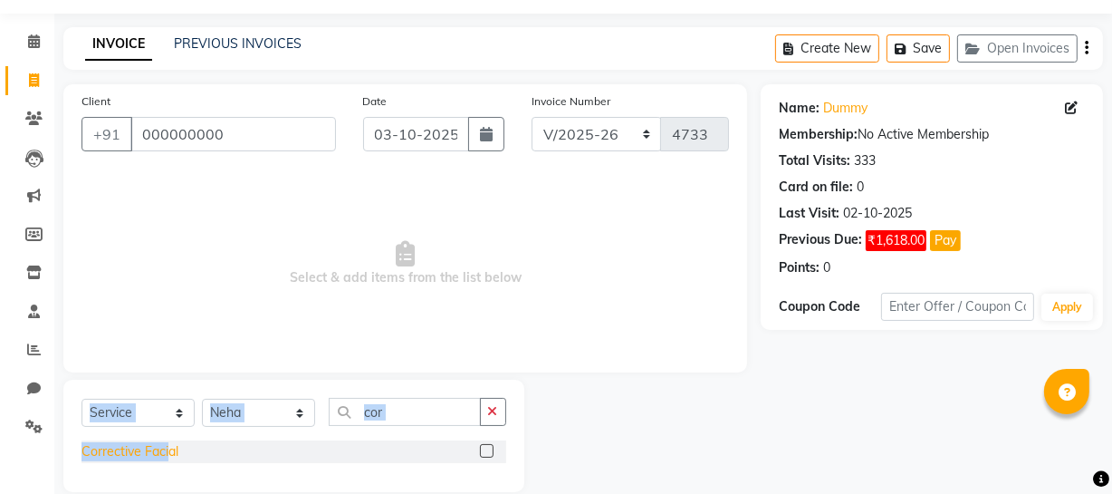
click at [168, 444] on div "Select Service Product Membership Package Voucher Prepaid Gift Card Select Styl…" at bounding box center [293, 436] width 461 height 112
click at [168, 443] on div "Corrective Facial" at bounding box center [130, 451] width 97 height 19
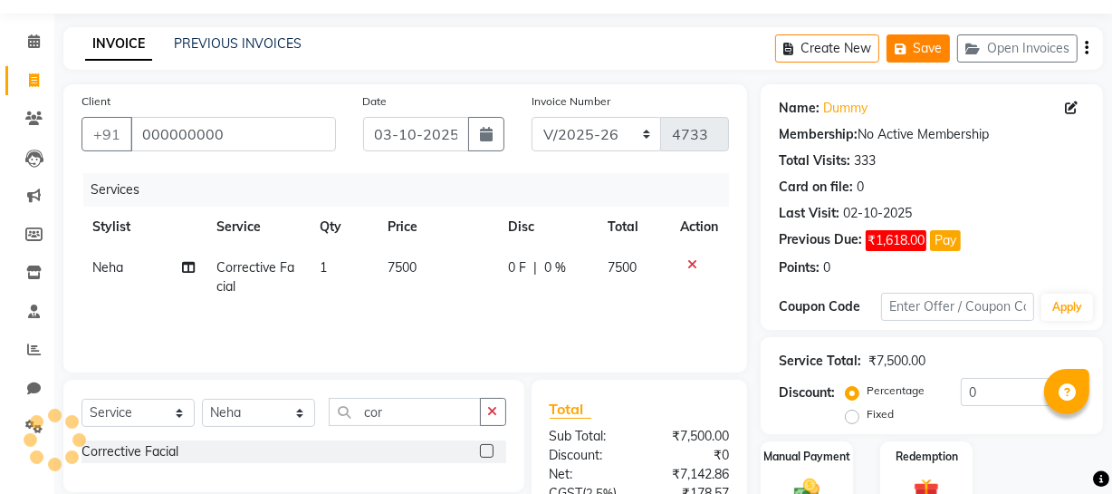
click at [943, 34] on button "Save" at bounding box center [918, 48] width 63 height 28
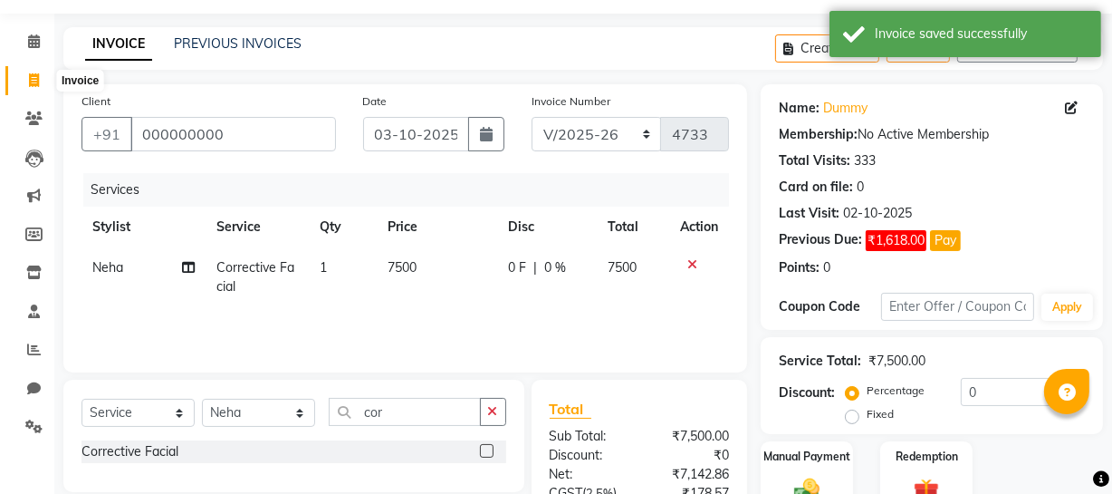
click at [29, 77] on icon at bounding box center [34, 80] width 10 height 14
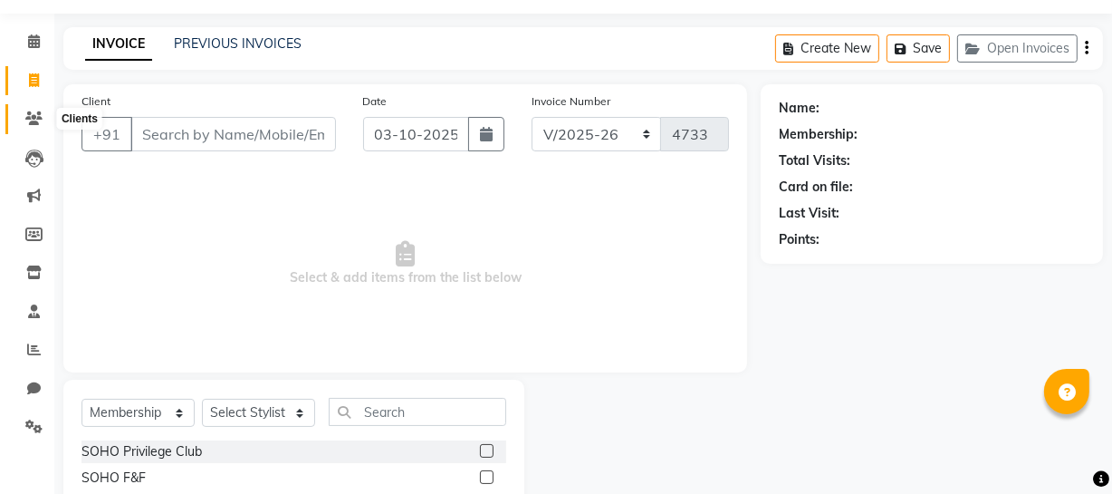
click at [31, 120] on icon at bounding box center [33, 118] width 17 height 14
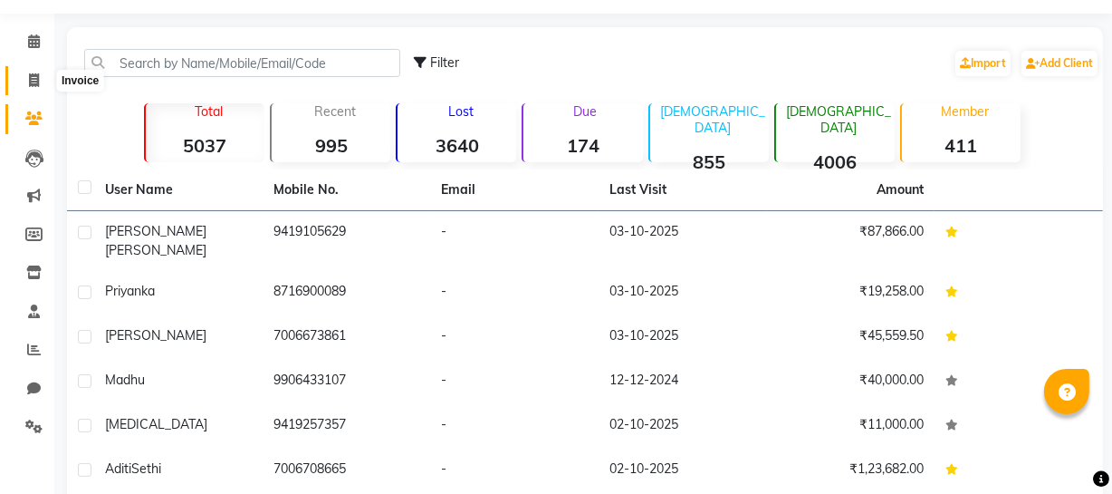
click at [34, 82] on icon at bounding box center [34, 80] width 10 height 14
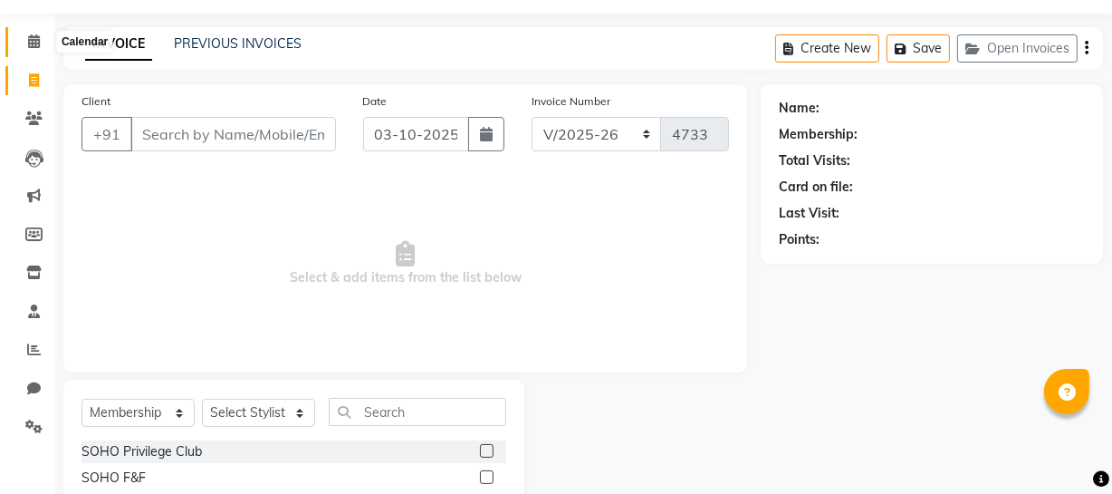
click at [36, 36] on icon at bounding box center [34, 41] width 12 height 14
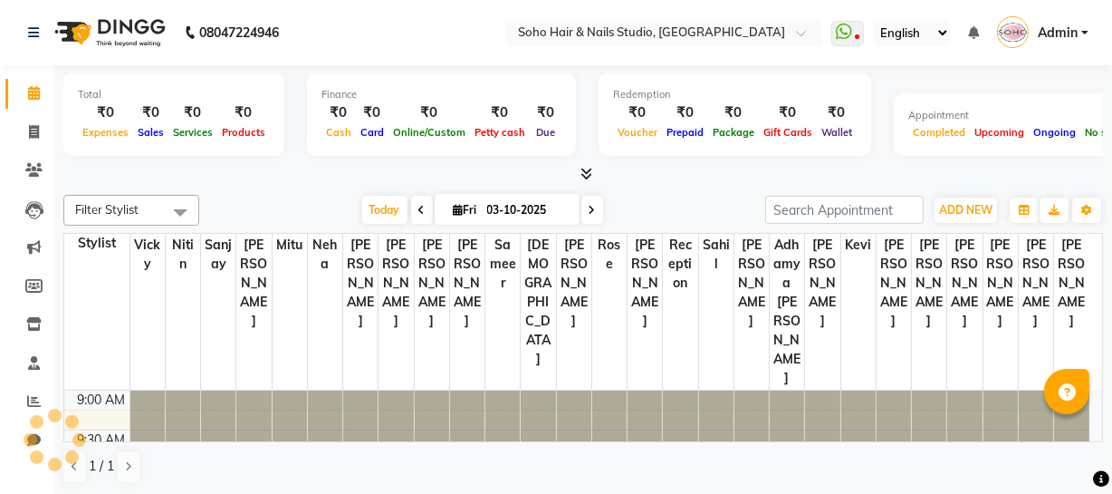
click at [967, 191] on div "Filter Stylist Select All Adhamya [PERSON_NAME] [PERSON_NAME] [PERSON_NAME] [PE…" at bounding box center [583, 339] width 1040 height 303
click at [960, 207] on span "ADD NEW" at bounding box center [965, 210] width 53 height 14
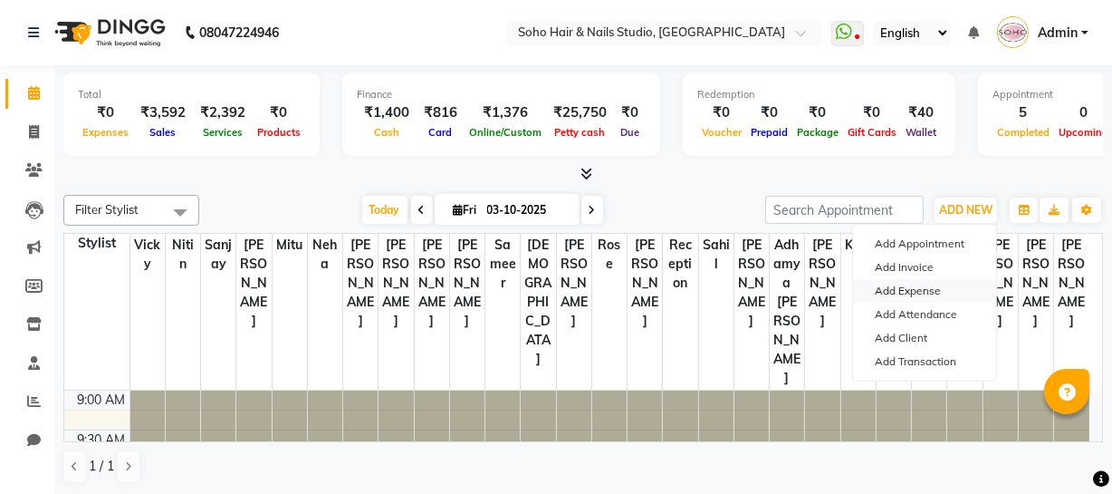
click at [933, 285] on link "Add Expense" at bounding box center [924, 291] width 143 height 24
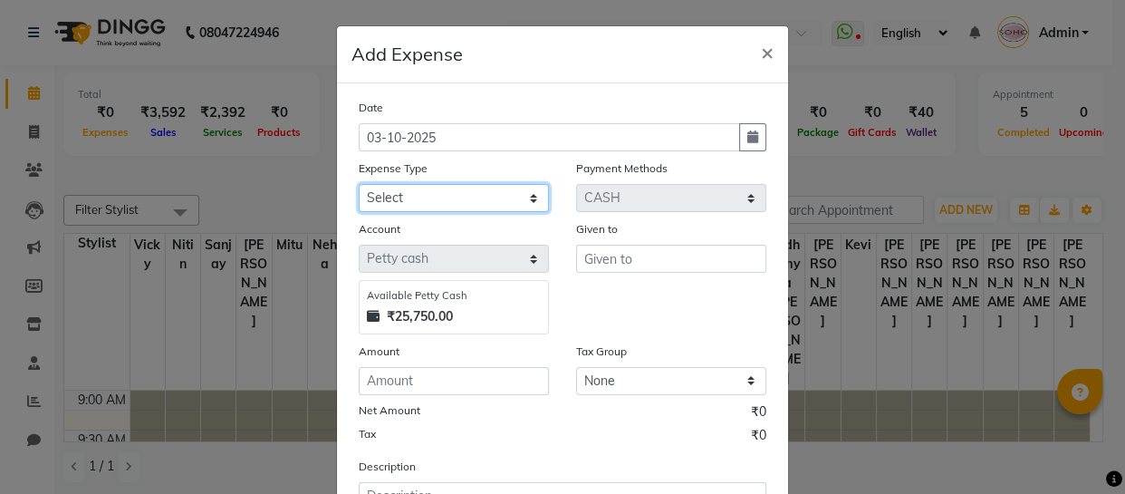
click at [453, 211] on select "Select Cash transfer to bank Client Snacks Fuel Govt fee Incentive Maintenance …" at bounding box center [454, 198] width 190 height 28
click at [359, 185] on select "Select Cash transfer to bank Client Snacks Fuel Govt fee Incentive Maintenance …" at bounding box center [454, 198] width 190 height 28
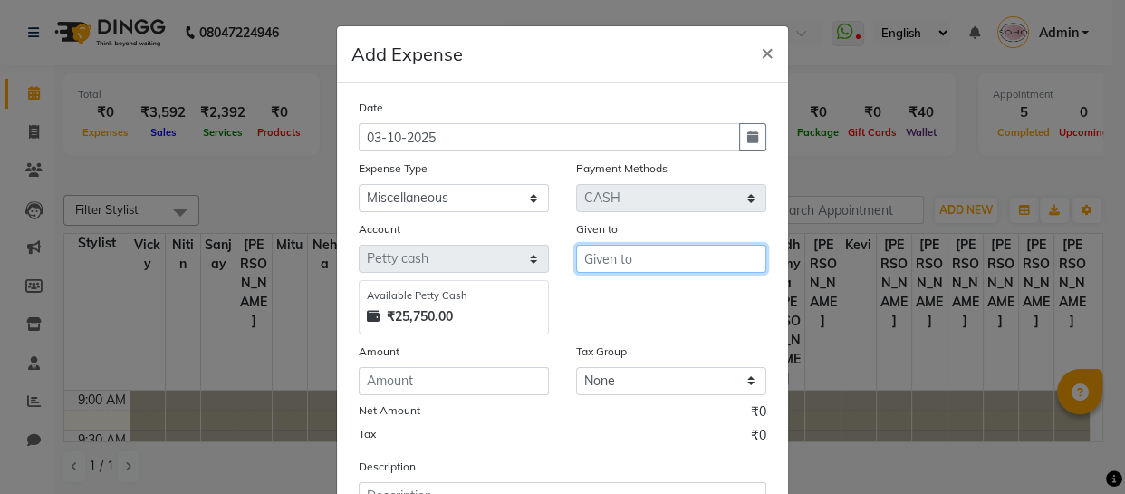
click at [607, 265] on input "text" at bounding box center [671, 259] width 190 height 28
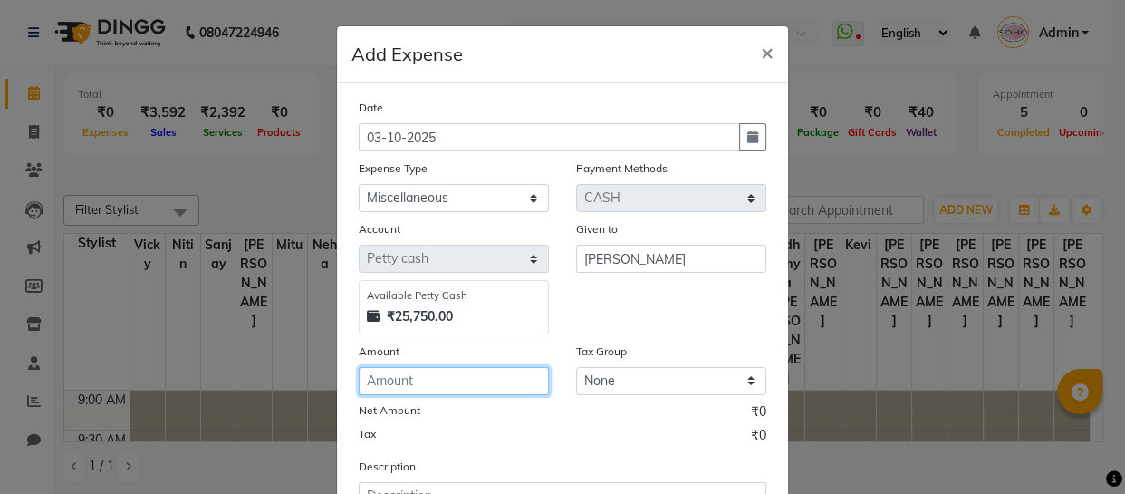
click at [471, 395] on input "number" at bounding box center [454, 381] width 190 height 28
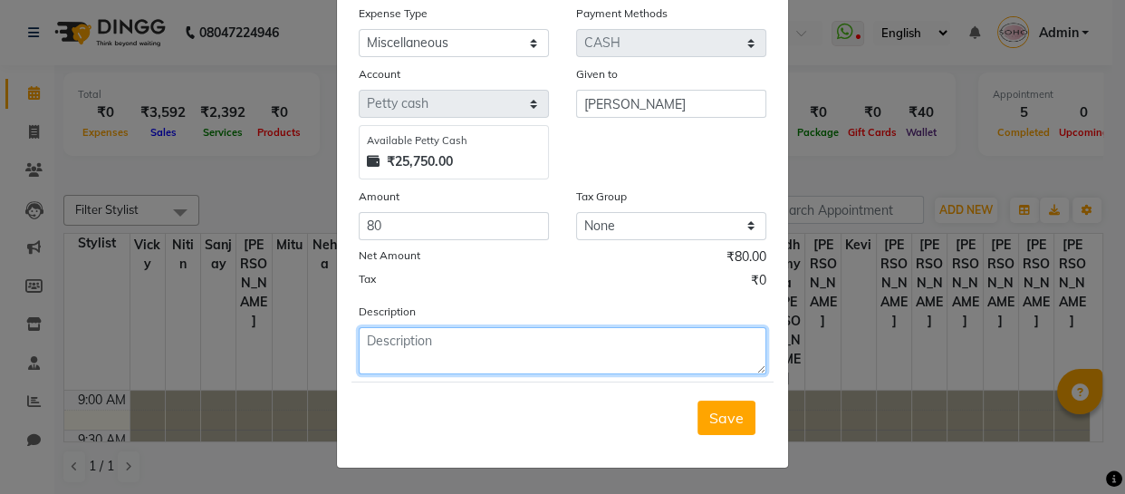
click at [406, 351] on textarea at bounding box center [563, 350] width 408 height 47
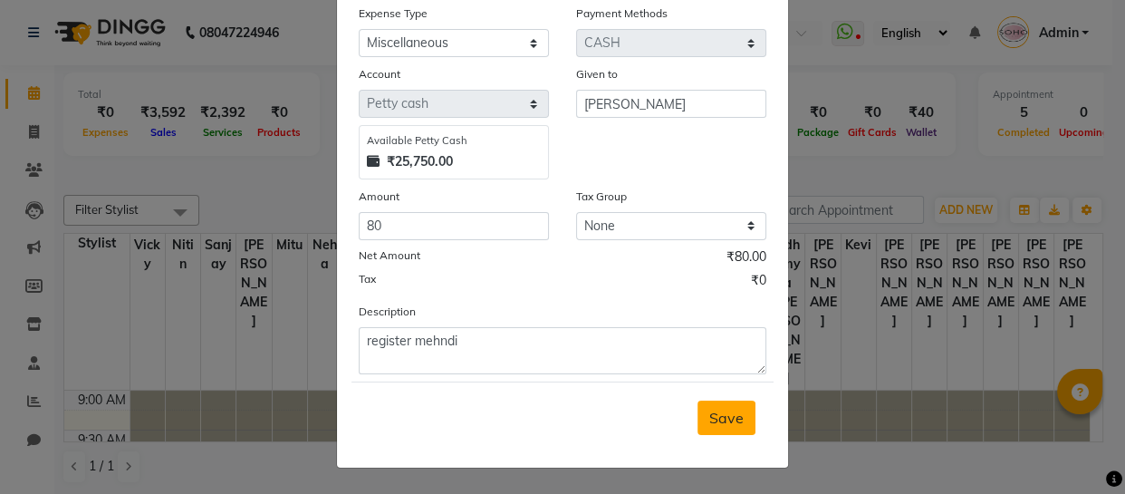
click at [716, 421] on span "Save" at bounding box center [726, 418] width 34 height 18
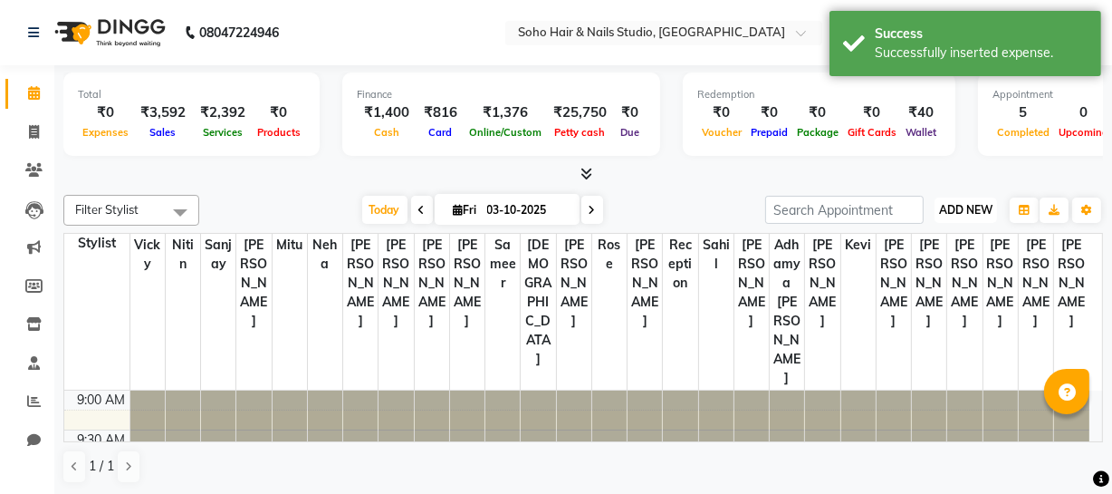
click at [964, 205] on span "ADD NEW" at bounding box center [965, 210] width 53 height 14
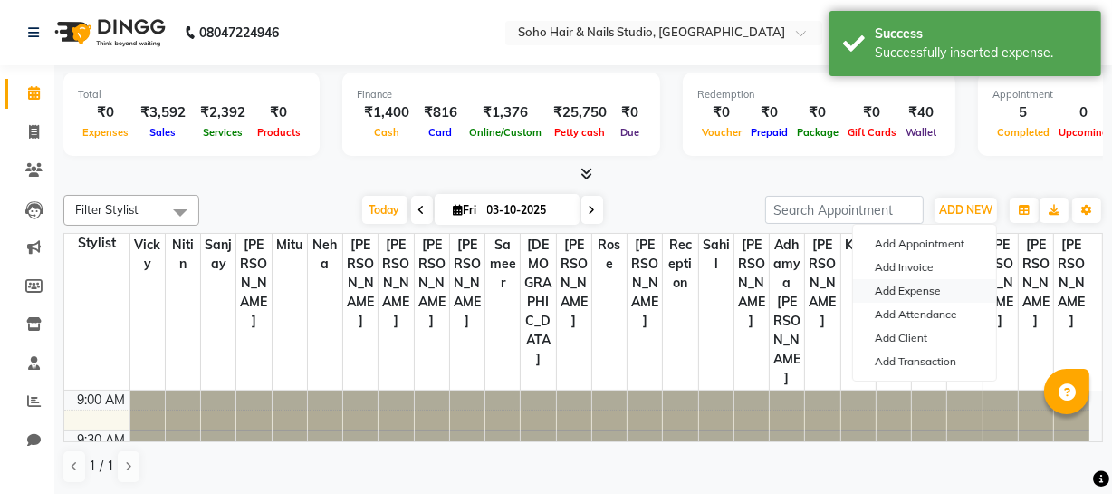
click at [925, 287] on link "Add Expense" at bounding box center [924, 291] width 143 height 24
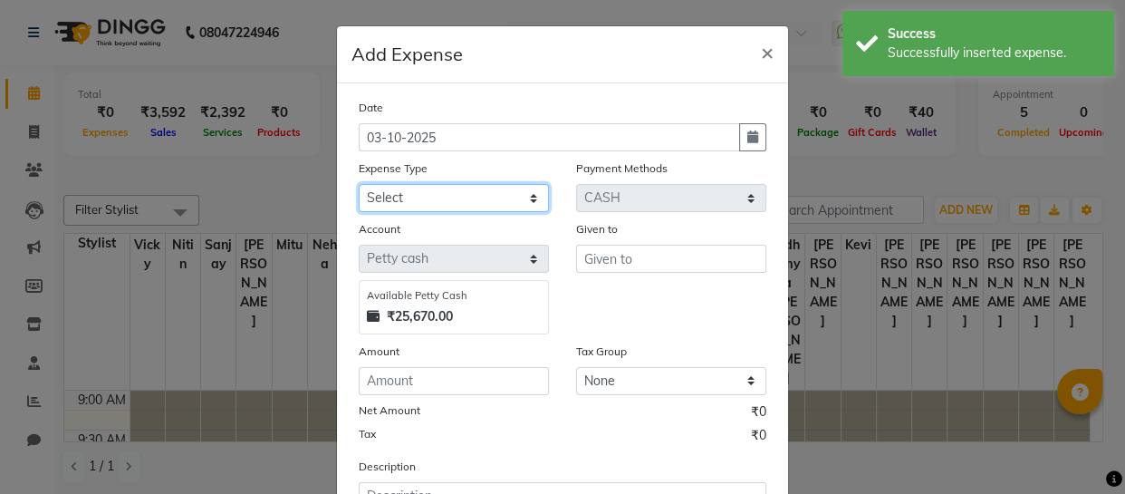
click at [469, 197] on select "Select Cash transfer to bank Client Snacks Fuel Govt fee Incentive Maintenance …" at bounding box center [454, 198] width 190 height 28
click at [359, 185] on select "Select Cash transfer to bank Client Snacks Fuel Govt fee Incentive Maintenance …" at bounding box center [454, 198] width 190 height 28
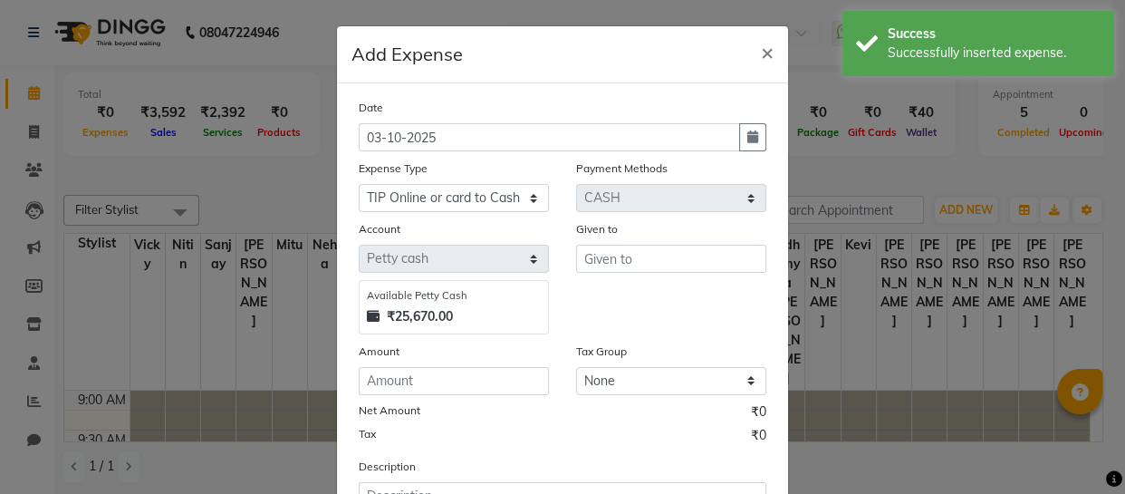
click at [678, 274] on div "Given to" at bounding box center [671, 276] width 217 height 115
click at [660, 255] on input "text" at bounding box center [671, 259] width 190 height 28
click at [494, 378] on input "number" at bounding box center [454, 381] width 190 height 28
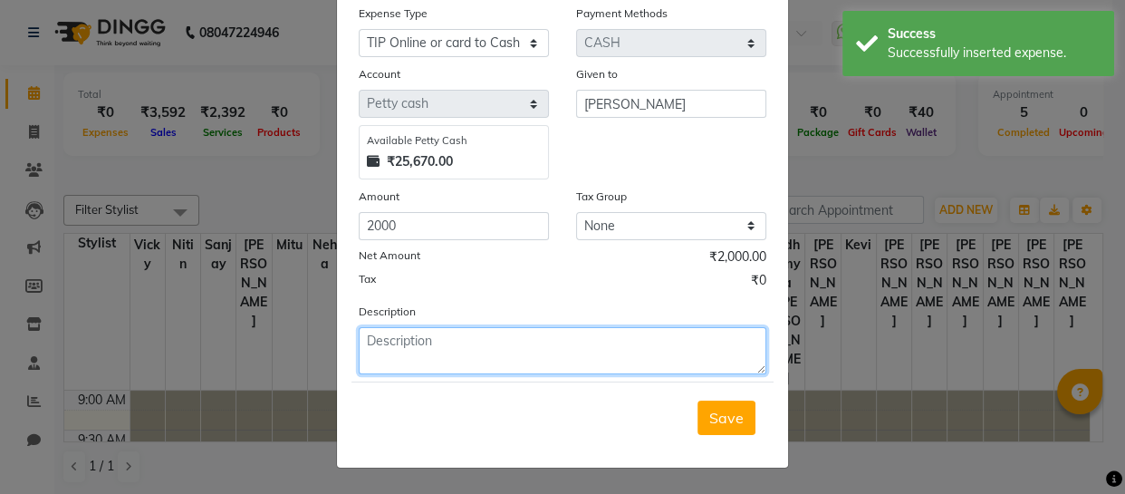
click at [466, 350] on textarea at bounding box center [563, 350] width 408 height 47
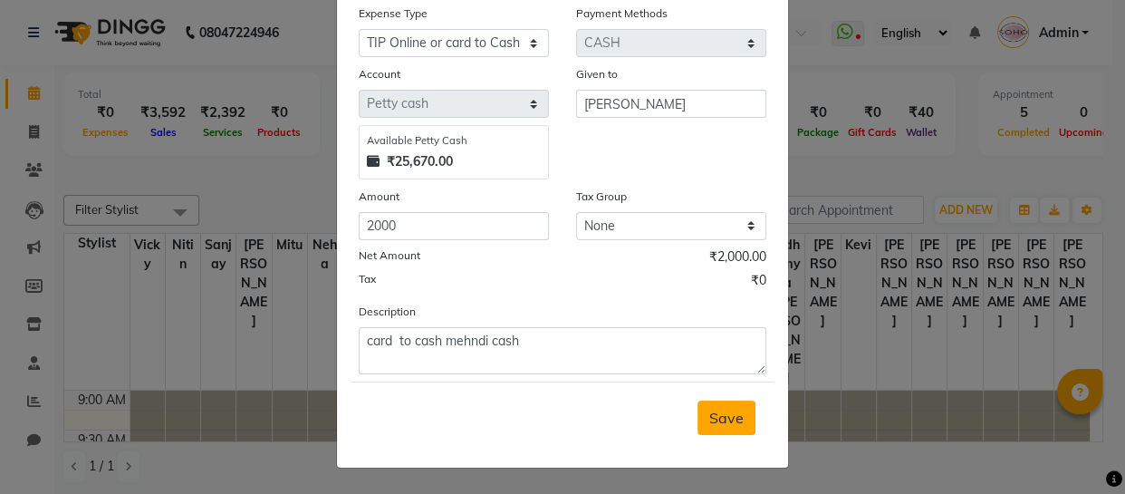
click at [716, 428] on button "Save" at bounding box center [726, 417] width 58 height 34
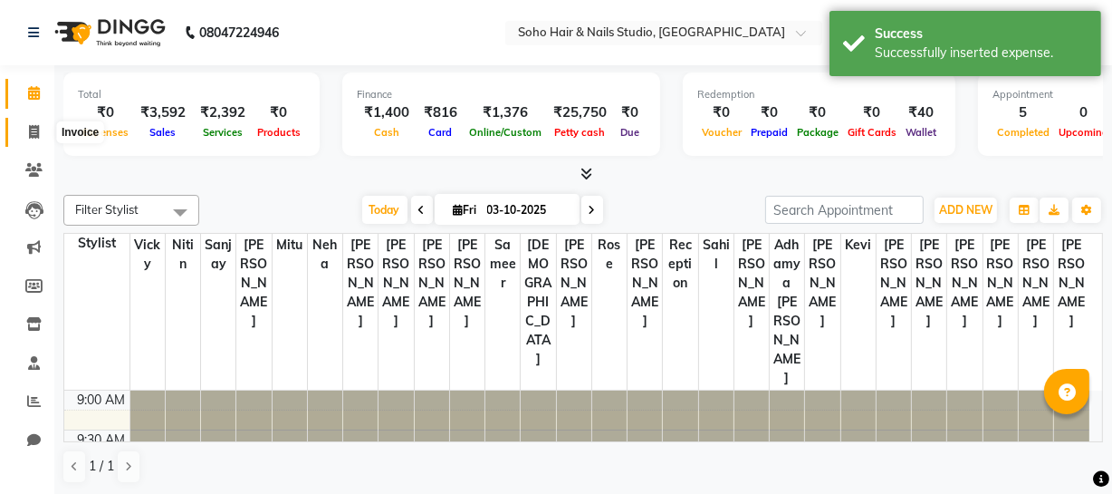
click at [21, 136] on span at bounding box center [34, 132] width 32 height 21
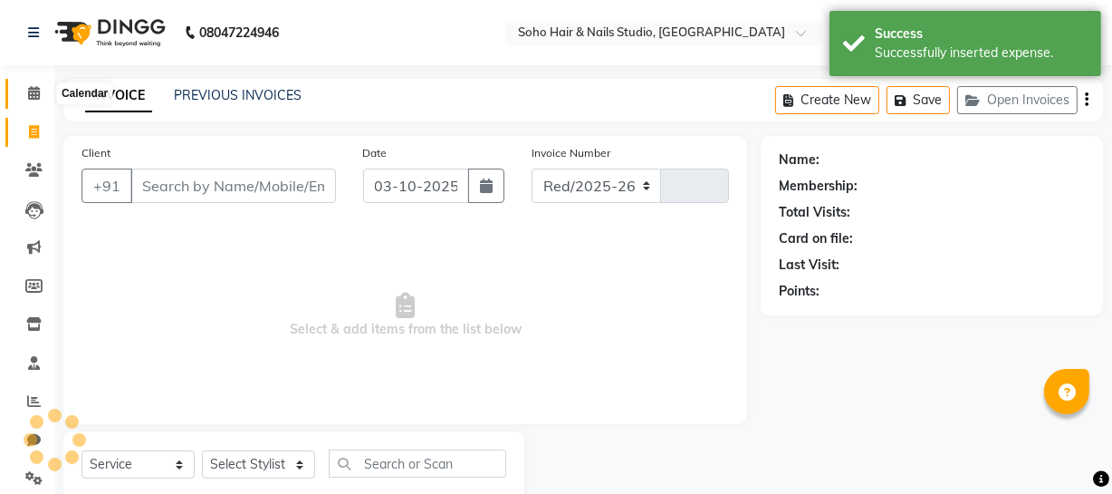
click at [28, 96] on icon at bounding box center [34, 93] width 12 height 14
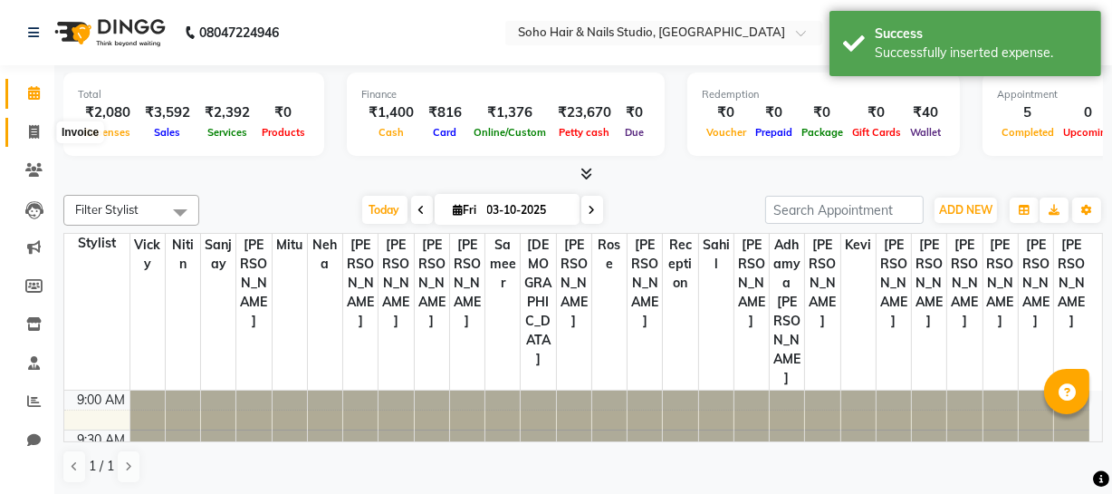
click at [24, 126] on span at bounding box center [34, 132] width 32 height 21
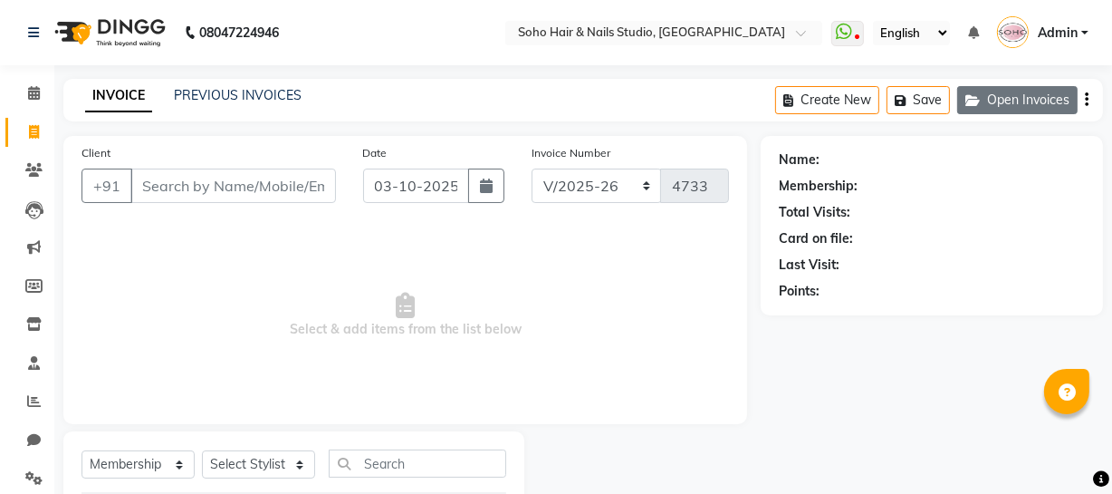
click at [1035, 95] on button "Open Invoices" at bounding box center [1017, 100] width 120 height 28
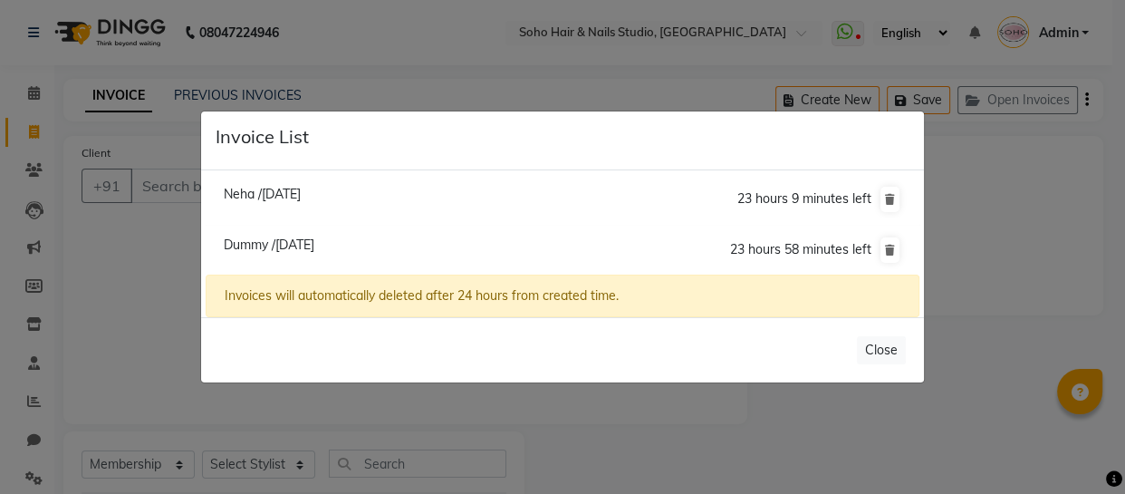
click at [1018, 202] on ngb-modal-window "Invoice List Neha /[DATE] 23 hours 9 minutes left [GEOGRAPHIC_DATA] /[DATE] 23 …" at bounding box center [562, 247] width 1125 height 494
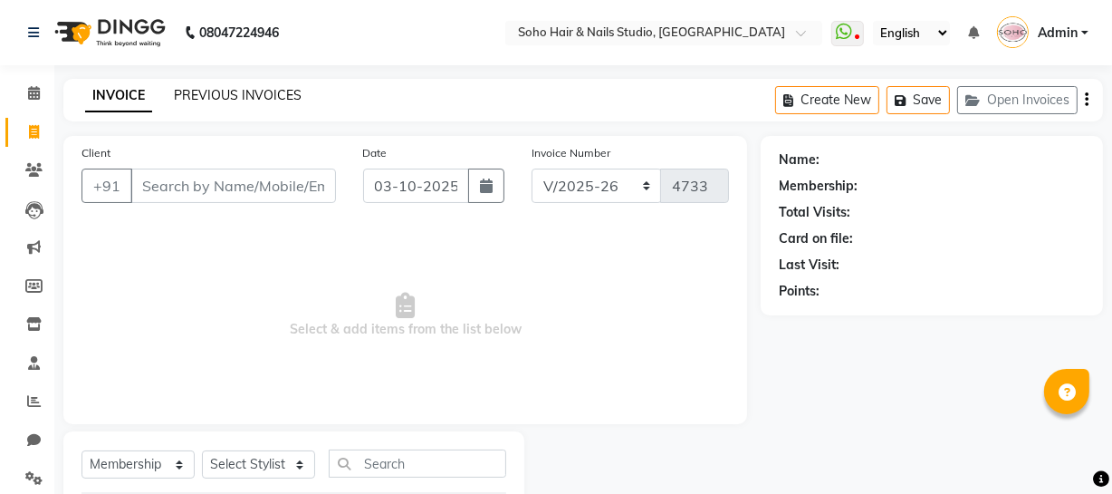
click at [208, 98] on link "PREVIOUS INVOICES" at bounding box center [238, 95] width 128 height 16
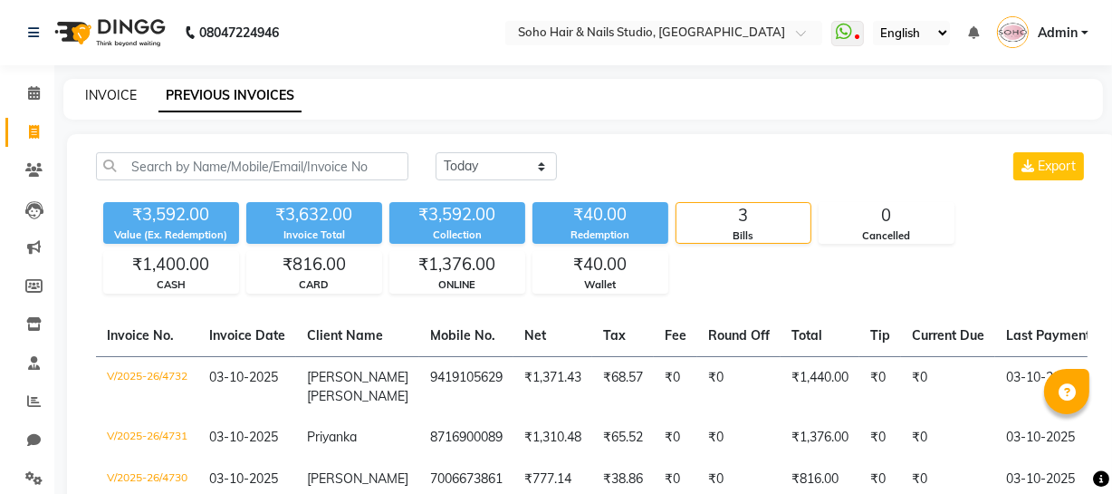
click at [119, 92] on link "INVOICE" at bounding box center [111, 95] width 52 height 16
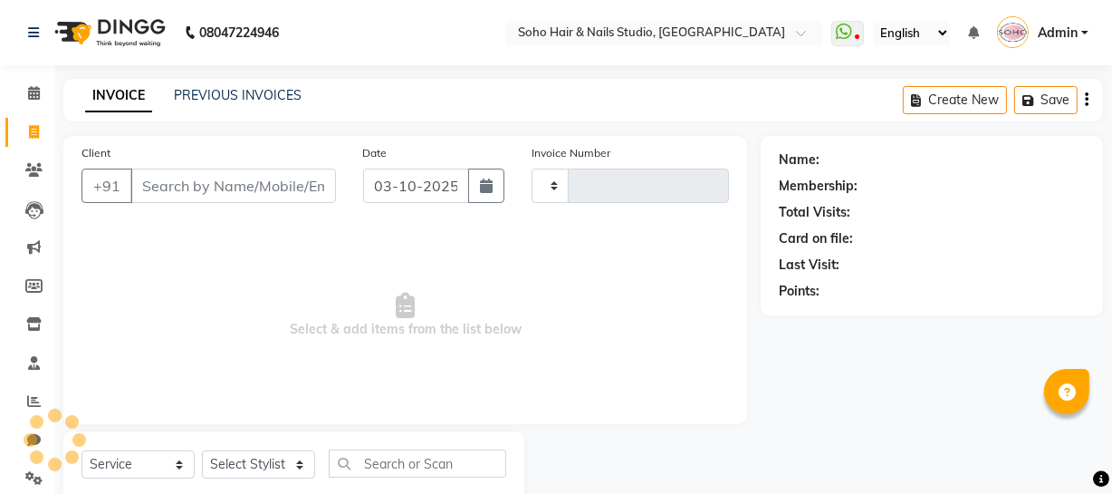
scroll to position [52, 0]
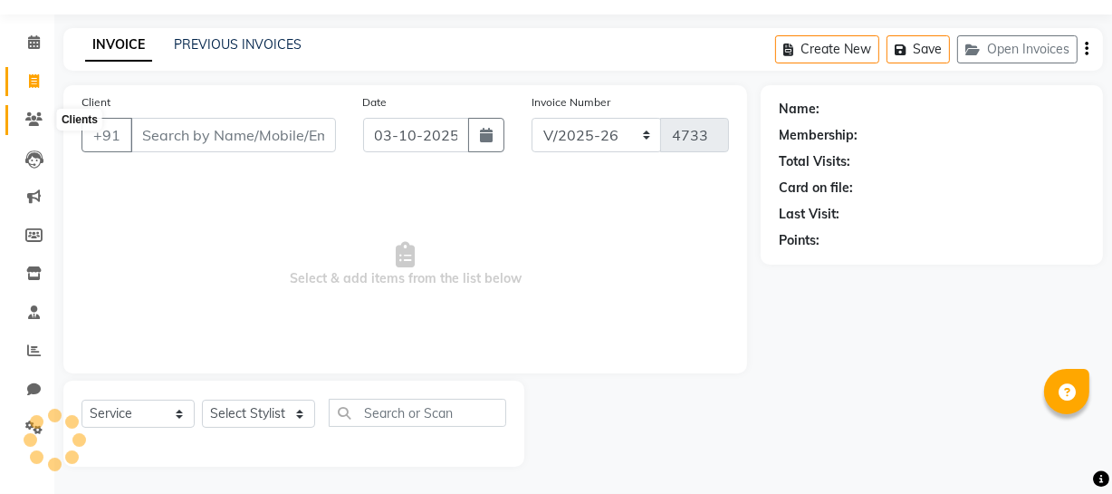
click at [27, 113] on icon at bounding box center [33, 119] width 17 height 14
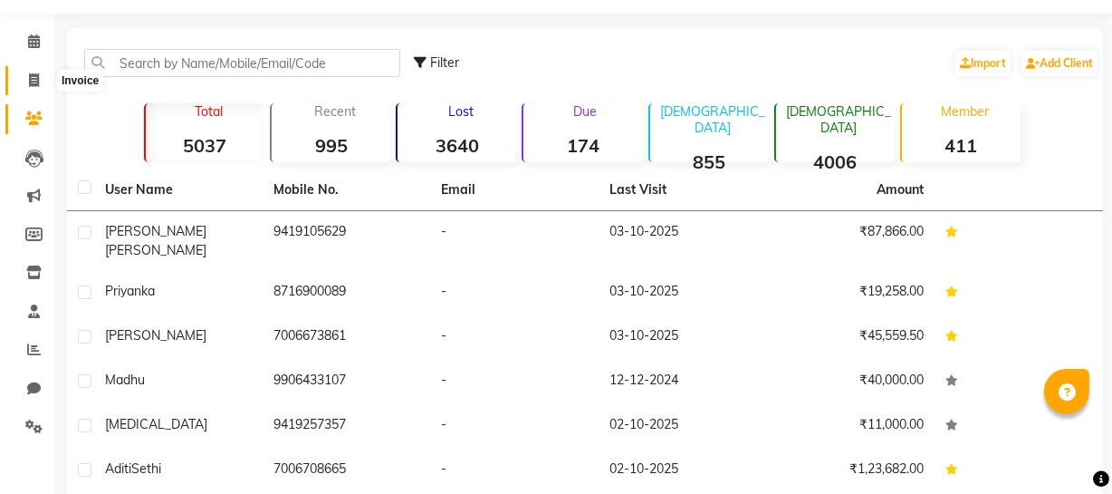
click at [35, 87] on span at bounding box center [34, 81] width 32 height 21
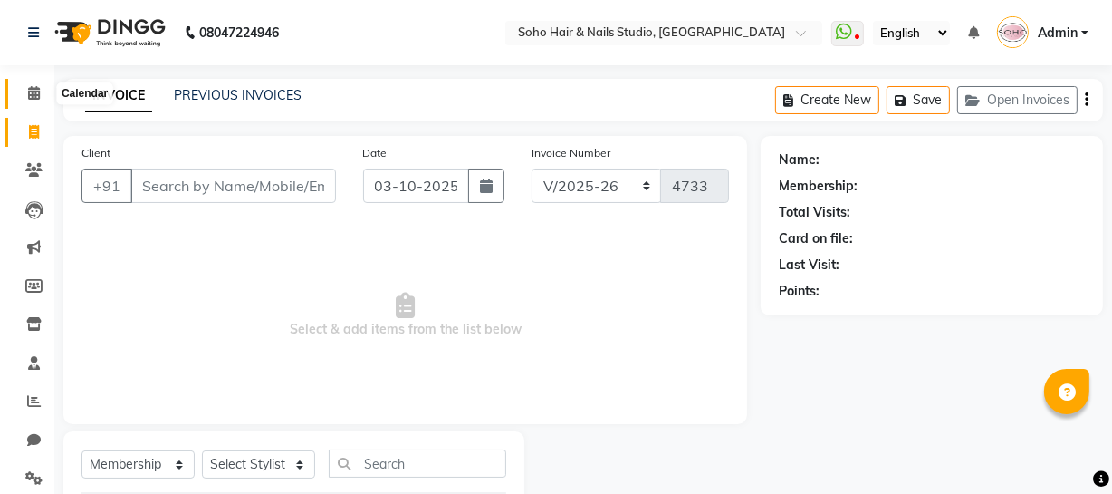
click at [36, 86] on icon at bounding box center [34, 93] width 12 height 14
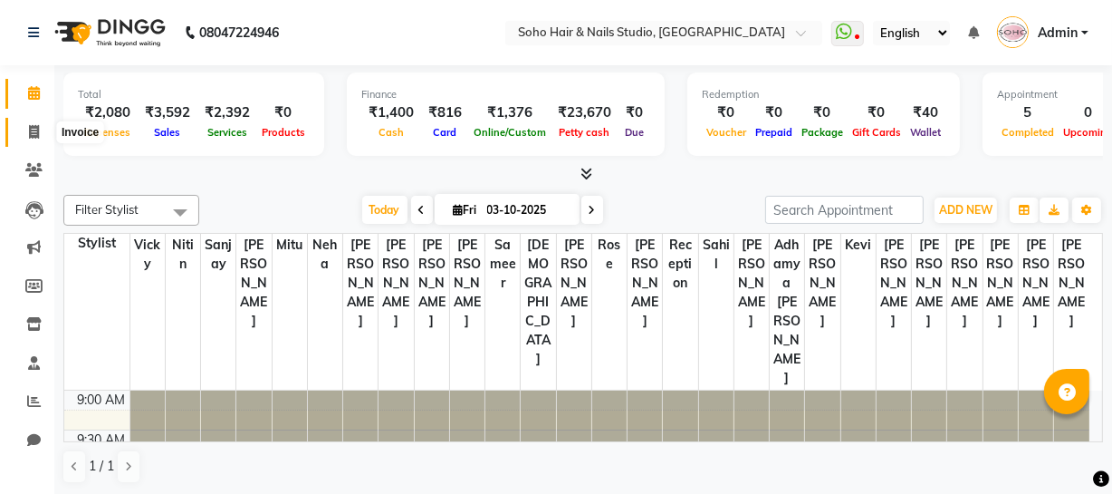
click at [18, 136] on span at bounding box center [34, 132] width 32 height 21
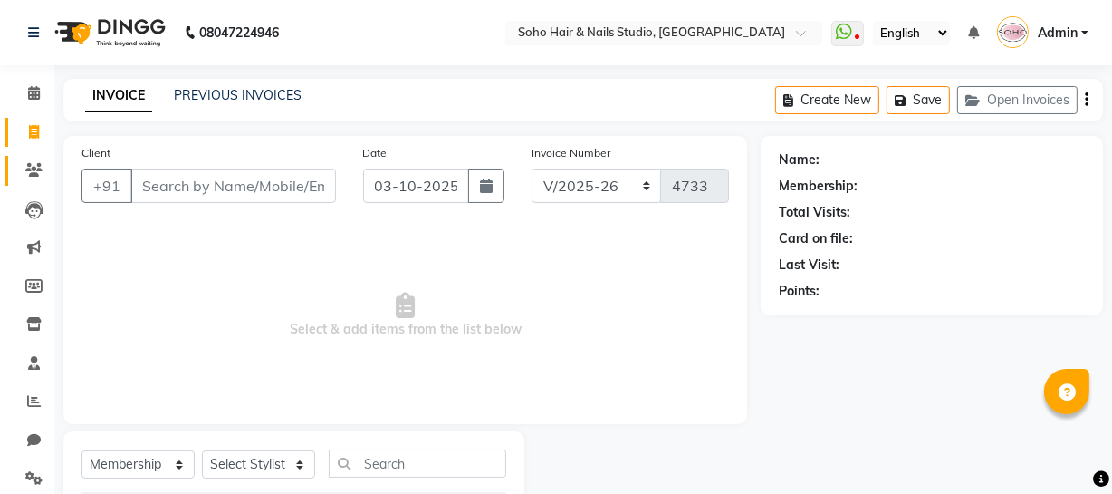
click at [36, 175] on icon at bounding box center [33, 170] width 17 height 14
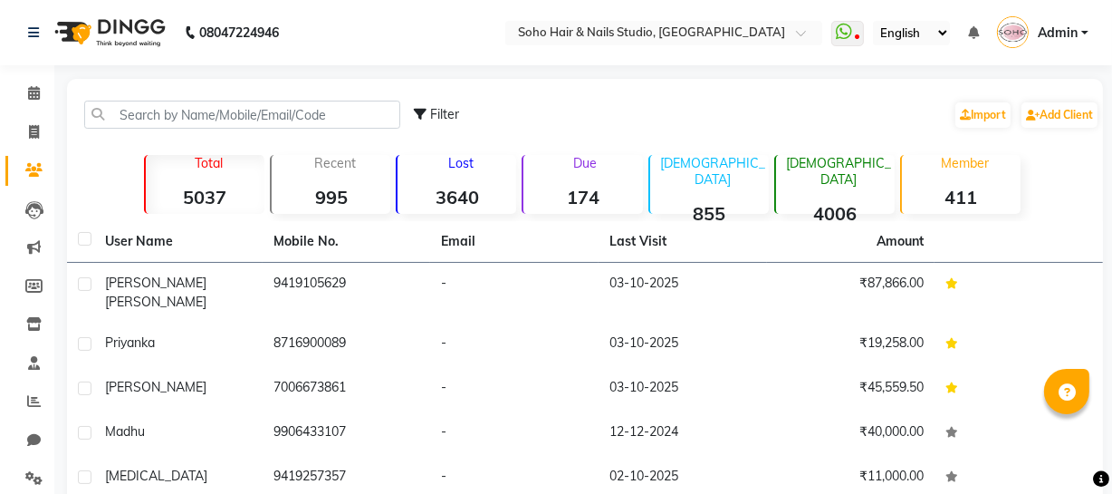
click at [428, 120] on div "Filter" at bounding box center [436, 114] width 45 height 19
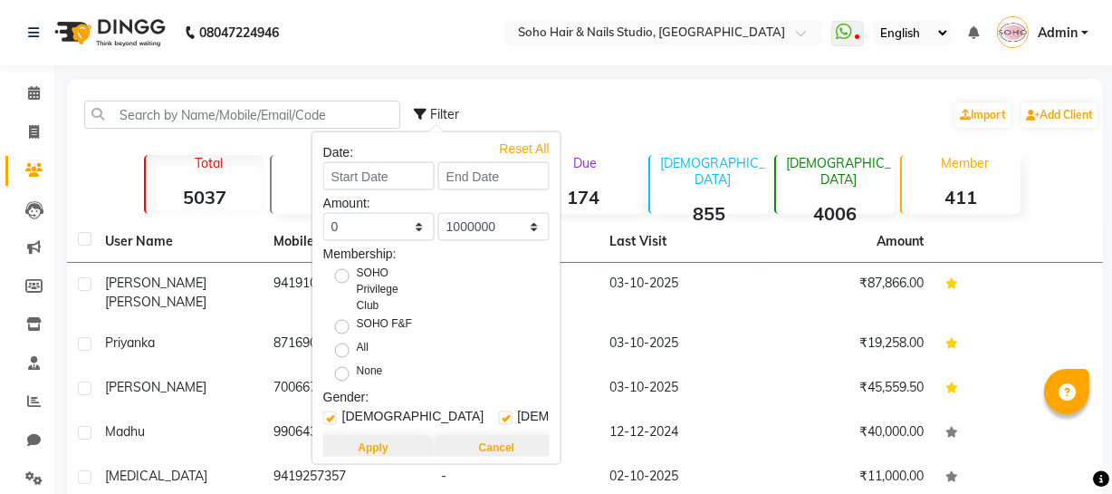
click at [514, 149] on div "Reset All" at bounding box center [524, 143] width 50 height 9
click at [393, 228] on select "0 500 1000 1500 2000 3000 4000 5000 10000 100000 1000000" at bounding box center [378, 227] width 111 height 28
click at [323, 213] on select "0 500 1000 1500 2000 3000 4000 5000 10000 100000 1000000" at bounding box center [378, 227] width 111 height 28
click at [411, 230] on select "0 500 1000 1500 2000 3000 4000 5000 10000 100000 1000000" at bounding box center [378, 227] width 111 height 28
click at [323, 213] on select "0 500 1000 1500 2000 3000 4000 5000 10000 100000 1000000" at bounding box center [378, 227] width 111 height 28
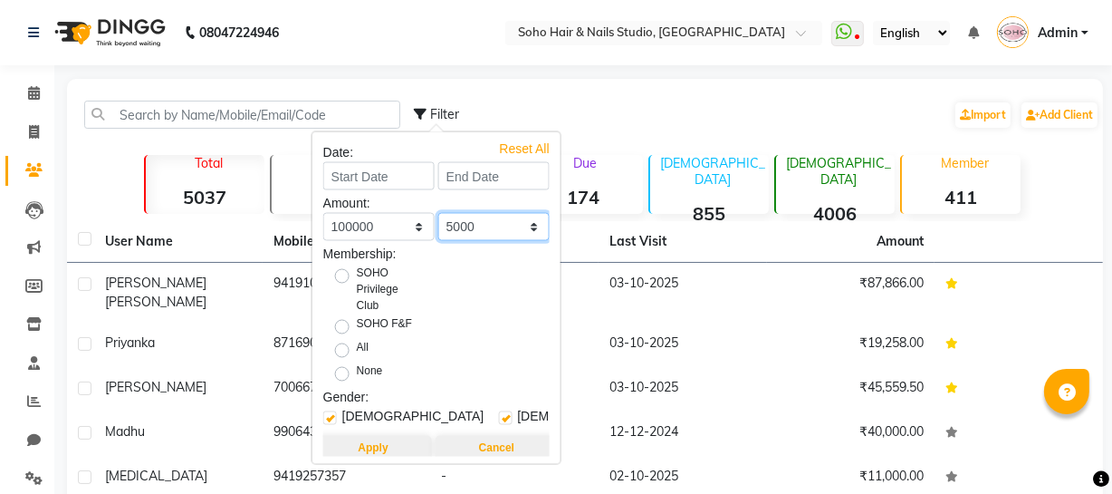
click at [480, 225] on select "0 500 1000 1500 2000 3000 4000 5000 10000 100000 1000000" at bounding box center [493, 227] width 111 height 28
click at [438, 213] on select "0 500 1000 1500 2000 3000 4000 5000 10000 100000 1000000" at bounding box center [493, 227] width 111 height 28
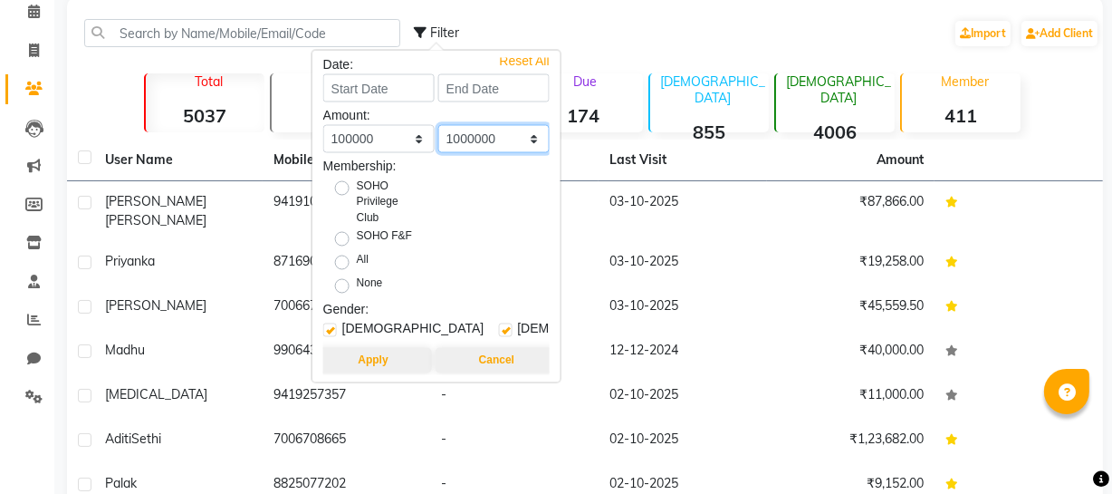
scroll to position [82, 0]
click at [373, 348] on button "Apply" at bounding box center [372, 360] width 117 height 25
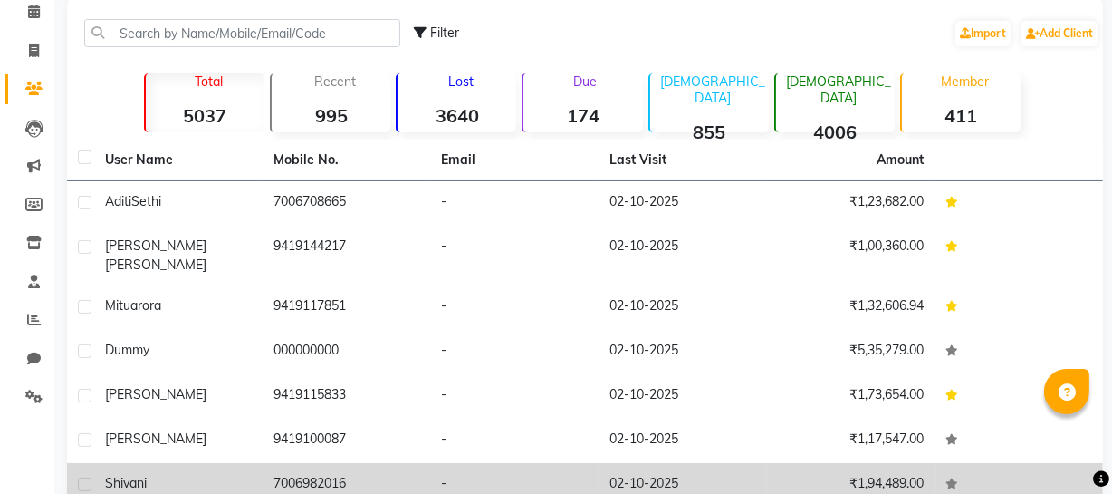
scroll to position [290, 0]
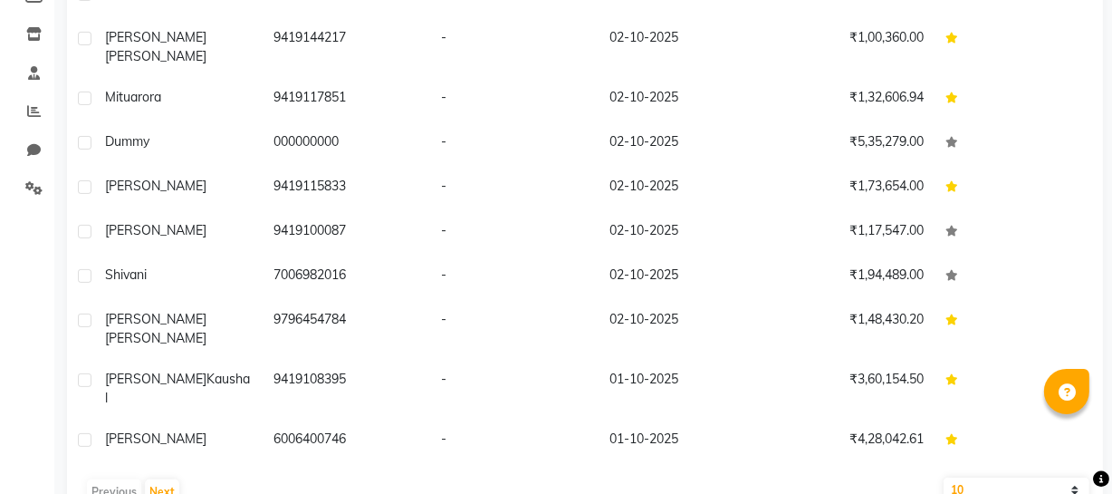
click at [986, 477] on select "10 50 100" at bounding box center [1017, 489] width 146 height 25
click at [944, 477] on select "10 50 100" at bounding box center [1017, 489] width 146 height 25
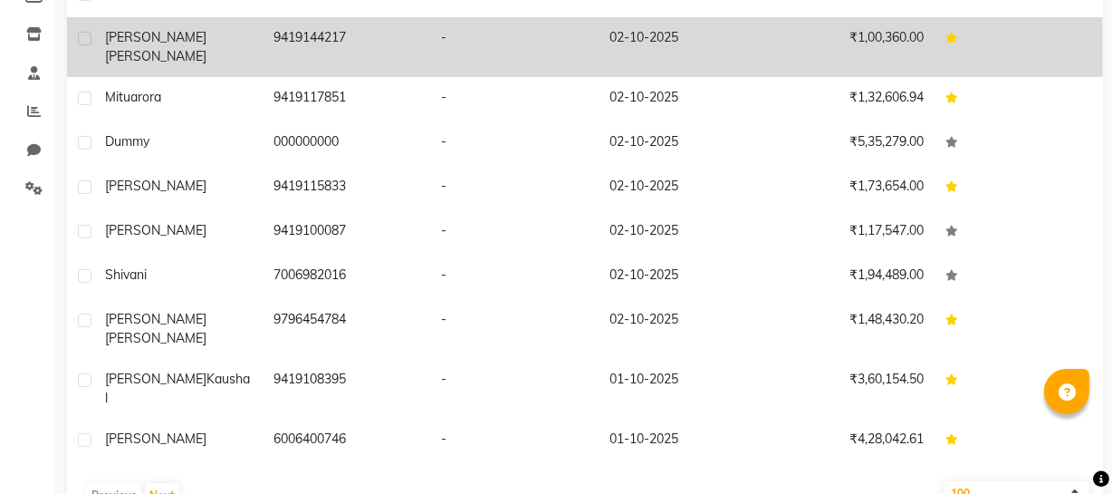
scroll to position [0, 0]
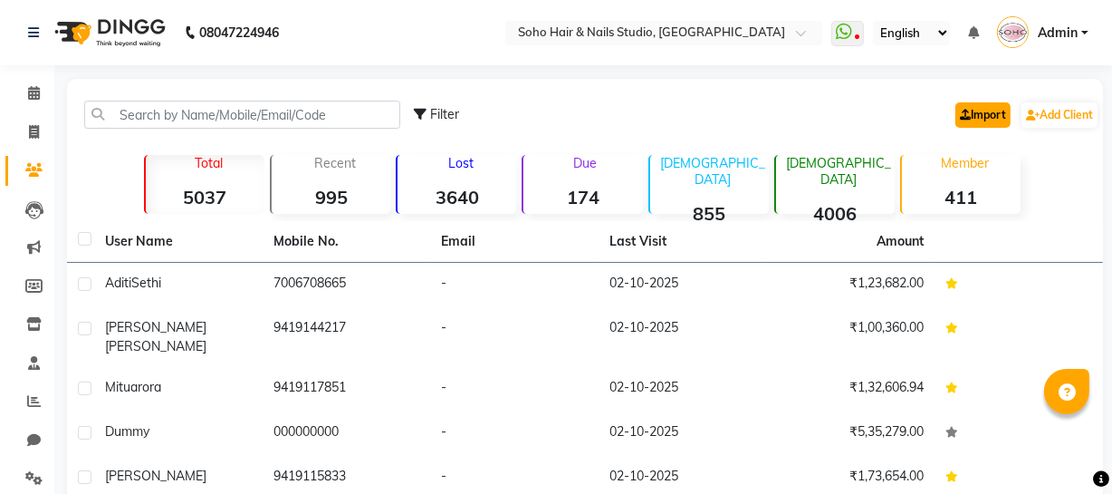
click at [967, 103] on link "Import" at bounding box center [983, 114] width 55 height 25
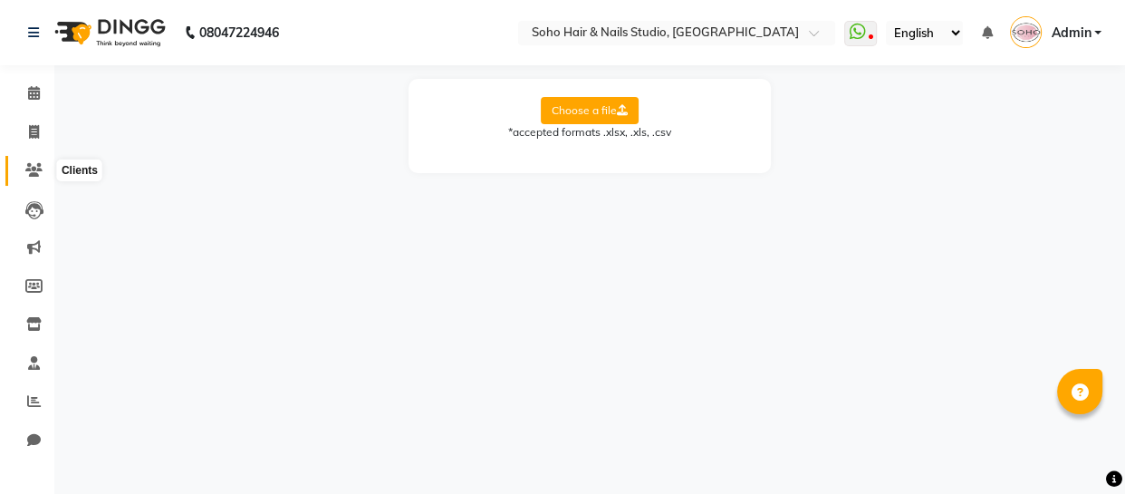
click at [29, 170] on icon at bounding box center [33, 170] width 17 height 14
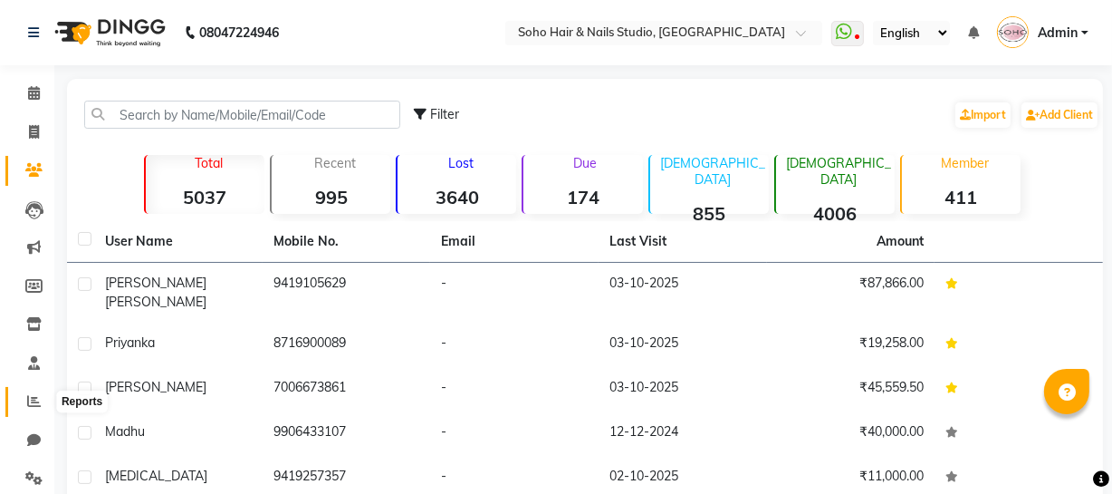
click at [27, 404] on icon at bounding box center [34, 401] width 14 height 14
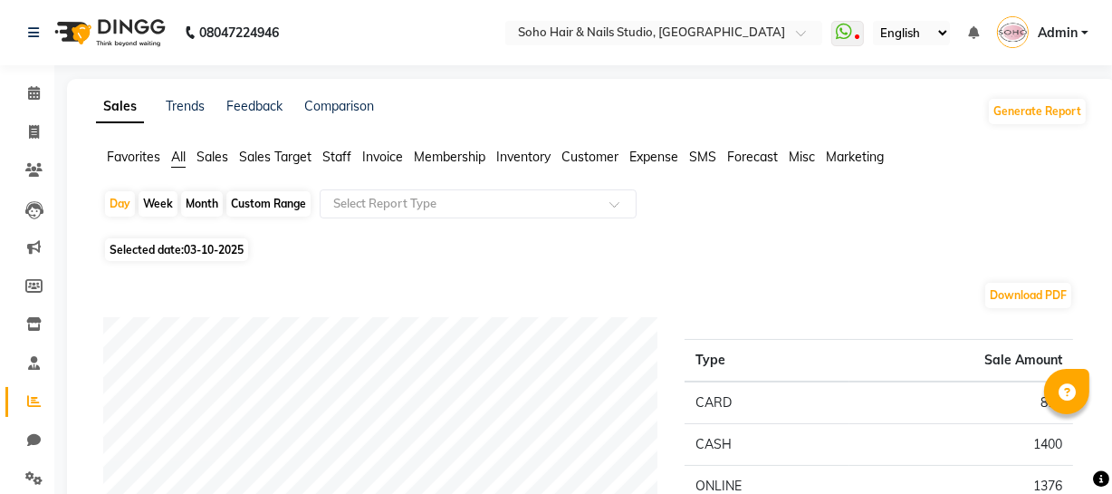
click at [606, 156] on span "Customer" at bounding box center [590, 157] width 57 height 16
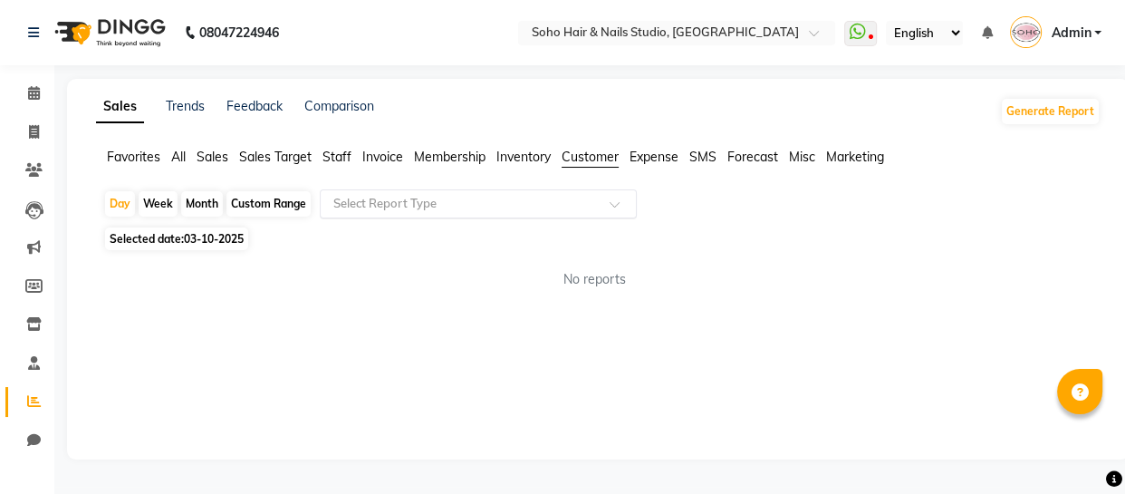
click at [431, 206] on input "text" at bounding box center [460, 204] width 261 height 18
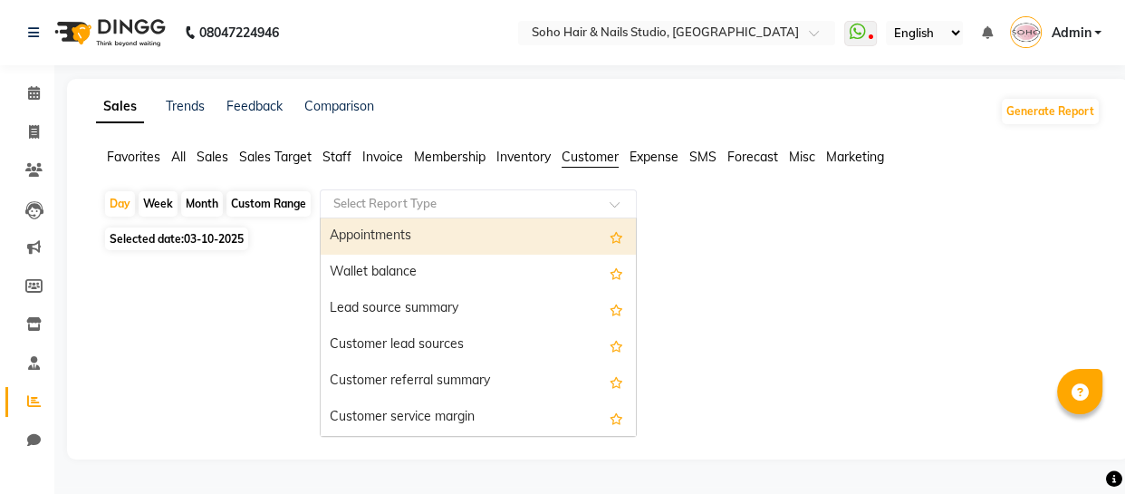
click at [269, 207] on div "Custom Range" at bounding box center [268, 203] width 84 height 25
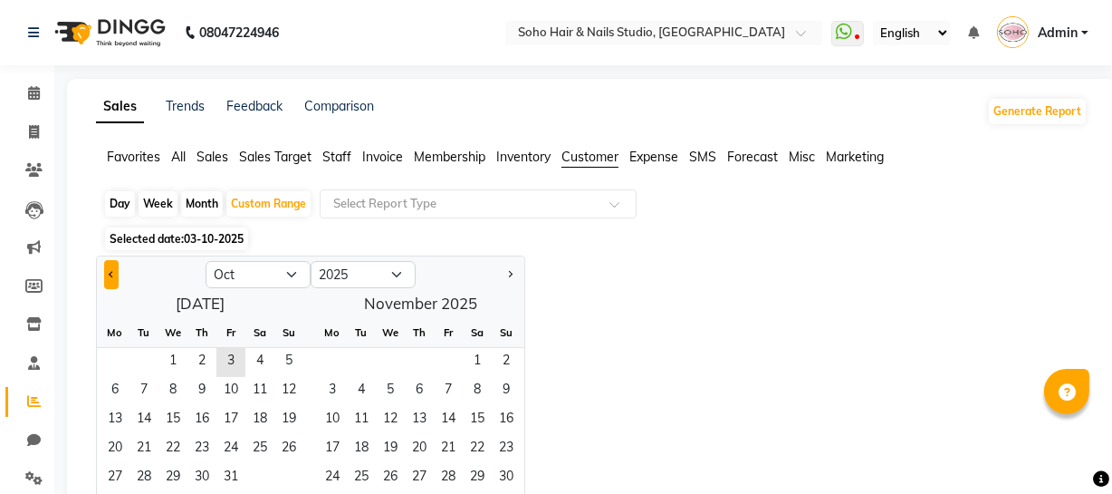
click at [109, 274] on span "Previous month" at bounding box center [112, 274] width 6 height 6
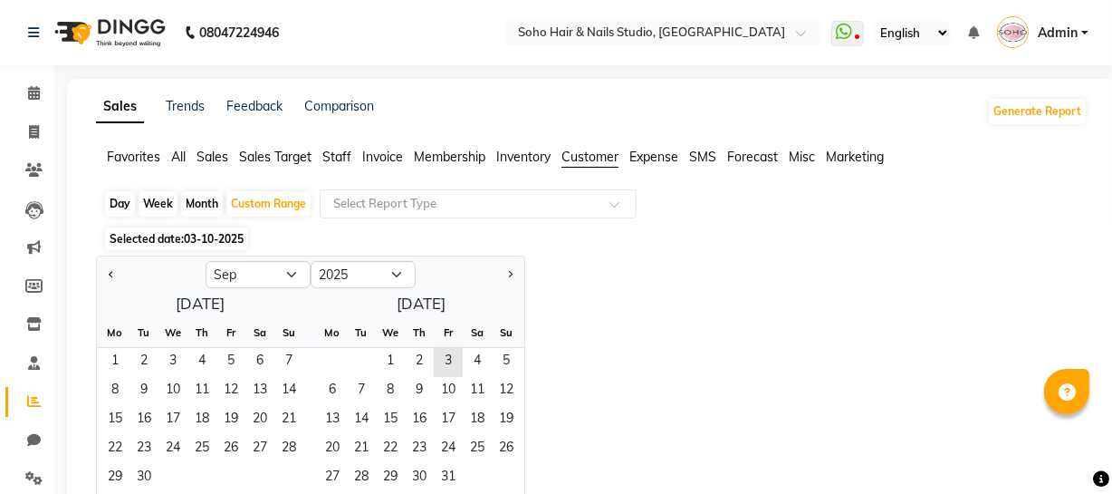
click at [856, 294] on div "Jan Feb Mar Apr May Jun [DATE] Aug Sep Oct Nov [DATE] 2016 2017 2018 2019 2020 …" at bounding box center [592, 390] width 992 height 271
click at [606, 209] on div at bounding box center [478, 204] width 315 height 18
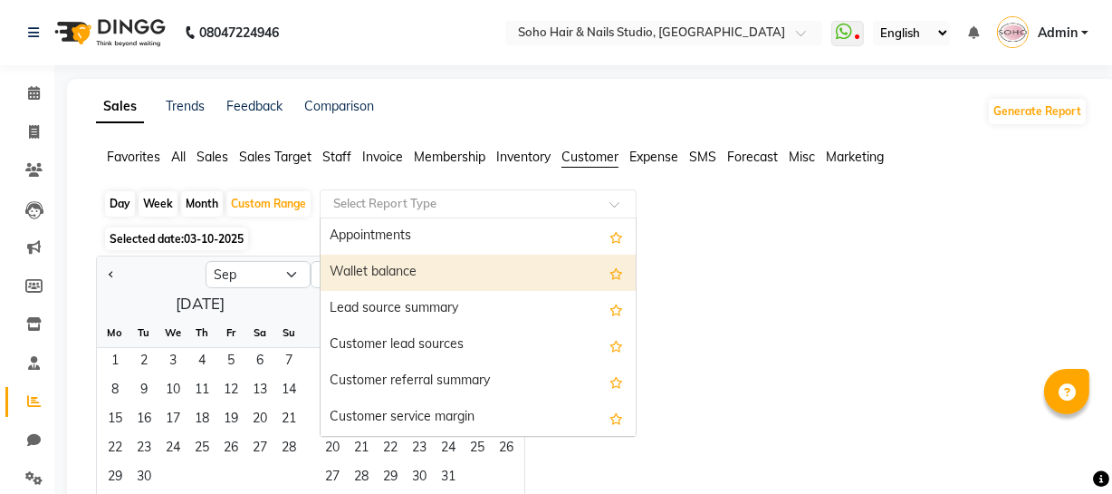
click at [843, 245] on div "Selected date: 03-10-2025" at bounding box center [595, 238] width 985 height 19
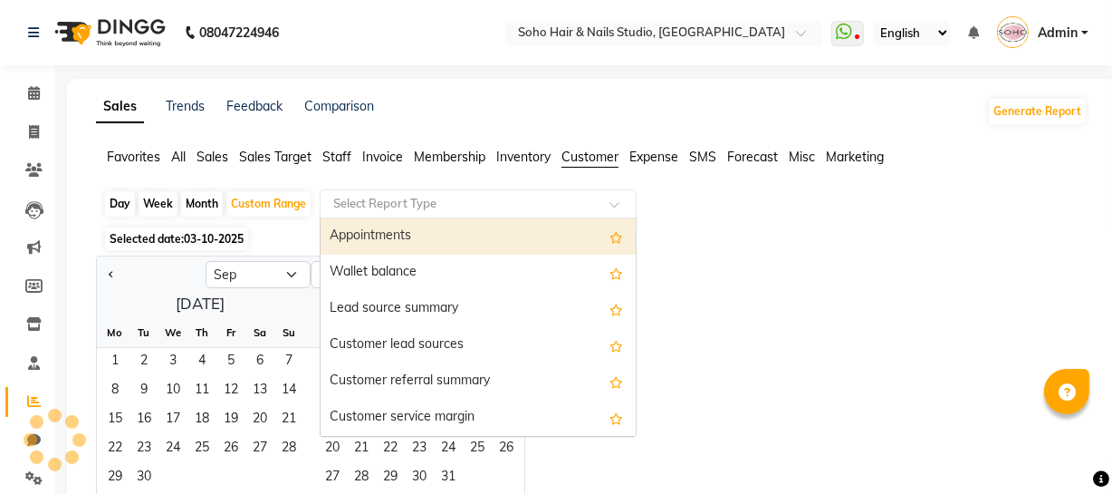
click at [595, 198] on div at bounding box center [478, 204] width 315 height 18
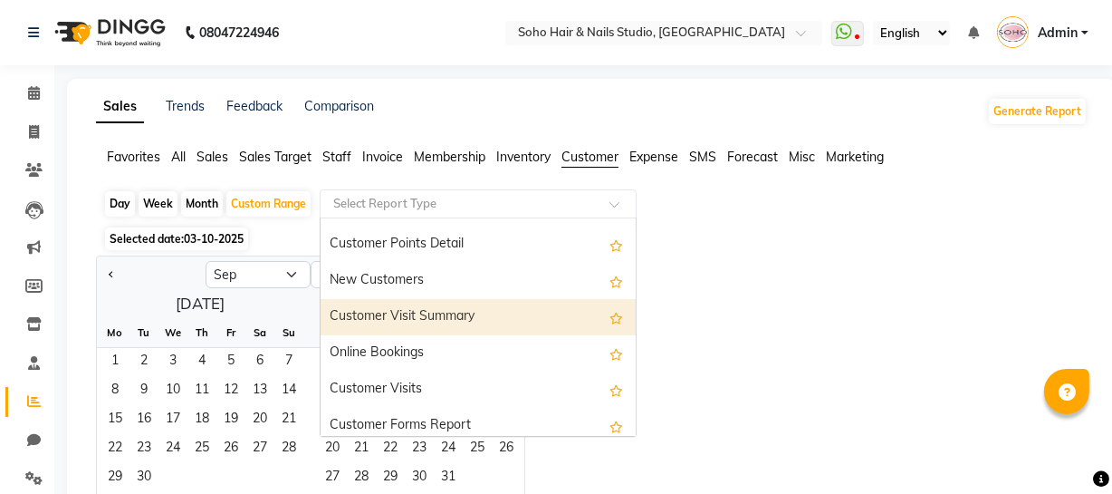
scroll to position [290, 0]
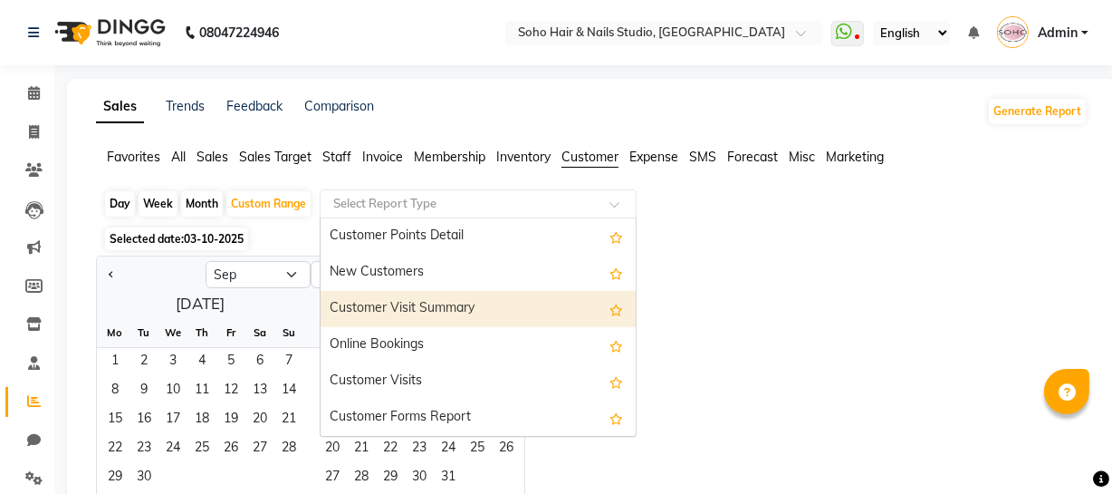
click at [495, 319] on div "Customer Visit Summary" at bounding box center [478, 309] width 315 height 36
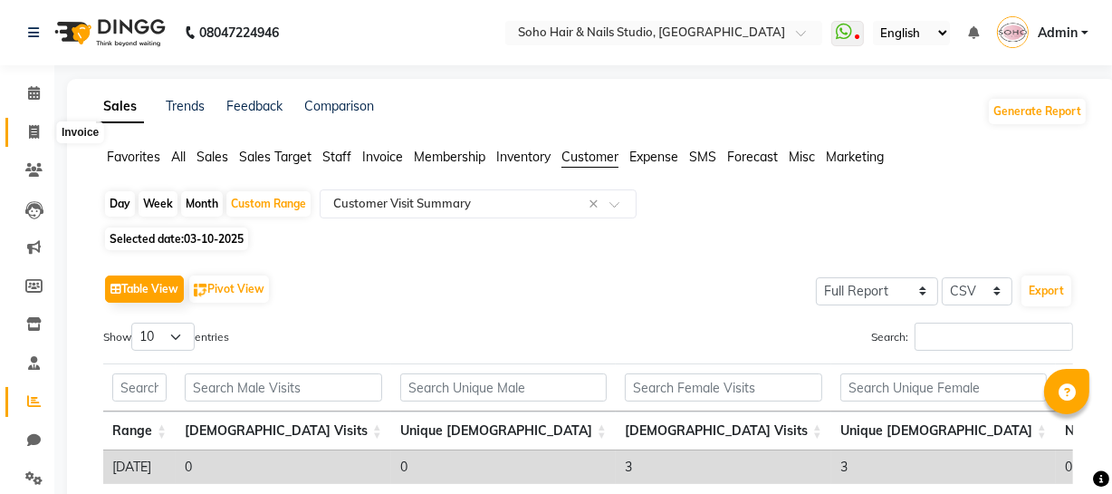
click at [31, 136] on icon at bounding box center [34, 132] width 10 height 14
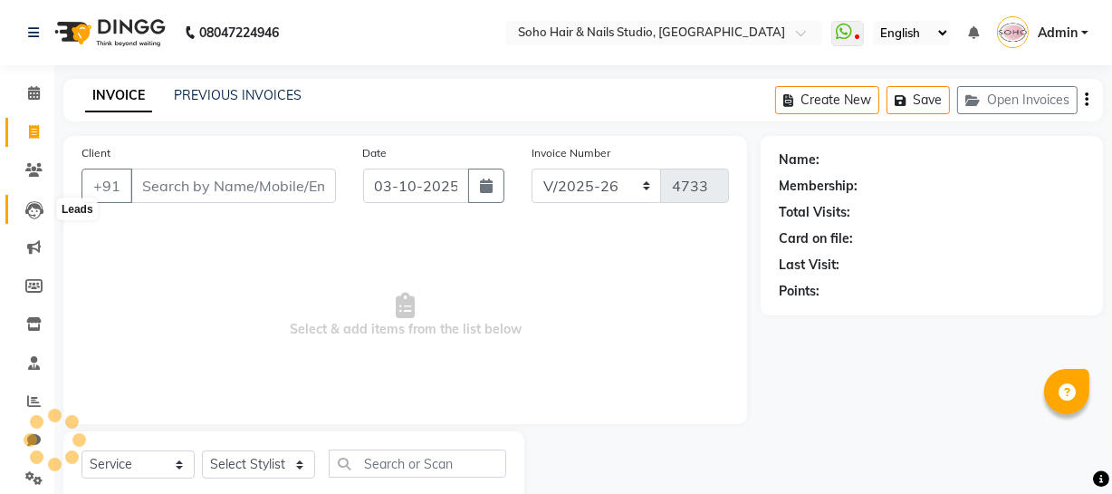
scroll to position [52, 0]
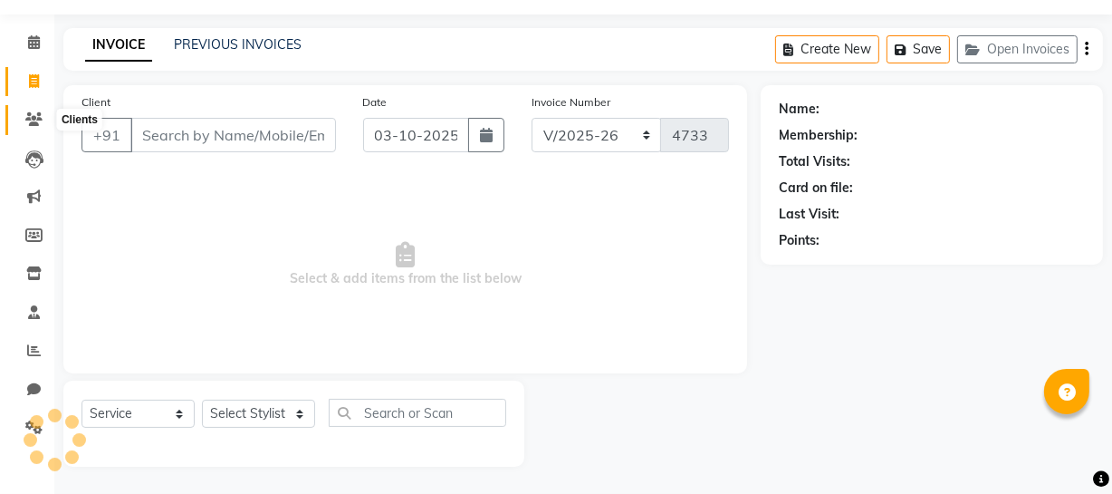
click at [30, 123] on icon at bounding box center [33, 119] width 17 height 14
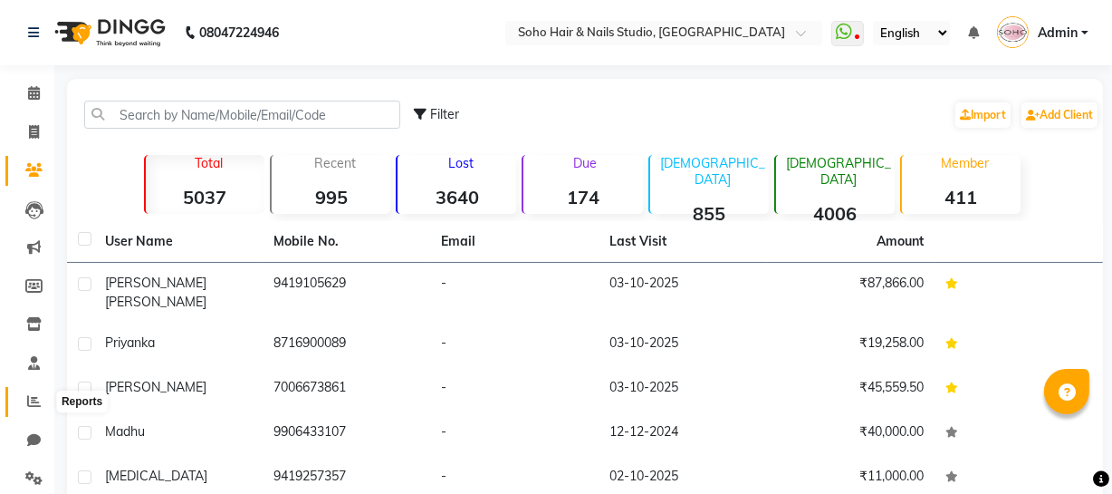
click at [27, 405] on icon at bounding box center [34, 401] width 14 height 14
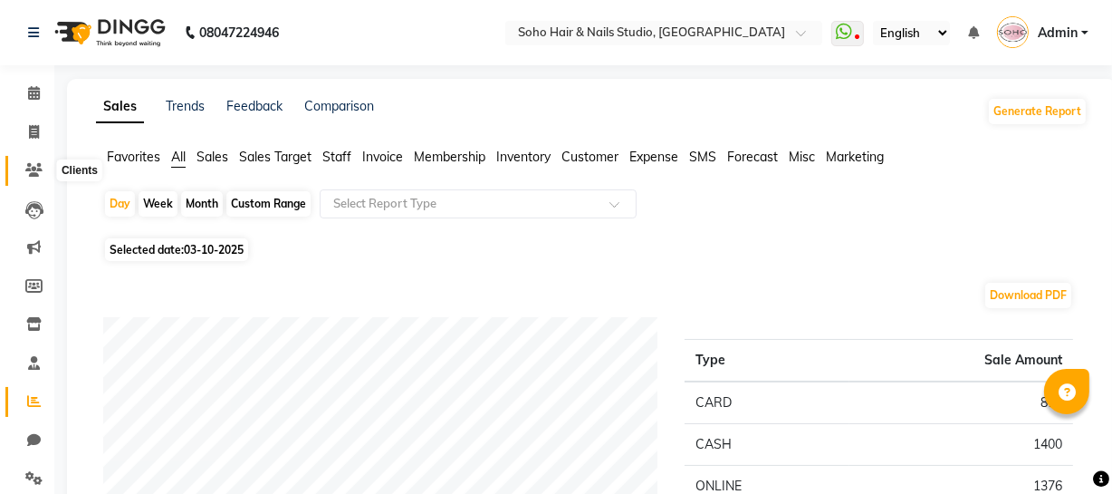
click at [32, 163] on icon at bounding box center [33, 170] width 17 height 14
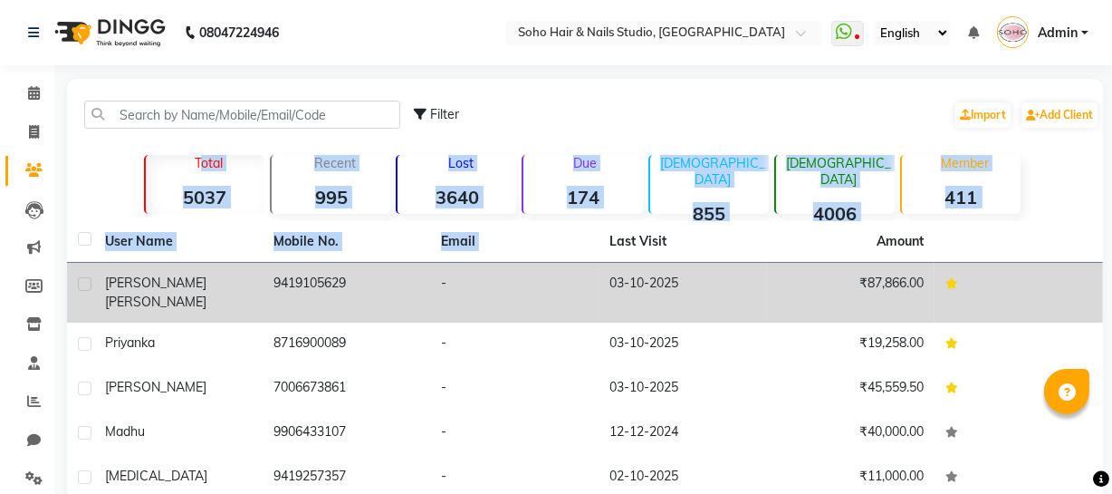
drag, startPoint x: 117, startPoint y: 207, endPoint x: 113, endPoint y: 287, distance: 79.8
click at [591, 246] on div "Filter Import Add Client Total 5037 Recent 995 Lost 3640 Due 174 [DEMOGRAPHIC_D…" at bounding box center [585, 433] width 1036 height 709
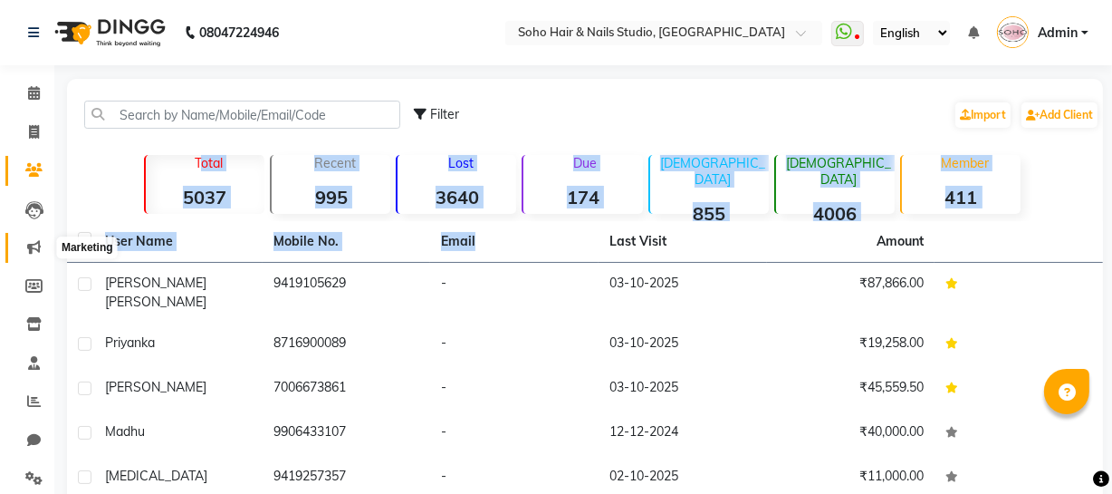
click at [27, 250] on icon at bounding box center [34, 247] width 14 height 14
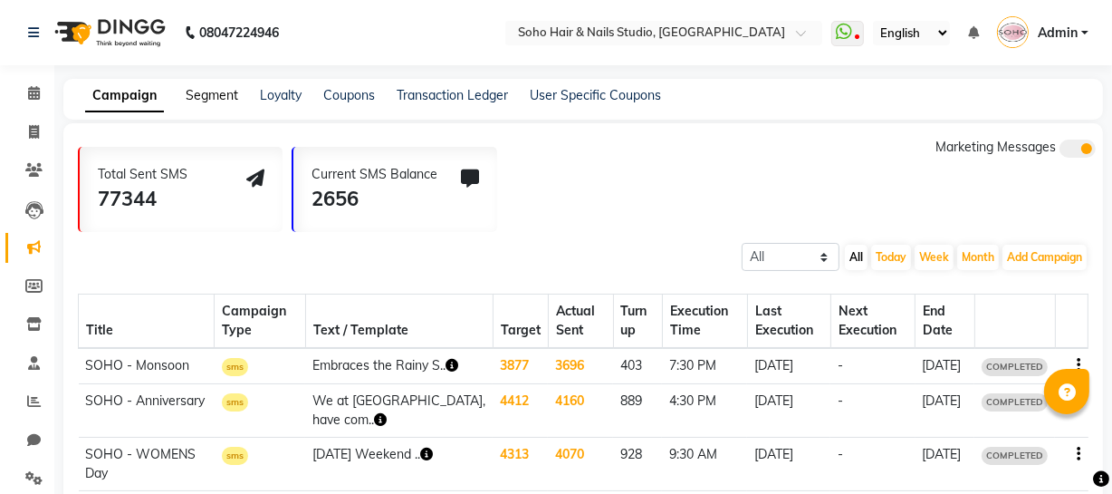
click at [216, 101] on link "Segment" at bounding box center [212, 95] width 53 height 16
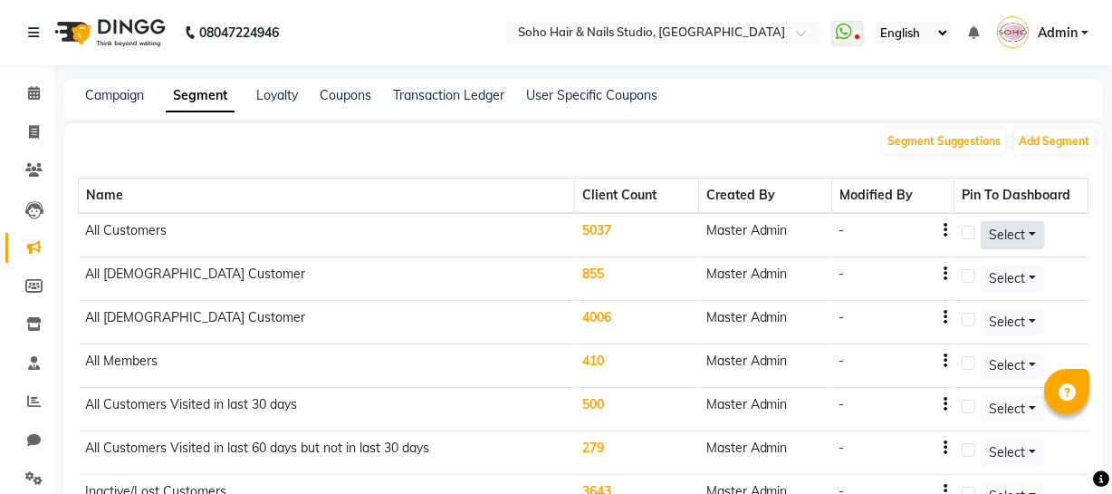
click at [1015, 228] on span "Select" at bounding box center [1007, 234] width 36 height 16
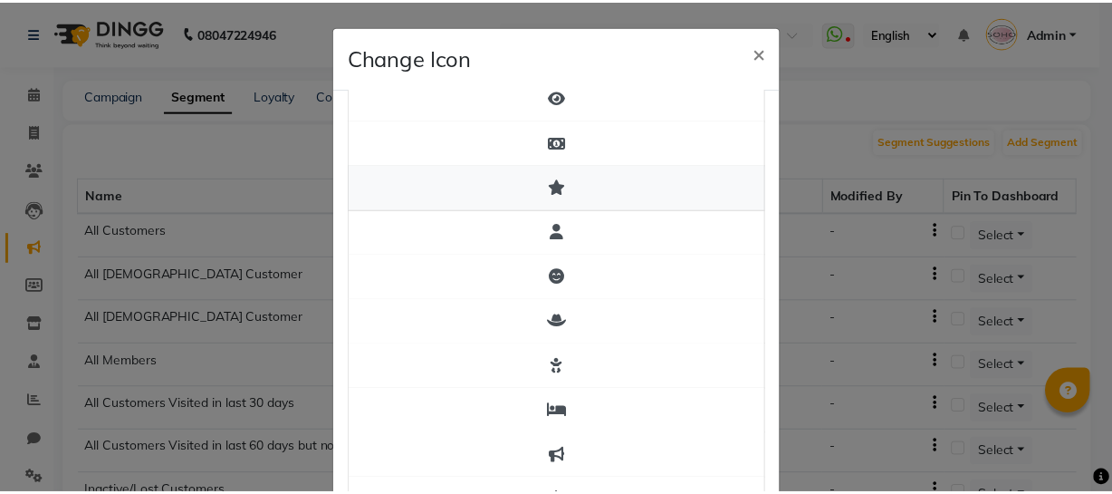
scroll to position [411, 0]
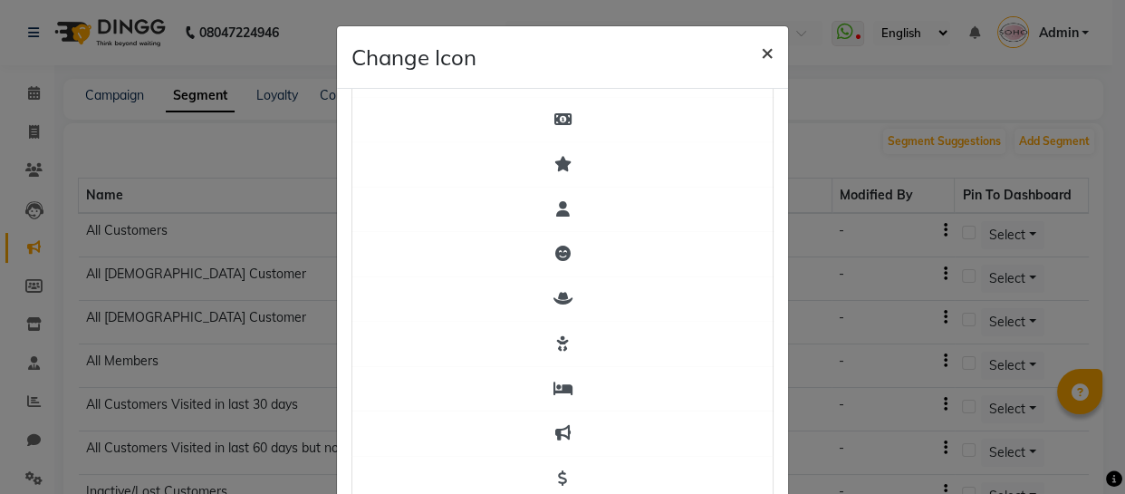
click at [746, 53] on button "×" at bounding box center [767, 51] width 42 height 51
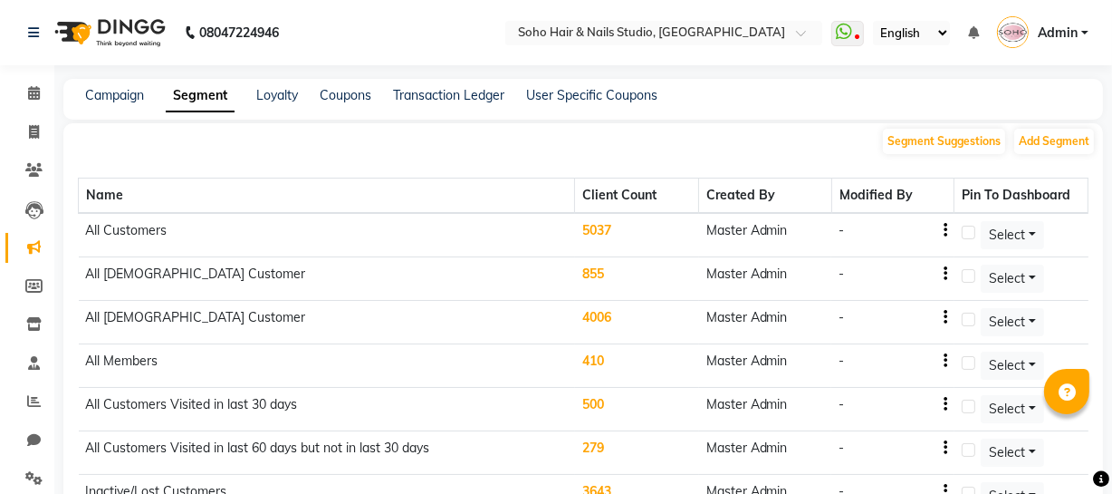
click at [952, 230] on td "-" at bounding box center [893, 235] width 123 height 44
click at [943, 231] on div "-" at bounding box center [893, 230] width 109 height 19
click at [947, 231] on icon "button" at bounding box center [946, 230] width 4 height 1
click at [604, 227] on td "5037" at bounding box center [637, 235] width 124 height 44
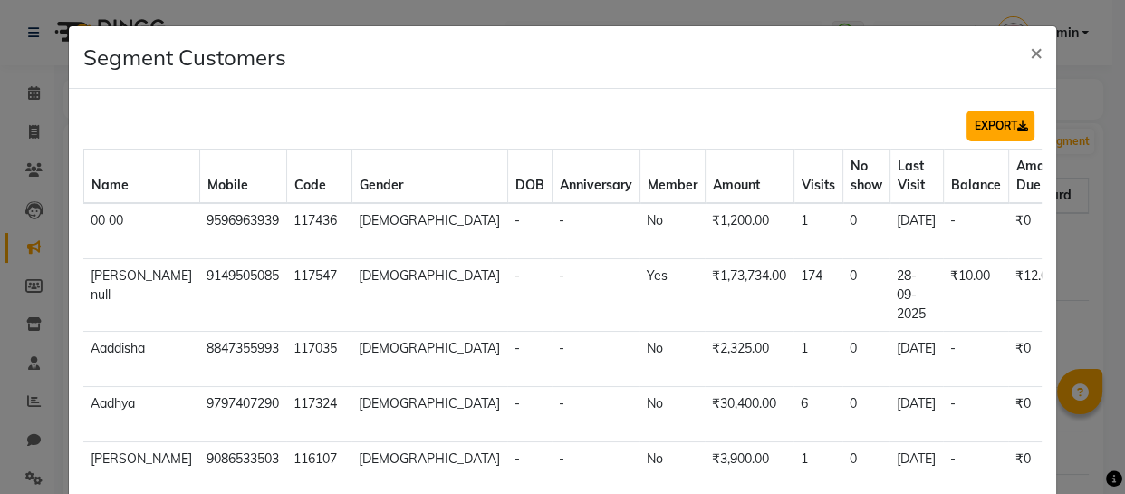
click at [992, 120] on button "EXPORT" at bounding box center [1001, 126] width 68 height 31
click at [1015, 51] on button "×" at bounding box center [1036, 51] width 42 height 51
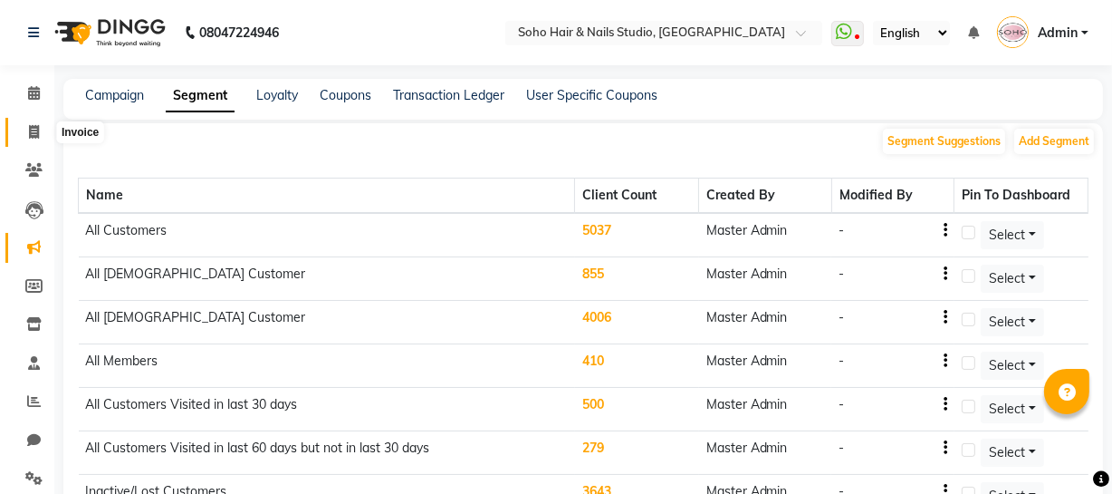
click at [29, 139] on span at bounding box center [34, 132] width 32 height 21
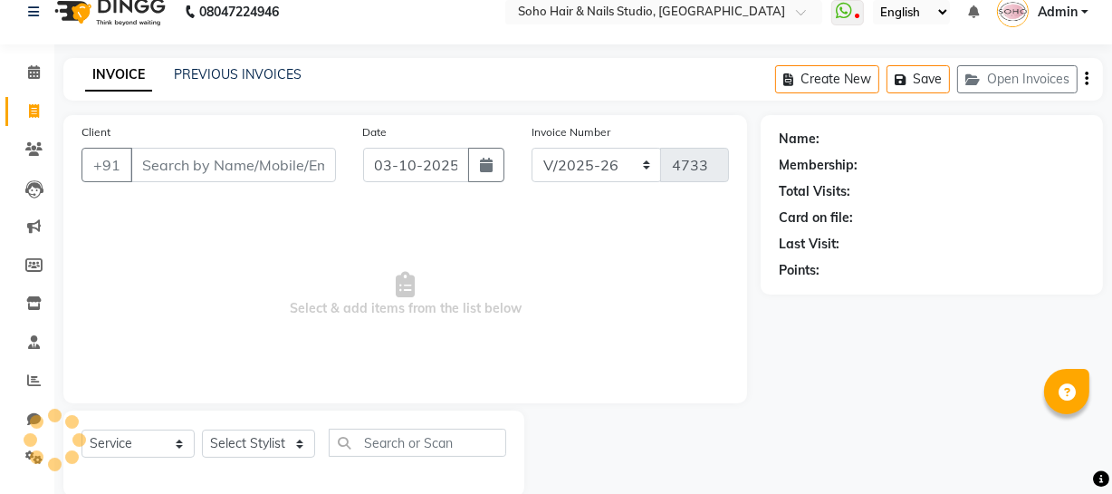
scroll to position [52, 0]
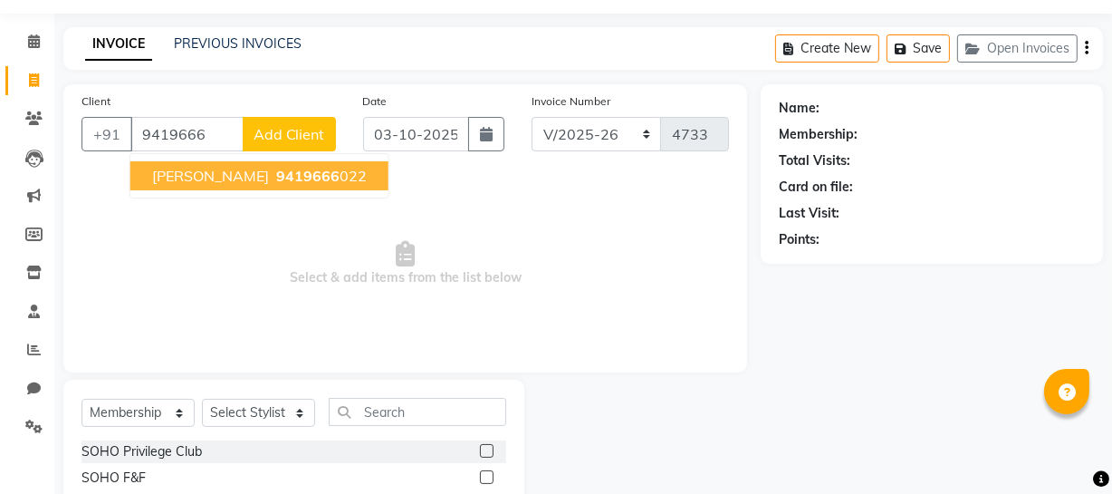
click at [226, 175] on span "[PERSON_NAME]" at bounding box center [210, 176] width 117 height 18
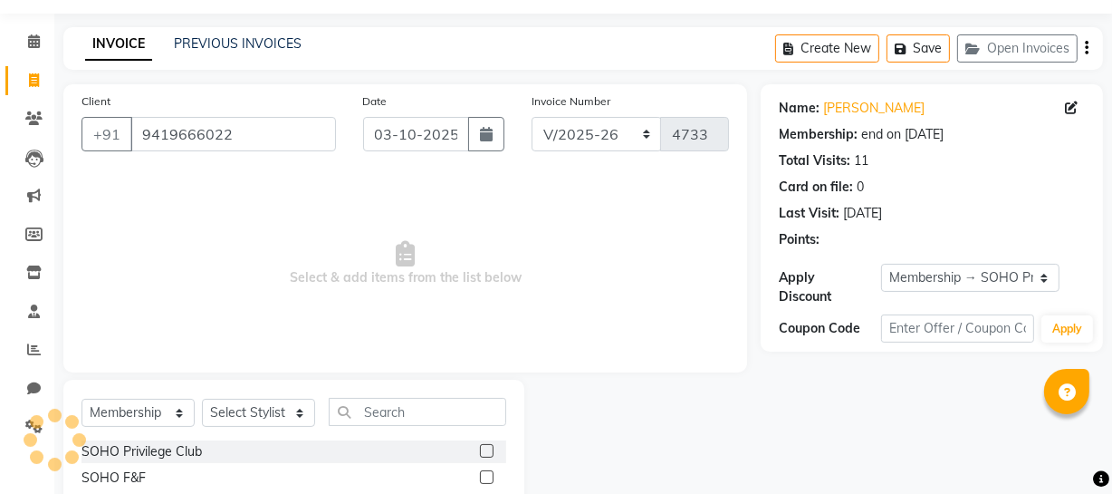
drag, startPoint x: 144, startPoint y: 427, endPoint x: 140, endPoint y: 411, distance: 15.8
click at [143, 425] on div "Select Service Product Membership Package Voucher Prepaid Gift Card Select Styl…" at bounding box center [294, 419] width 425 height 43
click at [141, 412] on select "Select Service Product Membership Package Voucher Prepaid Gift Card" at bounding box center [138, 413] width 113 height 28
click at [82, 399] on select "Select Service Product Membership Package Voucher Prepaid Gift Card" at bounding box center [138, 413] width 113 height 28
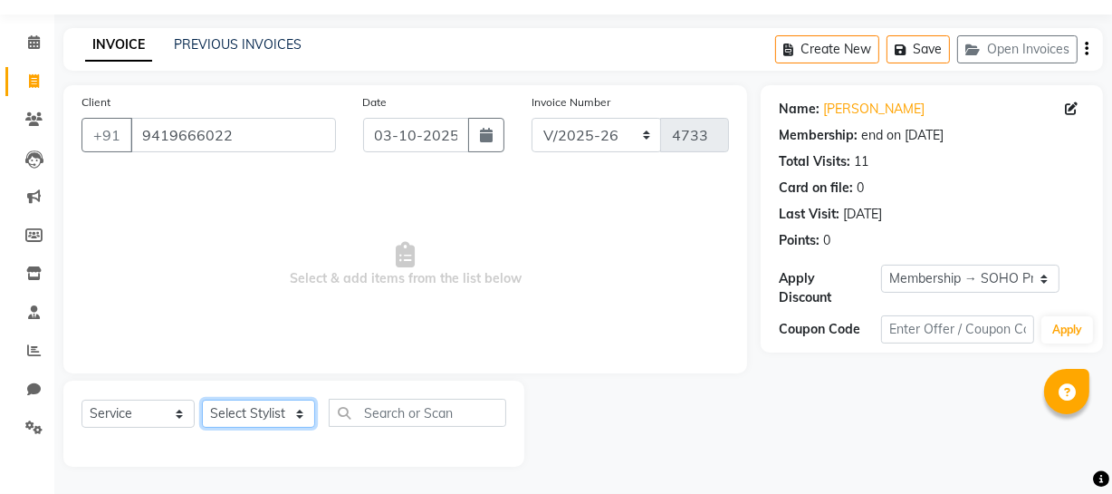
drag, startPoint x: 263, startPoint y: 409, endPoint x: 253, endPoint y: 397, distance: 15.4
click at [253, 397] on div "Select Service Product Membership Package Voucher Prepaid Gift Card Select Styl…" at bounding box center [293, 423] width 461 height 86
click at [202, 399] on select "Select Stylist [PERSON_NAME] Adhamya [PERSON_NAME] [PERSON_NAME] [PERSON_NAME] …" at bounding box center [258, 413] width 113 height 28
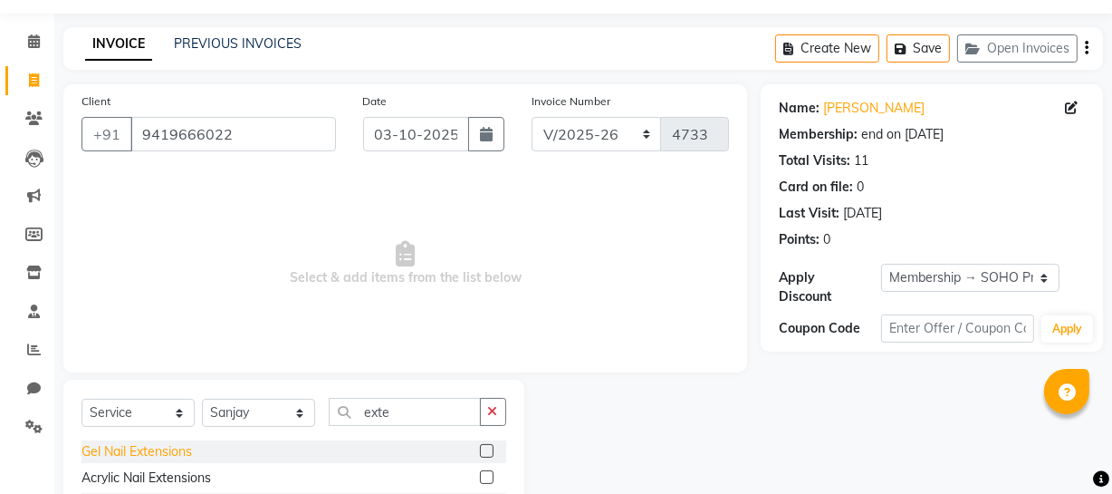
click at [174, 454] on div "Gel Nail Extensions" at bounding box center [137, 451] width 111 height 19
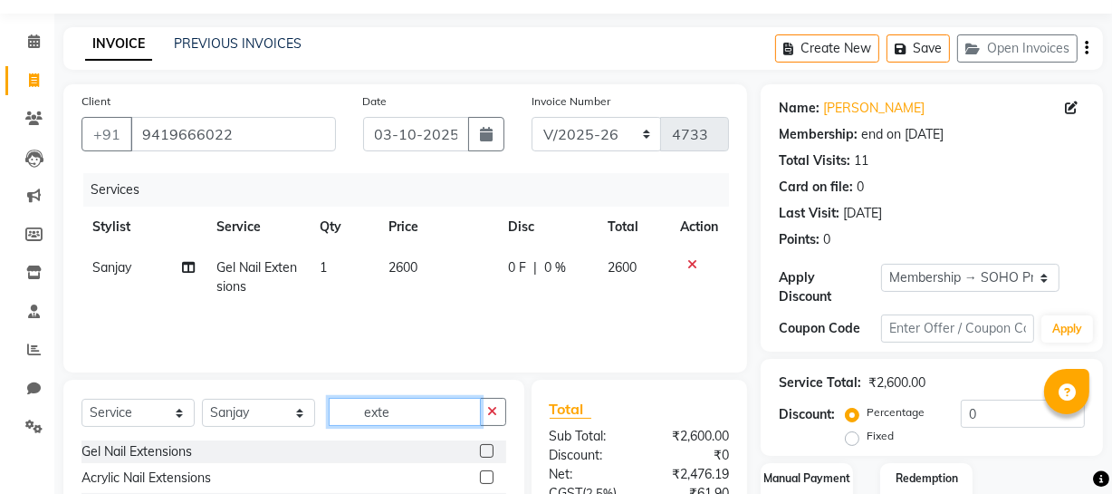
click at [399, 404] on input "exte" at bounding box center [405, 412] width 152 height 28
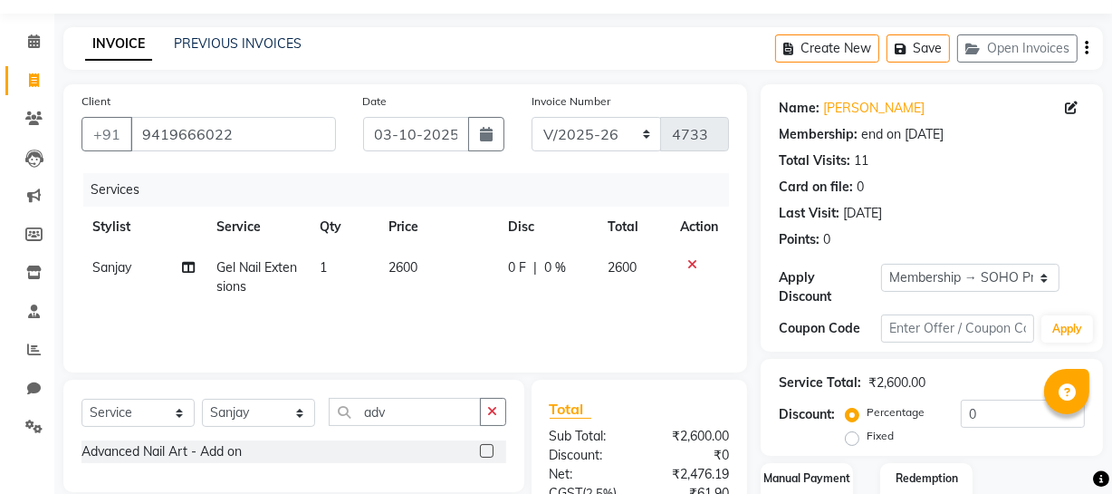
click at [138, 453] on div "Advanced Nail Art - Add on" at bounding box center [162, 451] width 160 height 19
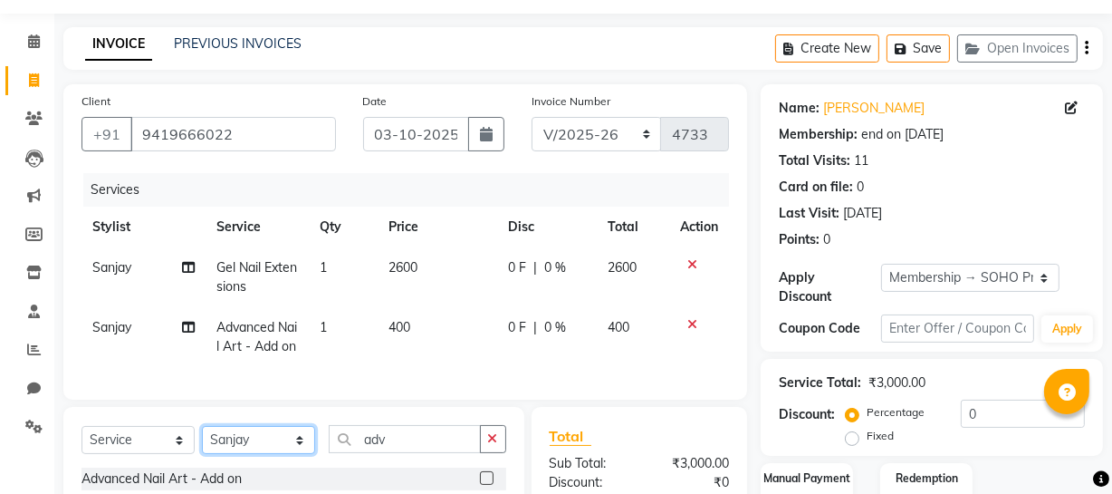
click at [254, 454] on select "Select Stylist [PERSON_NAME] Adhamya [PERSON_NAME] [PERSON_NAME] [PERSON_NAME] …" at bounding box center [258, 440] width 113 height 28
click at [202, 454] on select "Select Stylist [PERSON_NAME] Adhamya [PERSON_NAME] [PERSON_NAME] [PERSON_NAME] …" at bounding box center [258, 440] width 113 height 28
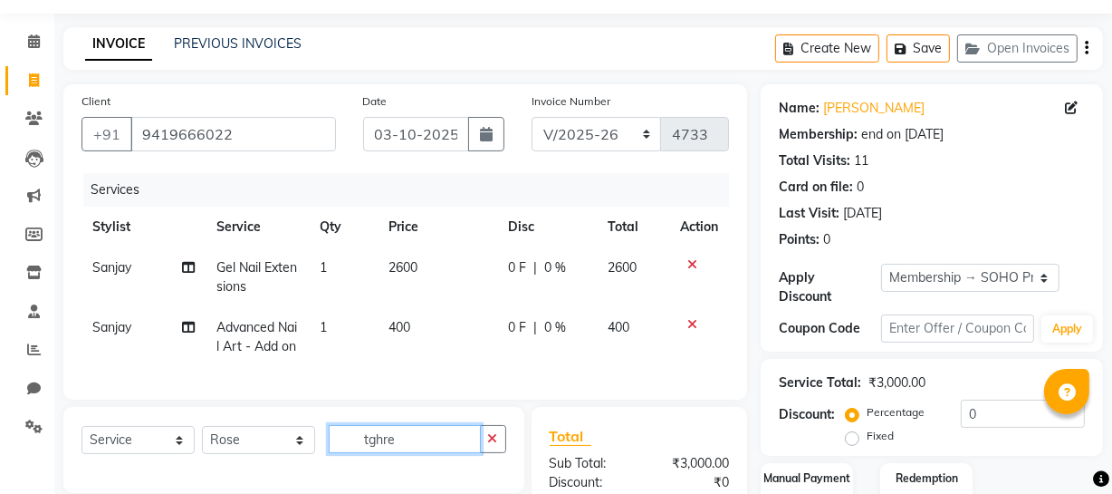
scroll to position [290, 0]
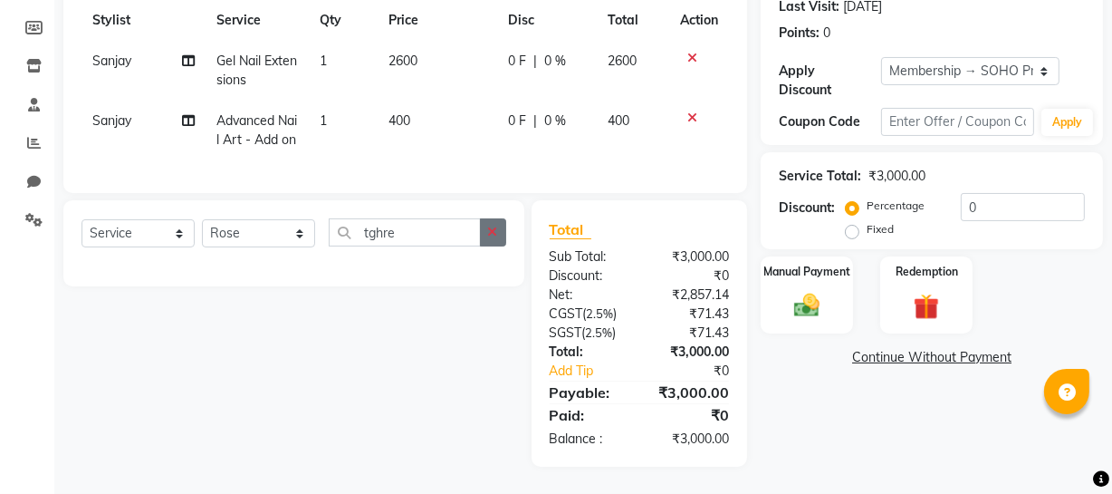
click at [491, 236] on icon "button" at bounding box center [493, 232] width 10 height 13
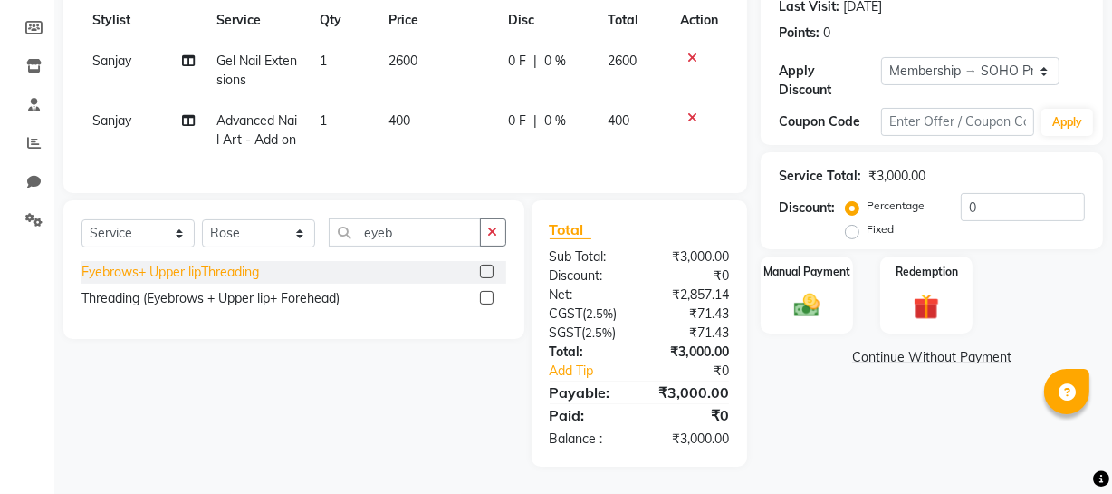
click at [226, 268] on div "Eyebrows+ Upper lipThreading" at bounding box center [171, 272] width 178 height 19
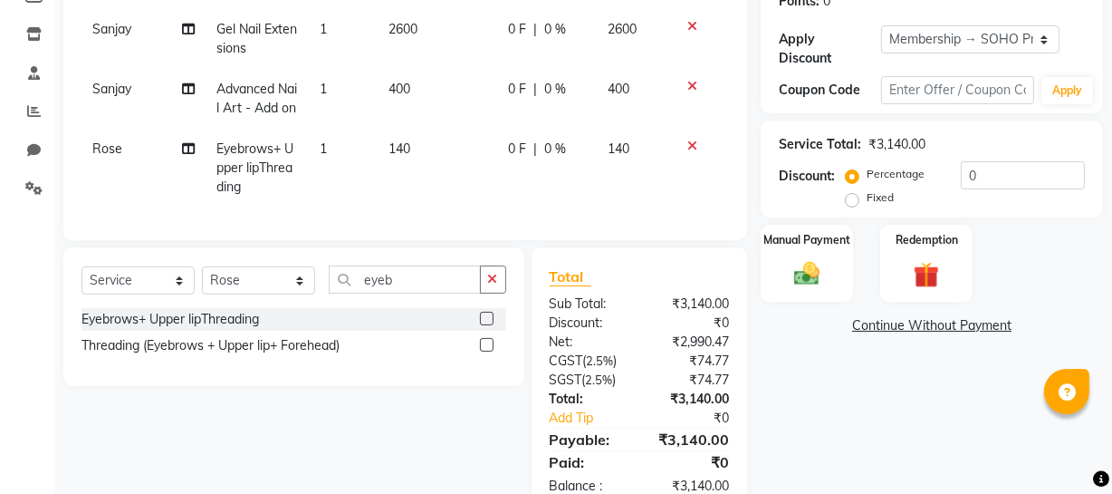
scroll to position [126, 0]
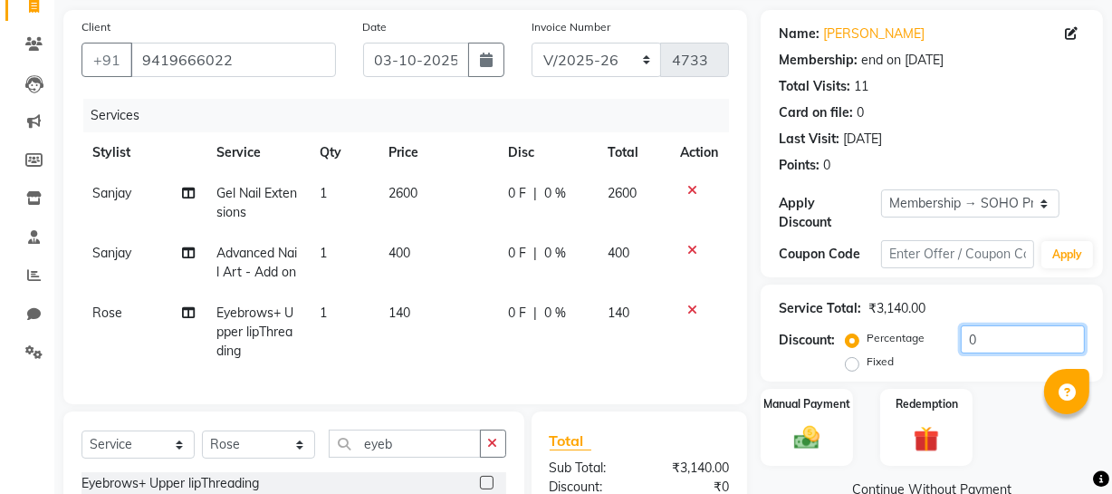
drag, startPoint x: 1020, startPoint y: 346, endPoint x: 751, endPoint y: 324, distance: 269.9
click at [762, 330] on div "Service Total: ₹3,140.00 Discount: Percentage Fixed 0" at bounding box center [932, 332] width 342 height 97
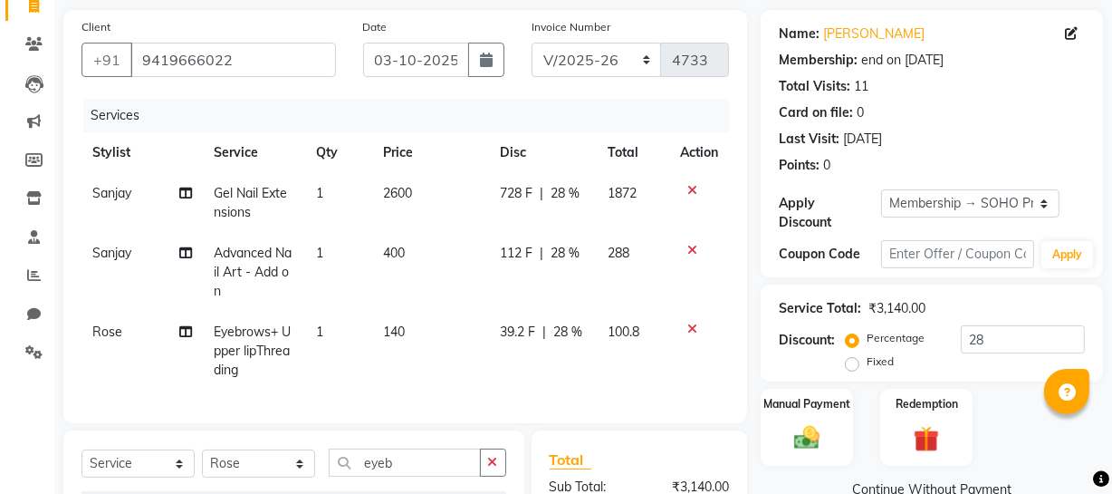
drag, startPoint x: 580, startPoint y: 353, endPoint x: 573, endPoint y: 344, distance: 11.1
click at [578, 351] on td "39.2 F | 28 %" at bounding box center [544, 351] width 108 height 79
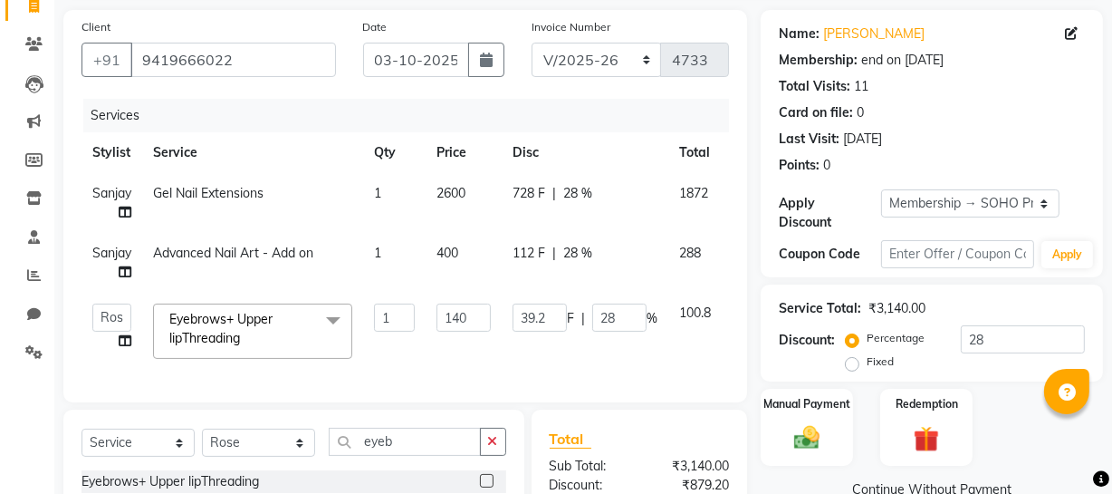
click at [573, 343] on td "39.2 F | 28 %" at bounding box center [585, 331] width 167 height 77
click at [621, 316] on input "28" at bounding box center [619, 317] width 54 height 28
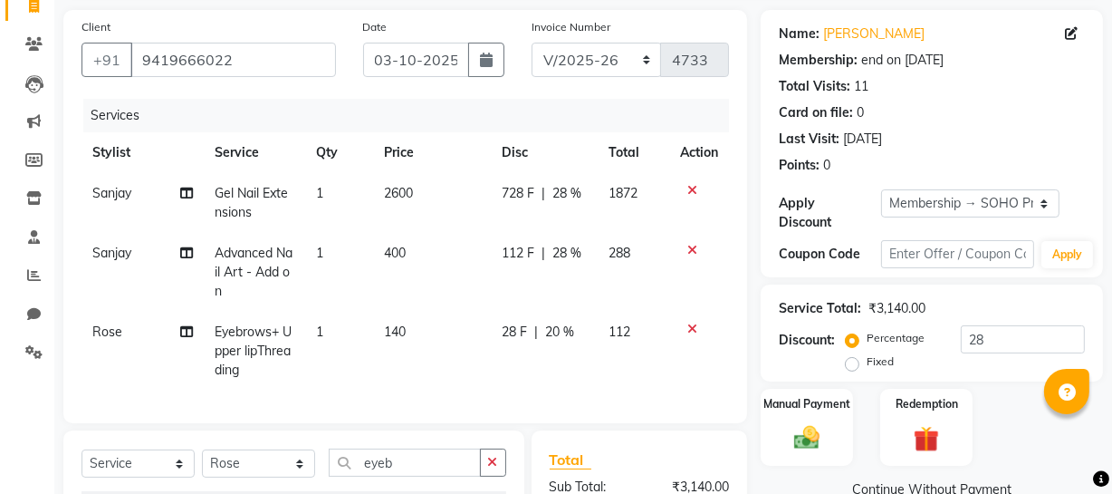
click at [979, 308] on div "Service Total: ₹3,140.00" at bounding box center [932, 308] width 306 height 19
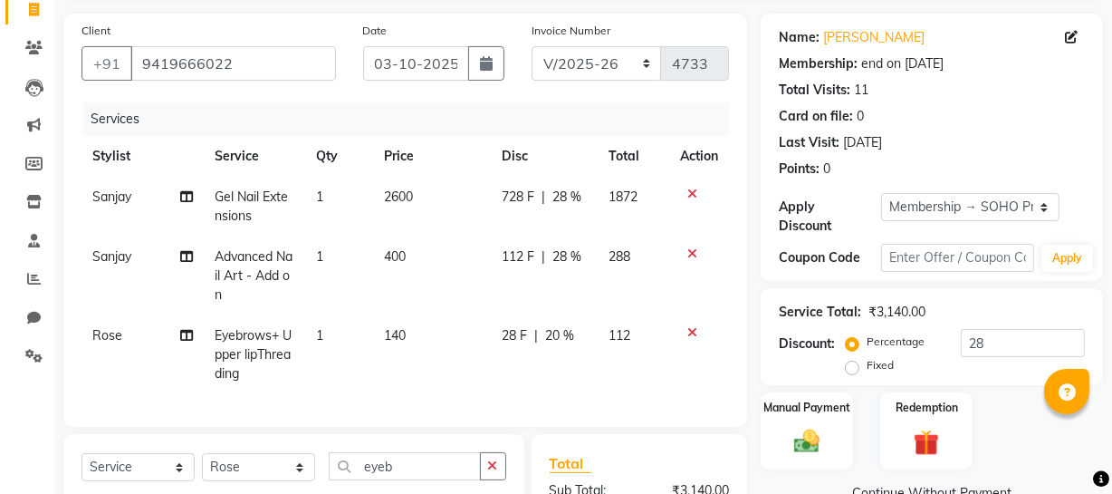
scroll to position [370, 0]
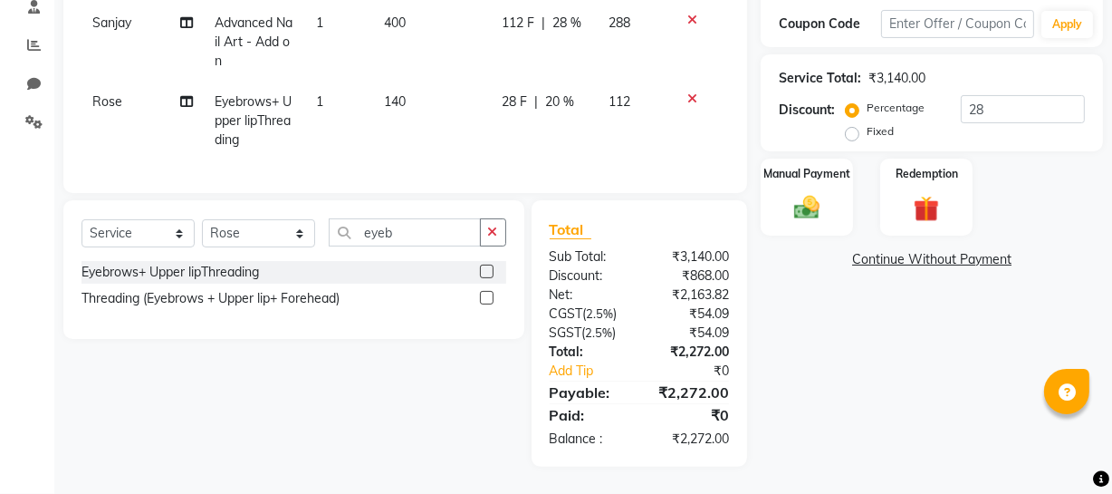
click at [832, 168] on div "Manual Payment" at bounding box center [807, 197] width 96 height 81
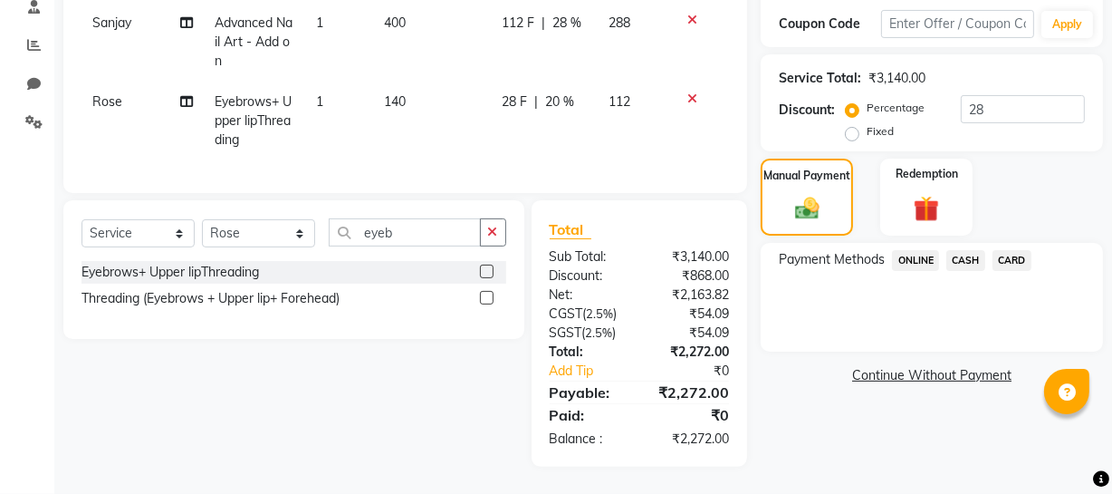
click at [976, 250] on span "CASH" at bounding box center [966, 260] width 39 height 21
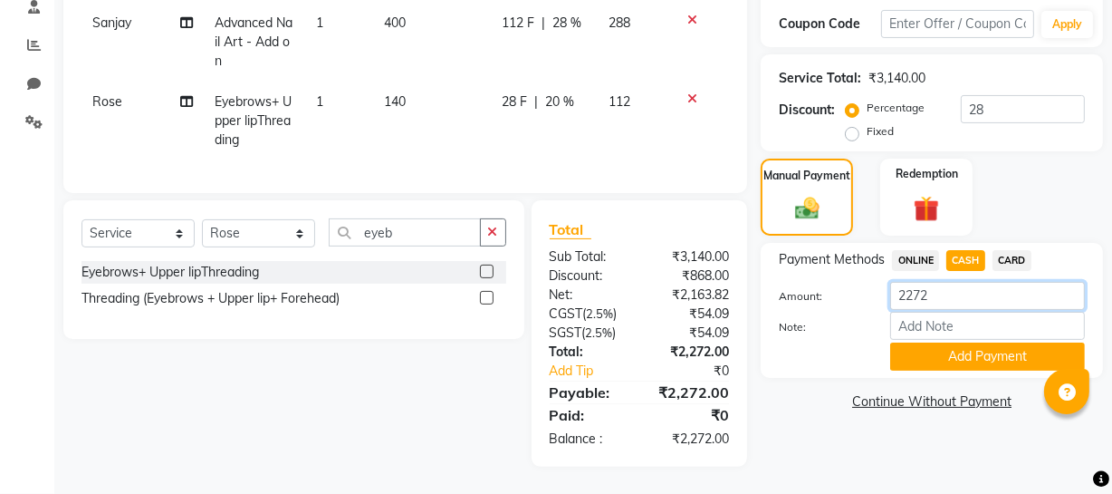
drag, startPoint x: 983, startPoint y: 280, endPoint x: 688, endPoint y: 254, distance: 295.6
click at [688, 255] on div "Client [PHONE_NUMBER] Date [DATE] Invoice Number Red/2025-26 V/2025 V/[PHONE_NU…" at bounding box center [583, 123] width 1067 height 687
drag, startPoint x: 961, startPoint y: 280, endPoint x: 765, endPoint y: 272, distance: 196.7
click at [817, 282] on div "Amount: 2230" at bounding box center [931, 297] width 333 height 31
click at [942, 351] on button "Add Payment" at bounding box center [987, 356] width 195 height 28
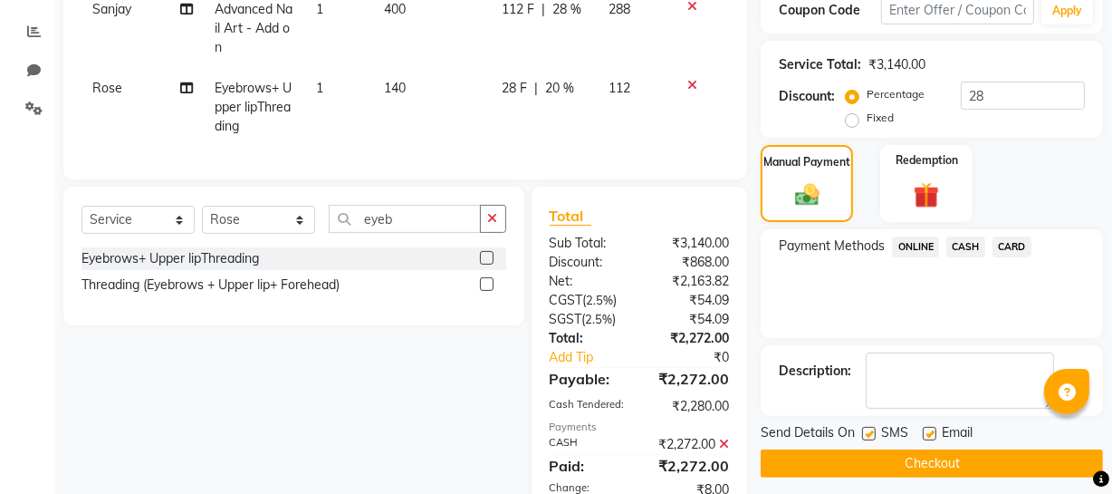
scroll to position [598, 0]
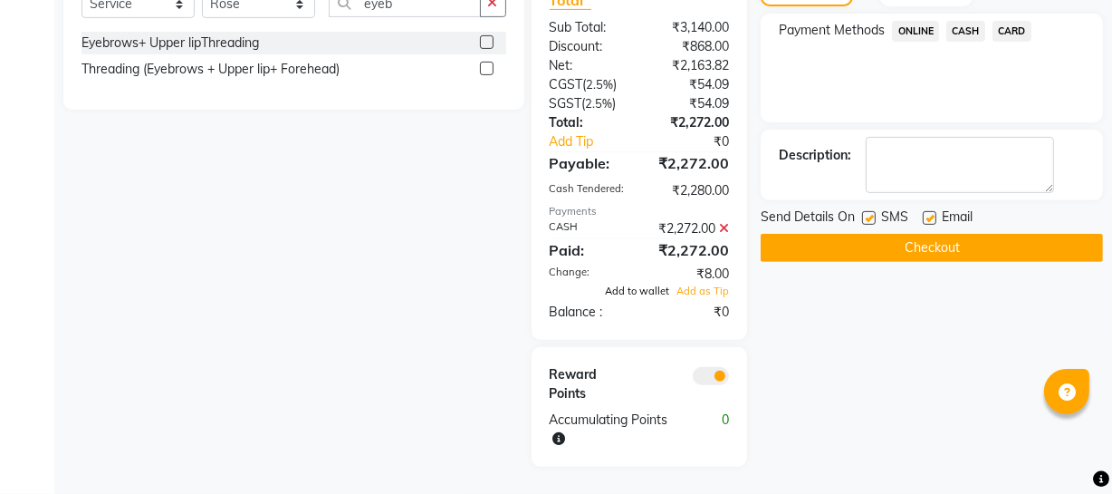
click at [635, 293] on span "Add to wallet" at bounding box center [637, 290] width 64 height 13
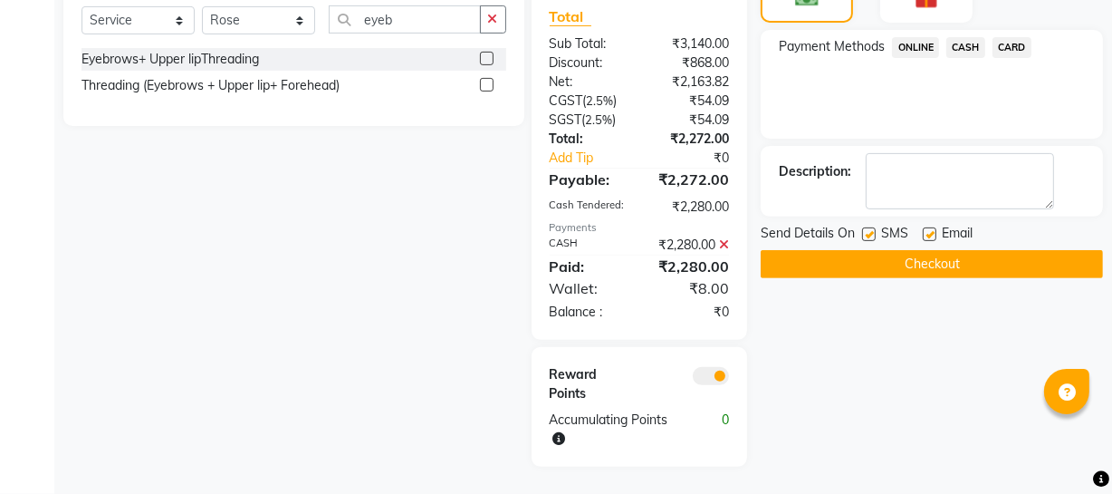
scroll to position [582, 0]
click at [955, 258] on button "Checkout" at bounding box center [932, 264] width 342 height 28
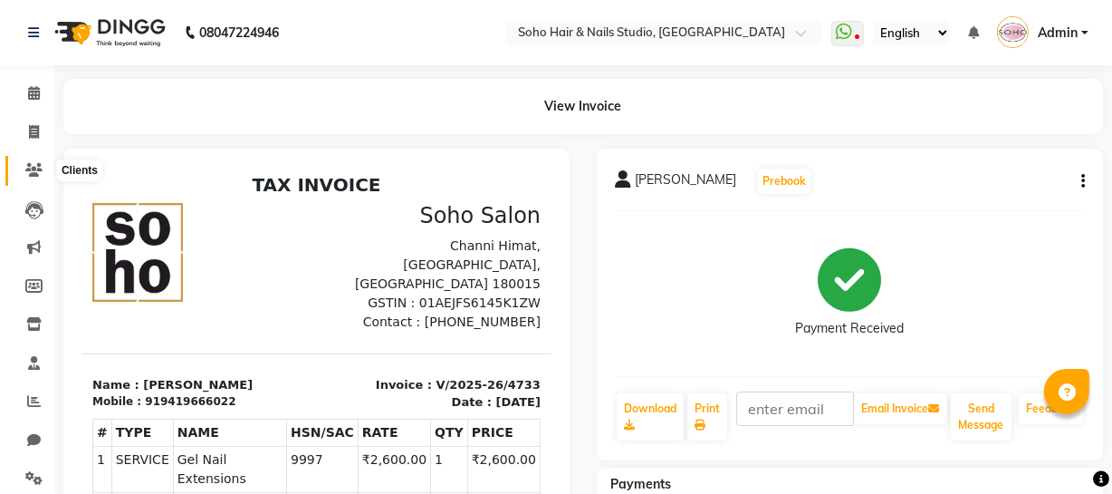
click at [26, 172] on icon at bounding box center [33, 170] width 17 height 14
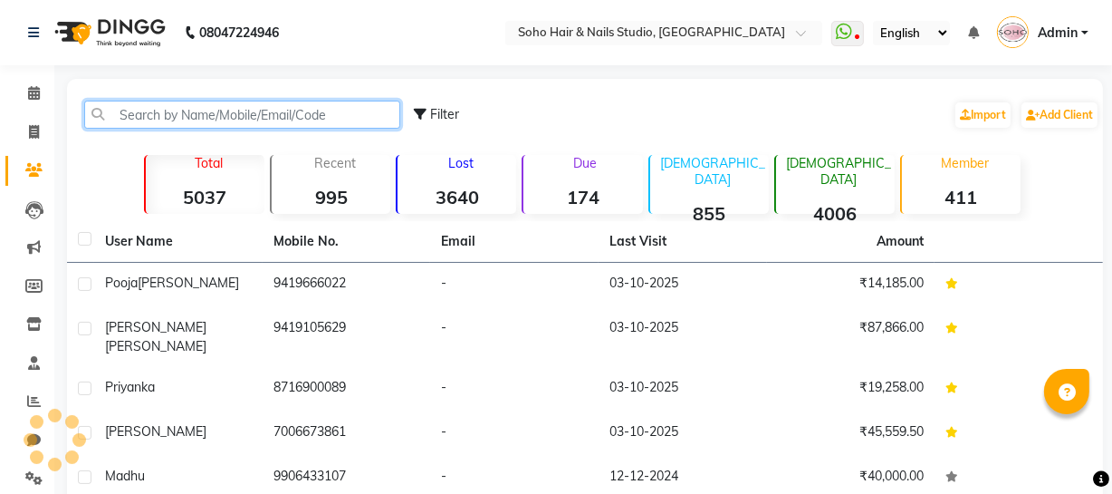
click at [159, 123] on input "text" at bounding box center [242, 115] width 316 height 28
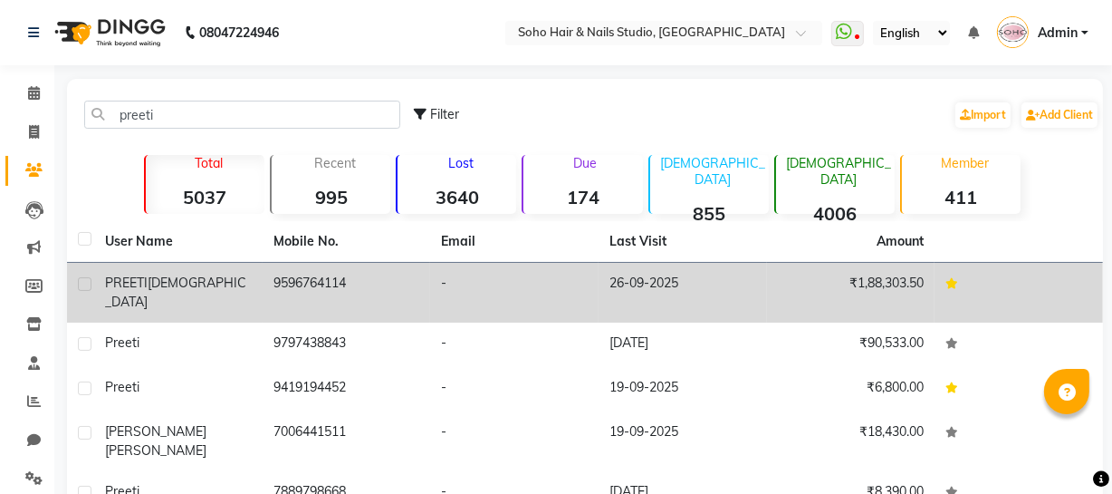
click at [311, 299] on td "9596764114" at bounding box center [347, 293] width 168 height 60
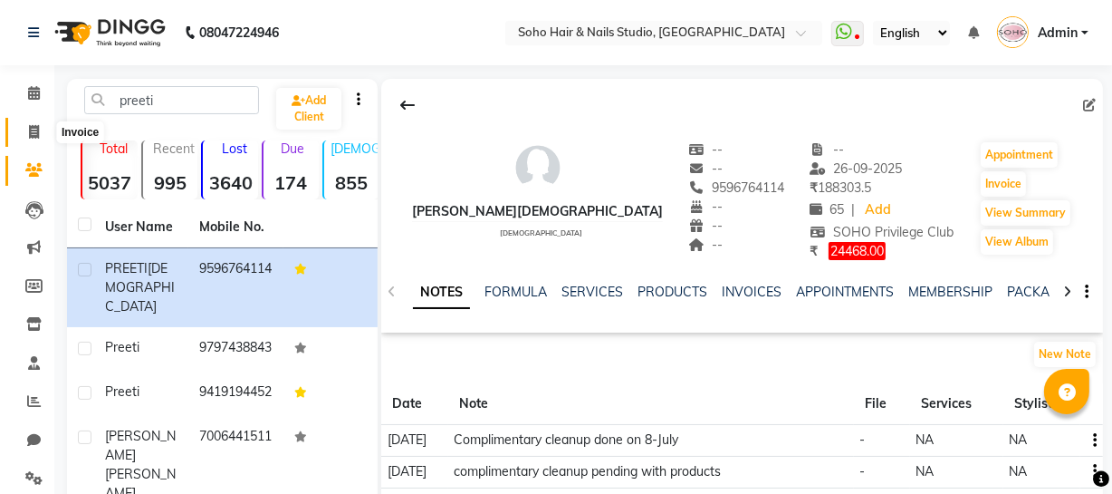
click at [32, 122] on span at bounding box center [34, 132] width 32 height 21
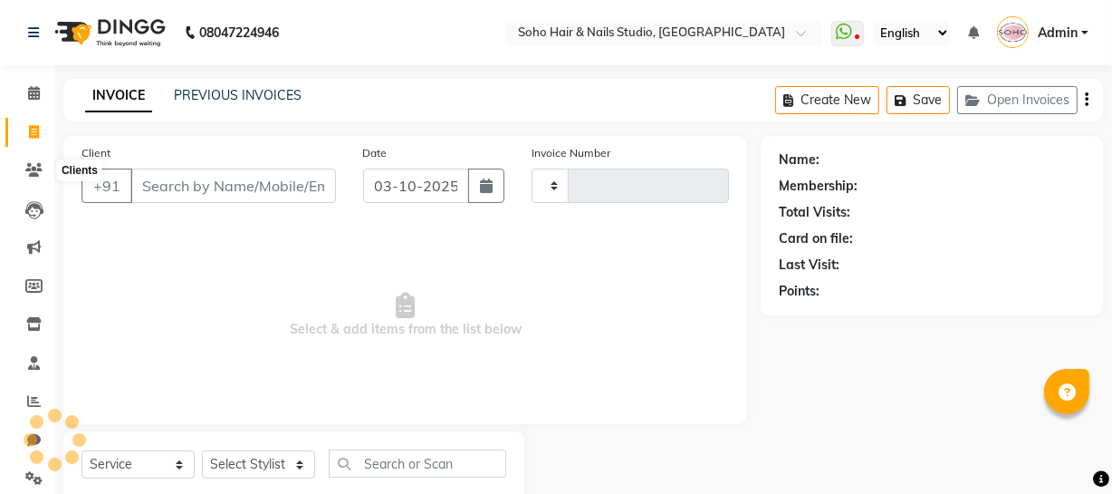
scroll to position [52, 0]
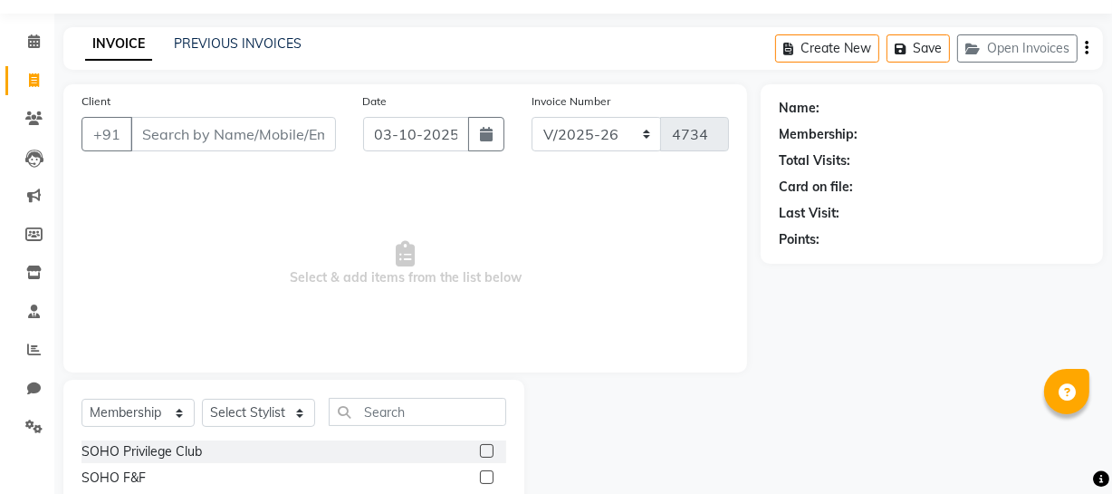
click at [650, 364] on div "Client +91 Date [DATE] Invoice Number Red/2025-26 V/2025 V/[PHONE_NUMBER] Selec…" at bounding box center [405, 228] width 684 height 288
click at [976, 46] on icon "button" at bounding box center [977, 49] width 22 height 13
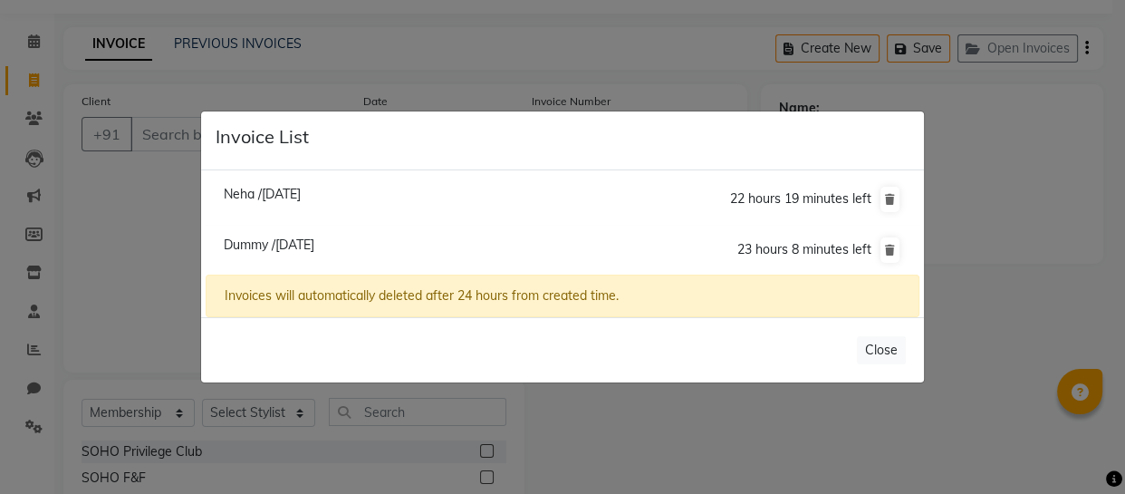
click at [306, 242] on span "Dummy /[DATE]" at bounding box center [269, 244] width 91 height 16
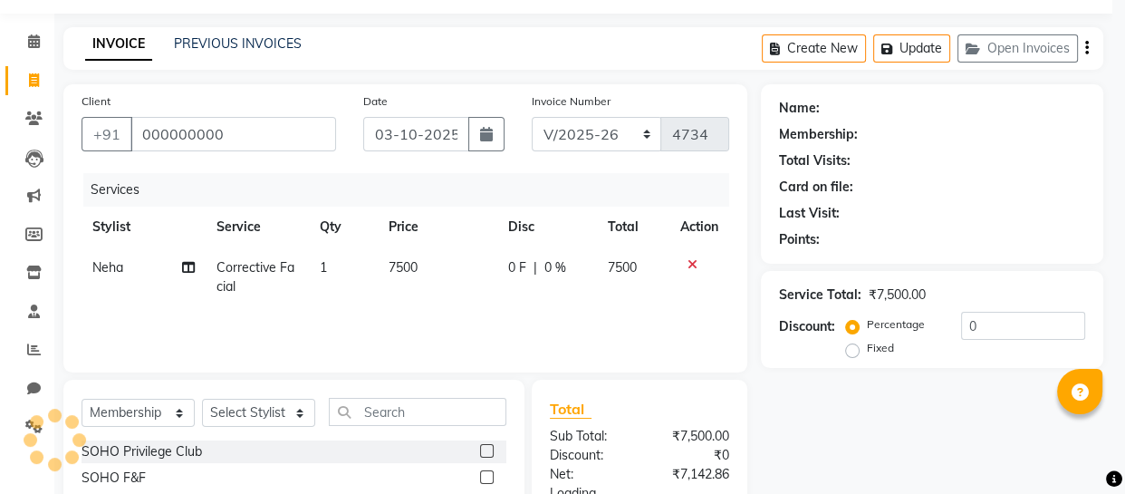
click at [308, 245] on div "Neha /[DATE] 22 hours 19 minutes left [GEOGRAPHIC_DATA] /[DATE] 23 hours 8 minu…" at bounding box center [562, 199] width 723 height 148
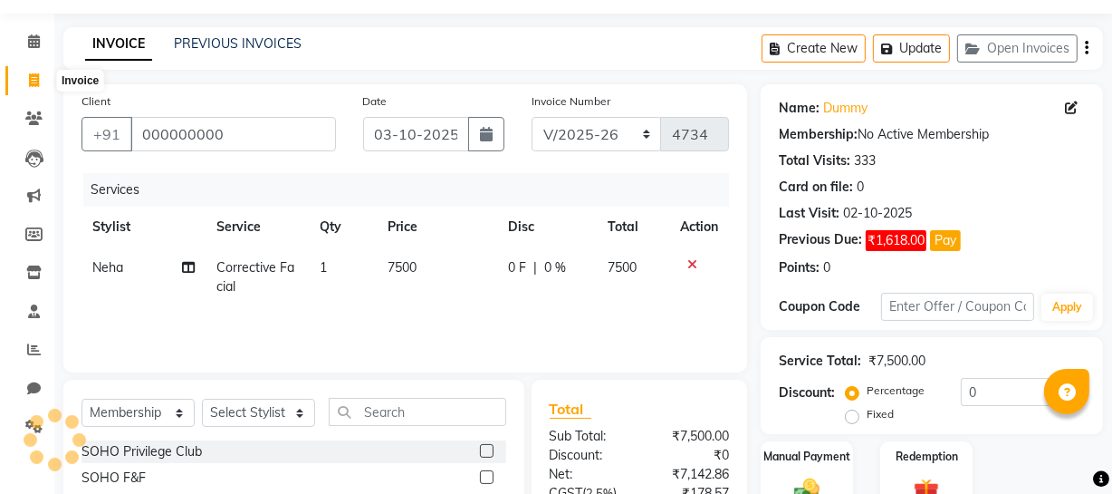
click at [30, 82] on icon at bounding box center [34, 80] width 10 height 14
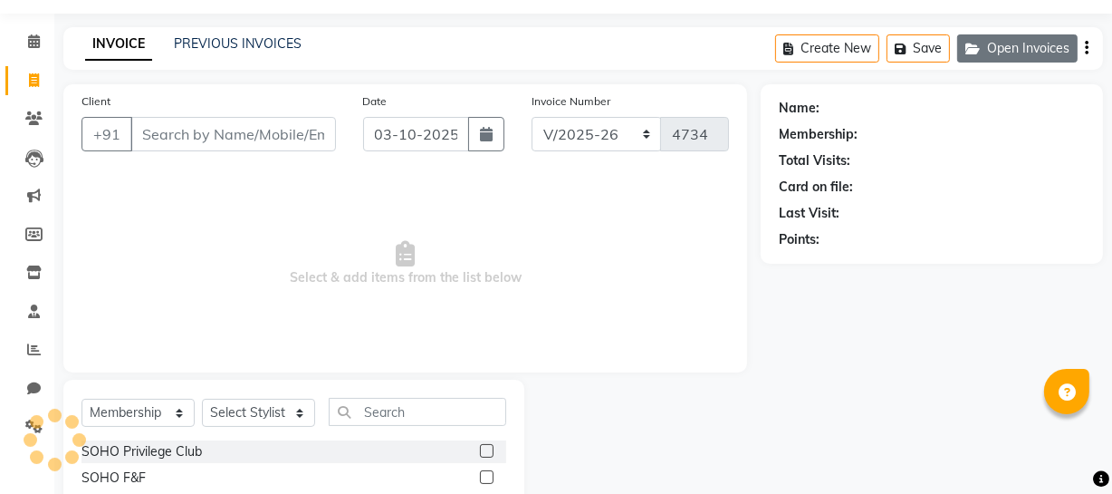
click at [1005, 39] on button "Open Invoices" at bounding box center [1017, 48] width 120 height 28
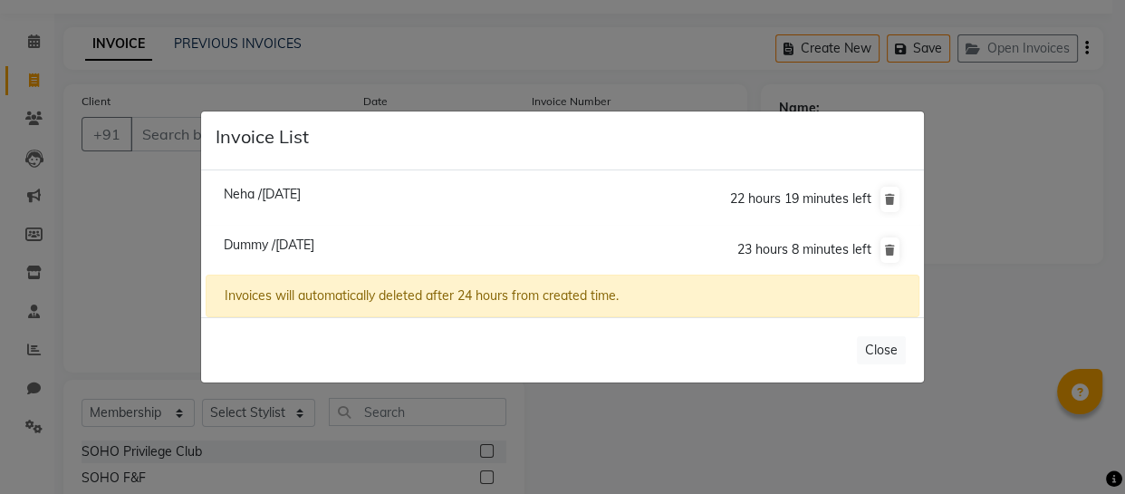
click at [1005, 144] on ngb-modal-window "Invoice List Neha /[DATE] 22 hours 19 minutes left [GEOGRAPHIC_DATA] /[DATE] 23…" at bounding box center [562, 247] width 1125 height 494
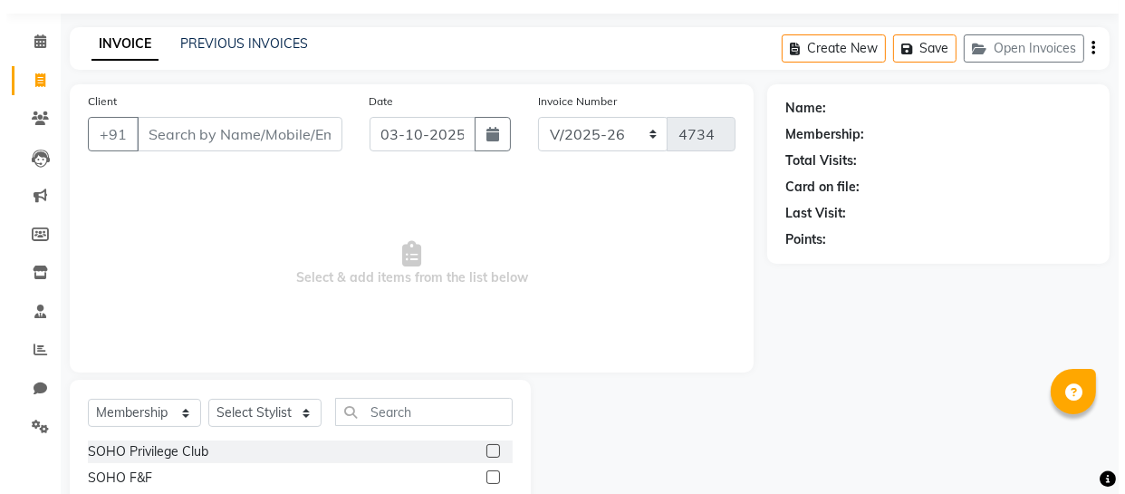
scroll to position [0, 0]
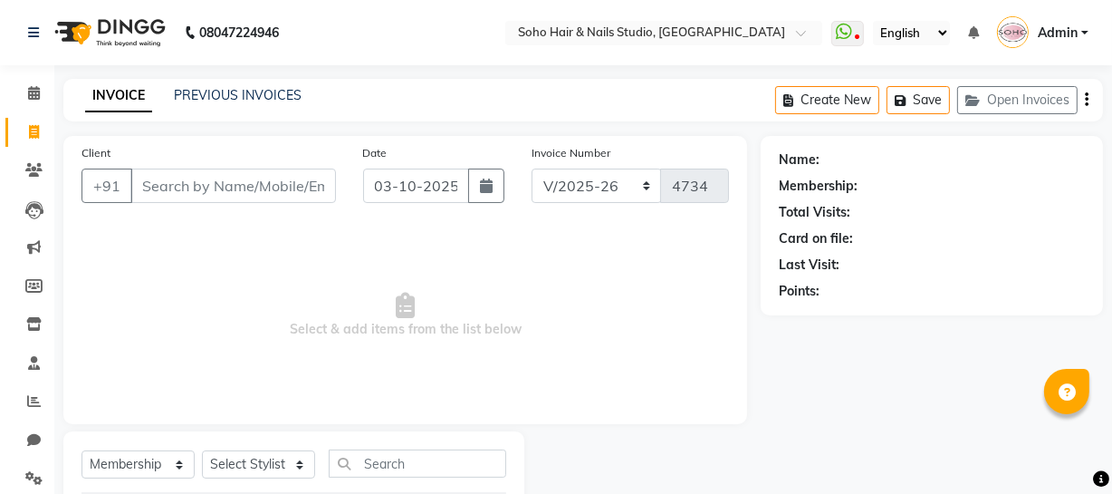
click at [1076, 26] on span "Admin" at bounding box center [1058, 33] width 40 height 19
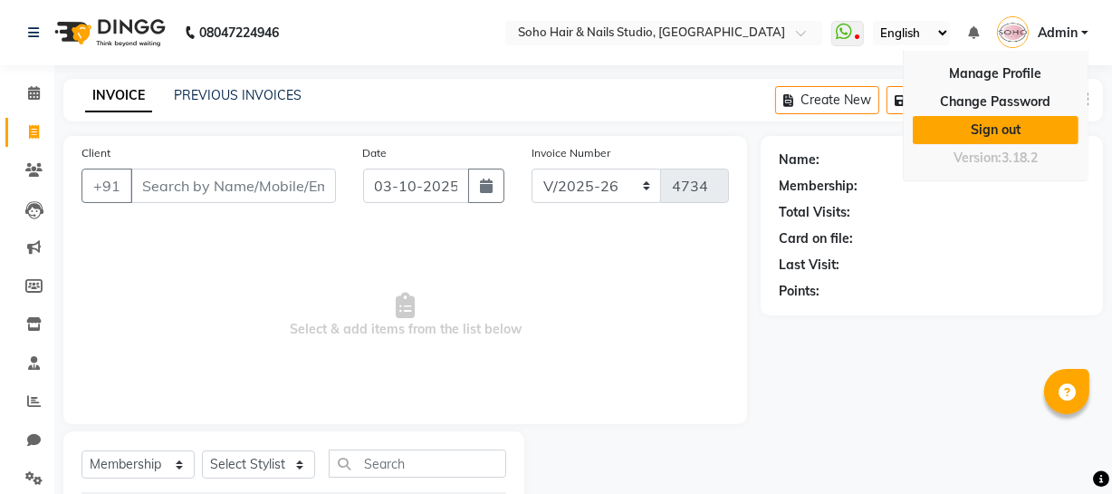
click at [1014, 136] on link "Sign out" at bounding box center [996, 130] width 166 height 28
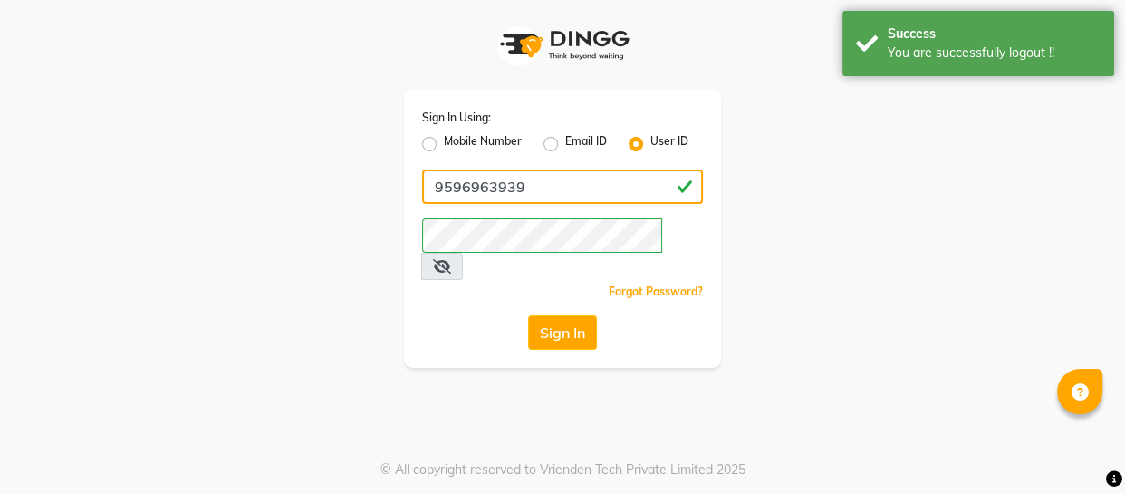
click at [527, 183] on input "9596963939" at bounding box center [562, 186] width 281 height 34
click at [482, 140] on label "Mobile Number" at bounding box center [483, 144] width 78 height 22
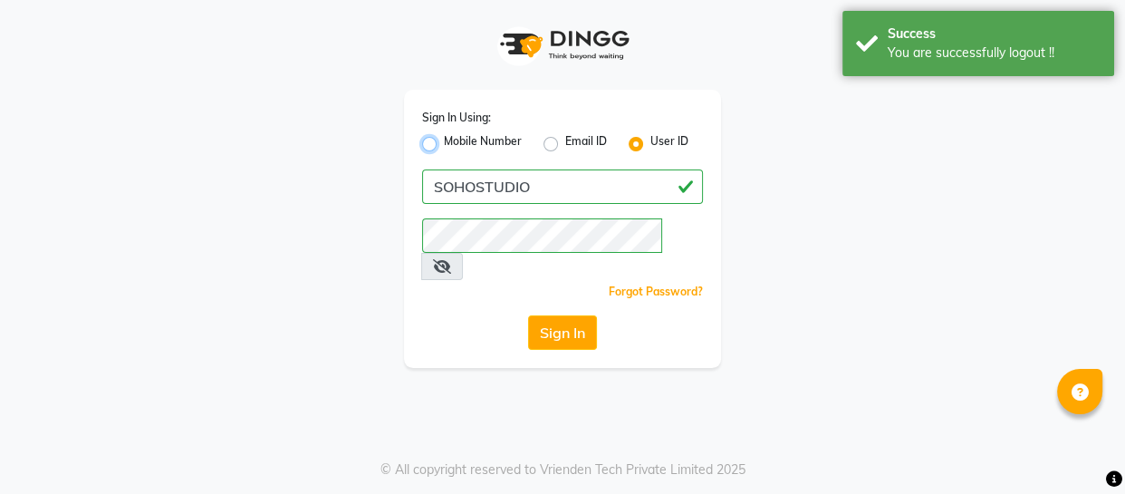
click at [456, 140] on input "Mobile Number" at bounding box center [450, 139] width 12 height 12
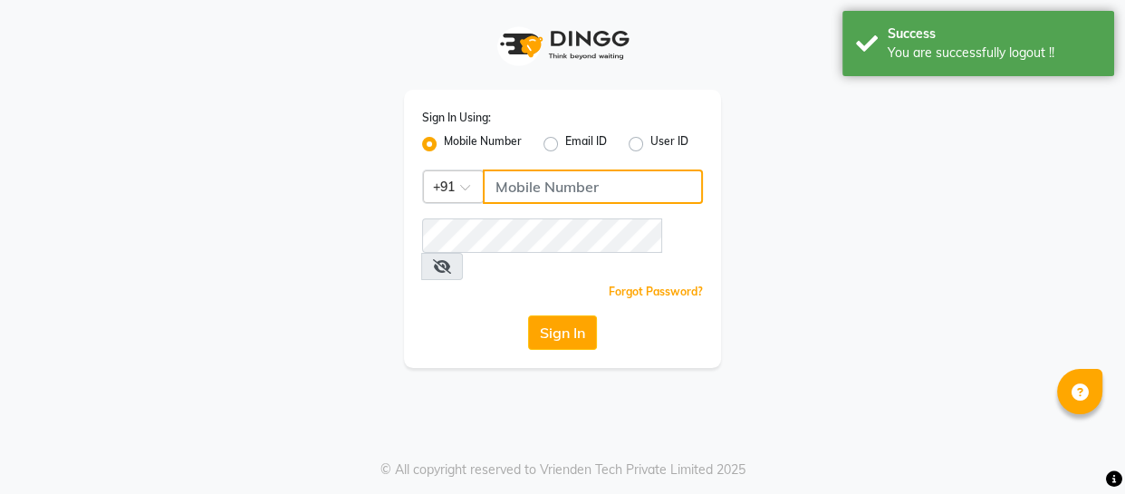
click at [514, 184] on input "Username" at bounding box center [593, 186] width 220 height 34
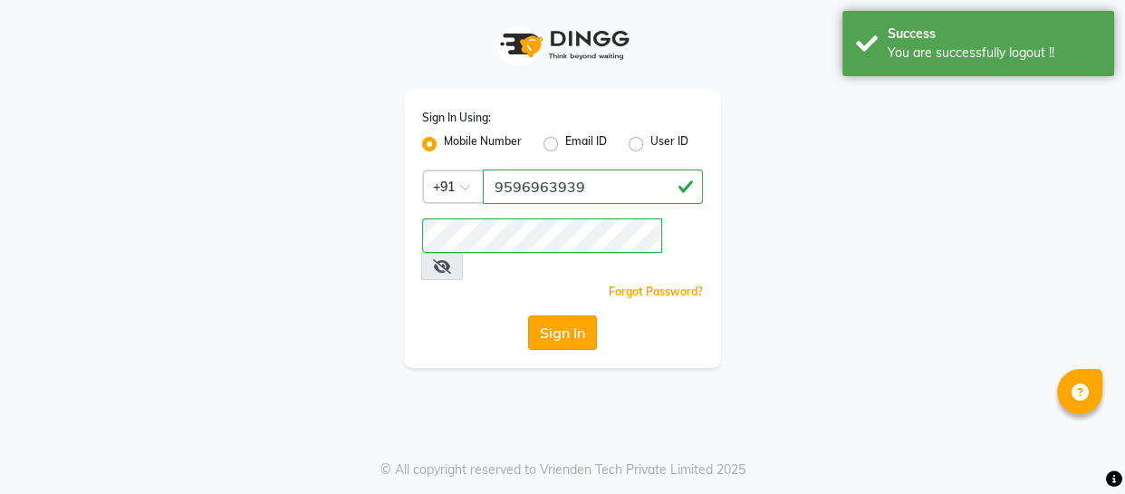
click at [560, 315] on button "Sign In" at bounding box center [562, 332] width 69 height 34
